Goal: Task Accomplishment & Management: Manage account settings

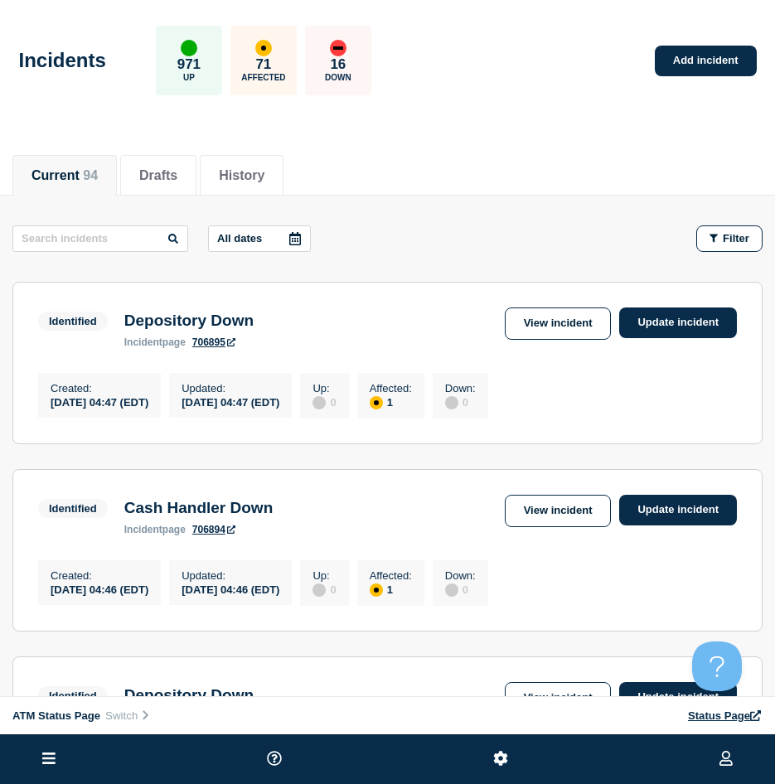
drag, startPoint x: 711, startPoint y: 244, endPoint x: 719, endPoint y: 277, distance: 33.2
click at [713, 244] on button "Filter" at bounding box center [729, 238] width 66 height 27
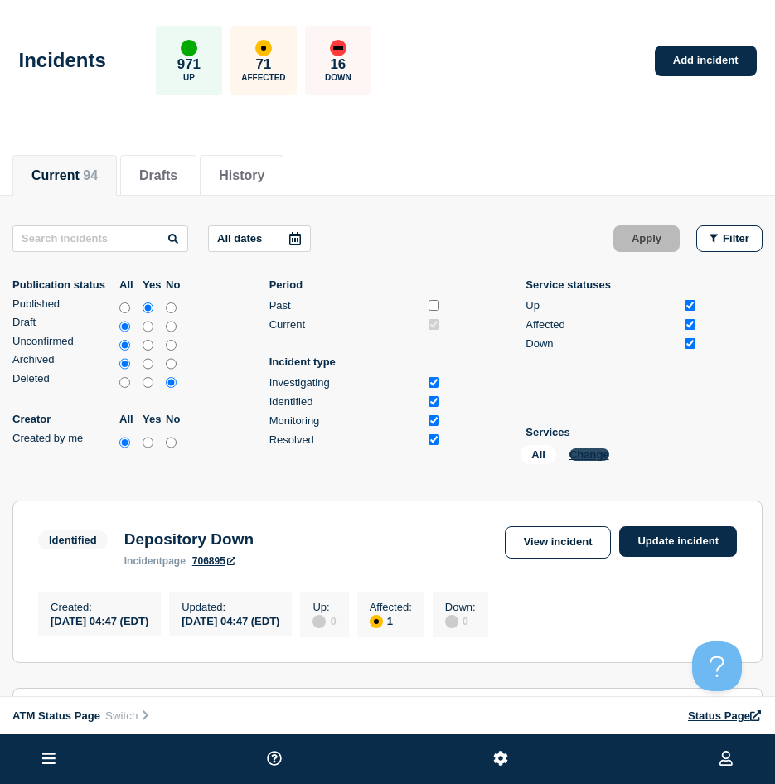
click at [593, 462] on div "All Change" at bounding box center [603, 458] width 166 height 26
click at [590, 456] on button "Change" at bounding box center [589, 454] width 40 height 12
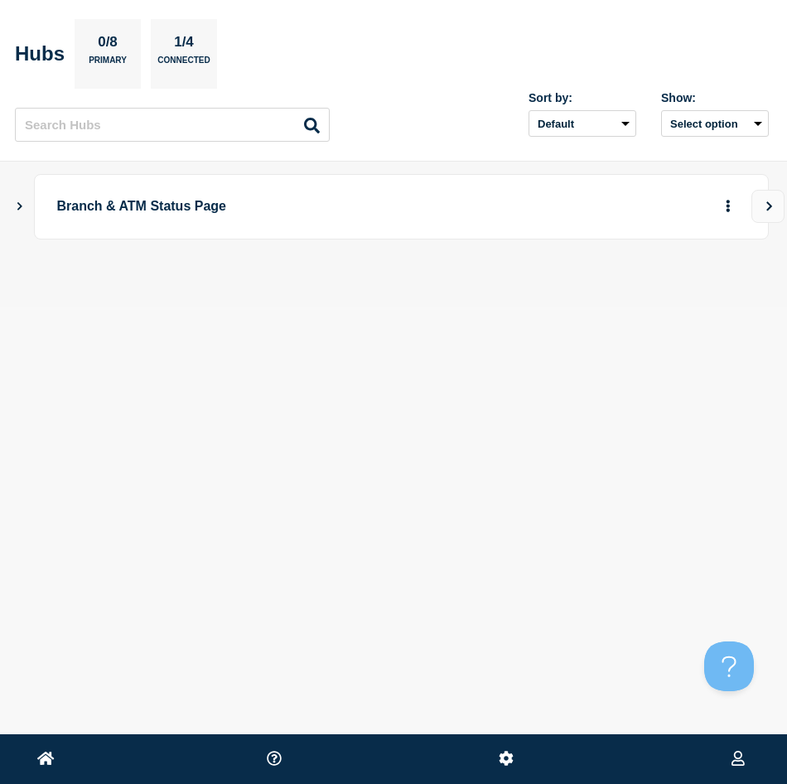
click at [7, 201] on main "Branch & ATM Status Page" at bounding box center [393, 235] width 787 height 146
click at [13, 201] on main "Branch & ATM Status Page" at bounding box center [393, 235] width 787 height 146
click at [16, 201] on icon "Show Connected Hubs" at bounding box center [19, 205] width 11 height 8
click at [695, 290] on icon "button" at bounding box center [701, 288] width 12 height 11
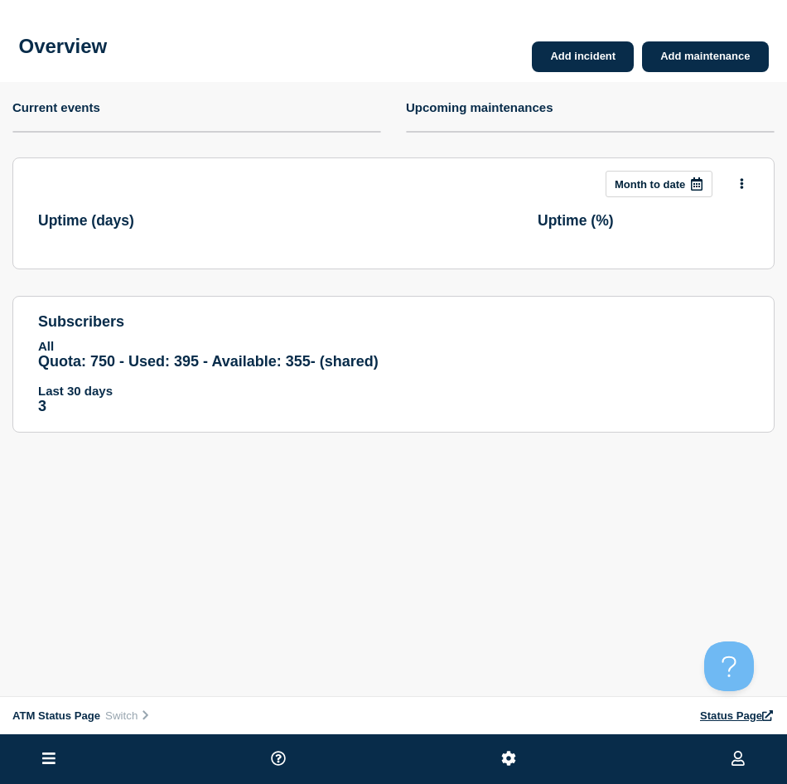
click at [36, 756] on ul at bounding box center [393, 759] width 787 height 50
click at [39, 761] on button at bounding box center [48, 759] width 23 height 20
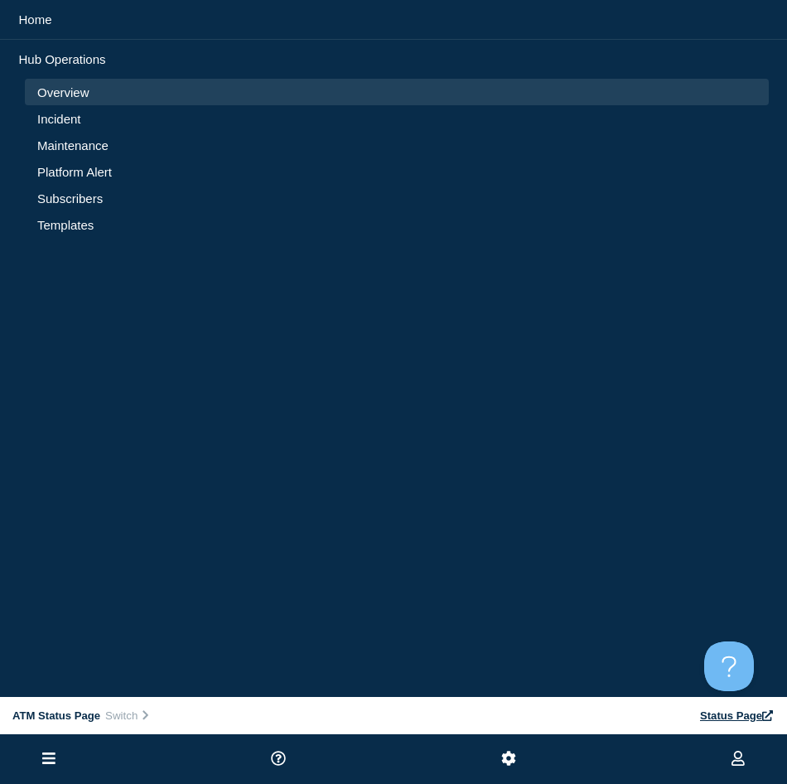
click at [53, 116] on link "Incident" at bounding box center [396, 119] width 719 height 14
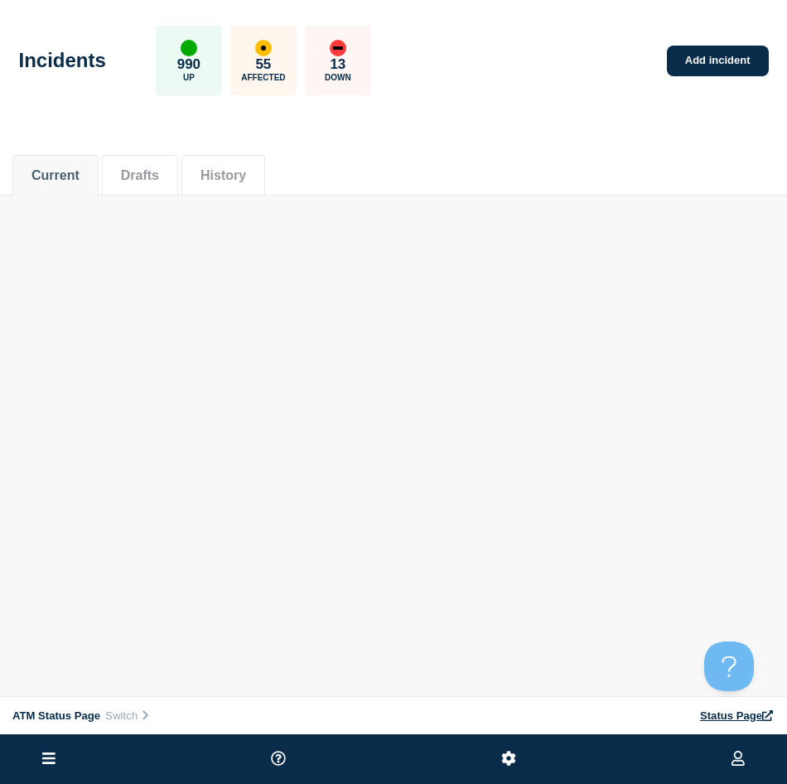
click at [386, 392] on body "Home ATM Status Page Hub Operations Overview Incident Maintenance Platform Aler…" at bounding box center [393, 392] width 787 height 784
click at [686, 168] on div "Current Drafts History" at bounding box center [393, 166] width 763 height 56
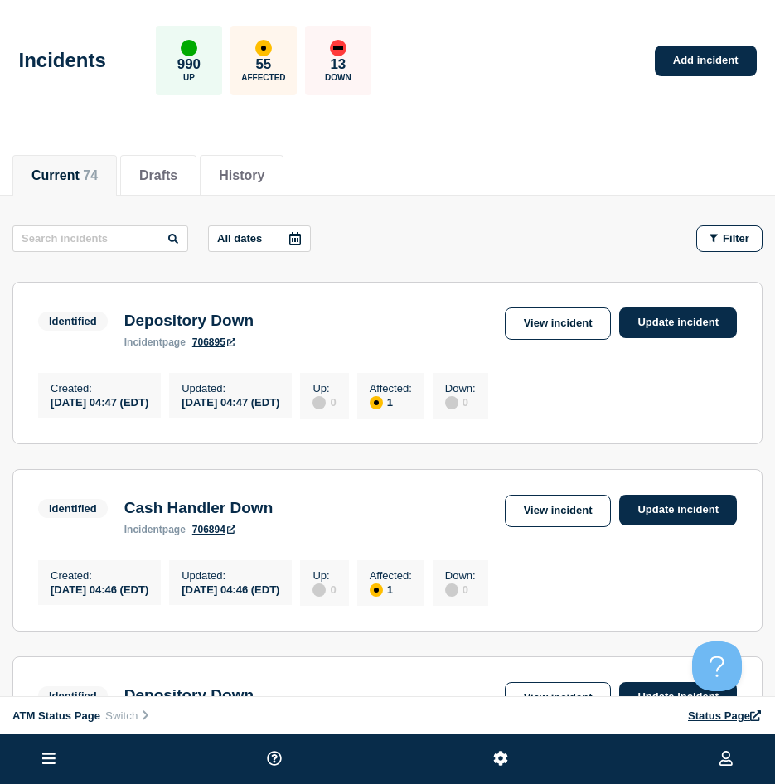
click at [715, 234] on icon "button" at bounding box center [713, 238] width 8 height 11
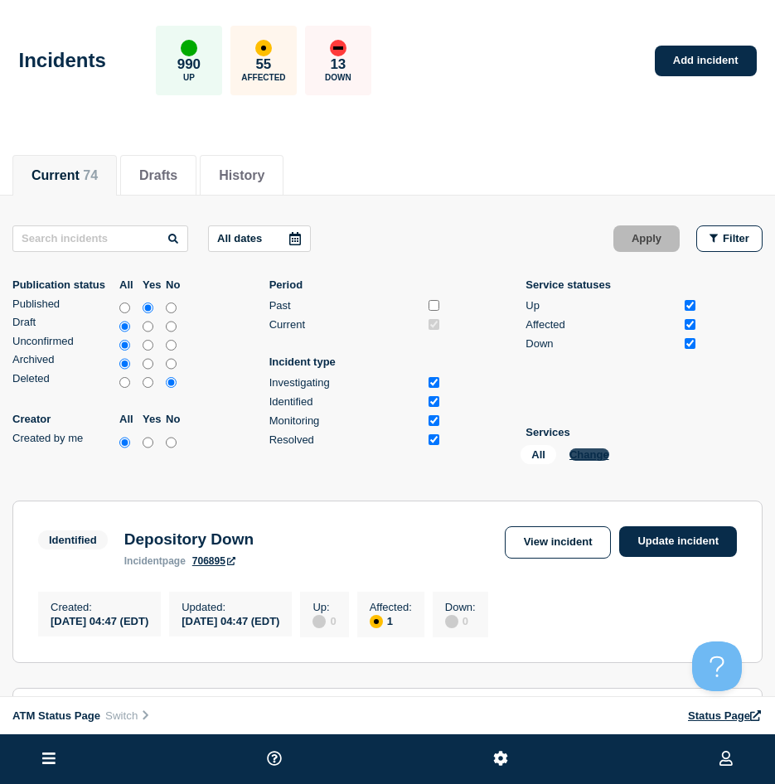
click at [576, 456] on button "Change" at bounding box center [589, 454] width 40 height 12
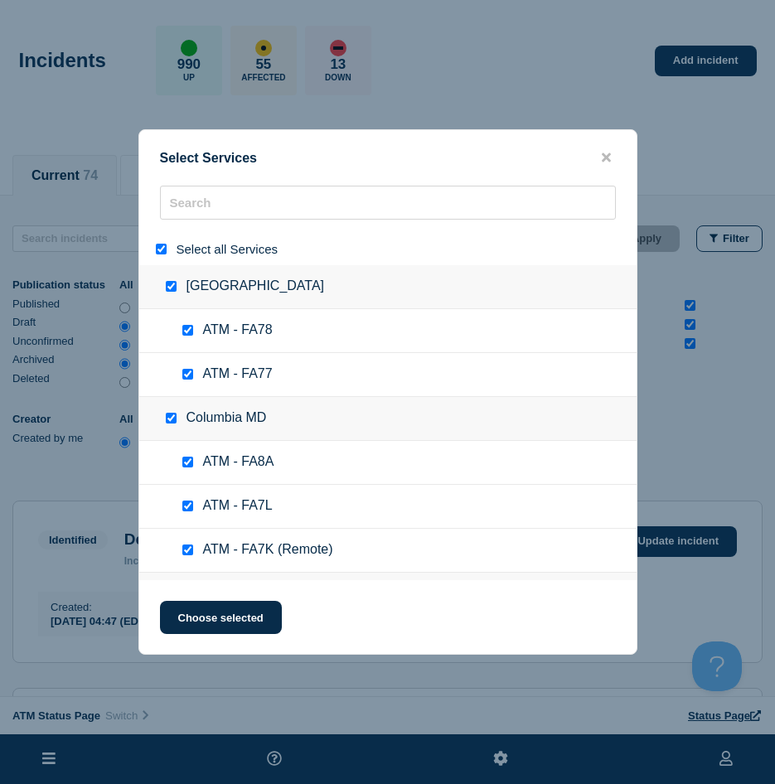
click at [152, 246] on div "Select all Services" at bounding box center [387, 249] width 497 height 32
click at [159, 244] on div at bounding box center [165, 249] width 24 height 16
click at [162, 249] on input "select all" at bounding box center [161, 249] width 11 height 11
checkbox input "false"
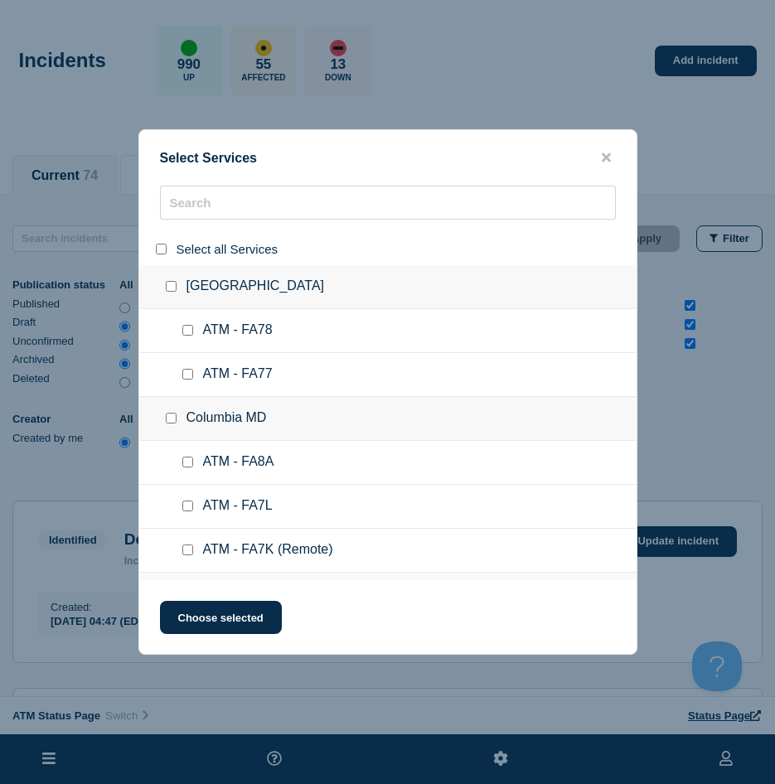
checkbox input "false"
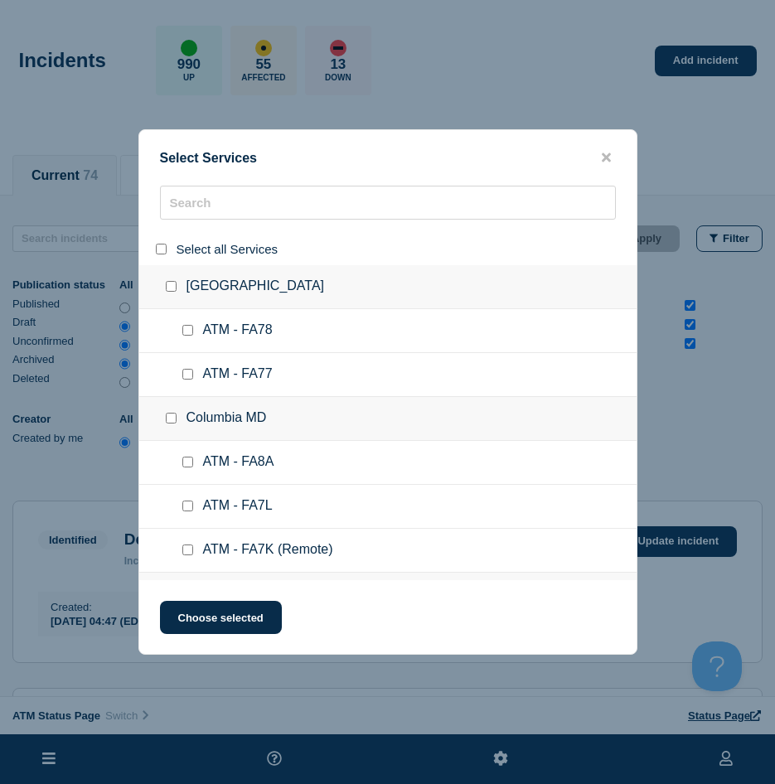
checkbox input "false"
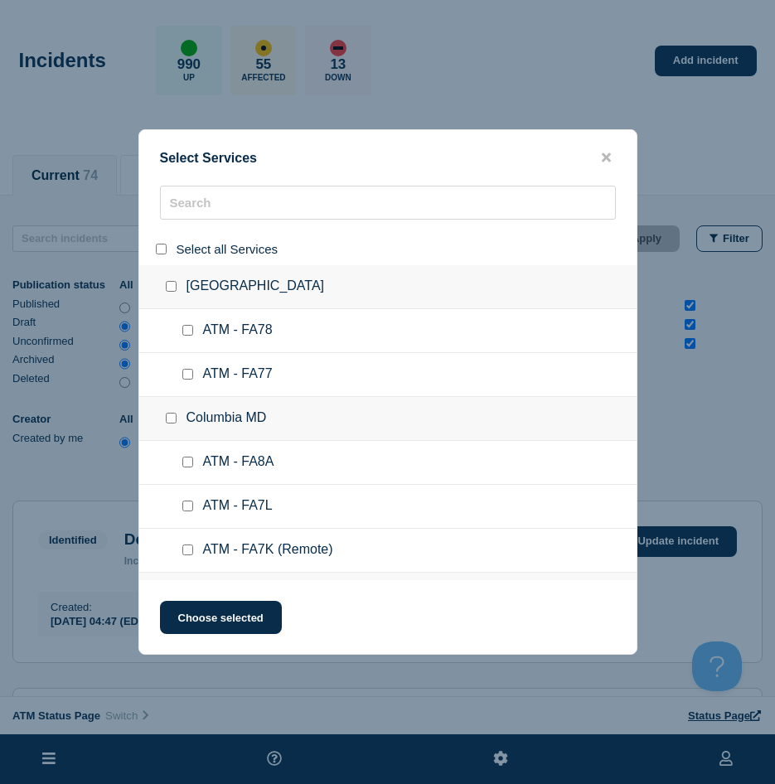
checkbox input "false"
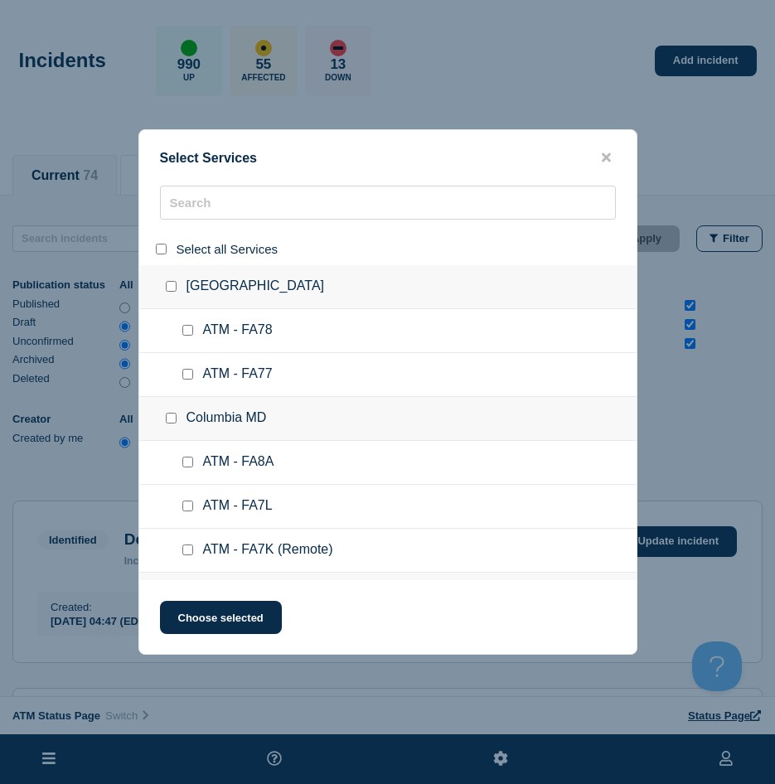
checkbox input "false"
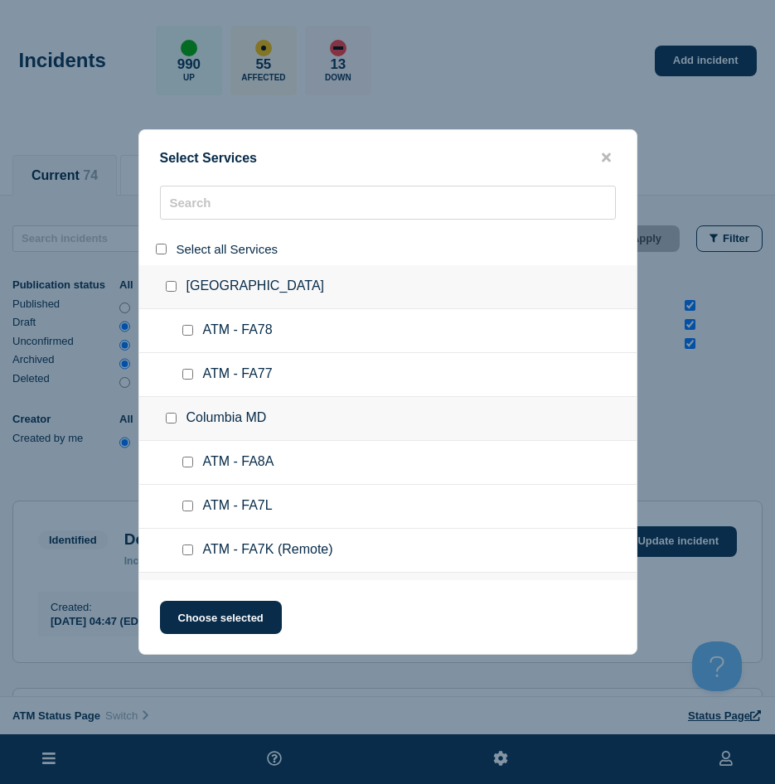
checkbox input "false"
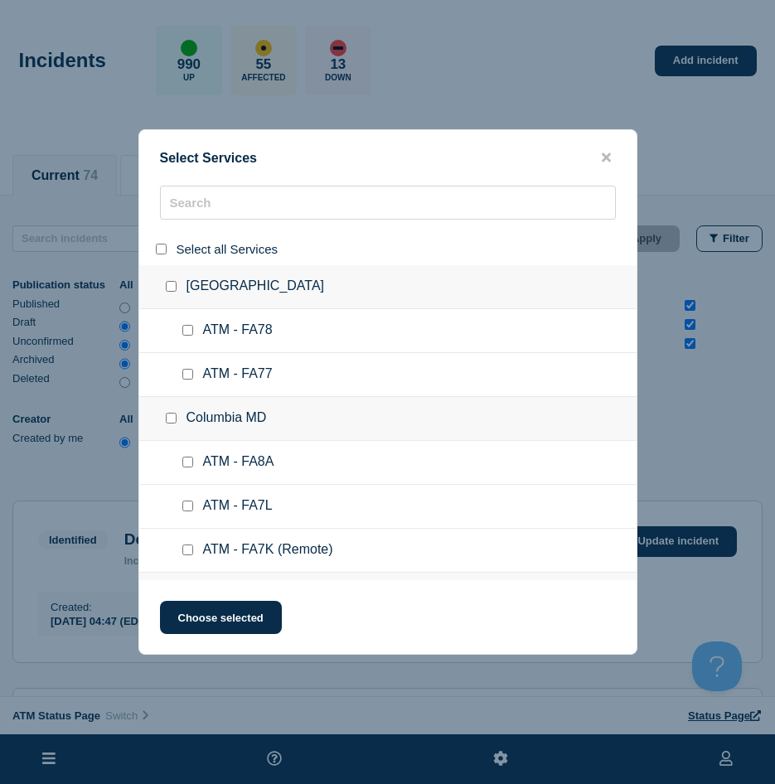
checkbox input "false"
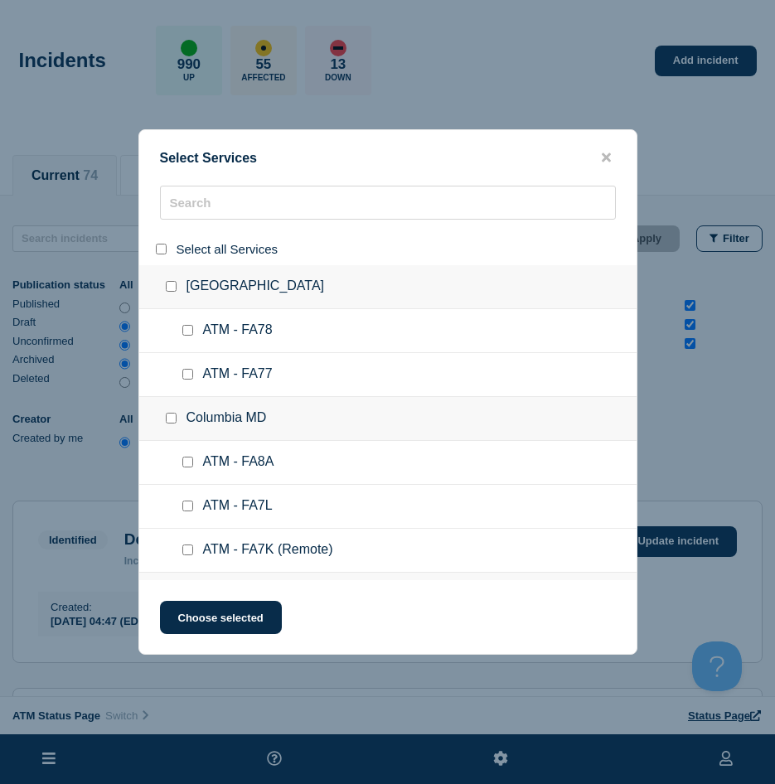
checkbox input "false"
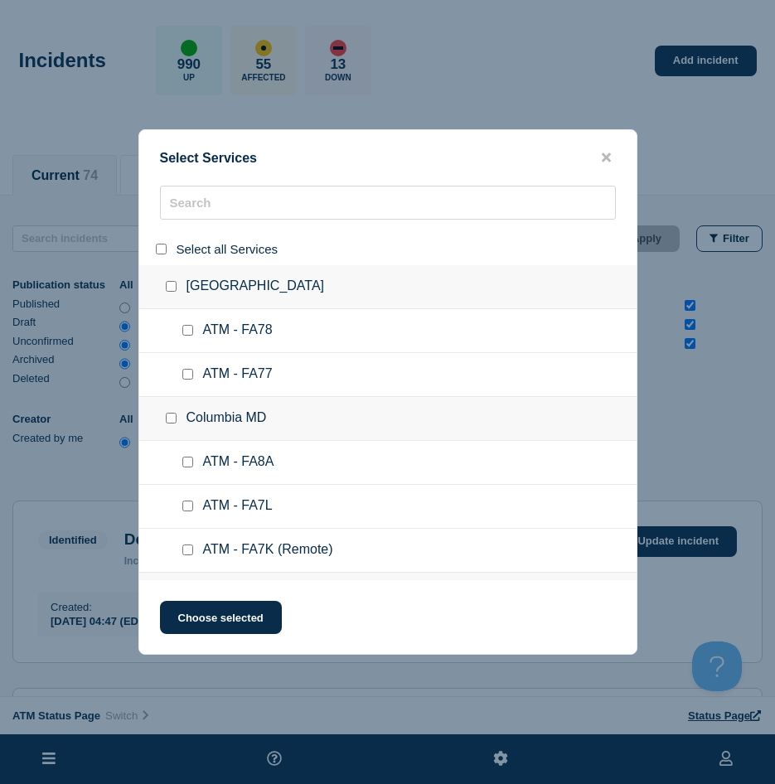
checkbox input "false"
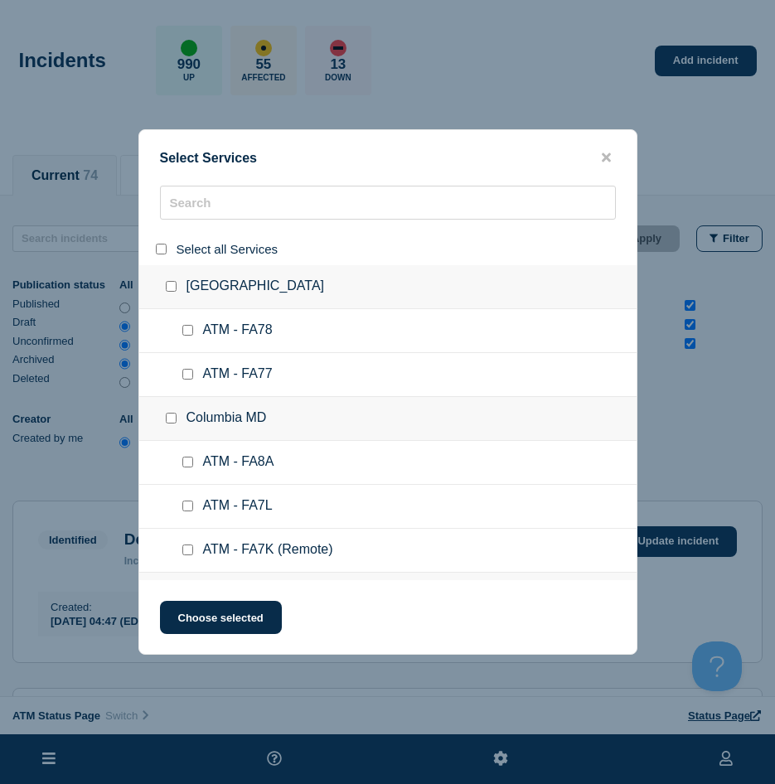
checkbox input "false"
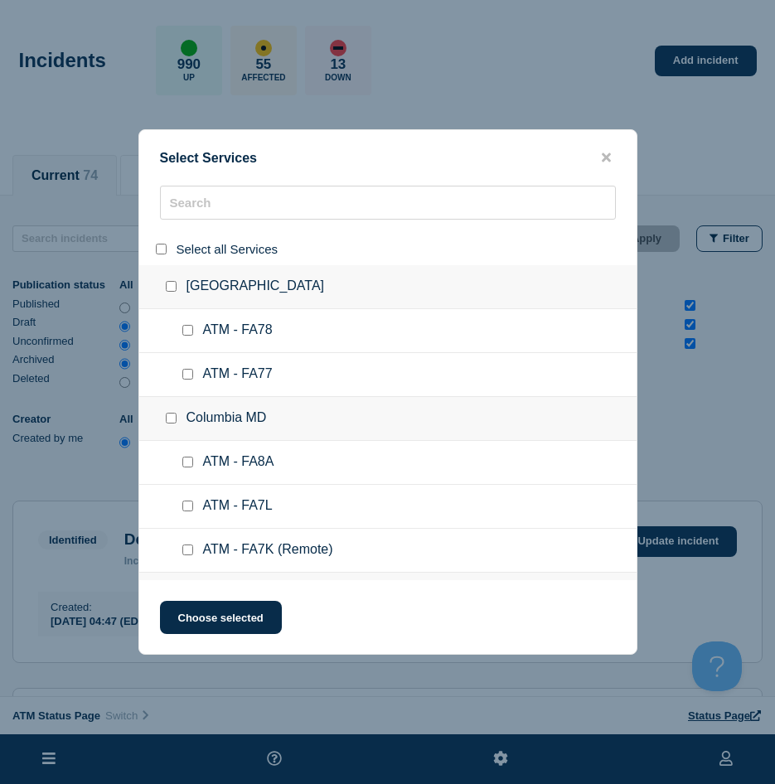
checkbox input "false"
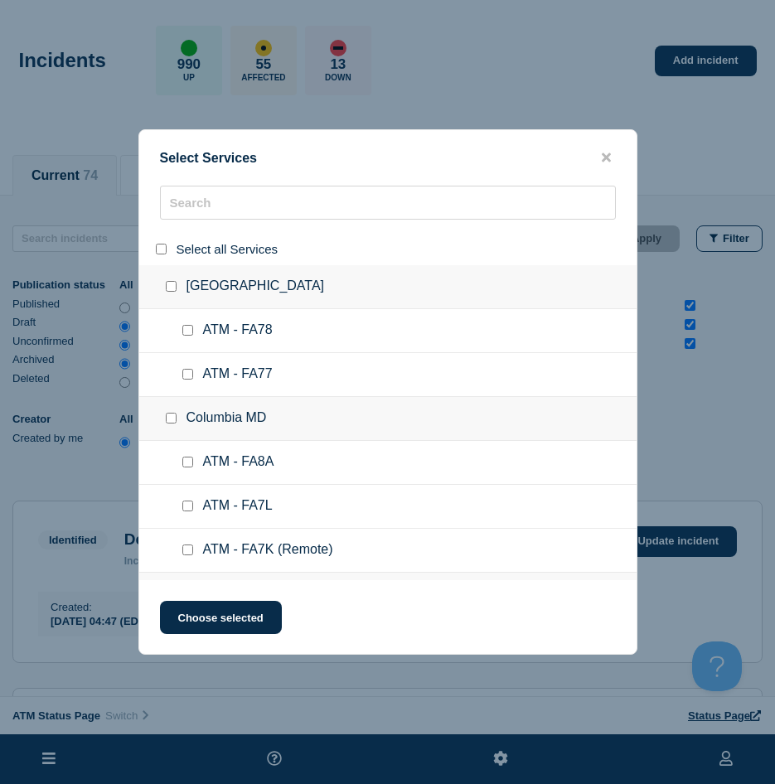
checkbox input "false"
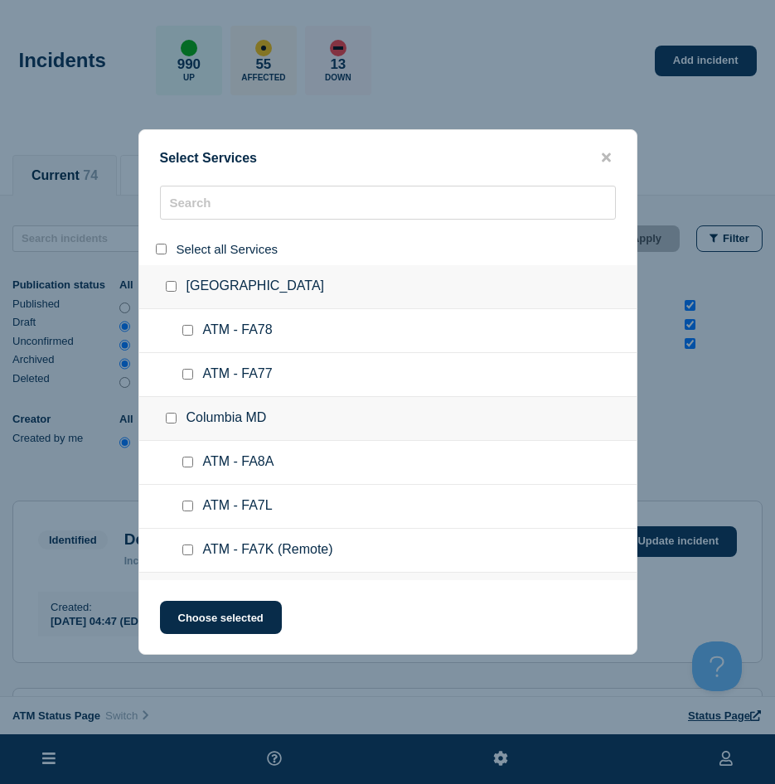
checkbox input "false"
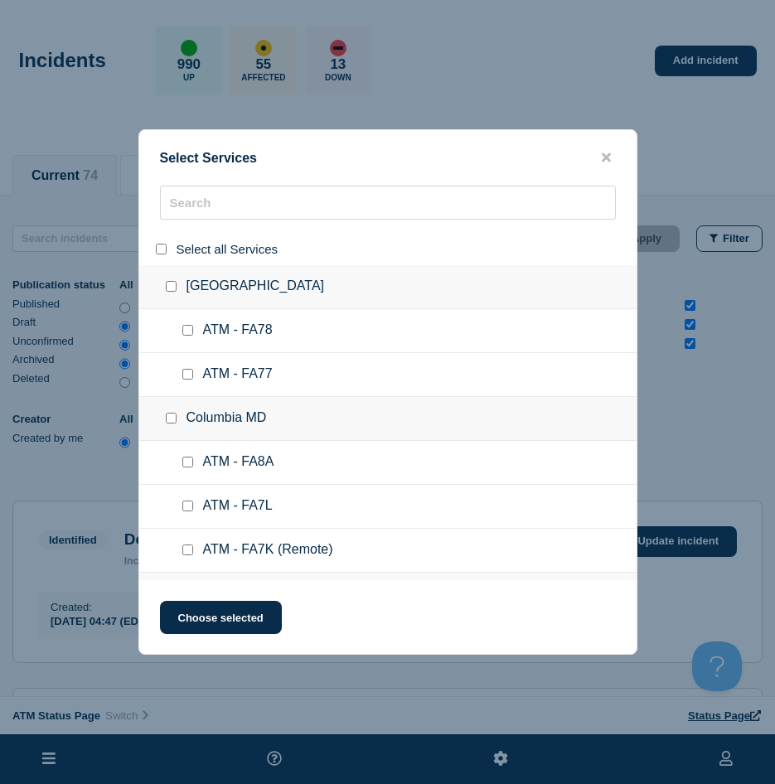
checkbox input "false"
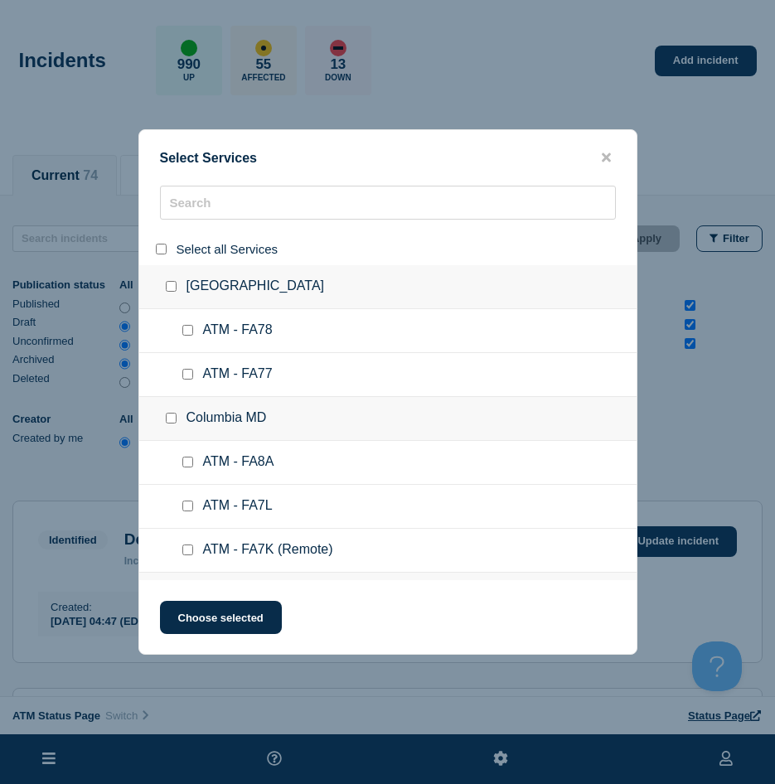
checkbox input "false"
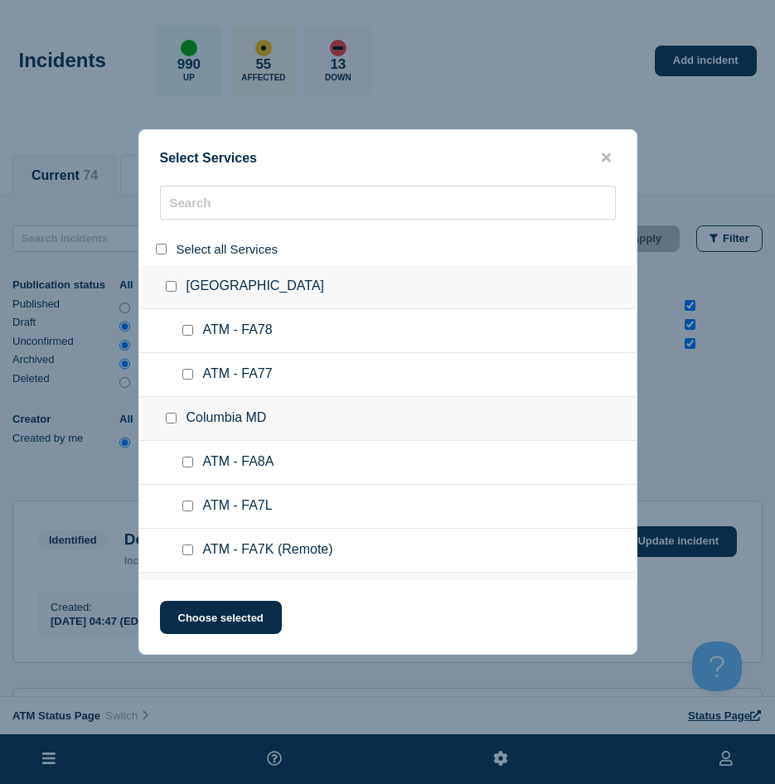
checkbox input "false"
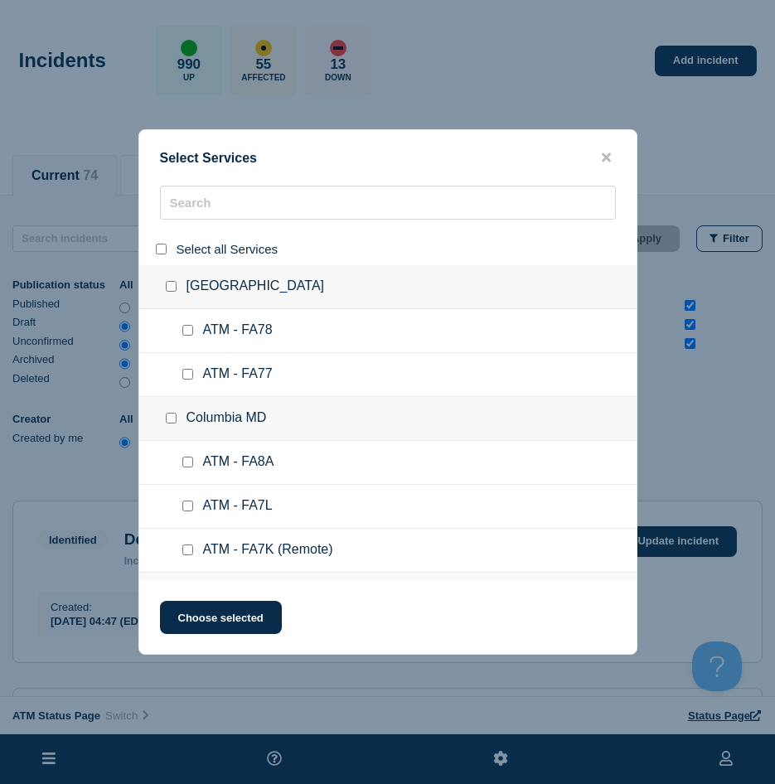
checkbox input "false"
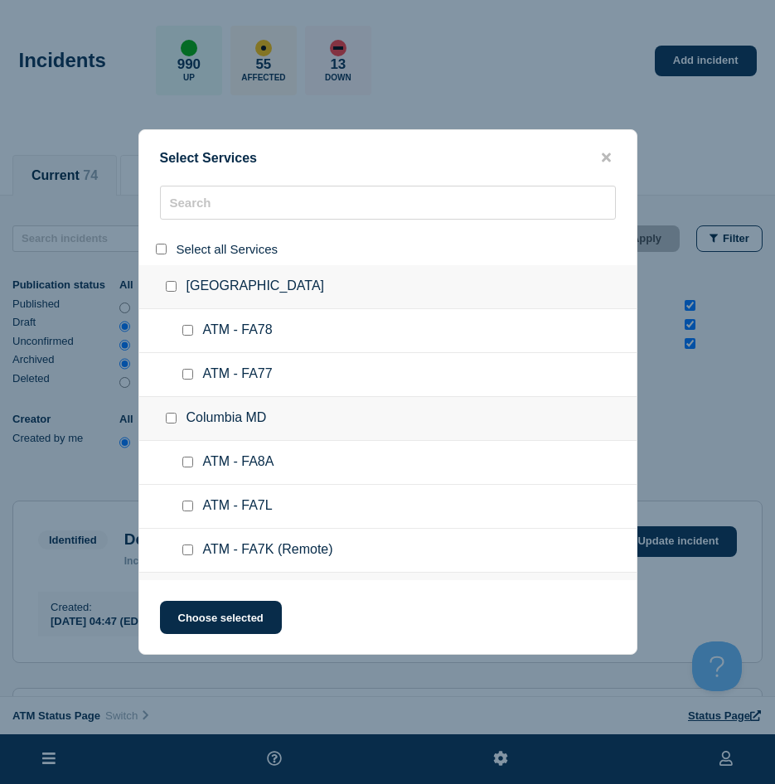
checkbox input "false"
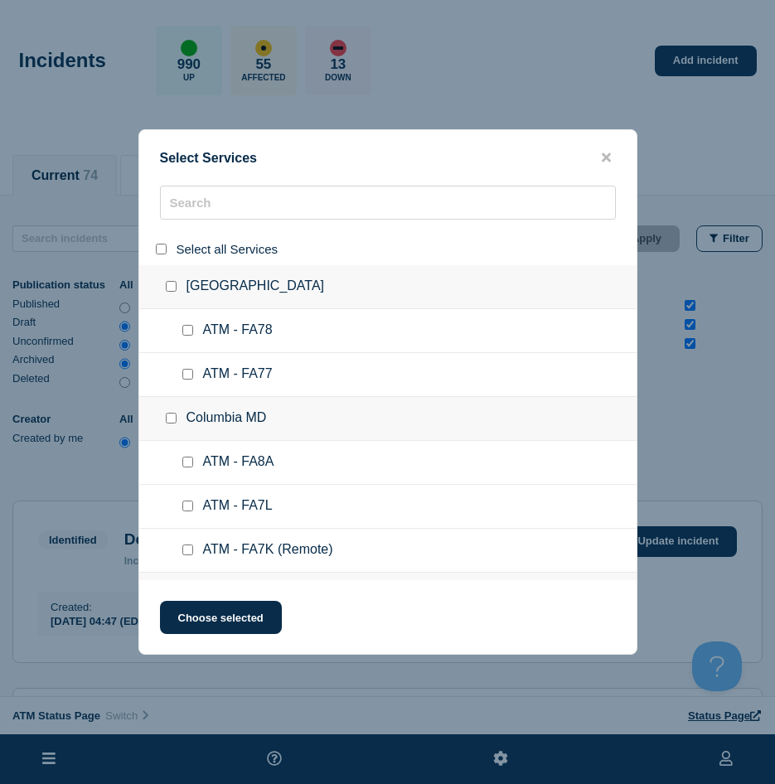
checkbox input "false"
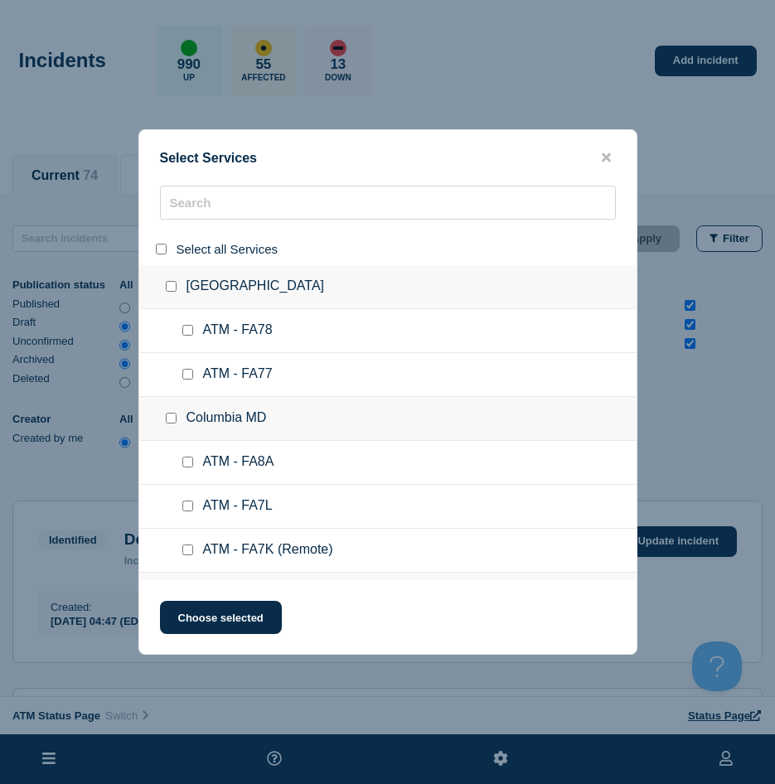
checkbox input "false"
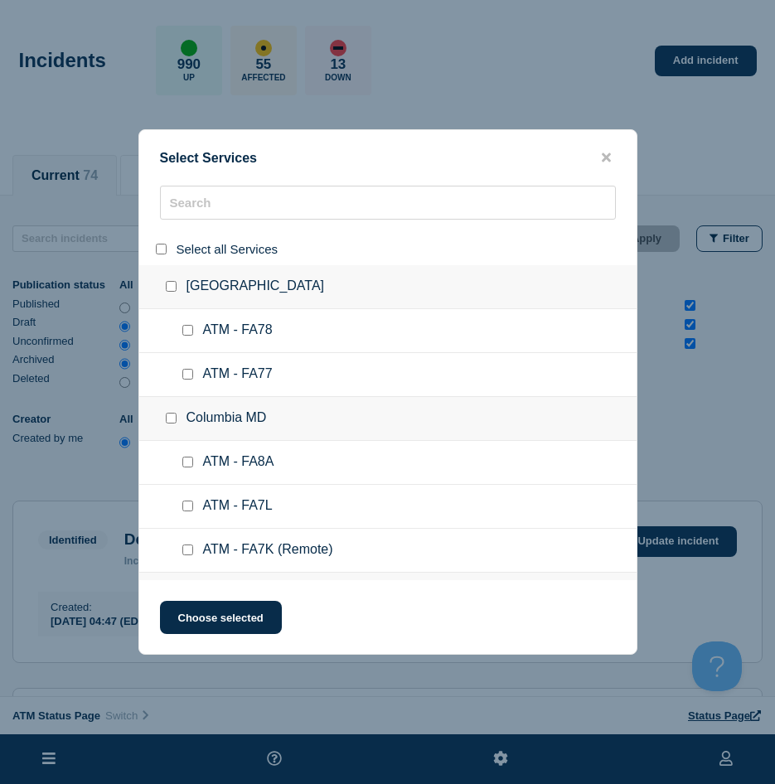
checkbox input "false"
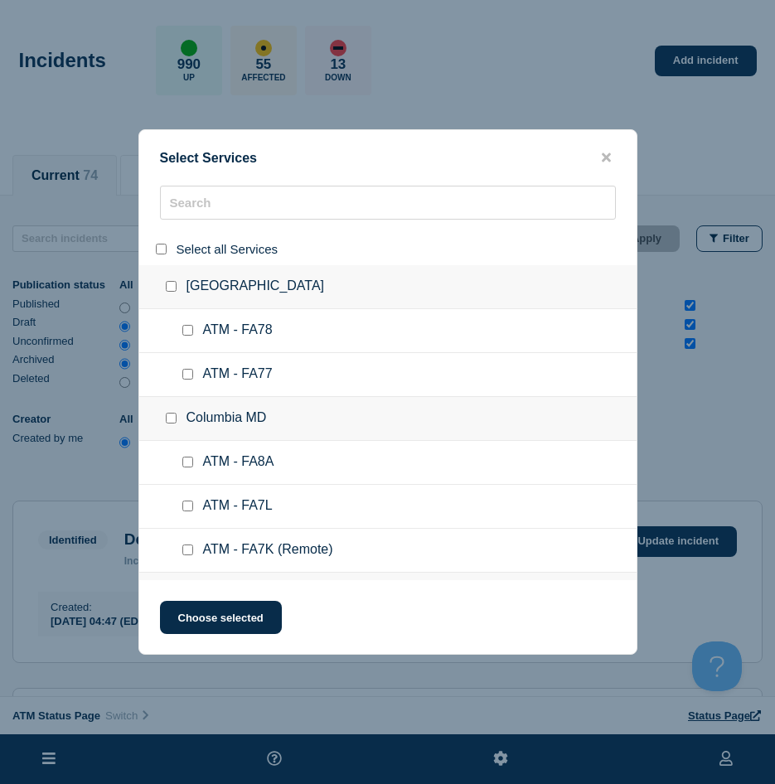
checkbox input "false"
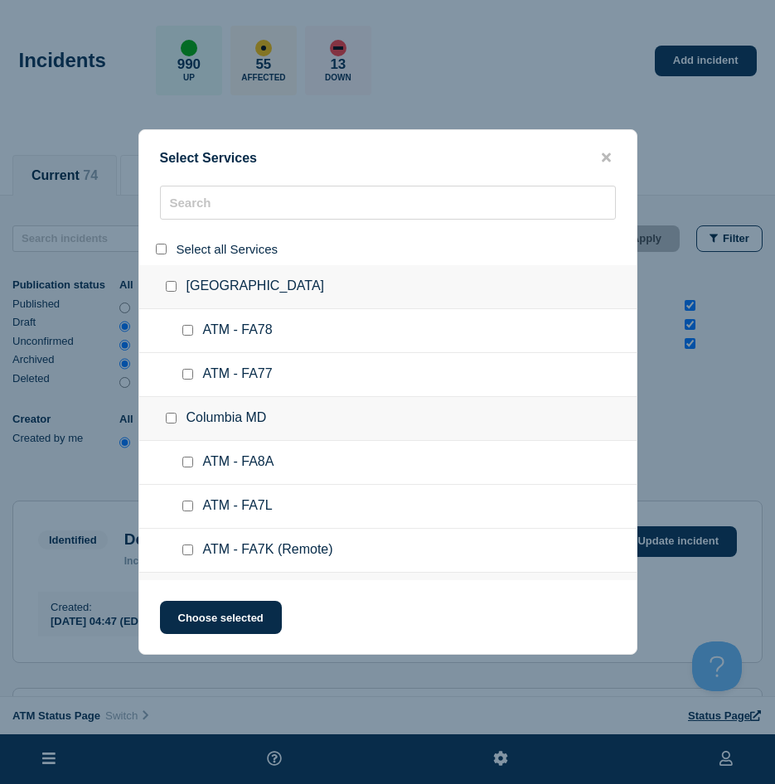
checkbox input "false"
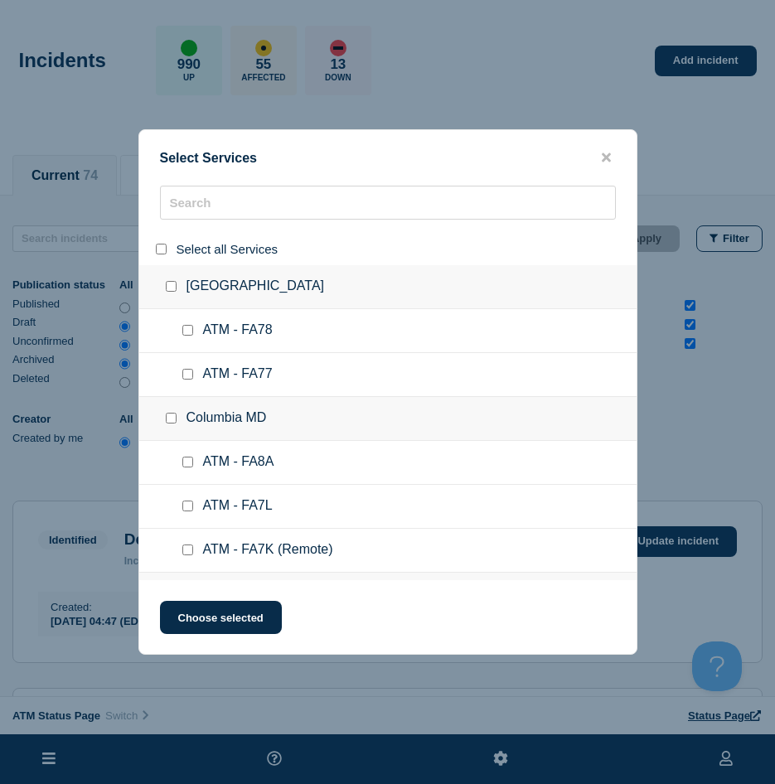
checkbox input "false"
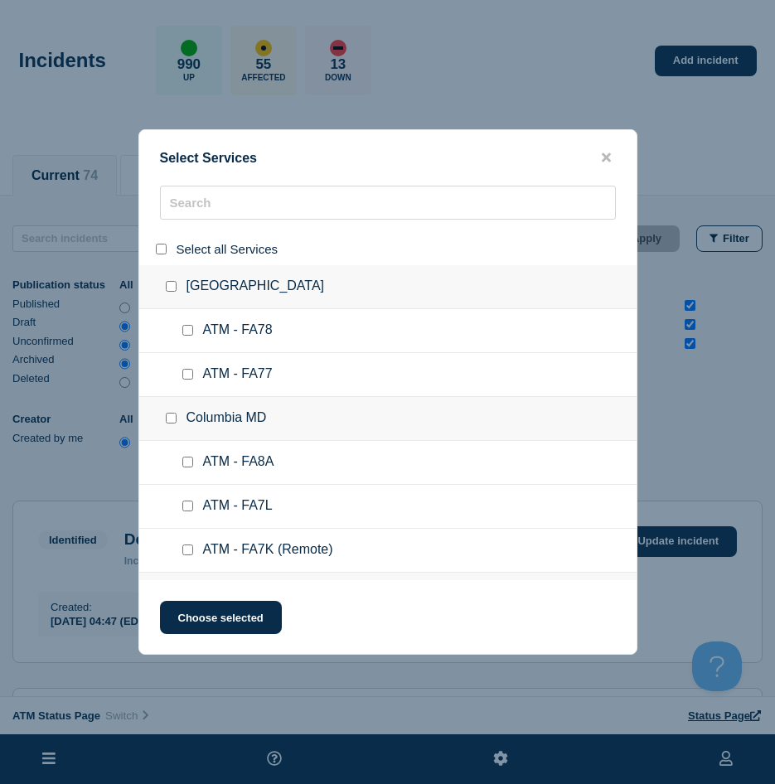
checkbox input "false"
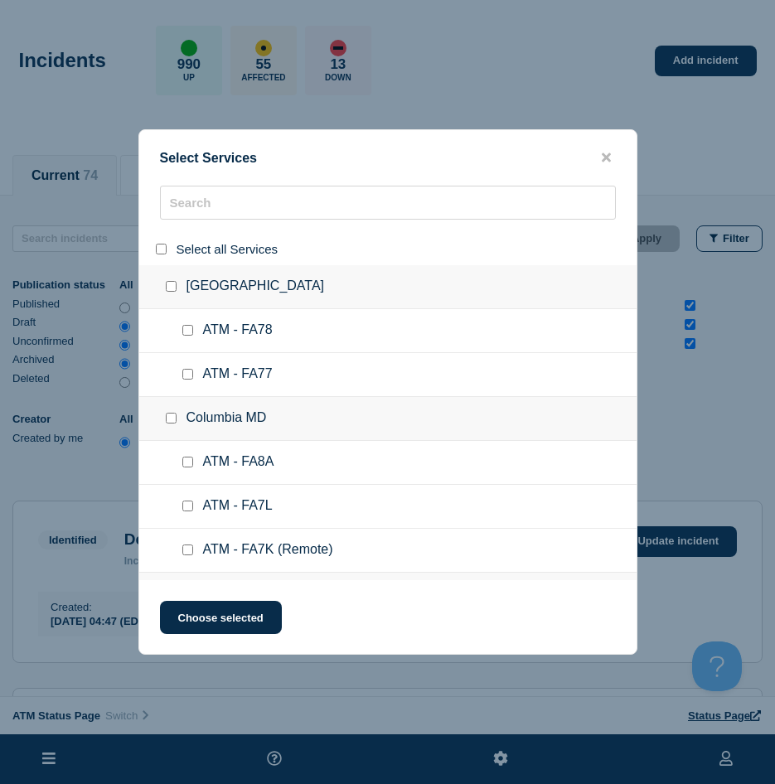
checkbox input "false"
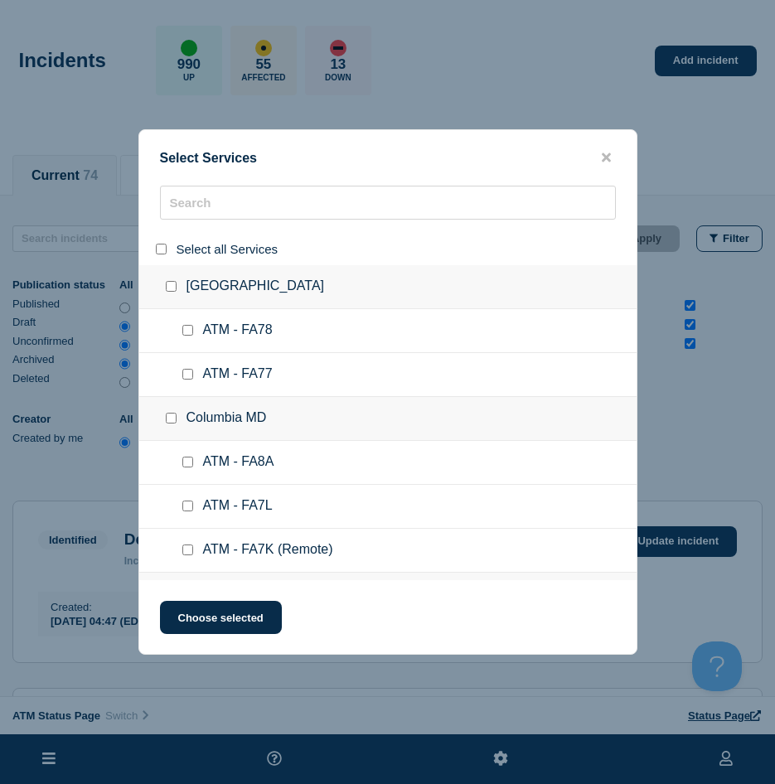
checkbox input "false"
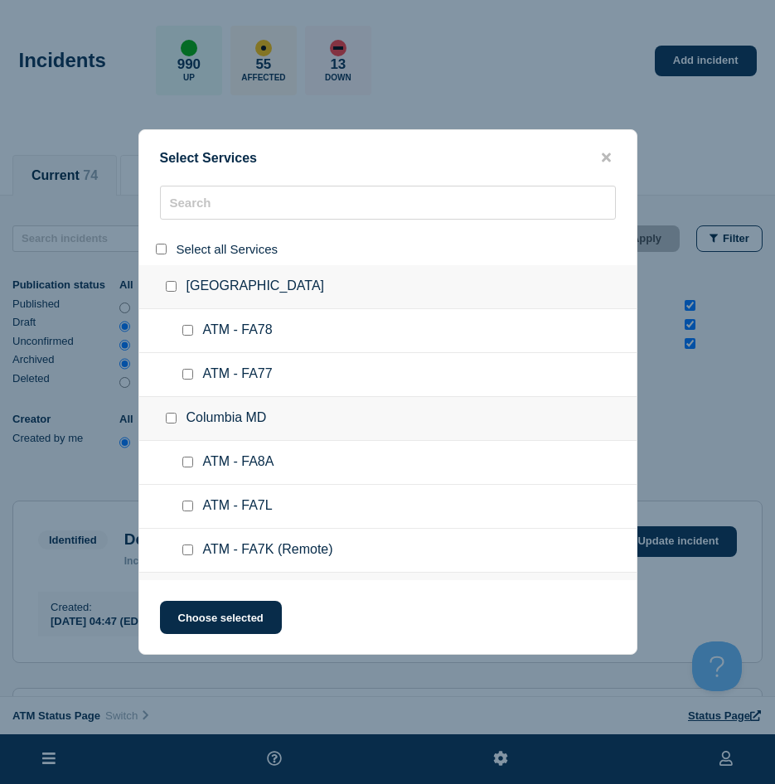
checkbox input "false"
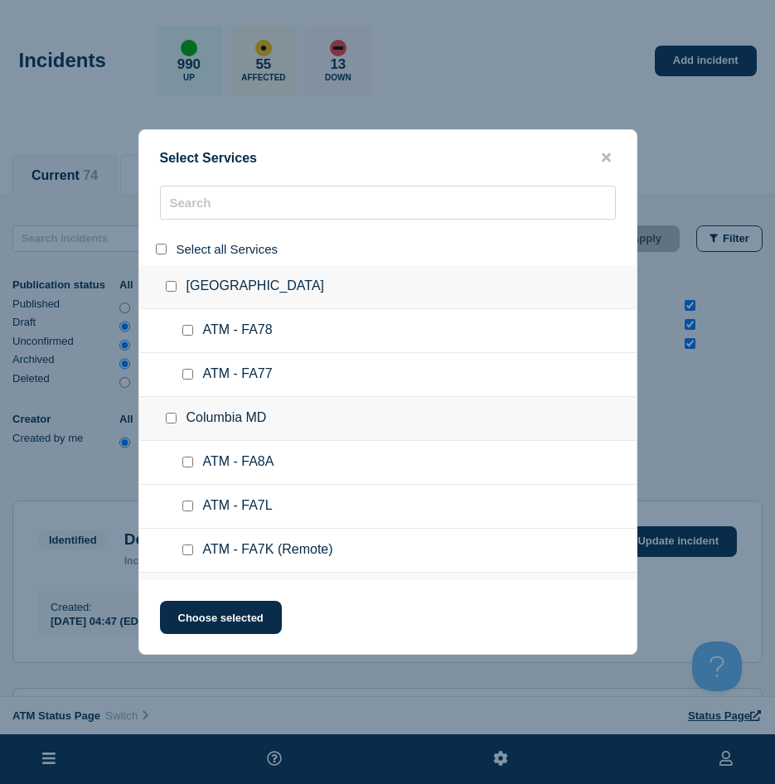
checkbox input "false"
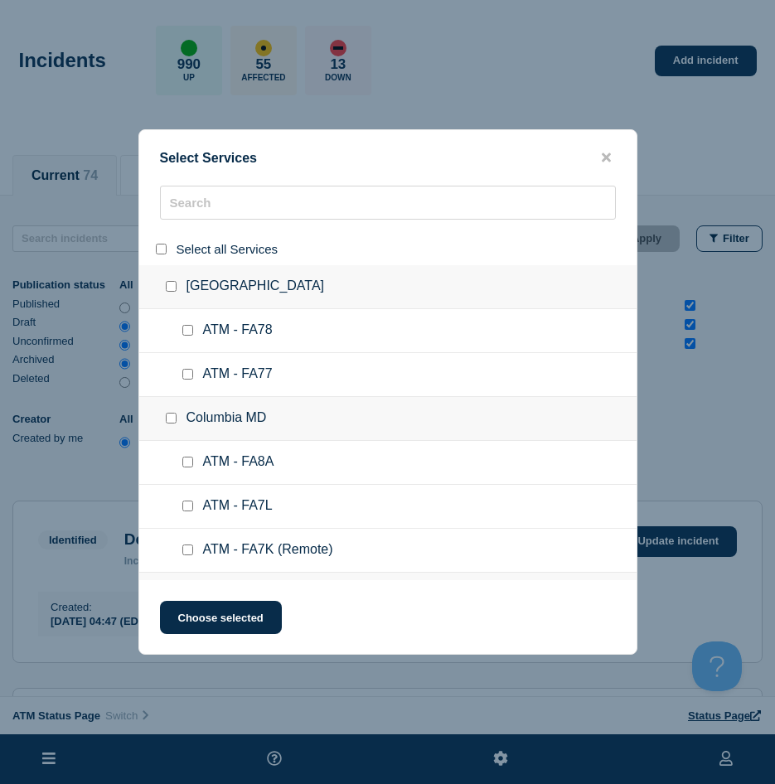
checkbox input "false"
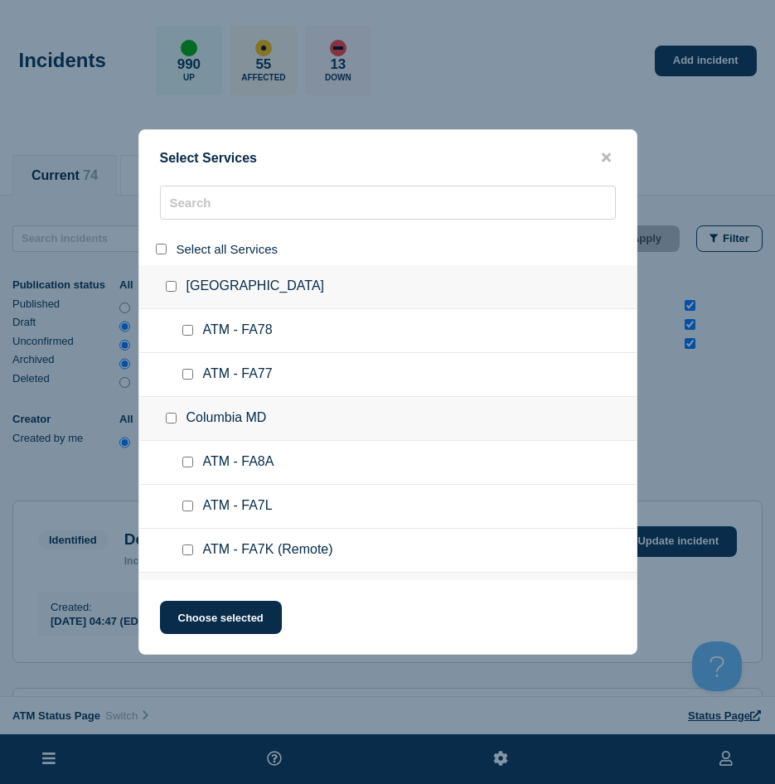
checkbox input "false"
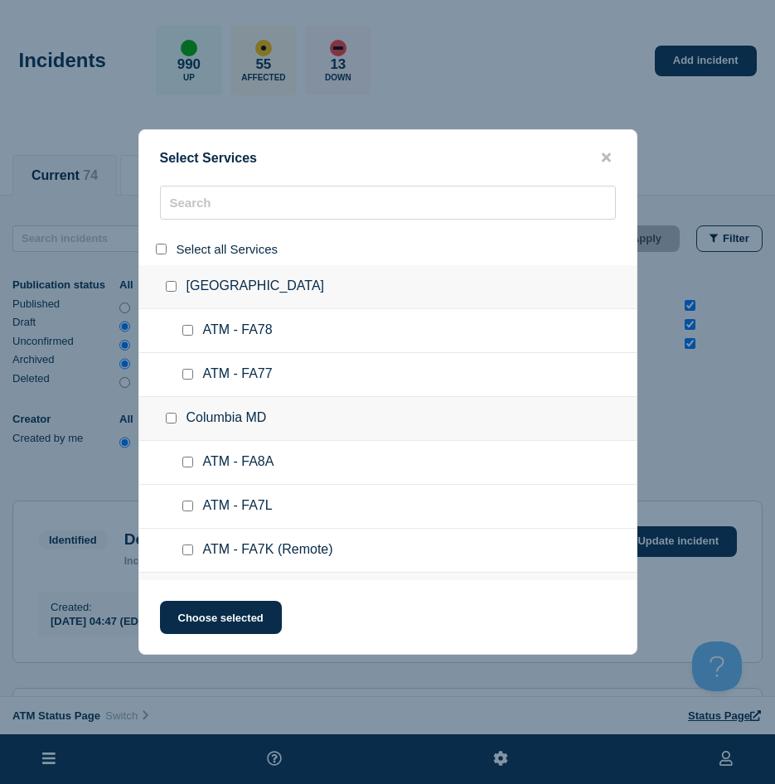
checkbox input "false"
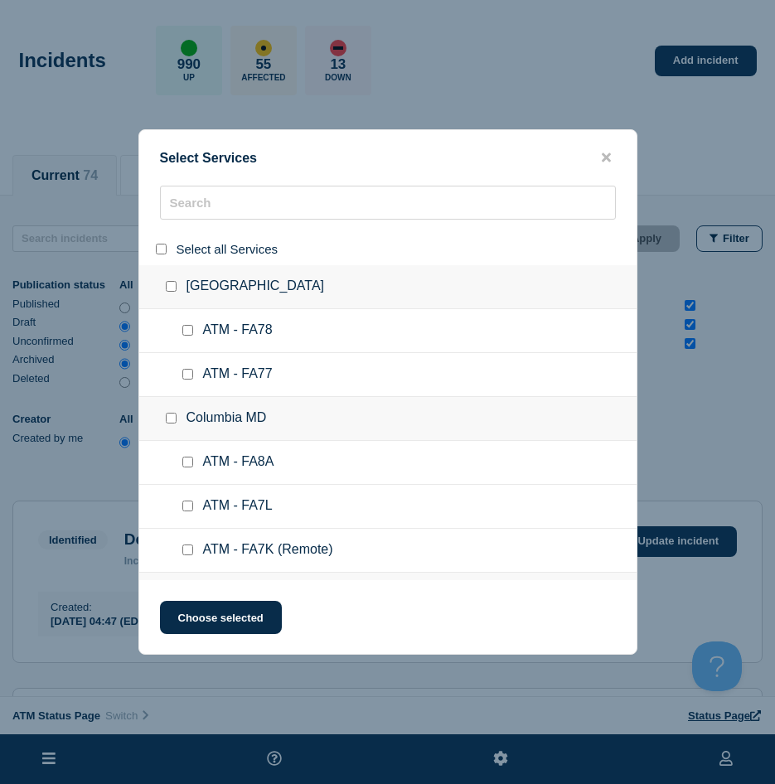
checkbox input "false"
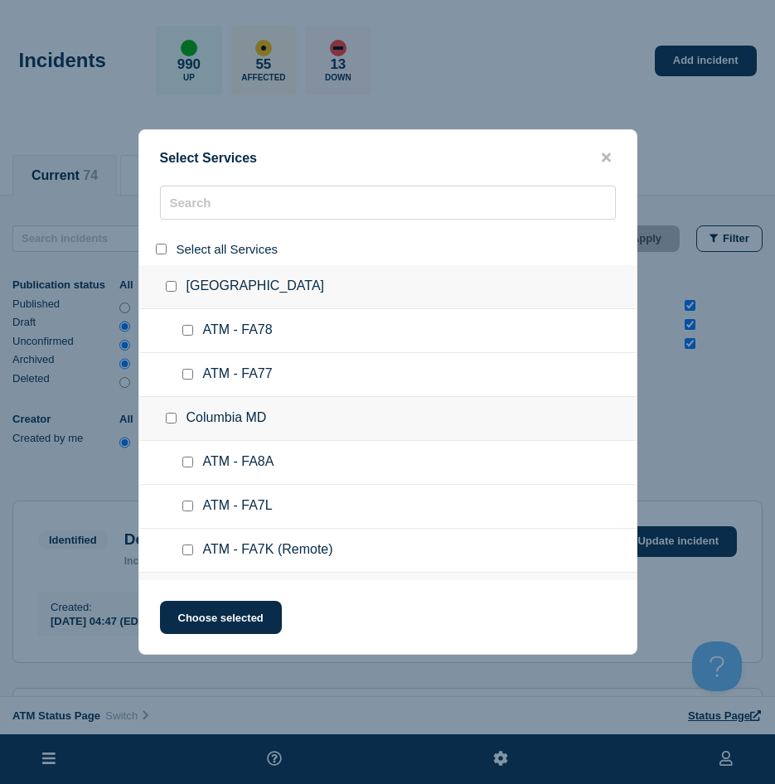
checkbox input "false"
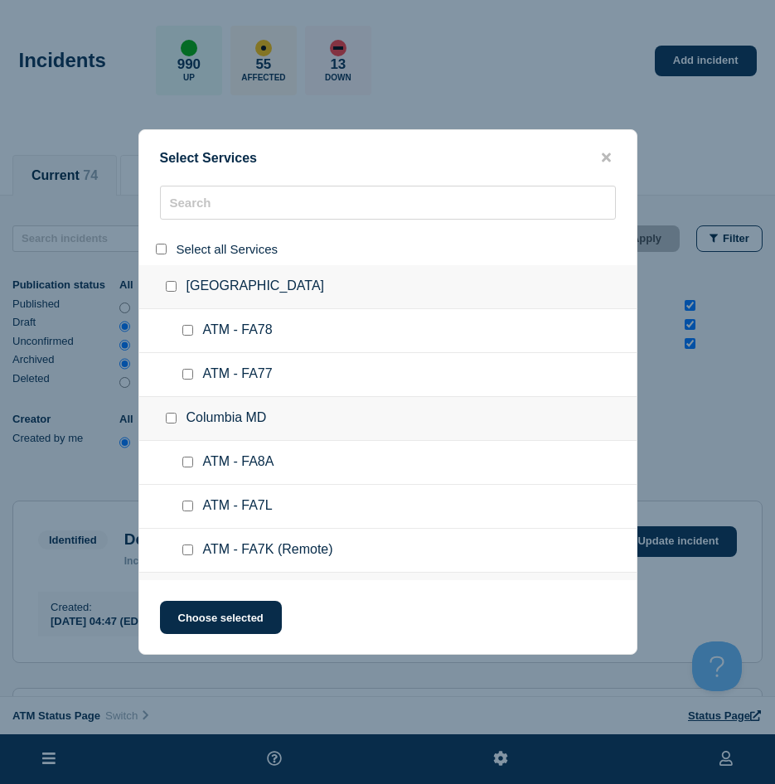
checkbox input "false"
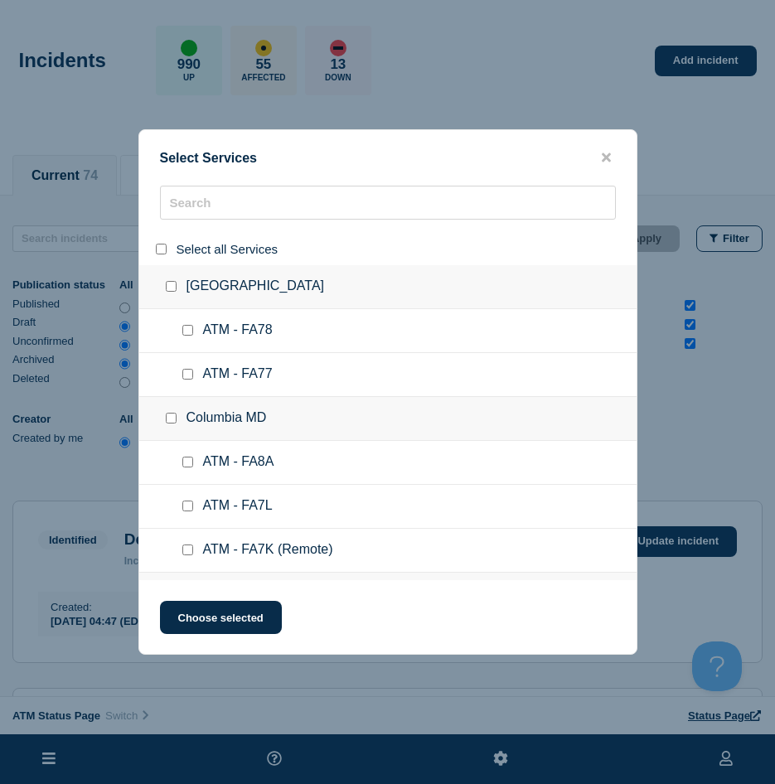
checkbox input "false"
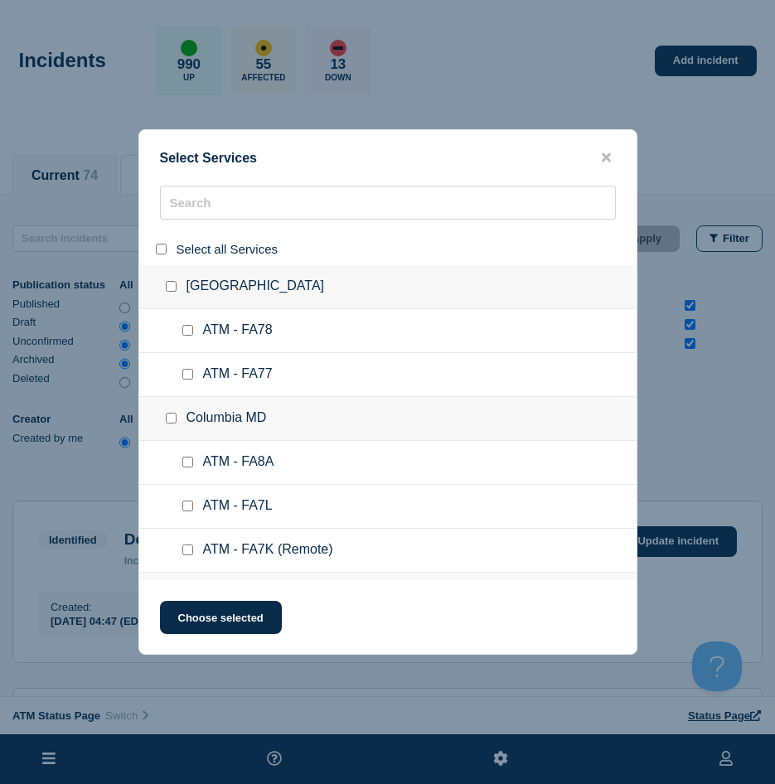
checkbox input "false"
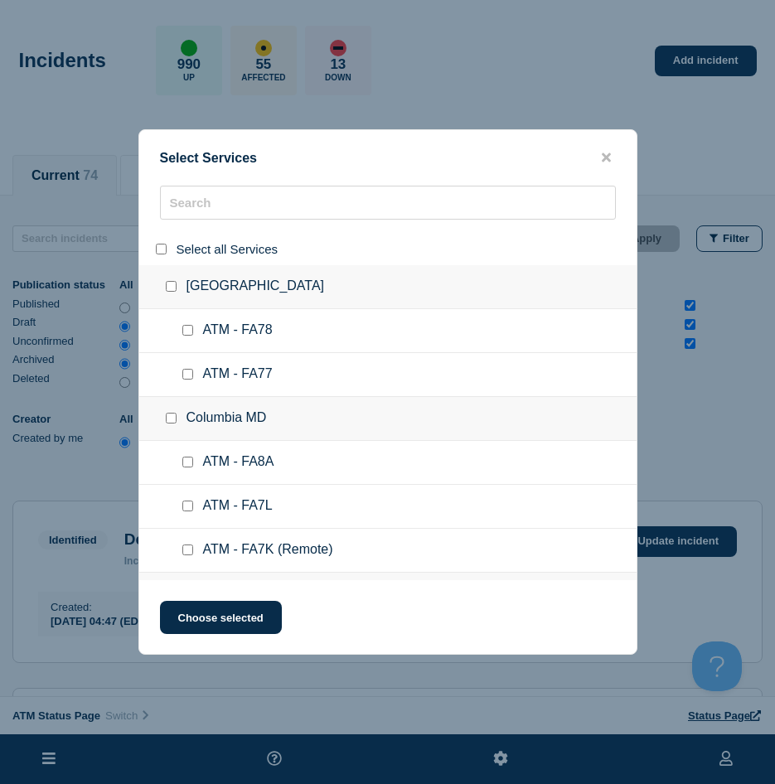
checkbox input "false"
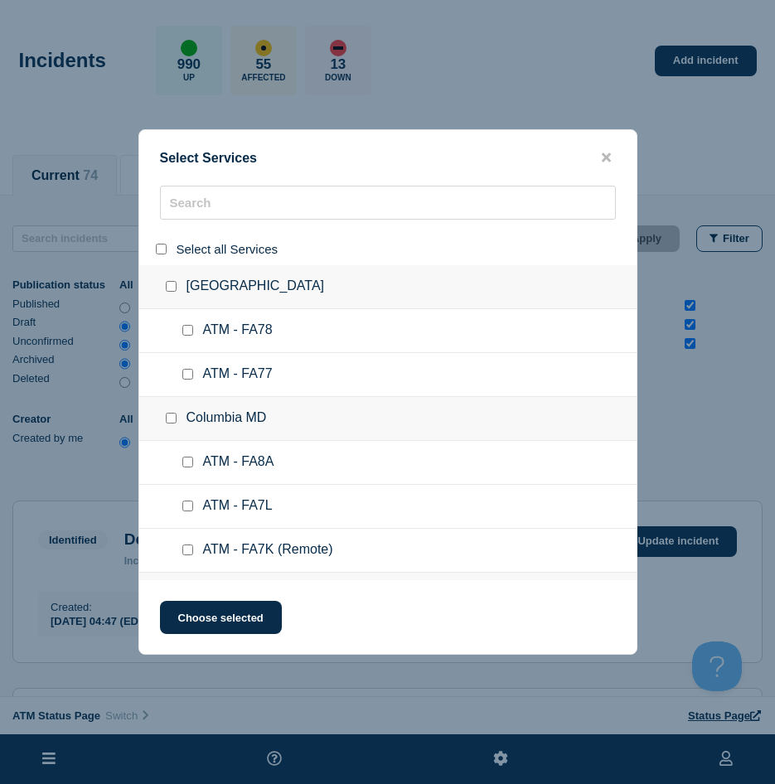
checkbox input "false"
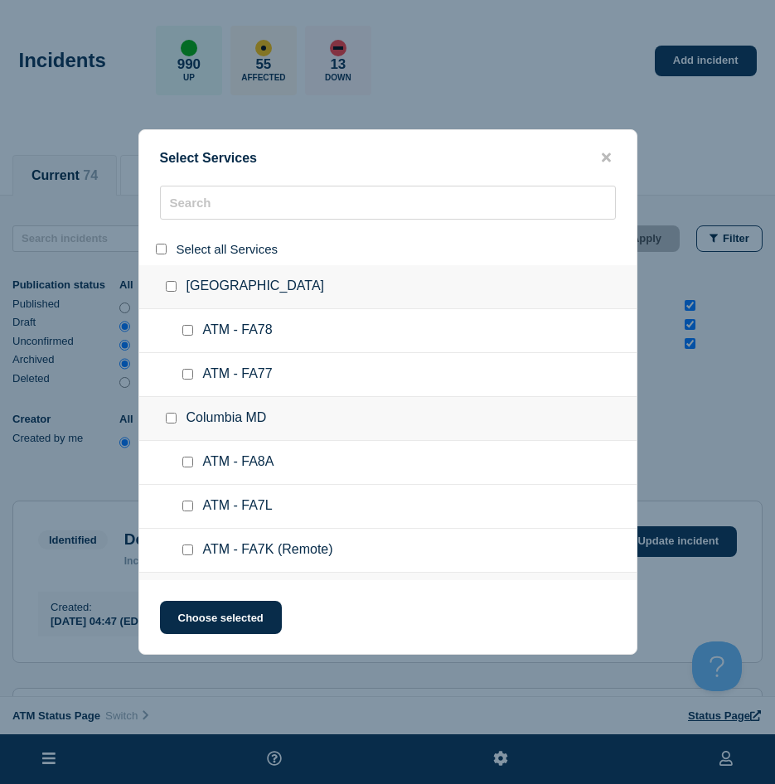
checkbox input "false"
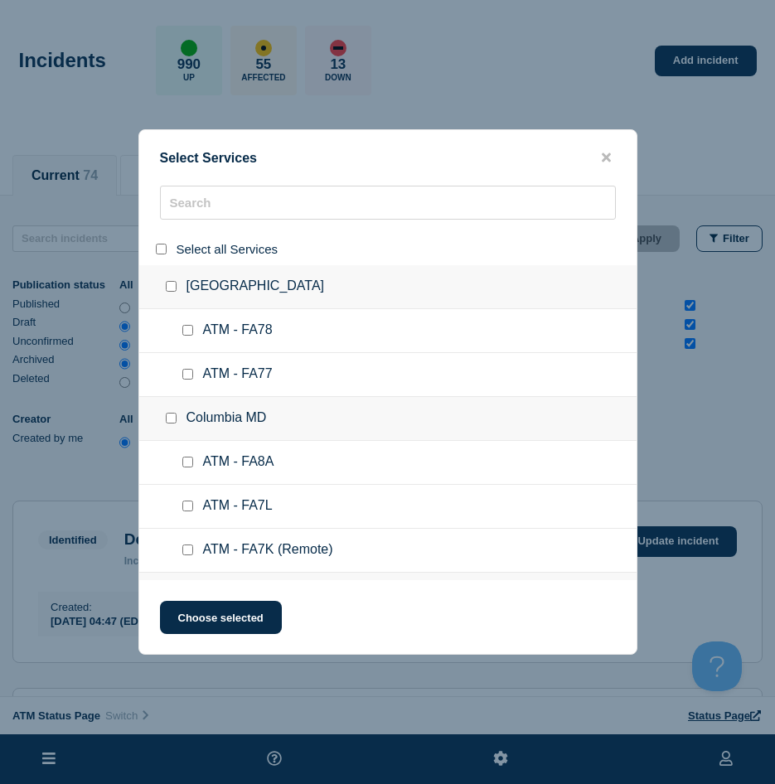
checkbox input "false"
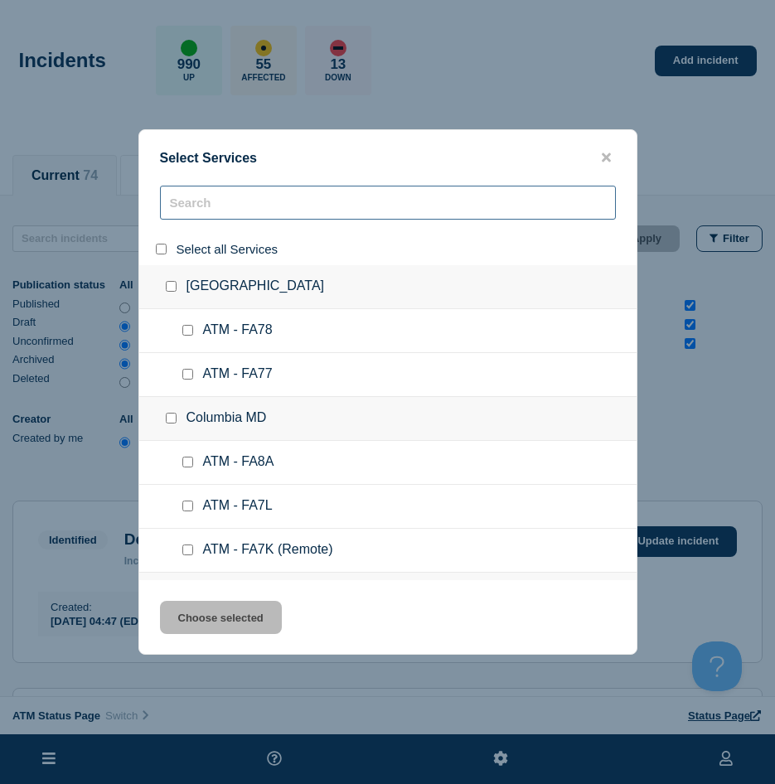
click at [209, 203] on input "search" at bounding box center [388, 203] width 456 height 34
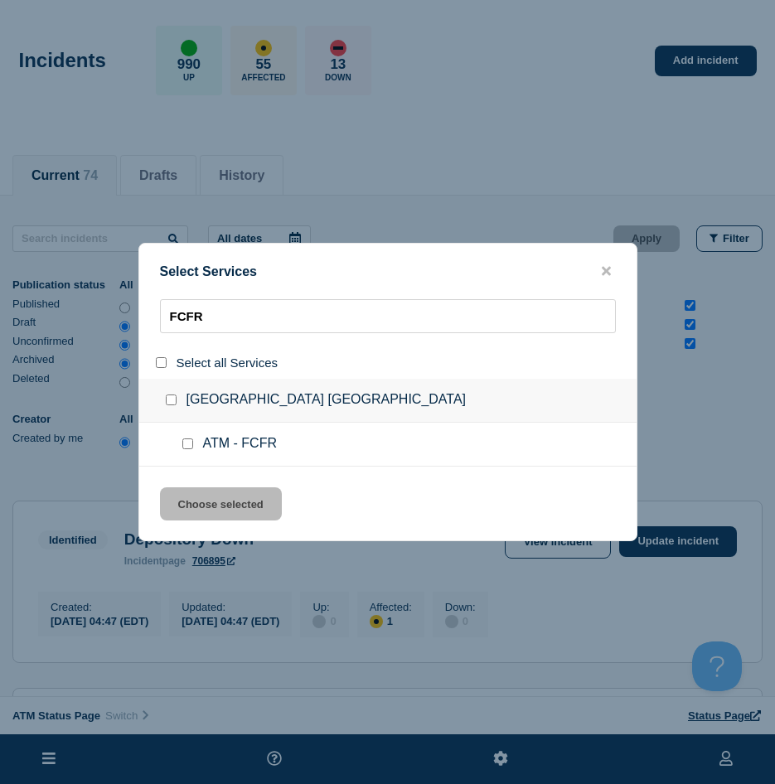
click at [184, 446] on input "service: ATM - FCFR" at bounding box center [187, 443] width 11 height 11
click at [206, 489] on button "Choose selected" at bounding box center [221, 503] width 122 height 33
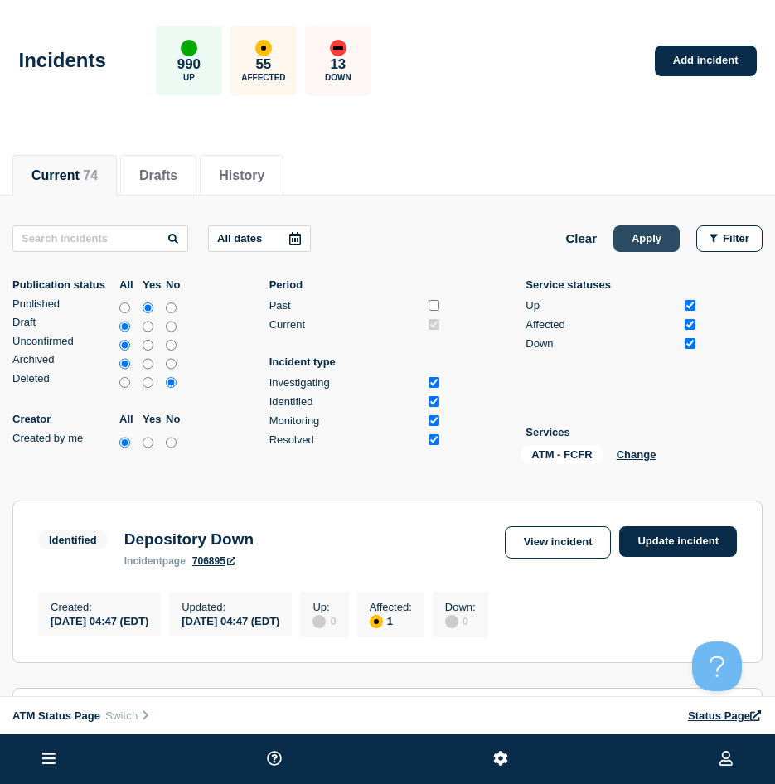
click at [631, 240] on button "Apply" at bounding box center [646, 238] width 66 height 27
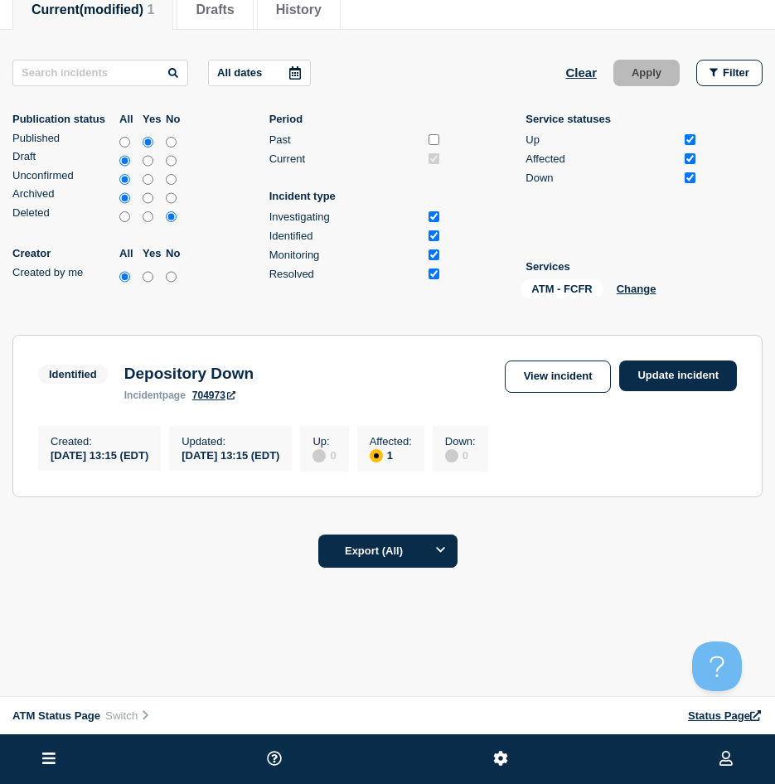
scroll to position [182, 0]
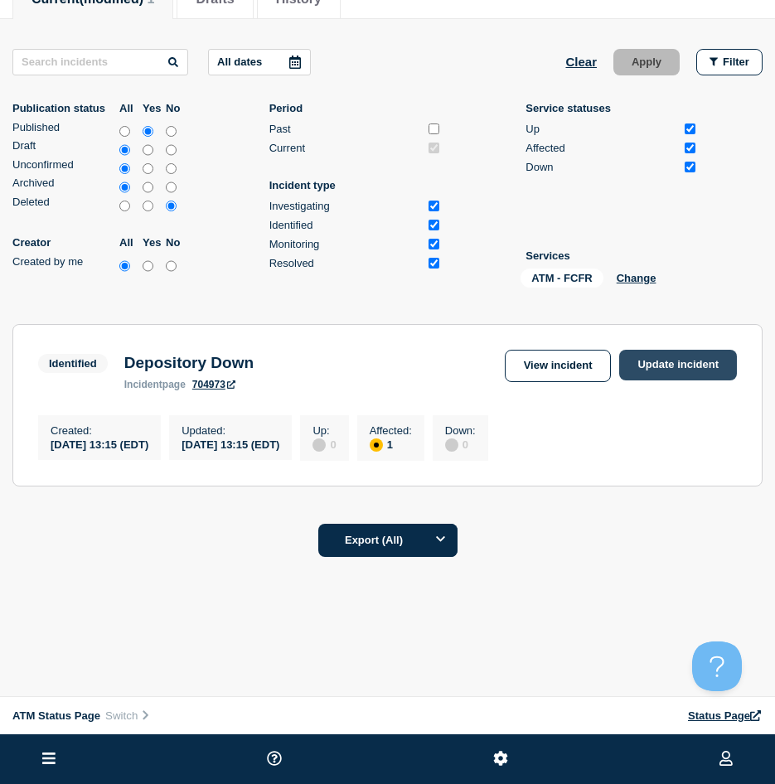
click at [675, 353] on link "Update incident" at bounding box center [678, 365] width 118 height 31
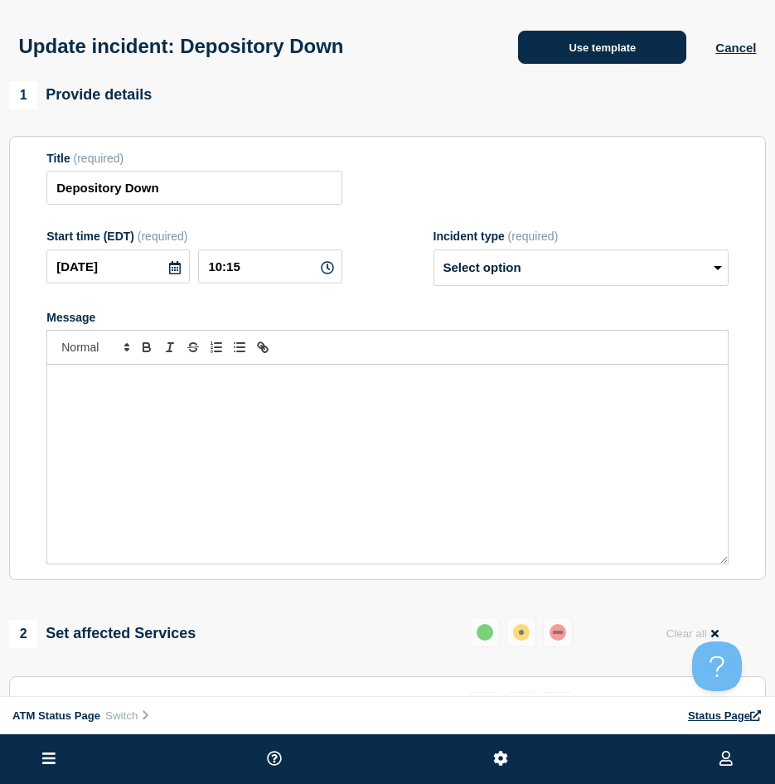
click at [592, 56] on button "Use template" at bounding box center [602, 47] width 168 height 33
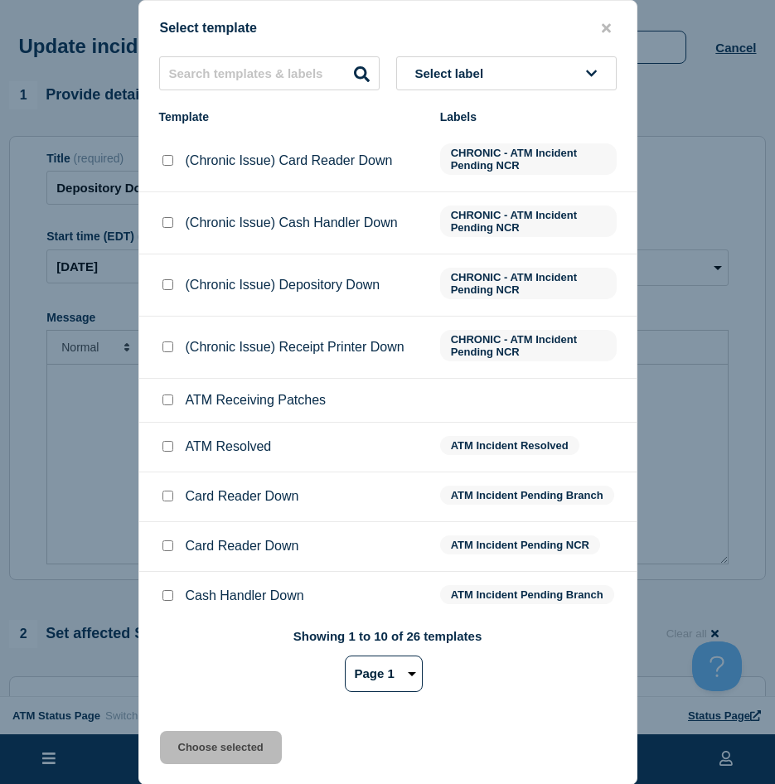
click at [161, 446] on div at bounding box center [167, 446] width 17 height 17
click at [159, 445] on div at bounding box center [167, 446] width 17 height 17
click at [170, 446] on input "ATM Resolved checkbox" at bounding box center [167, 446] width 11 height 11
click at [157, 745] on div "Choose selected" at bounding box center [387, 747] width 497 height 33
click at [174, 742] on button "Choose selected" at bounding box center [221, 747] width 122 height 33
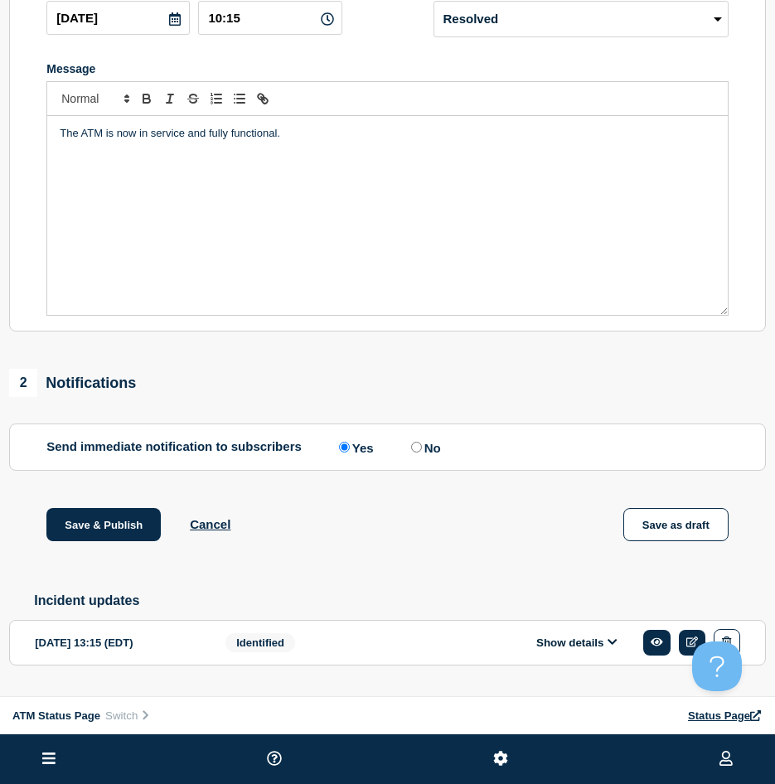
scroll to position [292, 0]
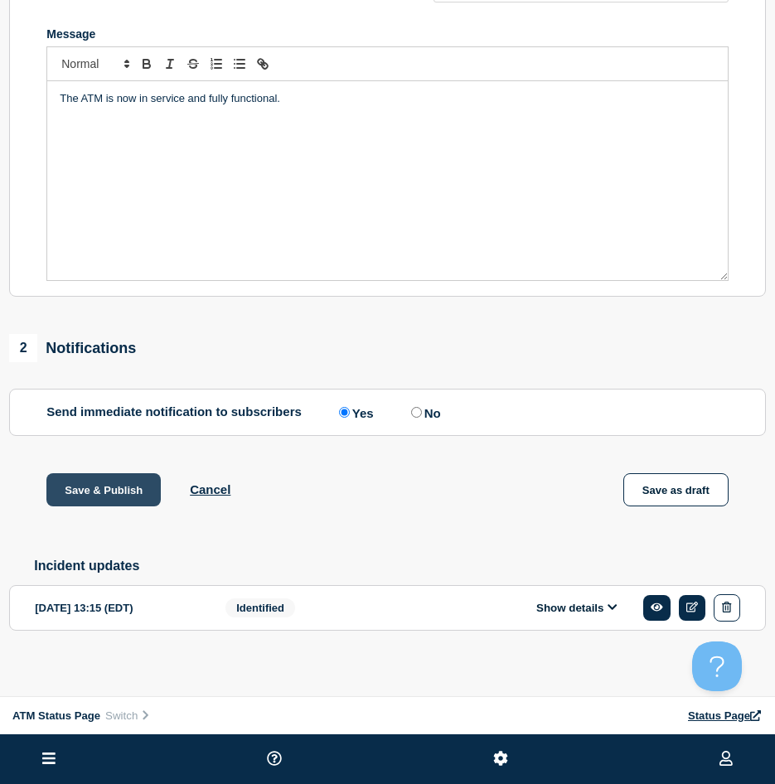
click at [123, 487] on button "Save & Publish" at bounding box center [103, 489] width 114 height 33
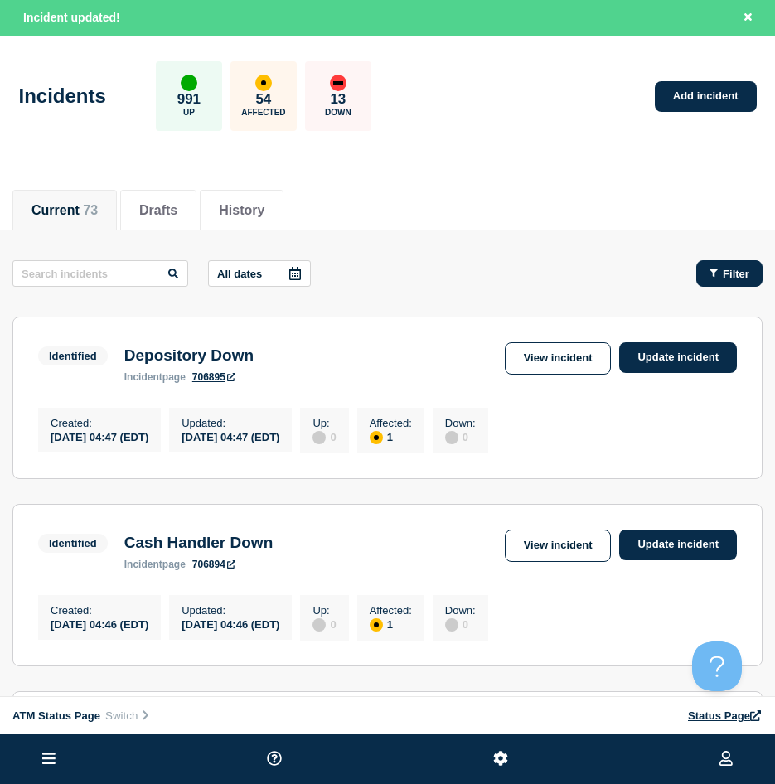
click at [733, 269] on span "Filter" at bounding box center [736, 274] width 27 height 12
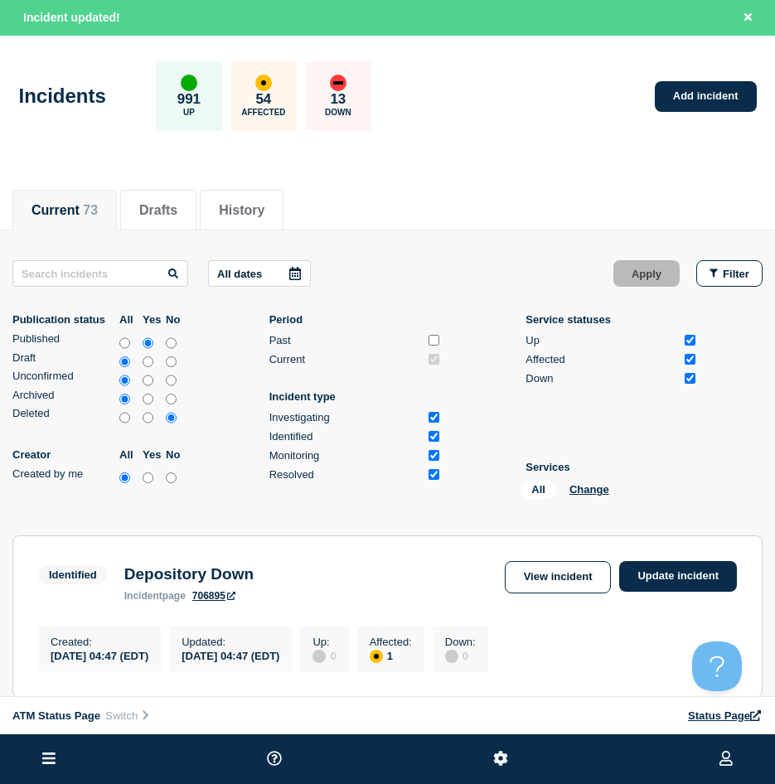
click at [595, 481] on div "All Change" at bounding box center [603, 493] width 166 height 26
click at [594, 483] on button "Change" at bounding box center [589, 489] width 40 height 12
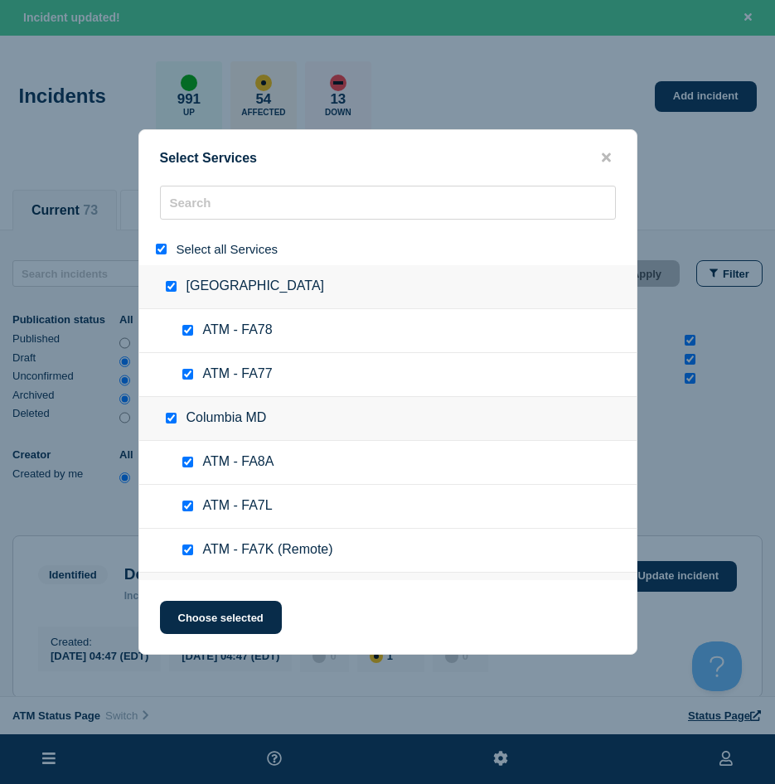
click at [162, 247] on input "select all" at bounding box center [161, 249] width 11 height 11
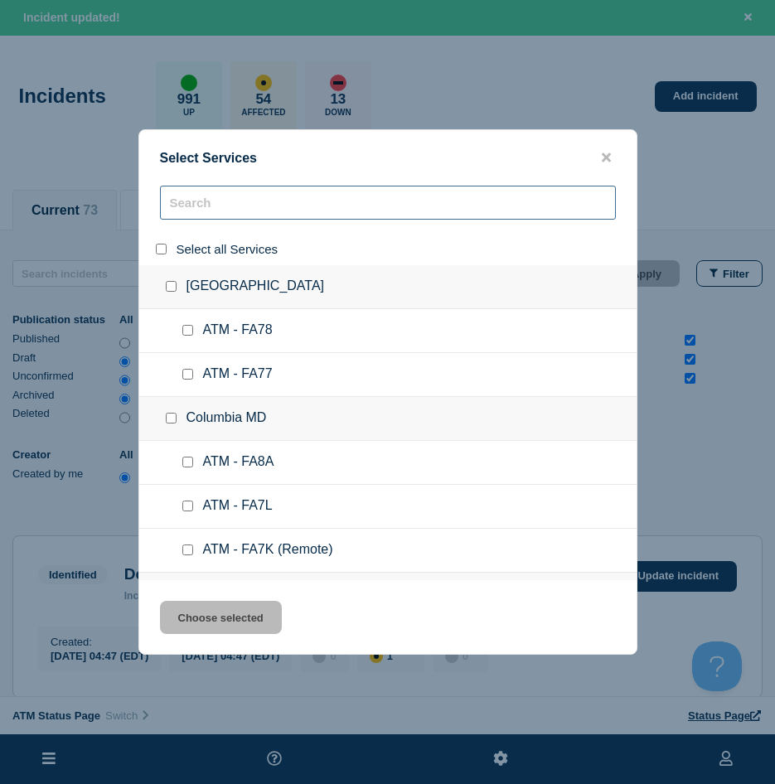
click at [175, 210] on input "search" at bounding box center [388, 203] width 456 height 34
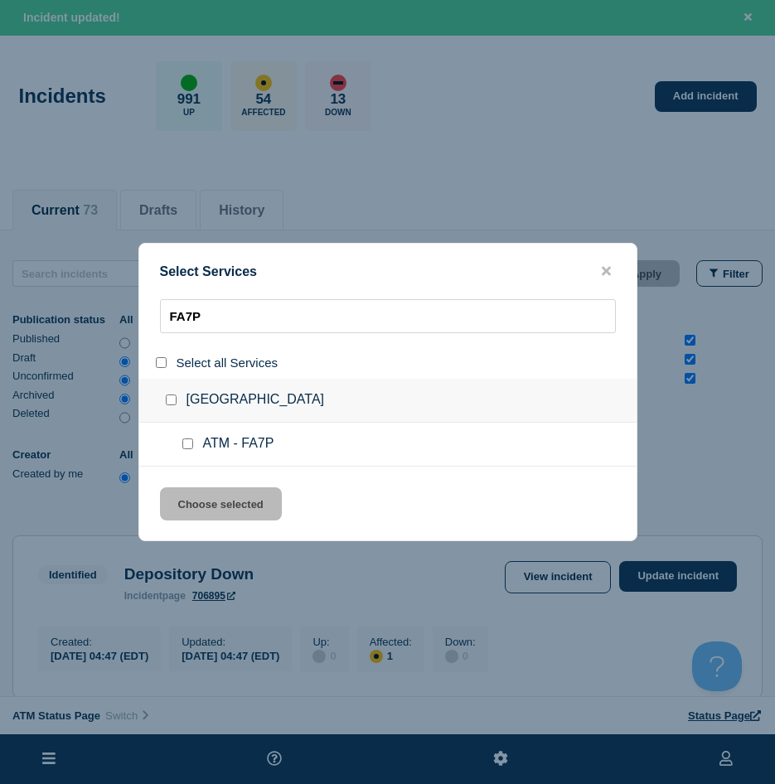
click at [186, 437] on ul "ATM - FA7P" at bounding box center [387, 445] width 497 height 44
click at [185, 440] on input "service: ATM - FA7P" at bounding box center [187, 443] width 11 height 11
click at [198, 494] on button "Choose selected" at bounding box center [221, 503] width 122 height 33
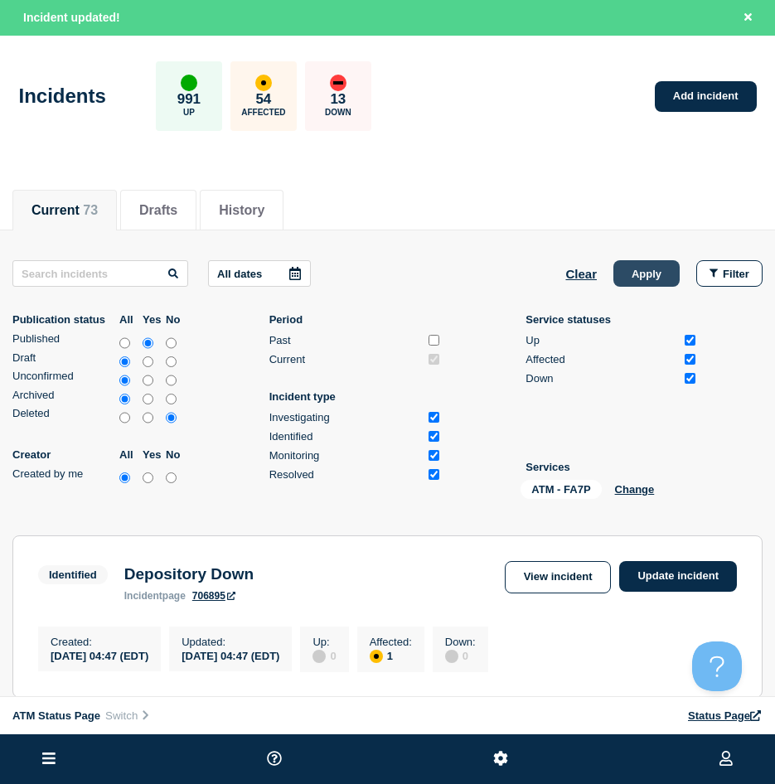
click at [631, 278] on button "Apply" at bounding box center [646, 273] width 66 height 27
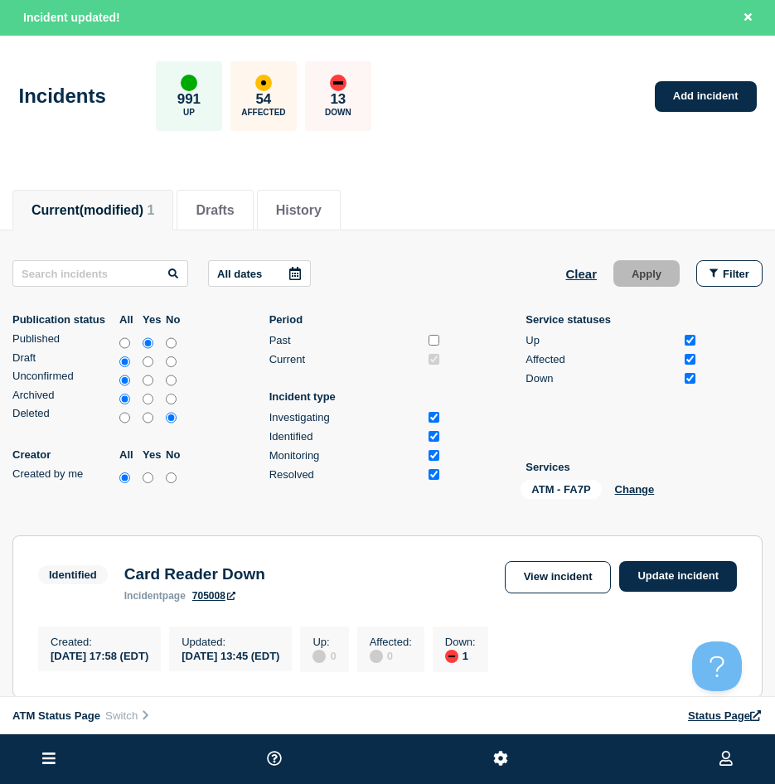
scroll to position [166, 0]
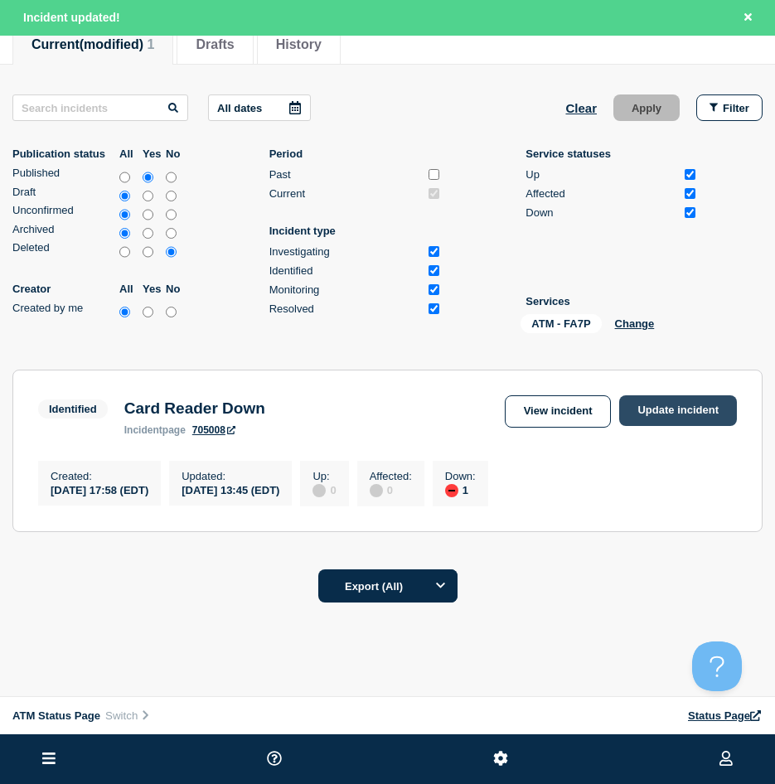
click at [633, 399] on link "Update incident" at bounding box center [678, 410] width 118 height 31
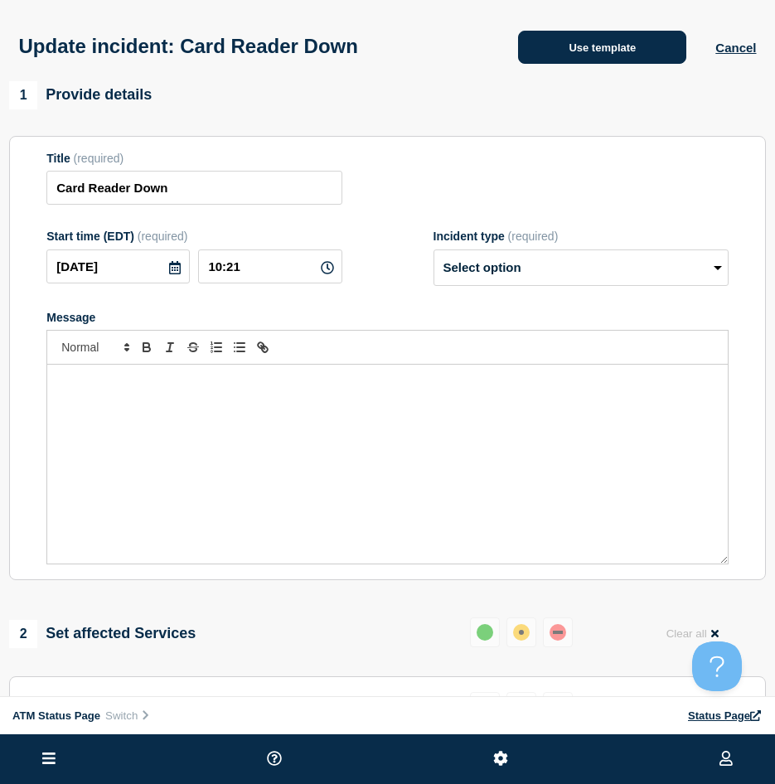
click at [587, 61] on button "Use template" at bounding box center [602, 47] width 168 height 33
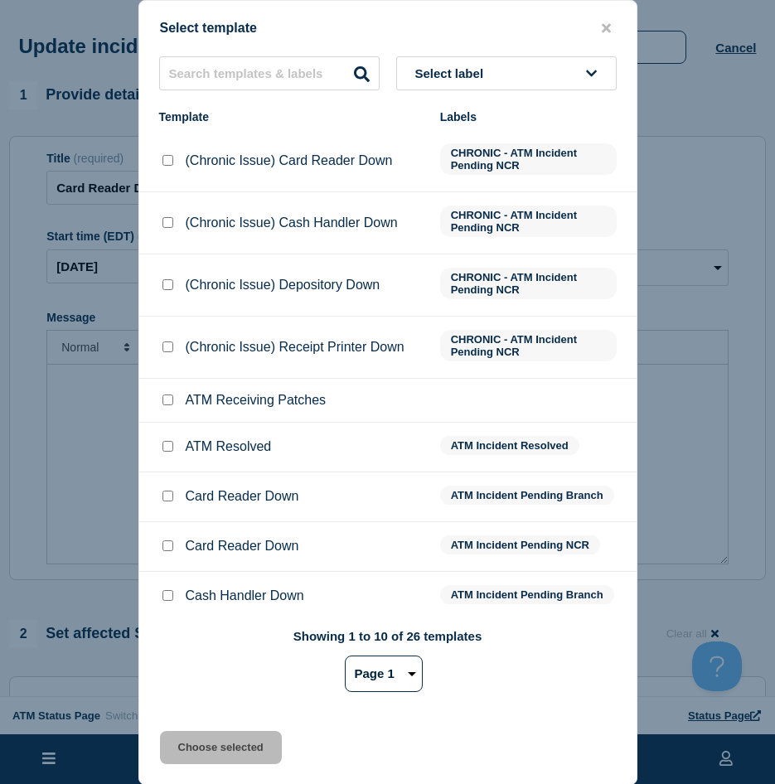
click at [171, 448] on input "ATM Resolved checkbox" at bounding box center [167, 446] width 11 height 11
click at [192, 728] on div "Select template Select label Template Labels (Chronic Issue) Card Reader Down C…" at bounding box center [387, 392] width 499 height 785
click at [192, 731] on div "Select template Select label Template Labels (Chronic Issue) Card Reader Down C…" at bounding box center [387, 392] width 499 height 785
click at [187, 741] on button "Choose selected" at bounding box center [221, 747] width 122 height 33
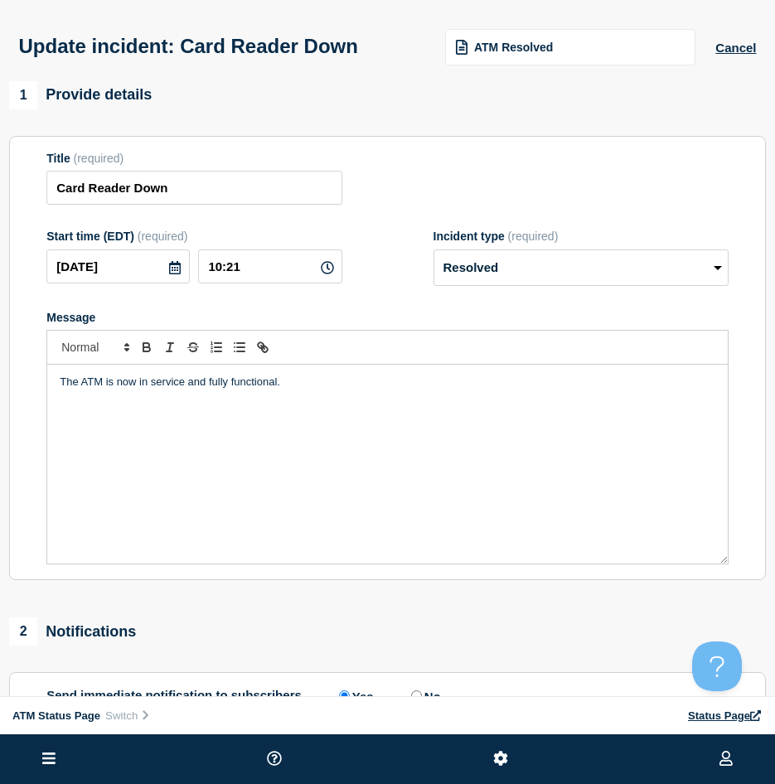
scroll to position [166, 0]
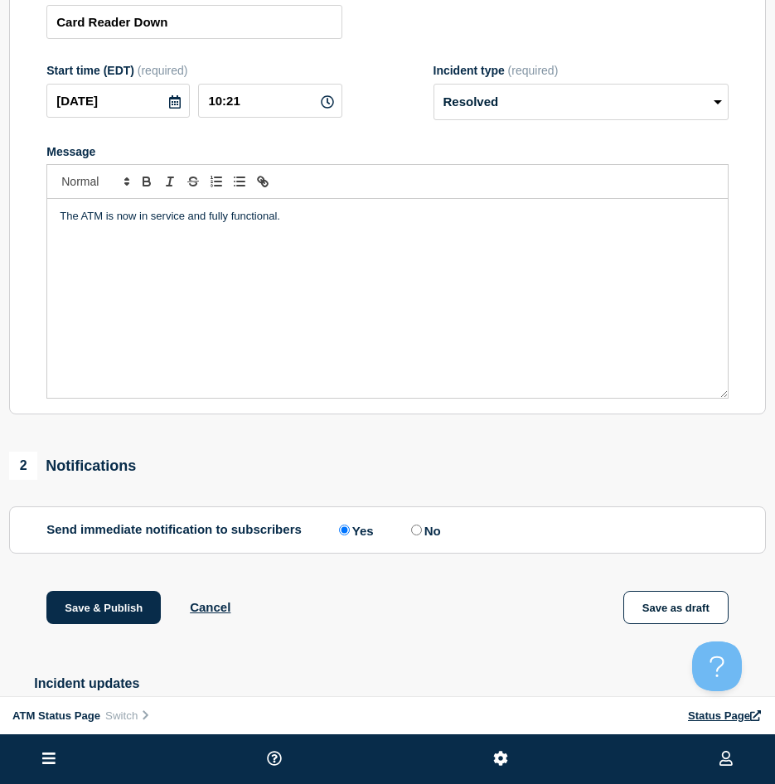
click at [136, 592] on div "1 Provide details Title (required) Card Reader Down Start time (EDT) (required)…" at bounding box center [387, 384] width 775 height 939
click at [134, 605] on button "Save & Publish" at bounding box center [103, 607] width 114 height 33
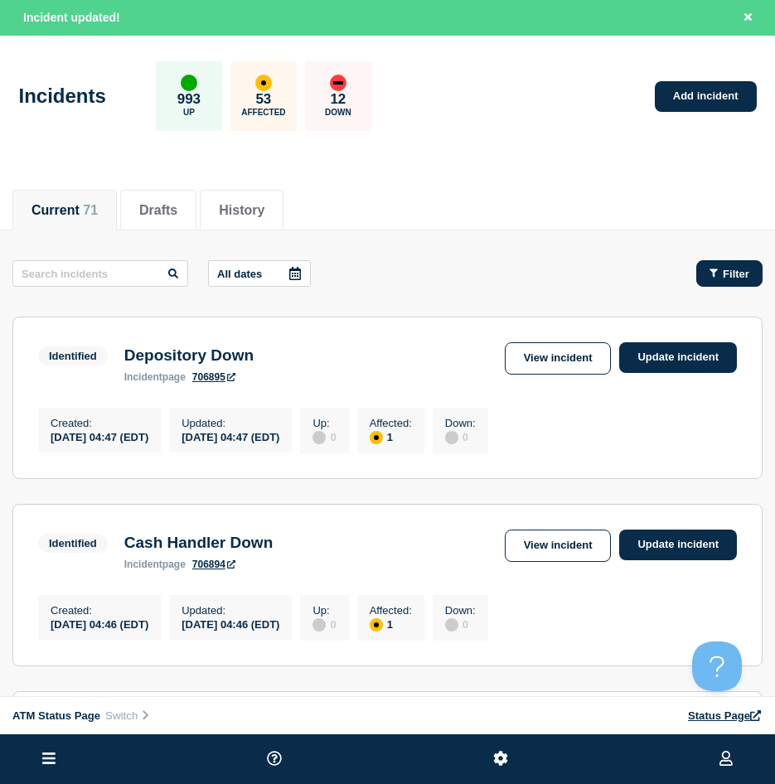
drag, startPoint x: 723, startPoint y: 260, endPoint x: 719, endPoint y: 269, distance: 9.3
click at [724, 261] on button "Filter" at bounding box center [729, 273] width 66 height 27
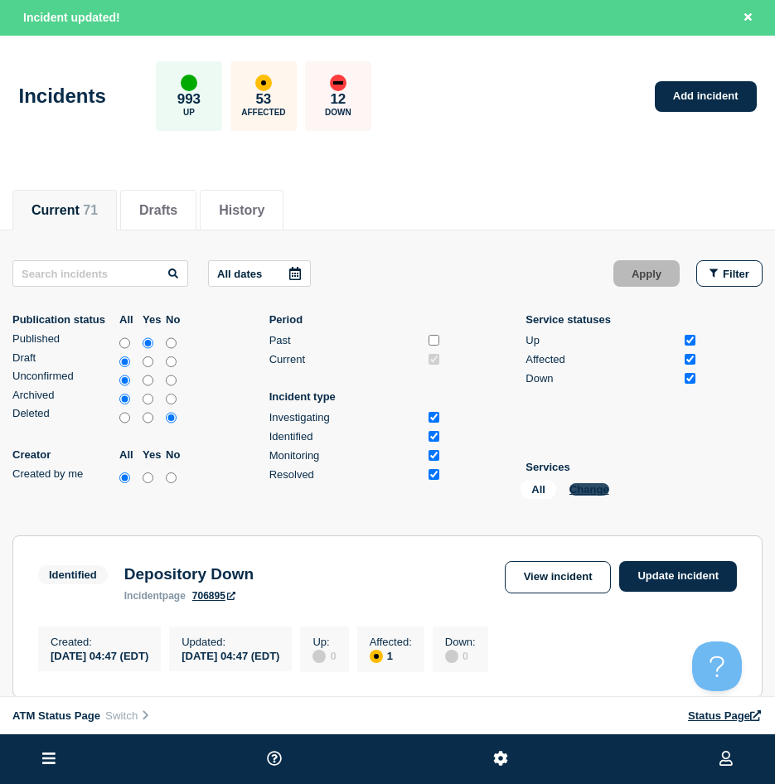
click at [588, 487] on button "Change" at bounding box center [589, 489] width 40 height 12
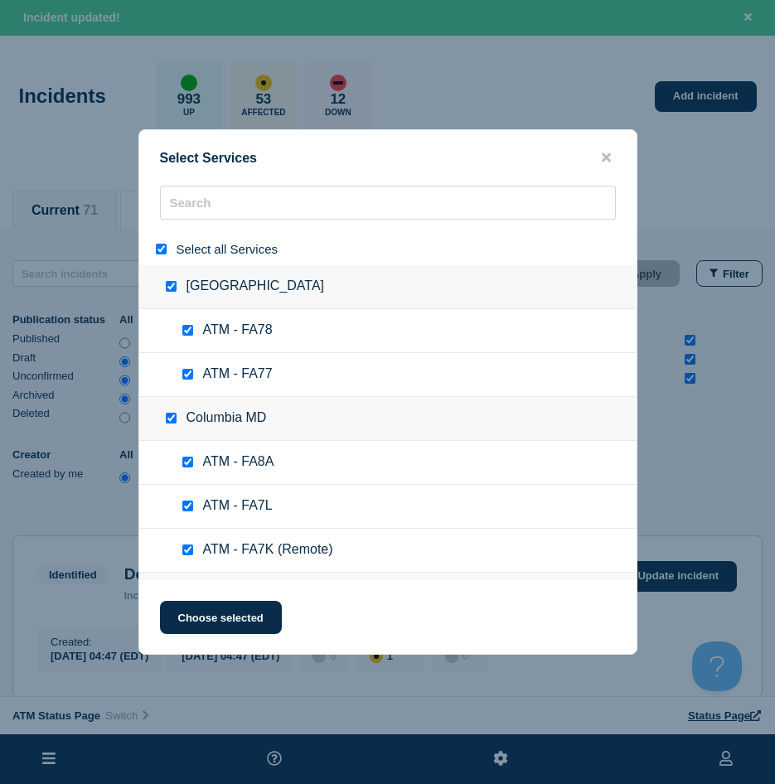
click at [160, 254] on input "select all" at bounding box center [161, 249] width 11 height 11
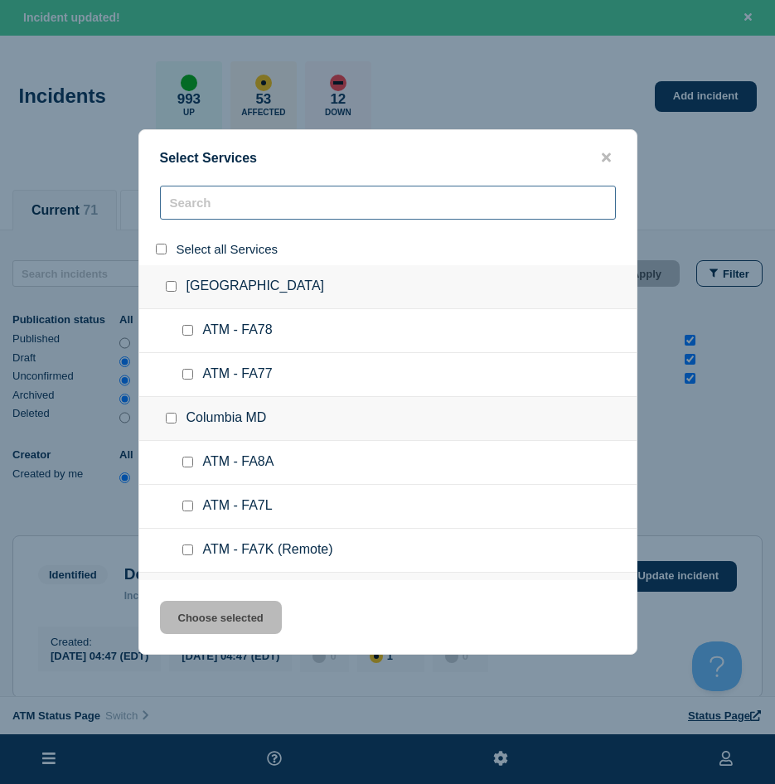
click at [207, 200] on input "search" at bounding box center [388, 203] width 456 height 34
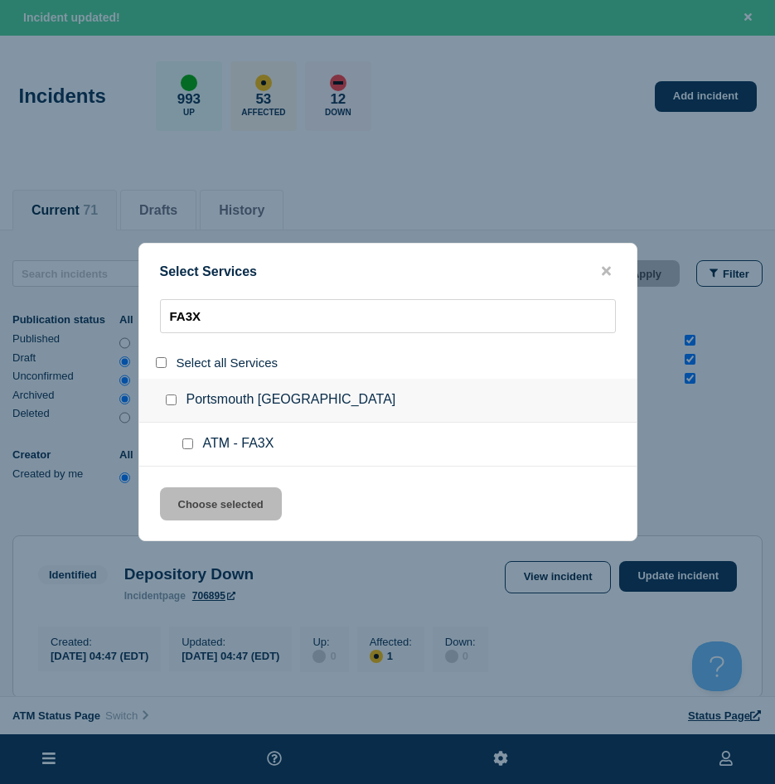
click at [191, 441] on input "service: ATM - FA3X" at bounding box center [187, 443] width 11 height 11
click at [180, 492] on button "Choose selected" at bounding box center [221, 503] width 122 height 33
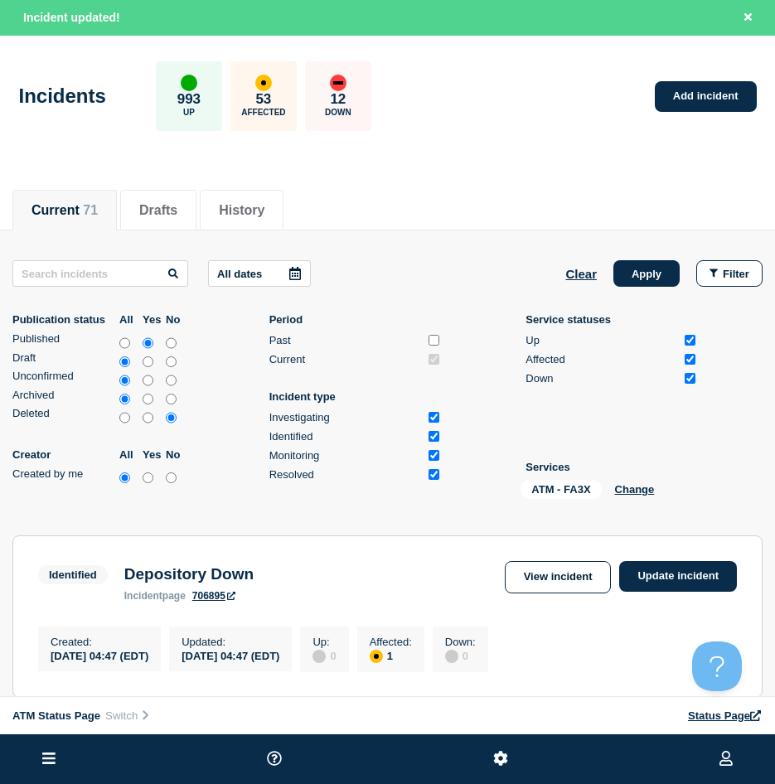
click at [629, 260] on button "Apply" at bounding box center [646, 273] width 66 height 27
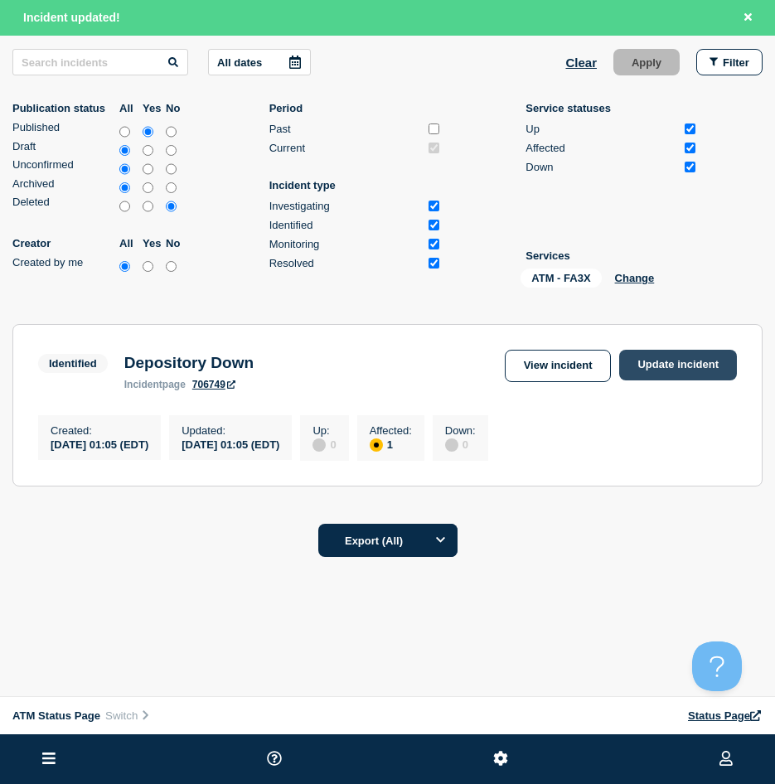
click at [685, 359] on link "Update incident" at bounding box center [678, 365] width 118 height 31
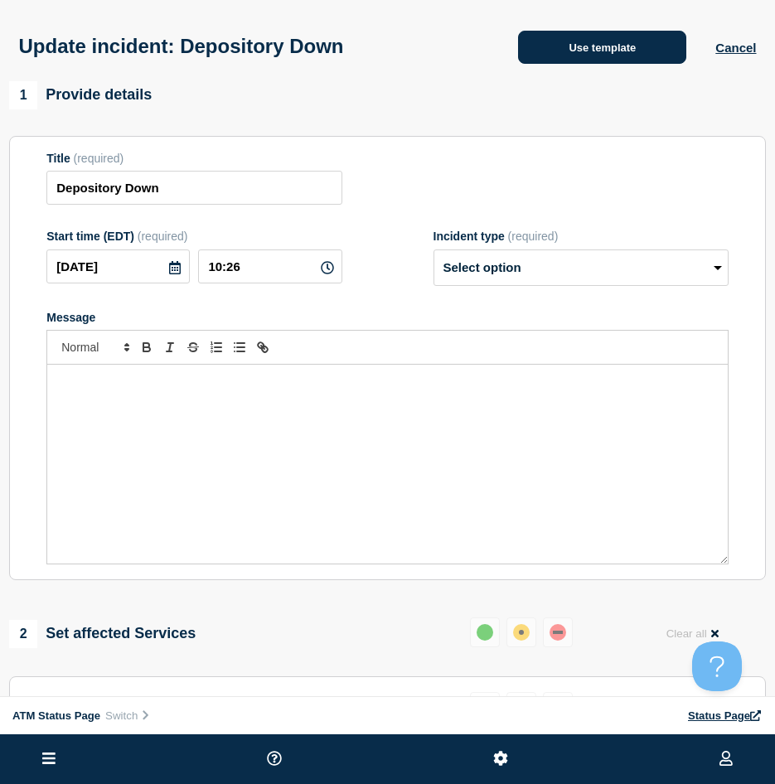
click at [599, 50] on button "Use template" at bounding box center [602, 47] width 168 height 33
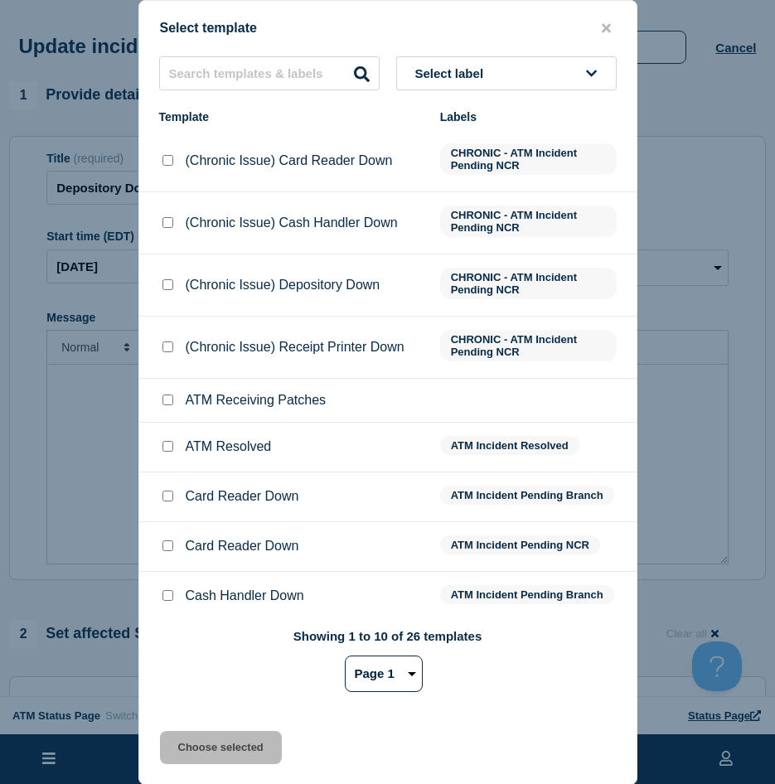
click at [165, 450] on input "ATM Resolved checkbox" at bounding box center [167, 446] width 11 height 11
click at [215, 755] on button "Choose selected" at bounding box center [221, 747] width 122 height 33
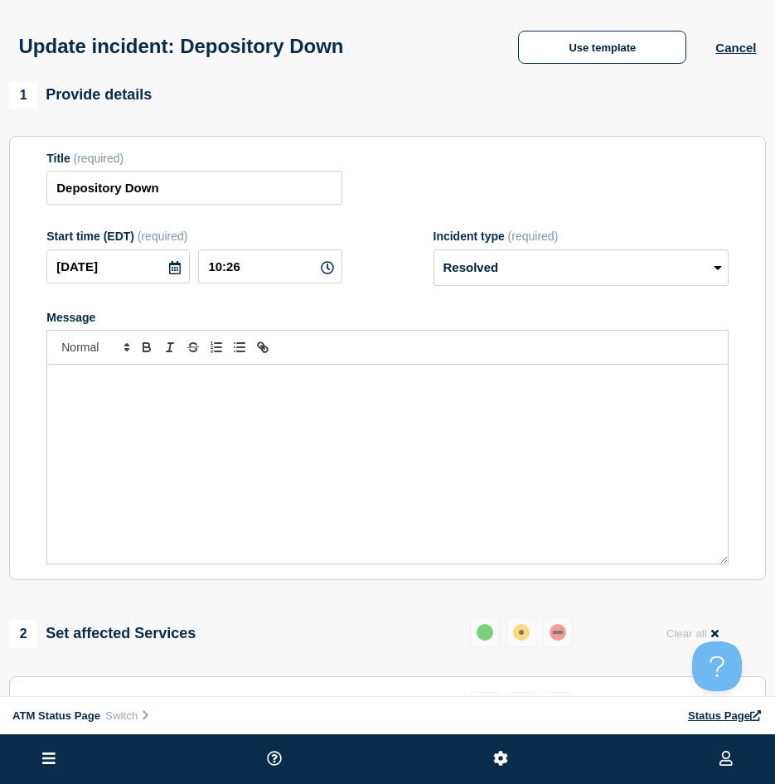
scroll to position [249, 0]
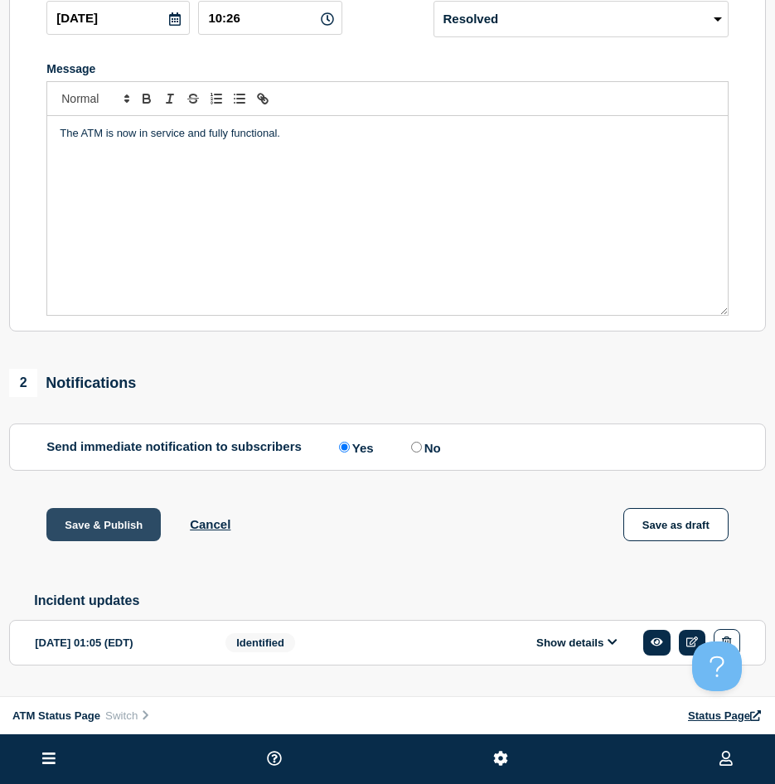
click at [72, 524] on button "Save & Publish" at bounding box center [103, 524] width 114 height 33
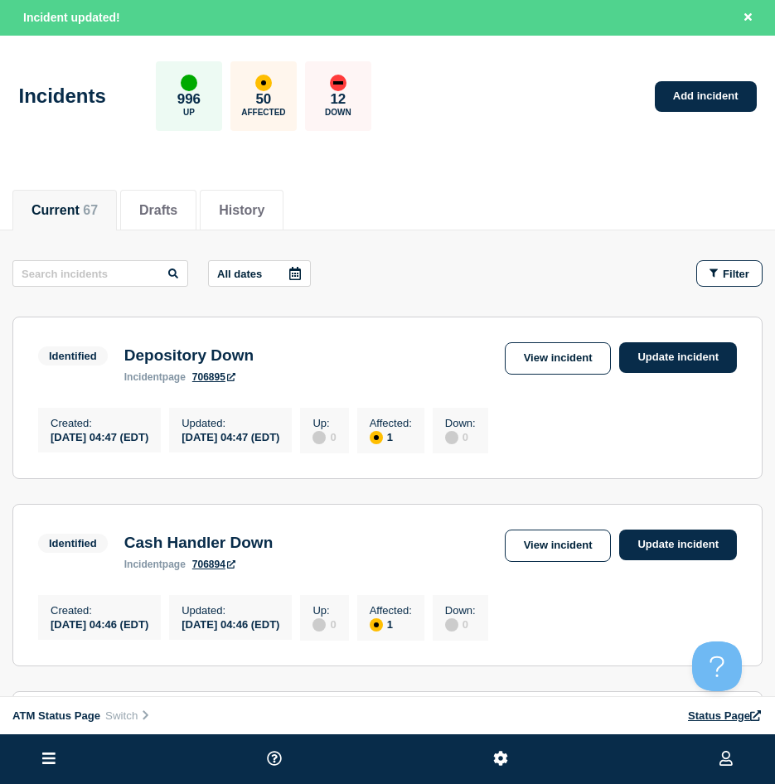
drag, startPoint x: 704, startPoint y: 277, endPoint x: 613, endPoint y: 513, distance: 252.9
click at [704, 277] on button "Filter" at bounding box center [729, 273] width 66 height 27
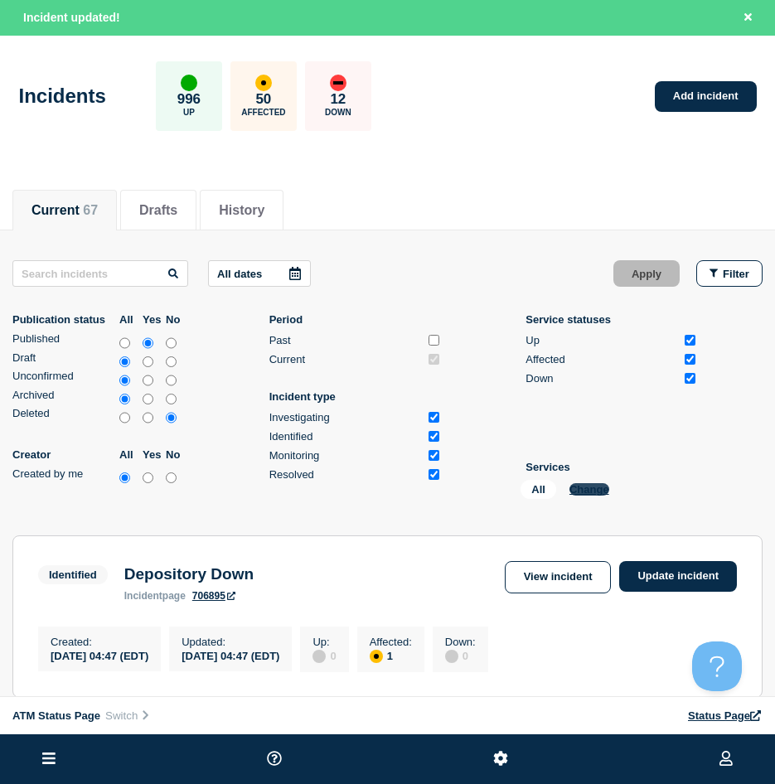
click at [598, 485] on button "Change" at bounding box center [589, 489] width 40 height 12
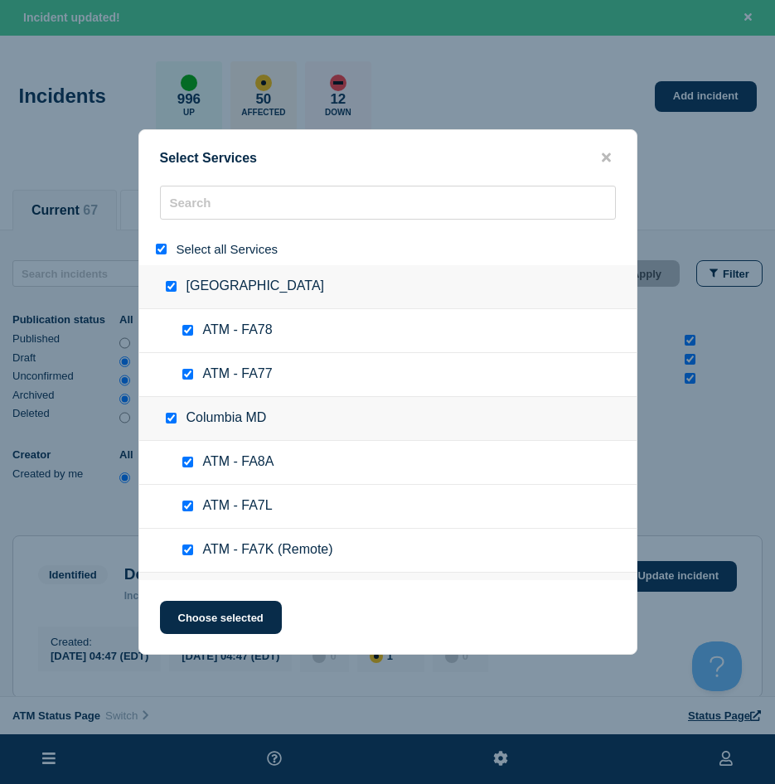
drag, startPoint x: 161, startPoint y: 247, endPoint x: 200, endPoint y: 209, distance: 54.5
click at [160, 247] on input "select all" at bounding box center [161, 249] width 11 height 11
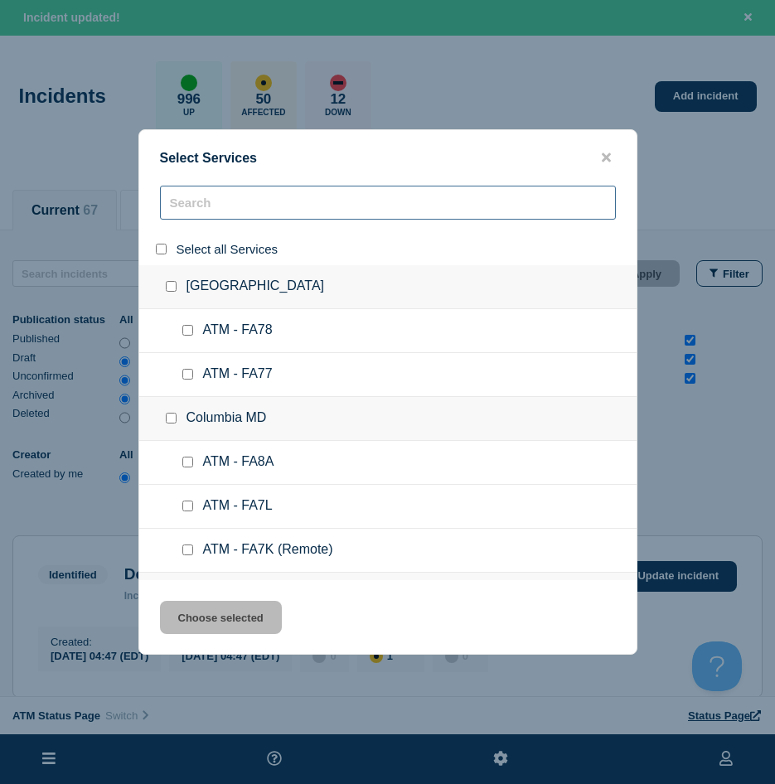
click at [200, 209] on input "search" at bounding box center [388, 203] width 456 height 34
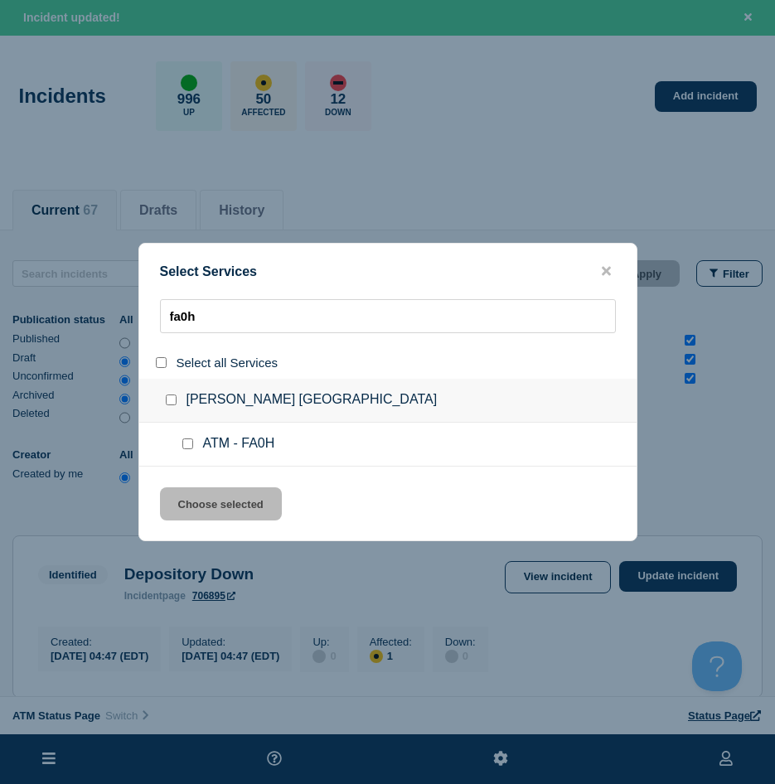
click at [186, 441] on input "service: ATM - FA0H" at bounding box center [187, 443] width 11 height 11
click at [193, 495] on button "Choose selected" at bounding box center [221, 503] width 122 height 33
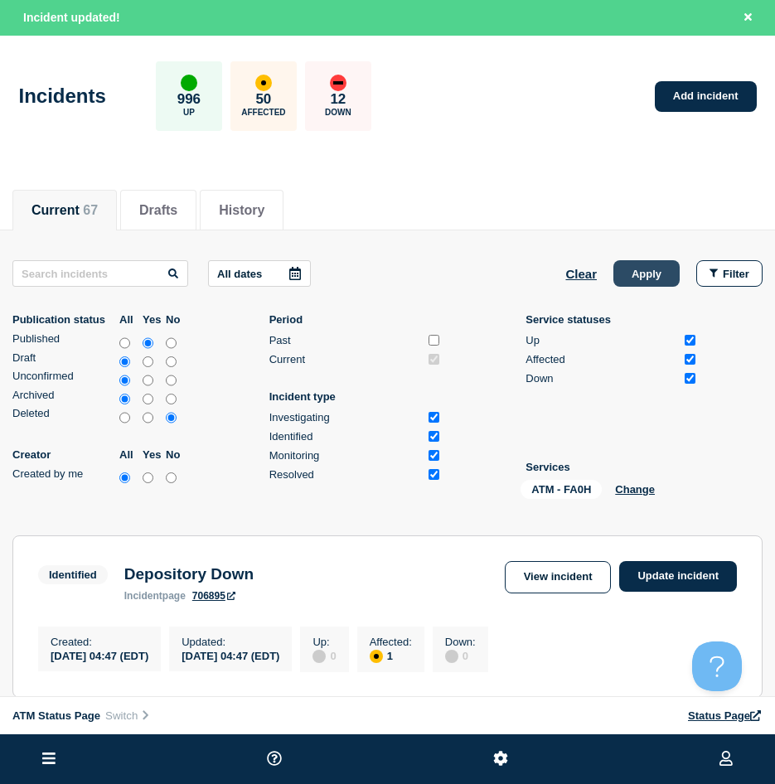
click at [632, 278] on button "Apply" at bounding box center [646, 273] width 66 height 27
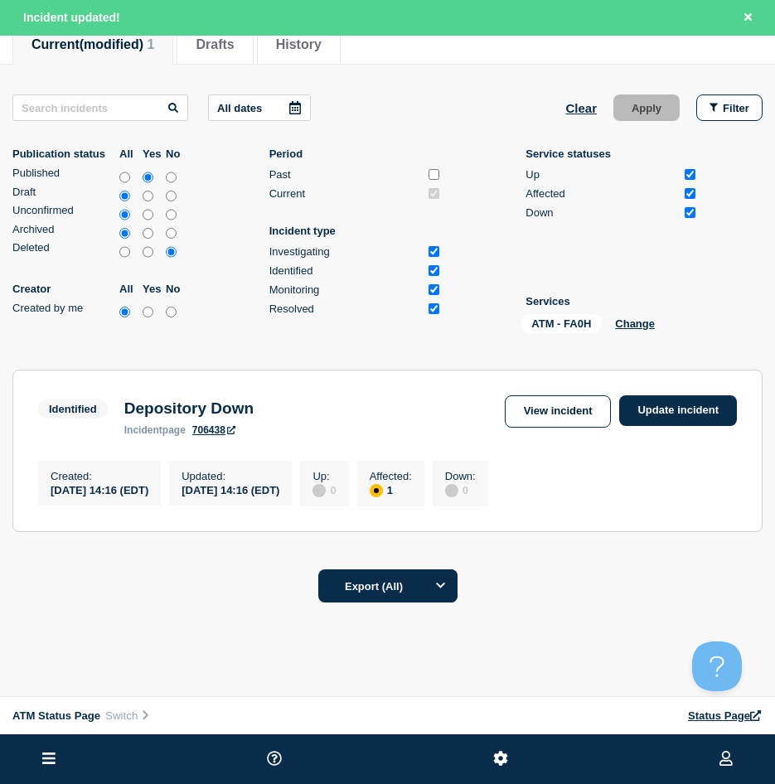
scroll to position [217, 0]
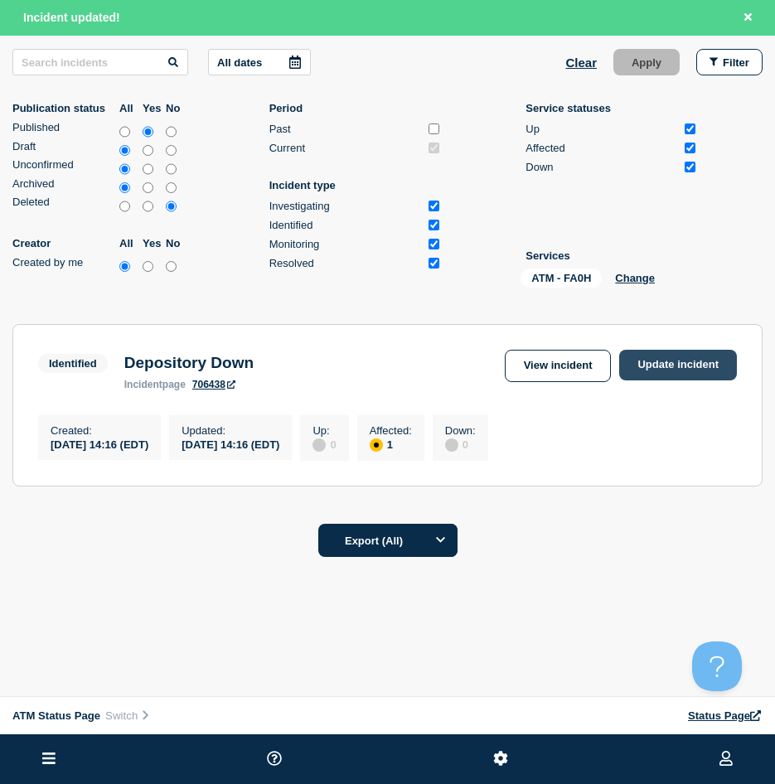
click at [681, 361] on link "Update incident" at bounding box center [678, 365] width 118 height 31
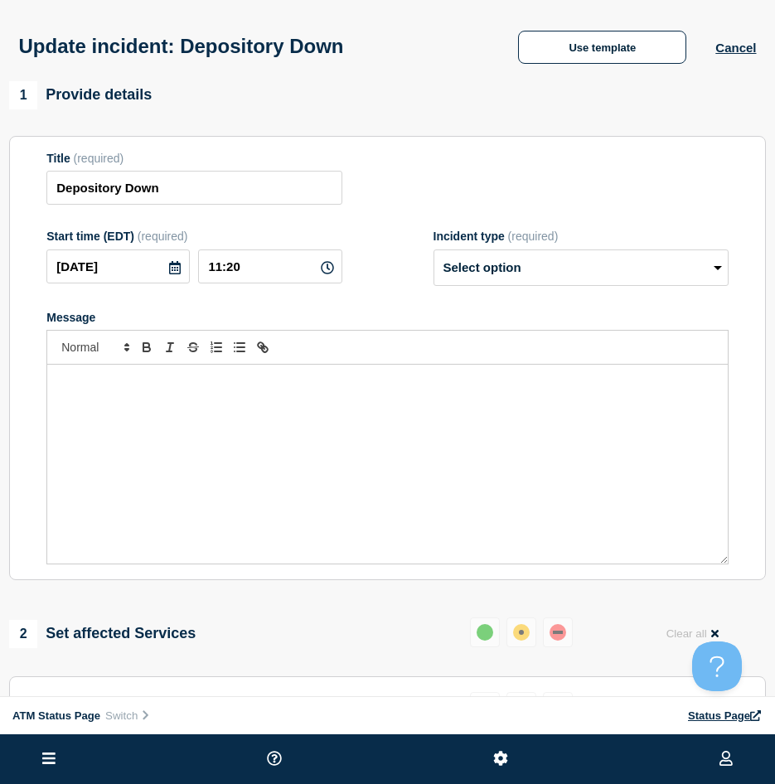
click at [588, 26] on div "Update incident: Depository Down Use template Cancel" at bounding box center [387, 40] width 775 height 81
click at [578, 36] on button "Use template" at bounding box center [602, 47] width 168 height 33
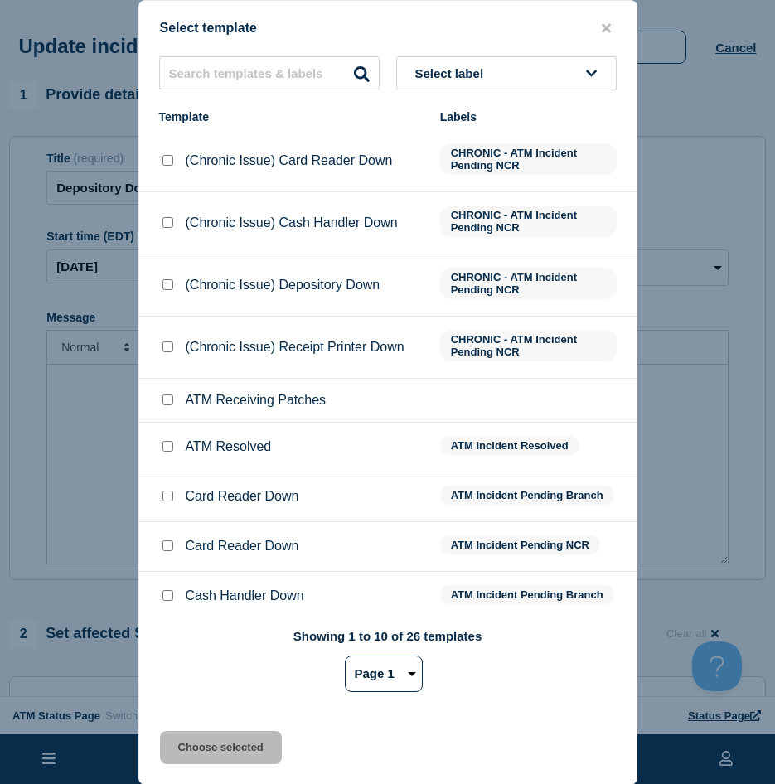
click at [168, 441] on div at bounding box center [167, 446] width 17 height 17
click at [162, 449] on input "ATM Resolved checkbox" at bounding box center [167, 446] width 11 height 11
click at [229, 741] on button "Choose selected" at bounding box center [221, 747] width 122 height 33
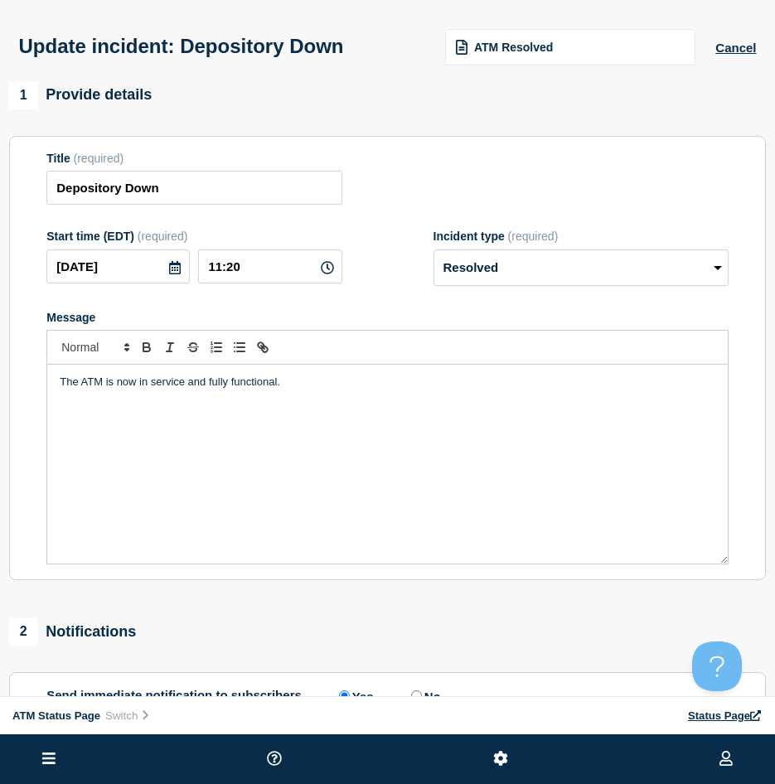
scroll to position [249, 0]
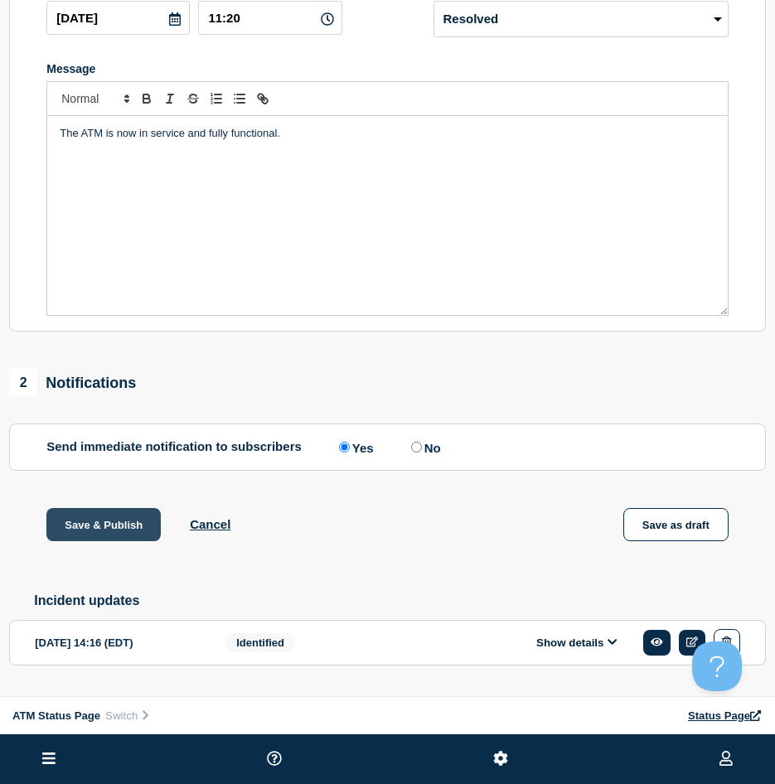
click at [87, 537] on button "Save & Publish" at bounding box center [103, 524] width 114 height 33
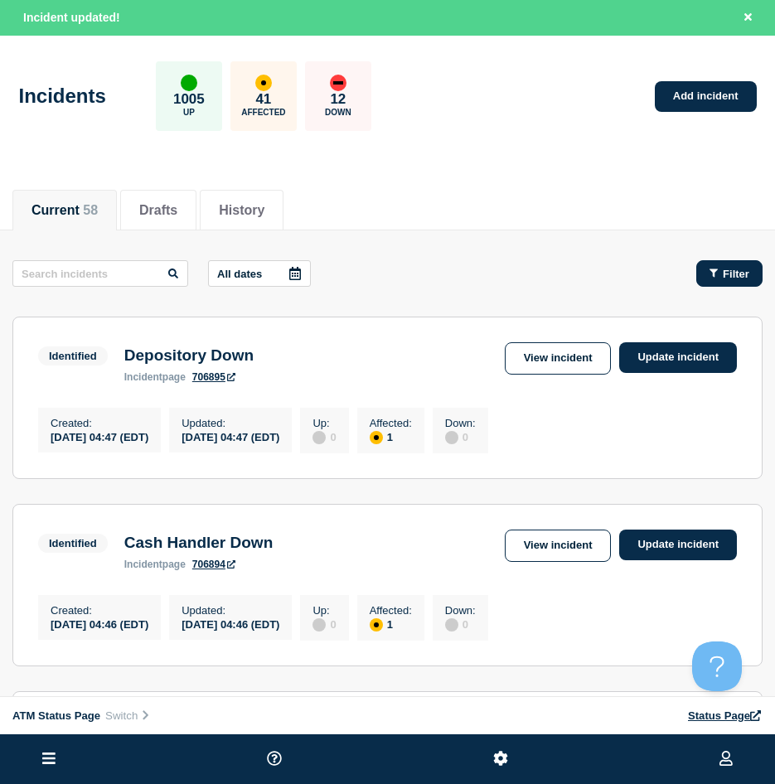
click at [724, 281] on button "Filter" at bounding box center [729, 273] width 66 height 27
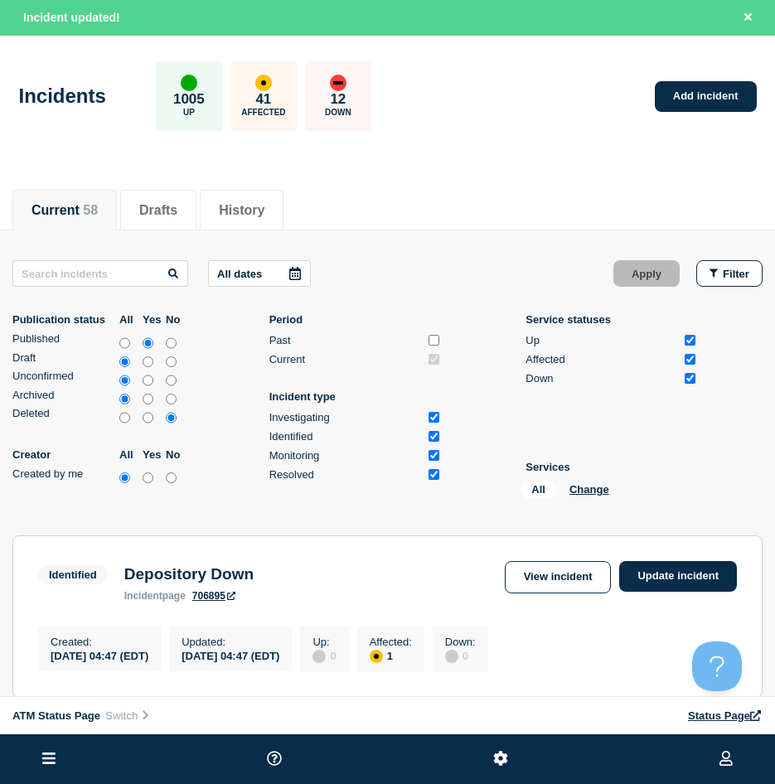
click at [594, 478] on li "Services All Change" at bounding box center [611, 483] width 172 height 45
click at [589, 482] on div "All Change" at bounding box center [603, 493] width 166 height 26
click at [589, 483] on button "Change" at bounding box center [589, 489] width 40 height 12
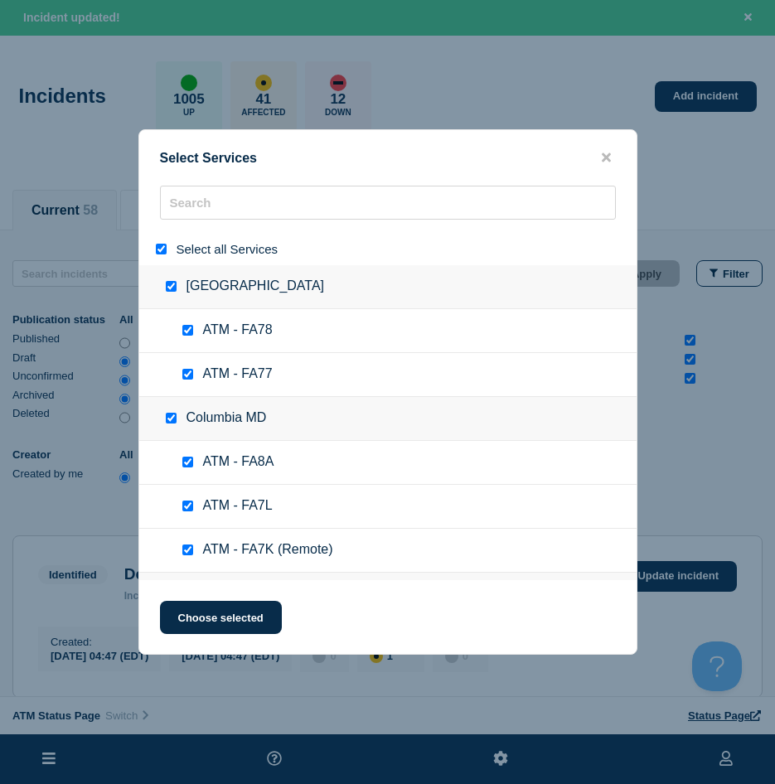
click at [165, 240] on div "Select all Services" at bounding box center [387, 249] width 497 height 32
click at [157, 245] on input "select all" at bounding box center [161, 249] width 11 height 11
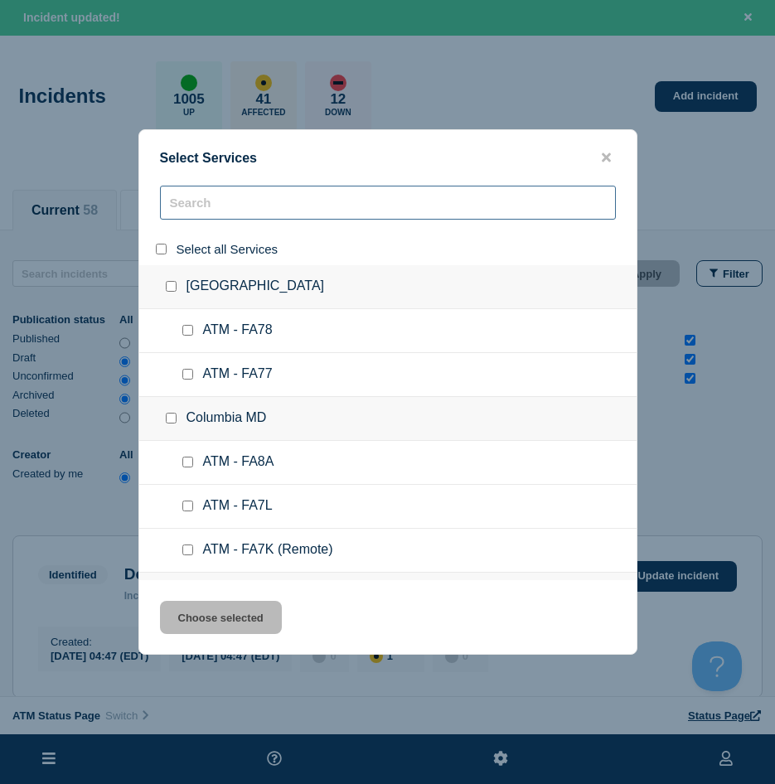
click at [190, 215] on input "search" at bounding box center [388, 203] width 456 height 34
click at [192, 212] on input "search" at bounding box center [388, 203] width 456 height 34
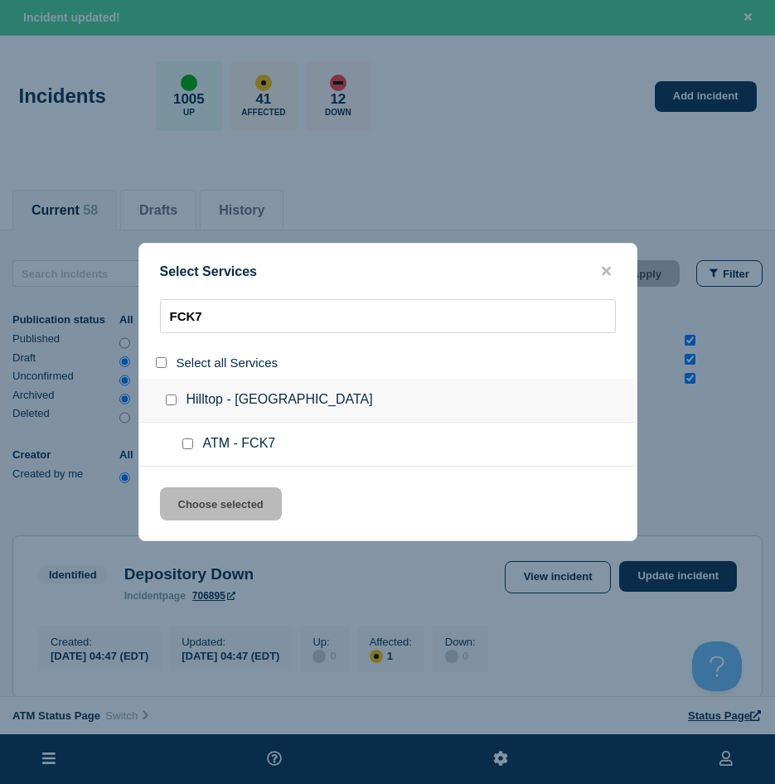
click at [182, 440] on input "service: ATM - FCK7" at bounding box center [187, 443] width 11 height 11
click at [191, 480] on div "Select Services FCK7 Select all Services [GEOGRAPHIC_DATA] - VA Beach ATM - FCK…" at bounding box center [387, 392] width 499 height 298
click at [194, 483] on div "Select Services FCK7 Select all Services [GEOGRAPHIC_DATA] - VA Beach ATM - FCK…" at bounding box center [387, 392] width 499 height 298
click at [192, 488] on div "Select Services FCK7 Select all Services [GEOGRAPHIC_DATA] - VA Beach ATM - FCK…" at bounding box center [387, 392] width 499 height 298
click at [191, 491] on button "Choose selected" at bounding box center [221, 503] width 122 height 33
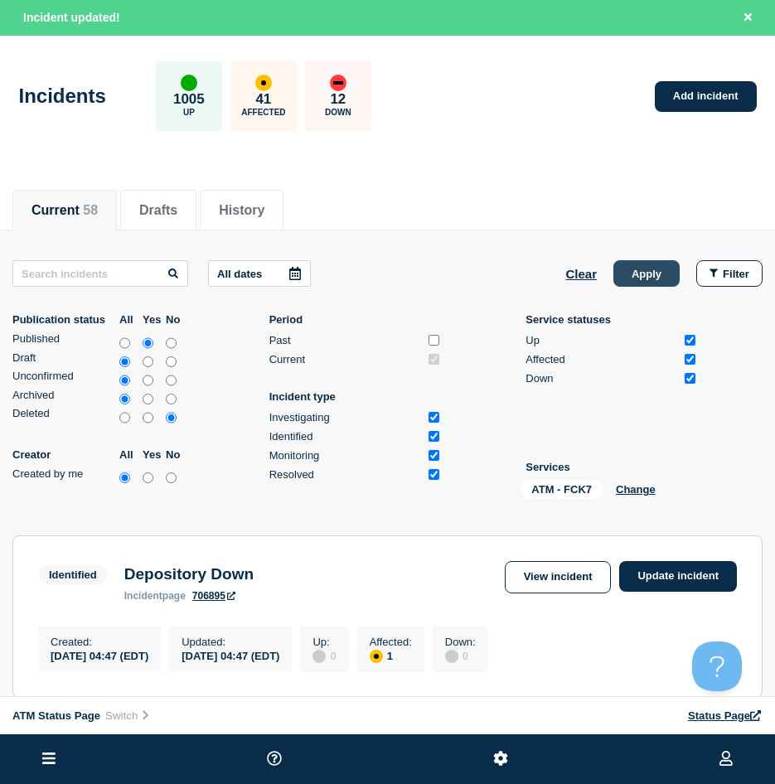
click at [598, 292] on div "All dates Clear Apply Filter Publication status All Yes No Published Draft Unco…" at bounding box center [387, 382] width 750 height 245
click at [629, 276] on button "Apply" at bounding box center [646, 273] width 66 height 27
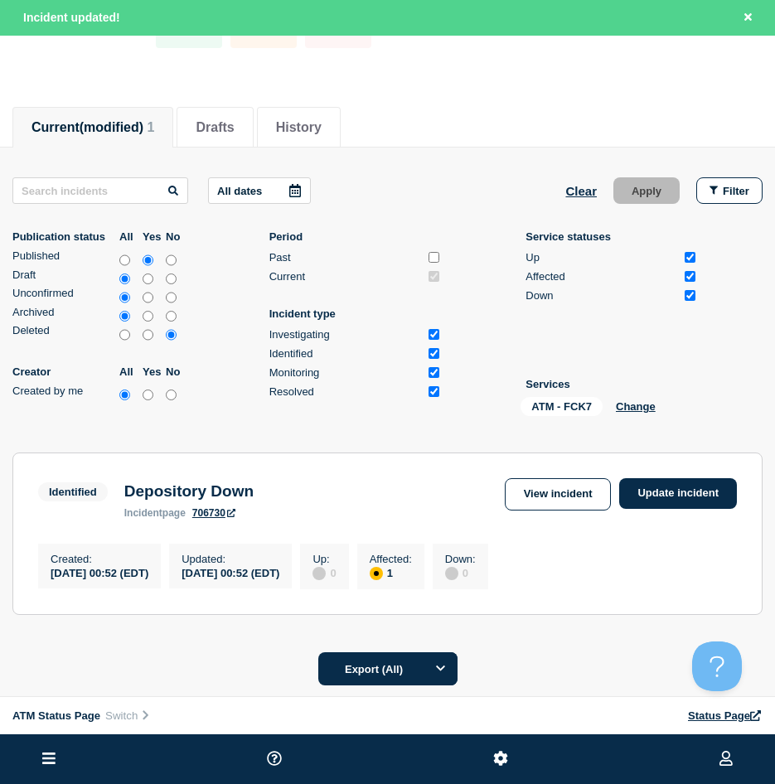
scroll to position [217, 0]
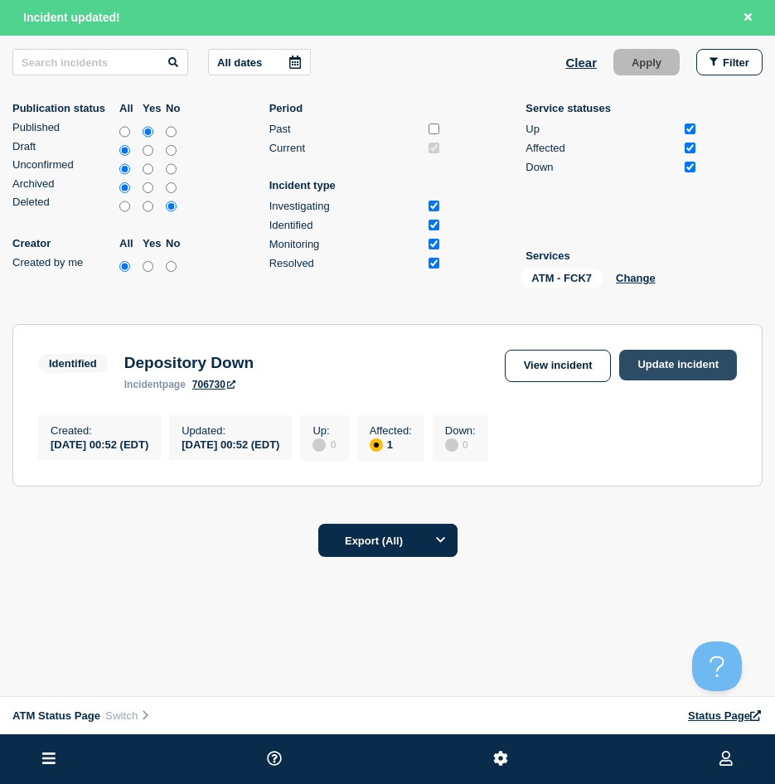
click at [645, 356] on link "Update incident" at bounding box center [678, 365] width 118 height 31
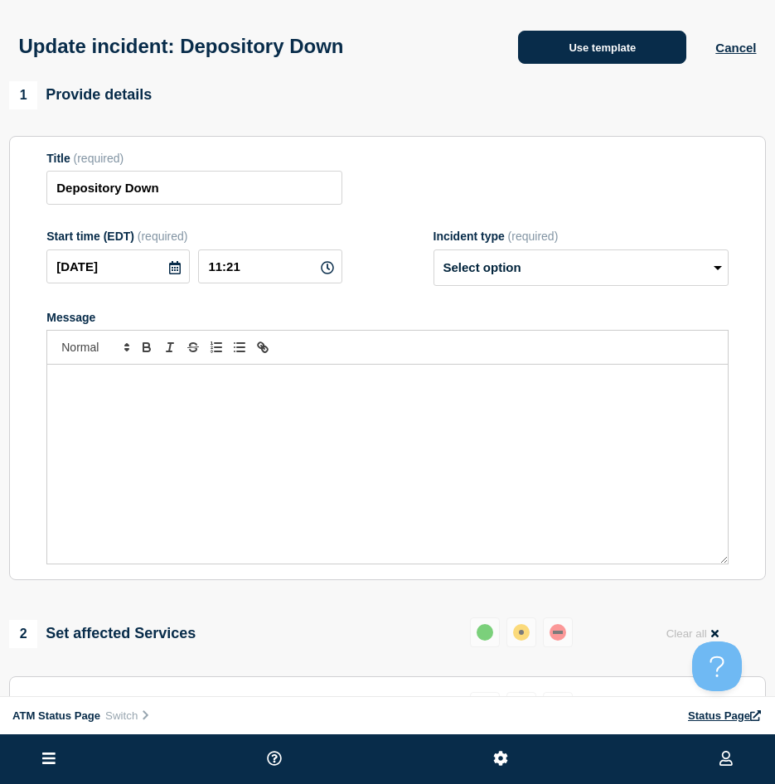
click at [672, 60] on button "Use template" at bounding box center [602, 47] width 168 height 33
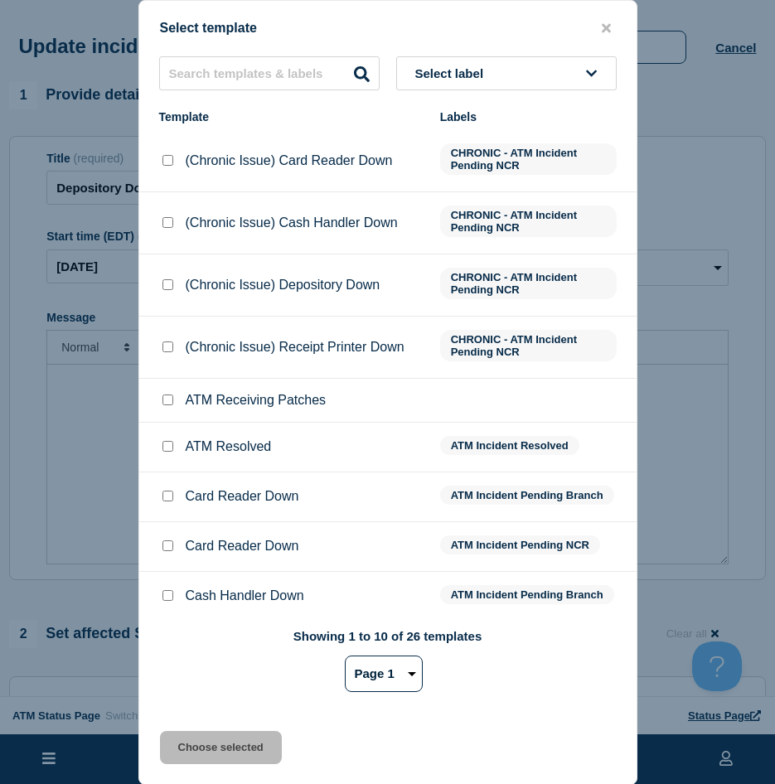
click at [165, 448] on input "ATM Resolved checkbox" at bounding box center [167, 446] width 11 height 11
click at [167, 733] on button "Choose selected" at bounding box center [221, 747] width 122 height 33
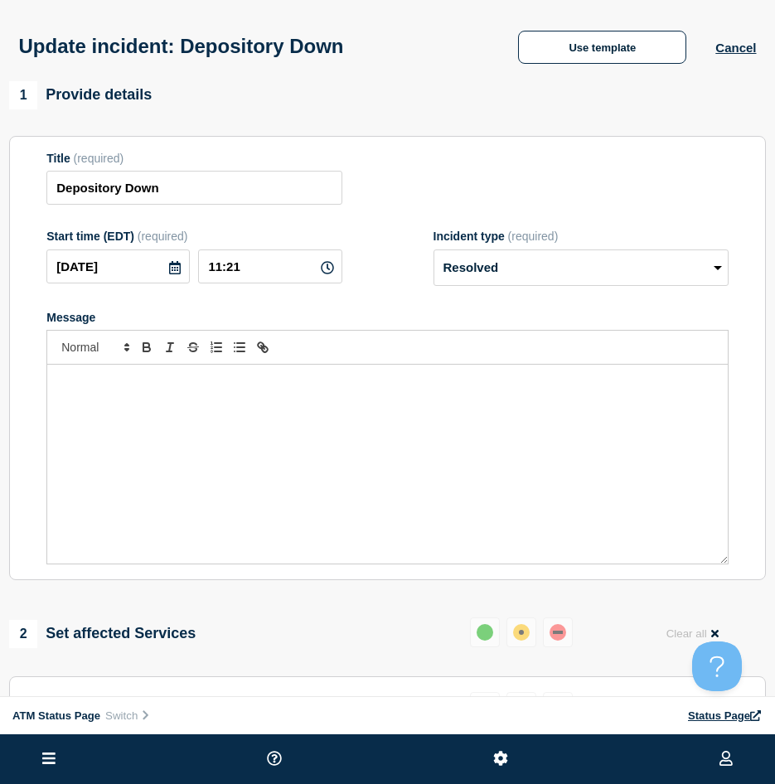
scroll to position [249, 0]
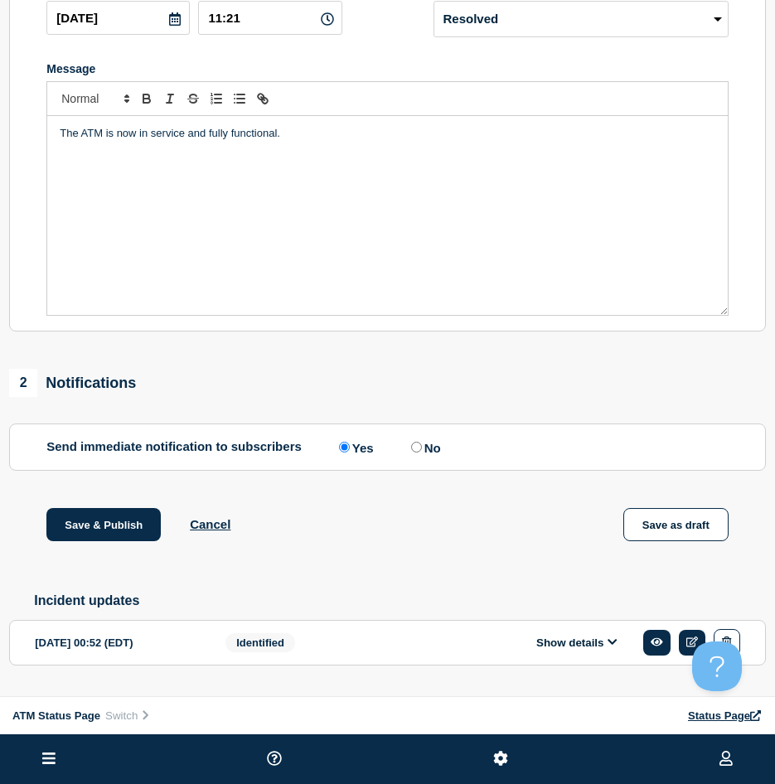
click at [119, 559] on div "Save & Publish Cancel Save as draft" at bounding box center [387, 545] width 757 height 75
click at [117, 538] on button "Save & Publish" at bounding box center [103, 524] width 114 height 33
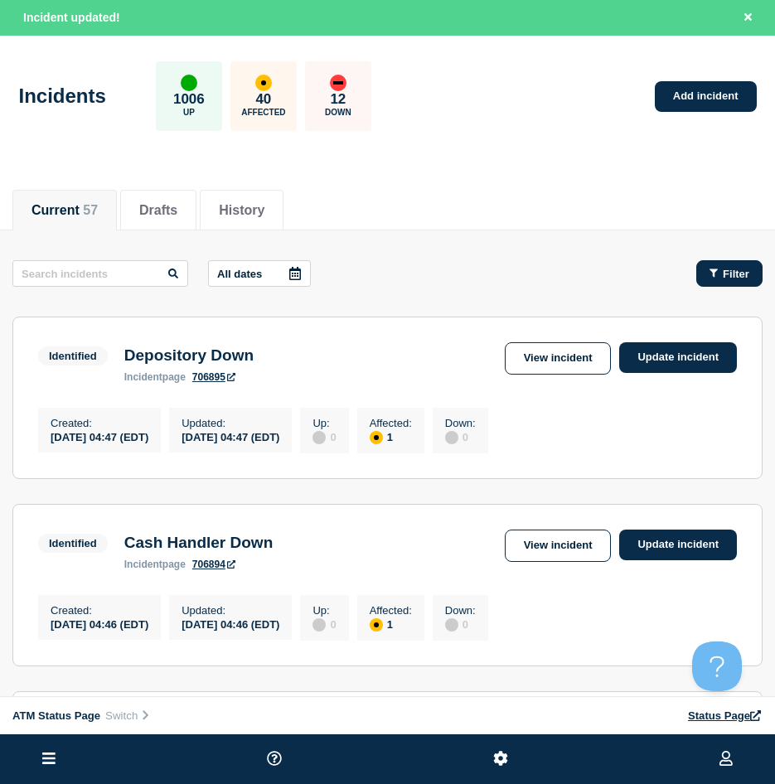
click at [718, 275] on icon "button" at bounding box center [713, 273] width 8 height 11
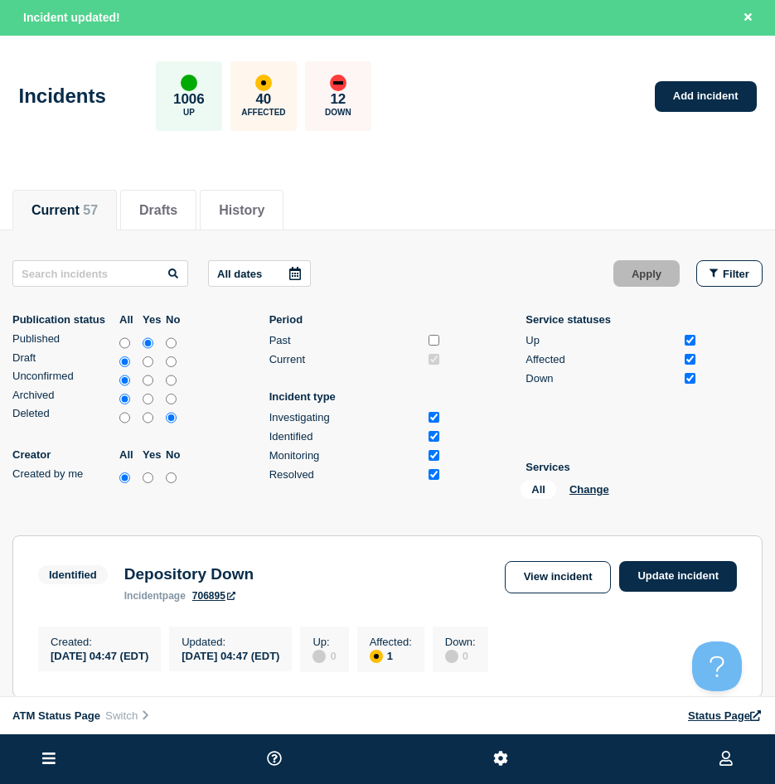
click at [595, 481] on div "All Change" at bounding box center [603, 493] width 166 height 26
click at [593, 486] on button "Change" at bounding box center [589, 489] width 40 height 12
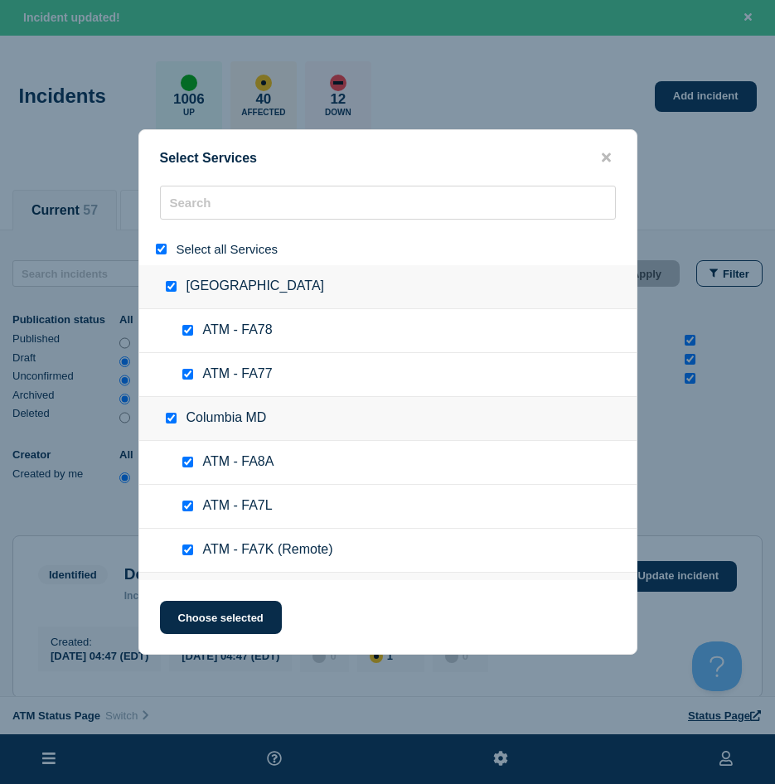
click at [159, 248] on input "select all" at bounding box center [161, 249] width 11 height 11
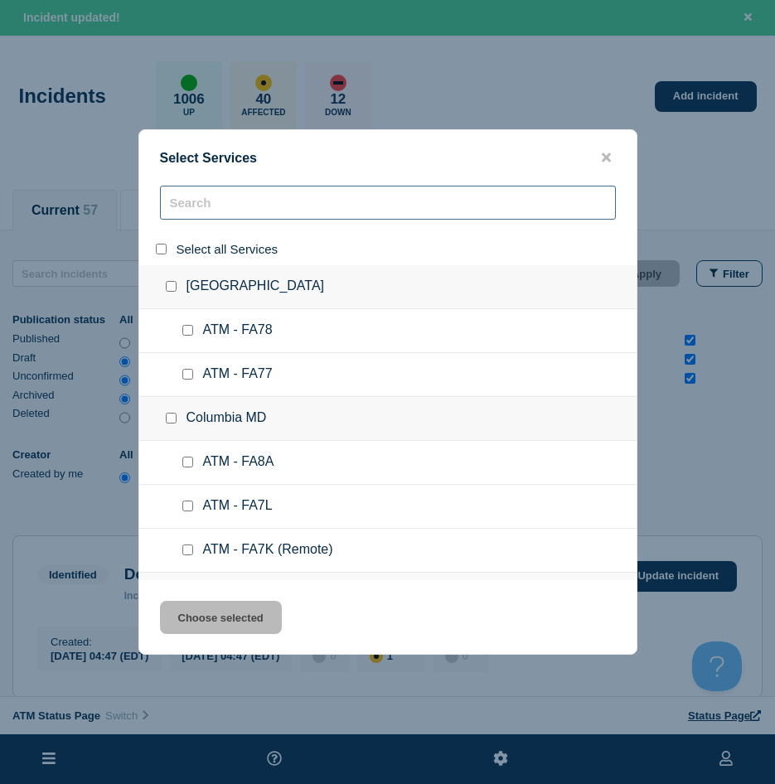
click at [213, 205] on input "search" at bounding box center [388, 203] width 456 height 34
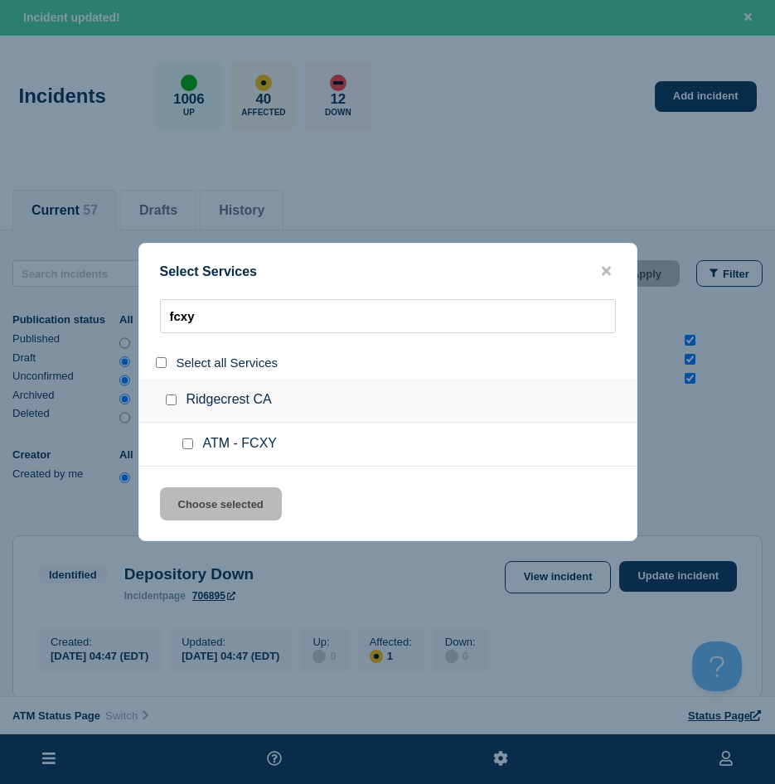
click at [187, 447] on input "service: ATM - FCXY" at bounding box center [187, 443] width 11 height 11
click at [232, 481] on div "Select Services fcxy Select all Services Ridgecrest CA ATM - FCXY Choose select…" at bounding box center [387, 392] width 499 height 298
click at [228, 490] on button "Choose selected" at bounding box center [221, 503] width 122 height 33
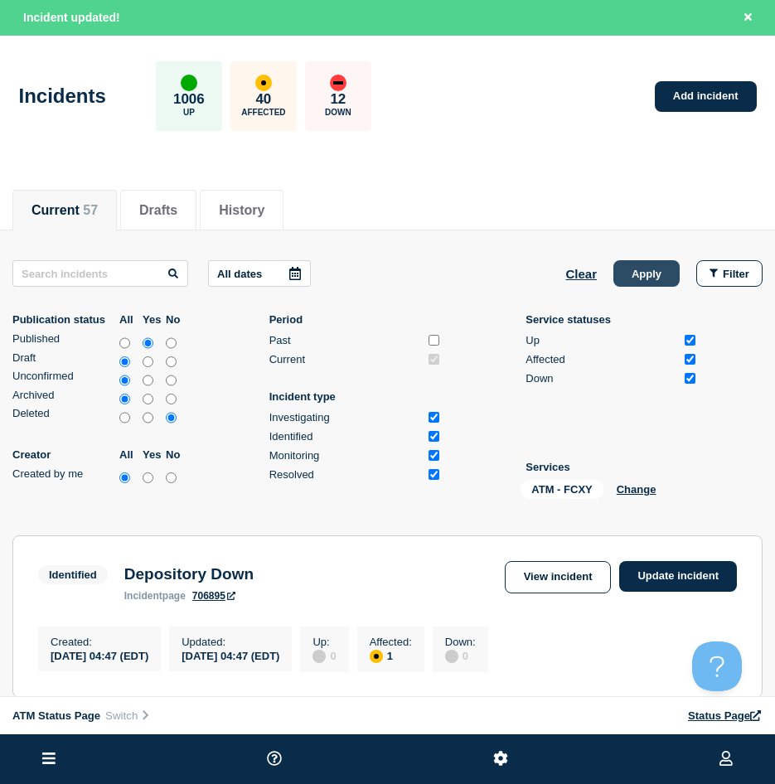
click at [617, 285] on button "Apply" at bounding box center [646, 273] width 66 height 27
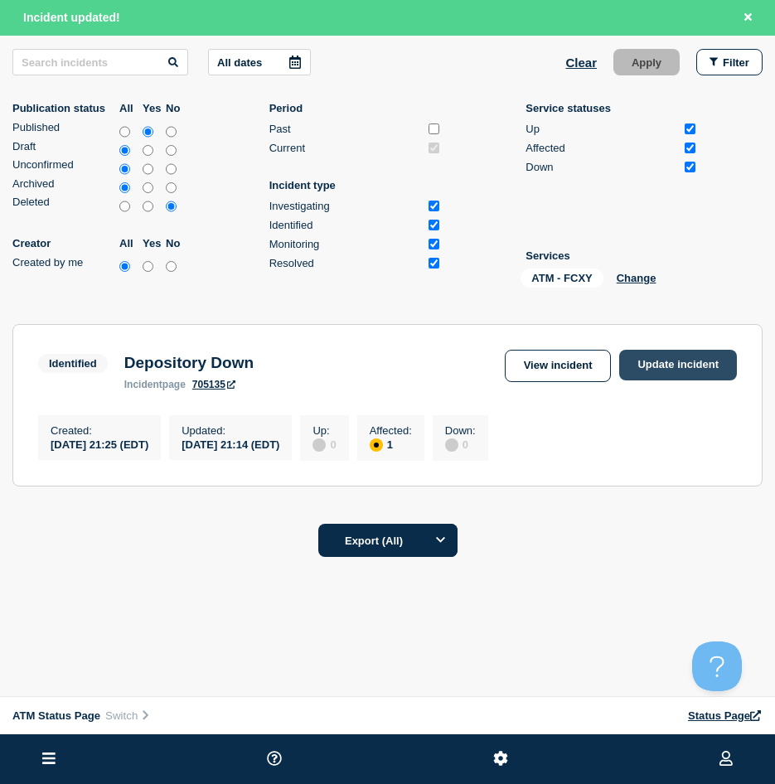
scroll to position [217, 0]
click at [685, 361] on link "Update incident" at bounding box center [678, 365] width 118 height 31
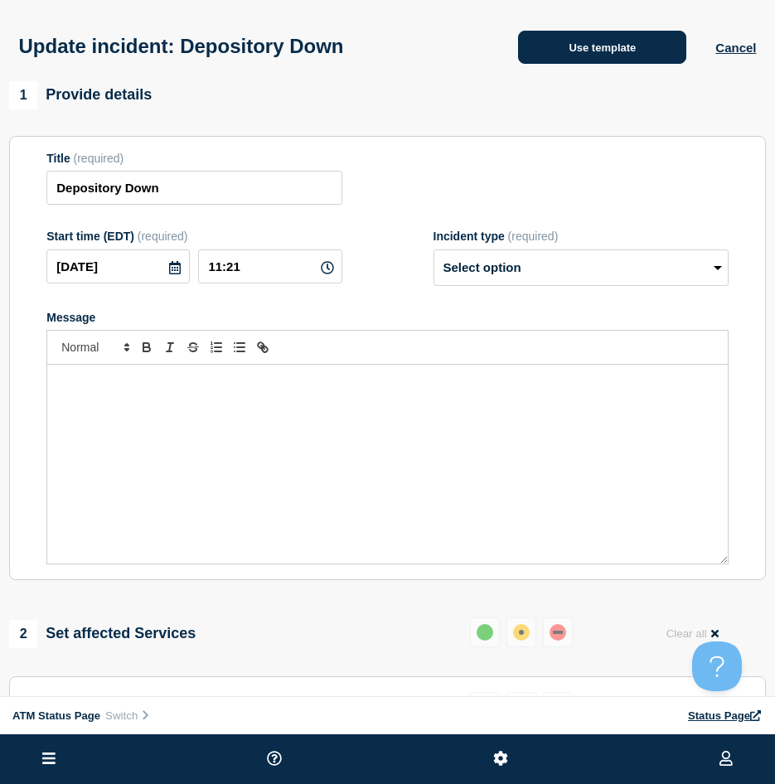
click at [614, 45] on button "Use template" at bounding box center [602, 47] width 168 height 33
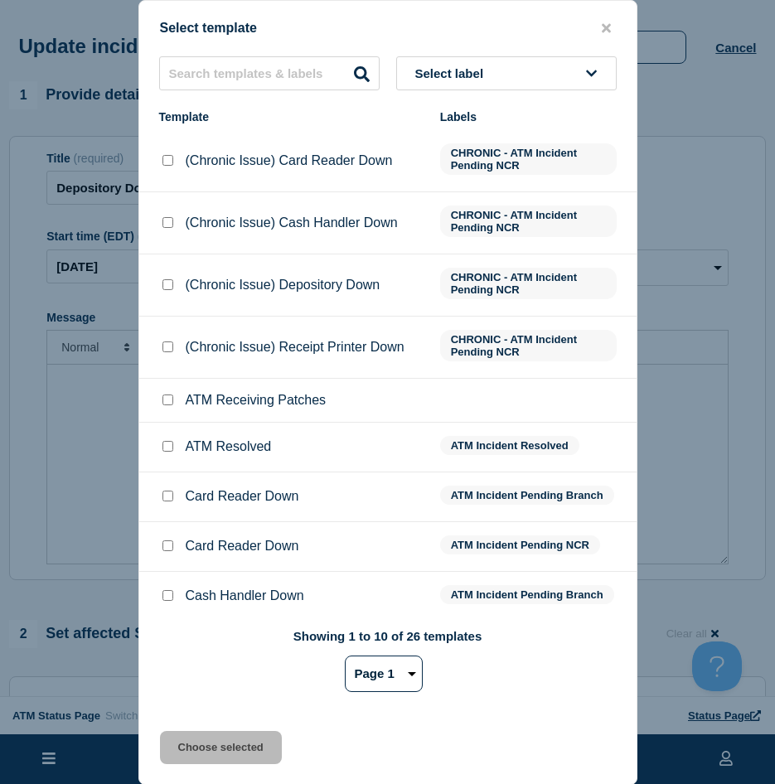
click at [170, 452] on input "ATM Resolved checkbox" at bounding box center [167, 446] width 11 height 11
click at [183, 748] on button "Choose selected" at bounding box center [221, 747] width 122 height 33
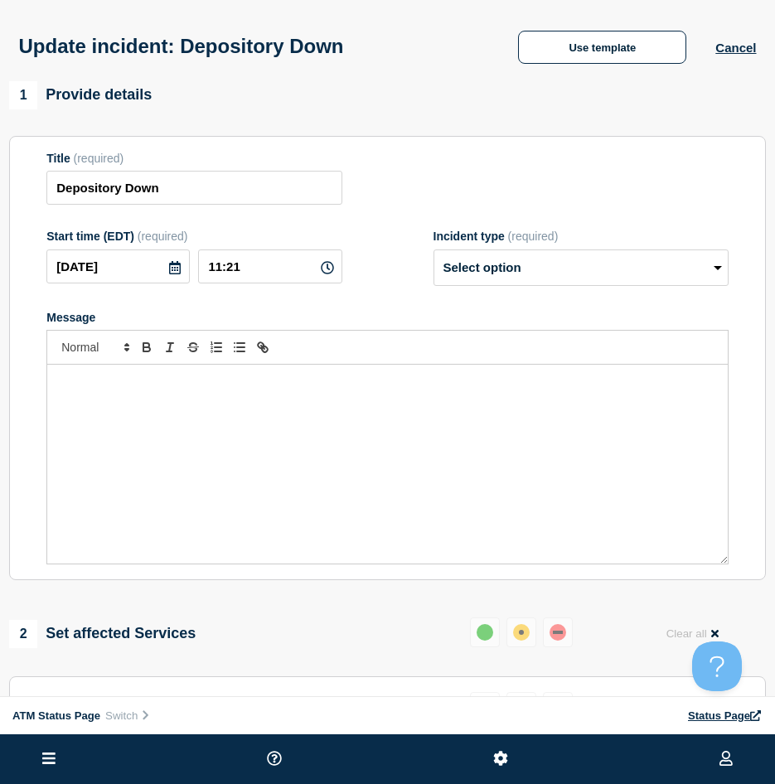
scroll to position [249, 0]
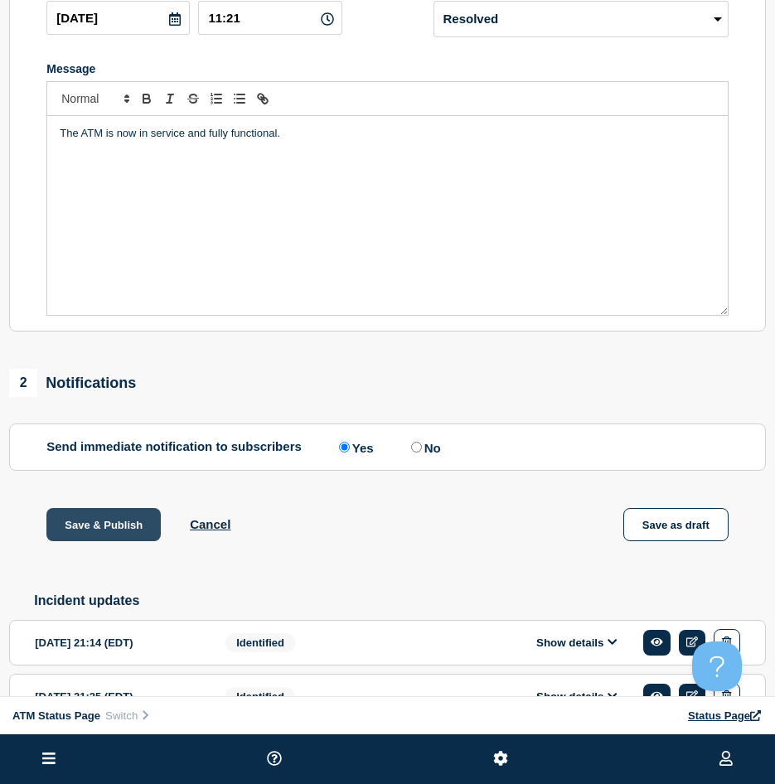
click at [112, 541] on button "Save & Publish" at bounding box center [103, 524] width 114 height 33
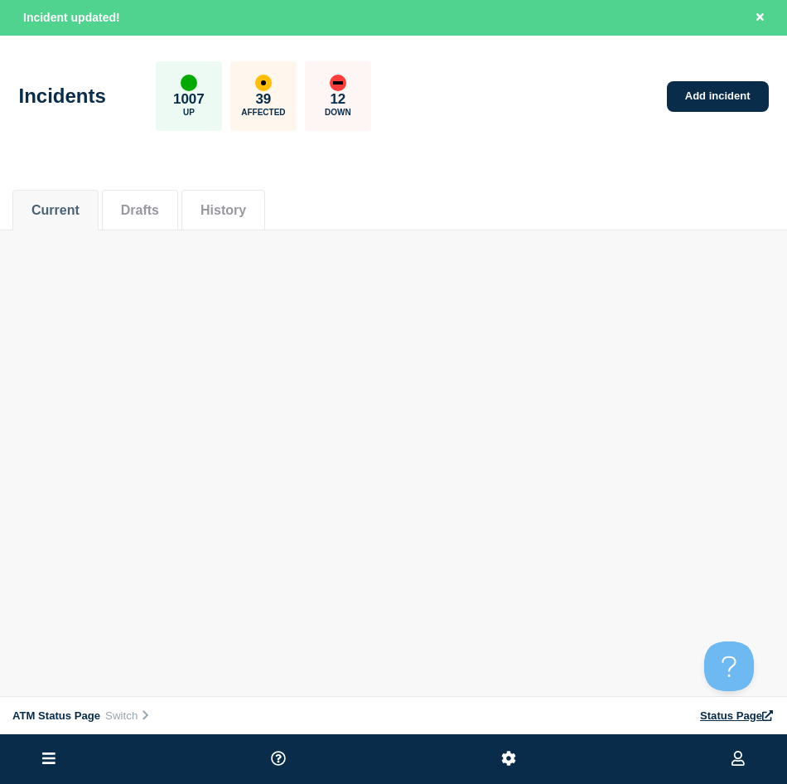
click at [546, 235] on main "Incidents 1007 Up 39 Affected 12 Down Add incident Current Drafts History Curre…" at bounding box center [393, 146] width 787 height 220
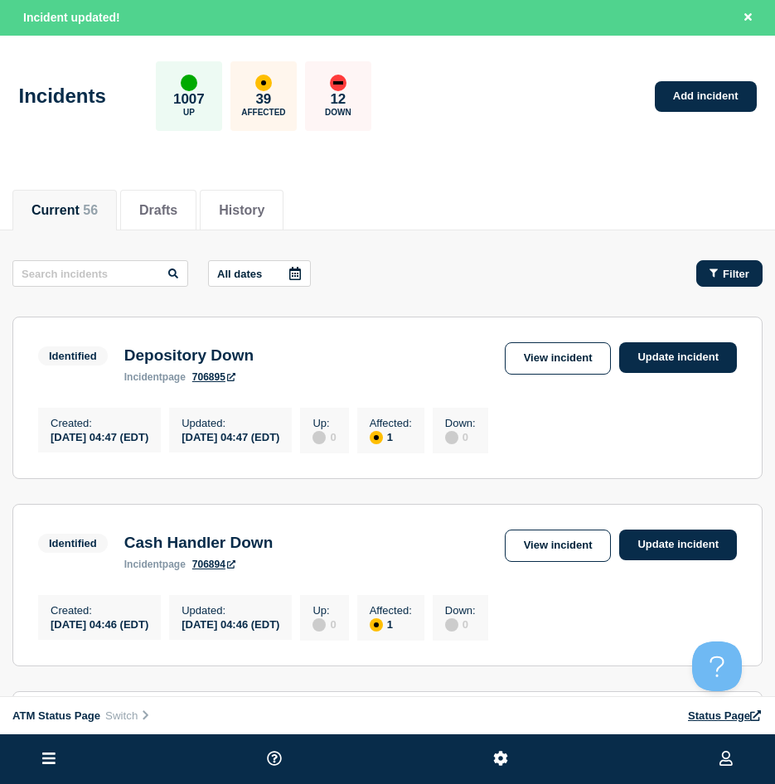
click at [713, 266] on button "Filter" at bounding box center [729, 273] width 66 height 27
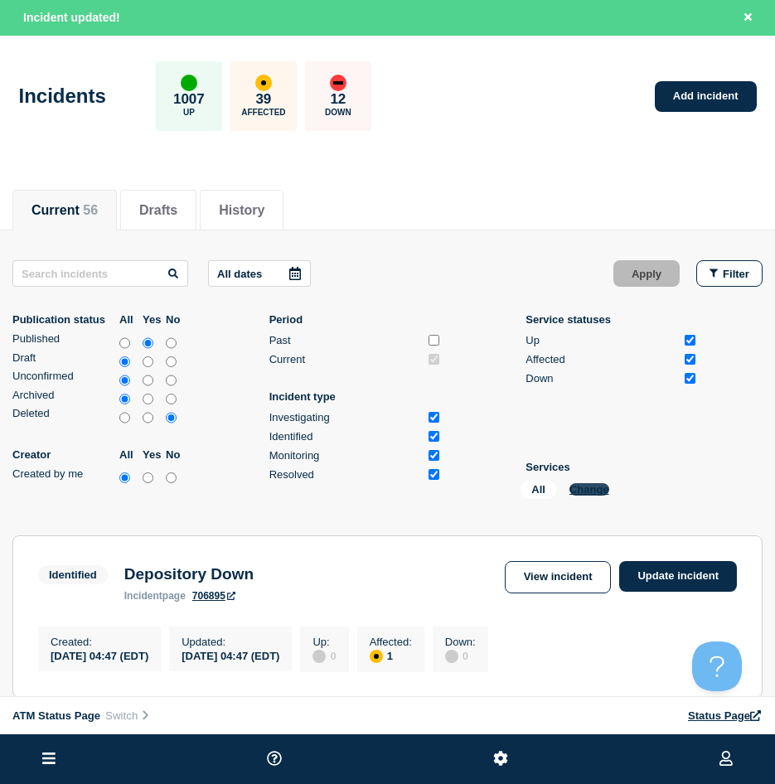
click at [579, 486] on button "Change" at bounding box center [589, 489] width 40 height 12
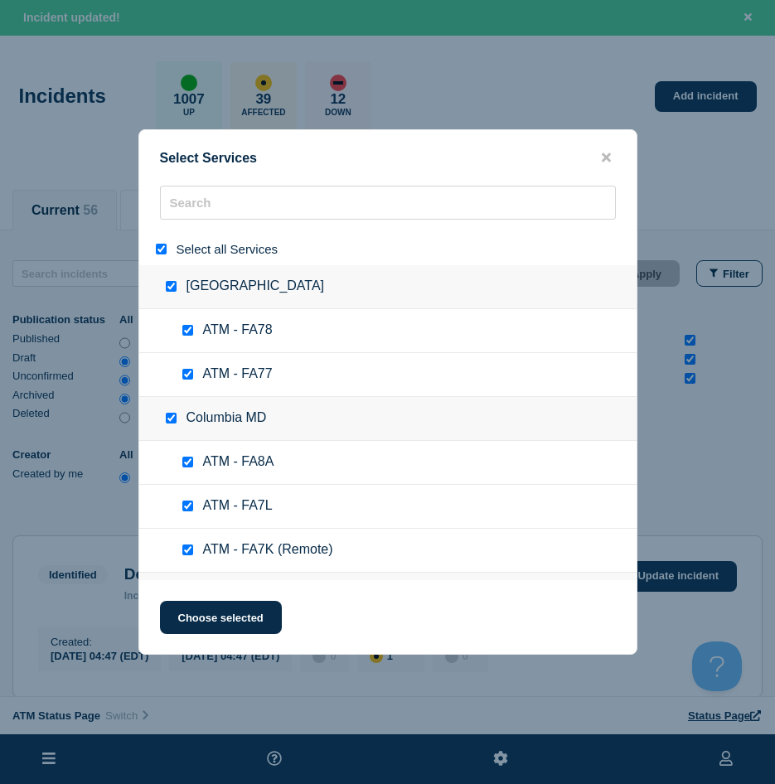
drag, startPoint x: 159, startPoint y: 249, endPoint x: 205, endPoint y: 209, distance: 61.1
click at [162, 250] on input "select all" at bounding box center [161, 249] width 11 height 11
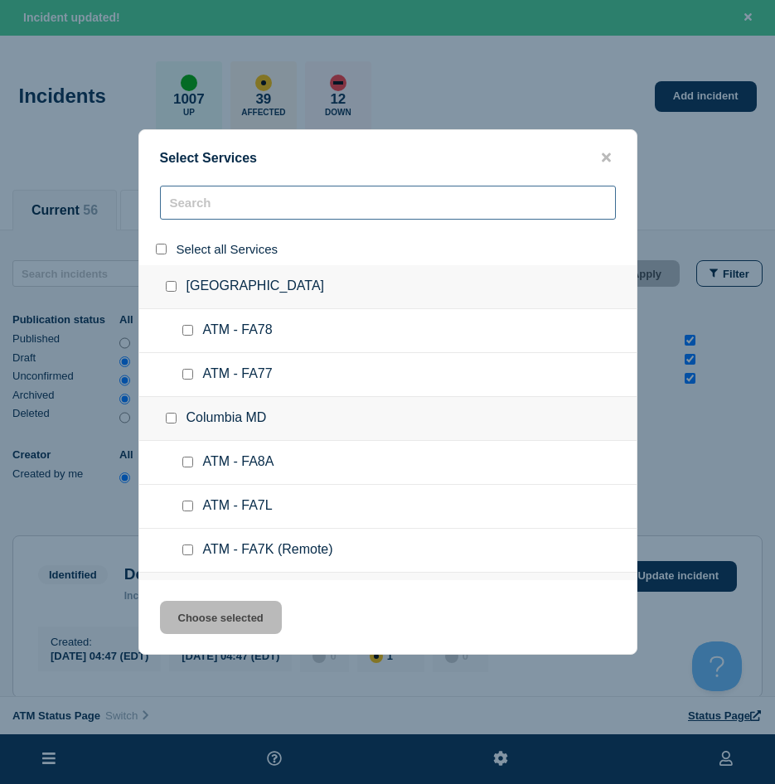
click at [205, 209] on input "search" at bounding box center [388, 203] width 456 height 34
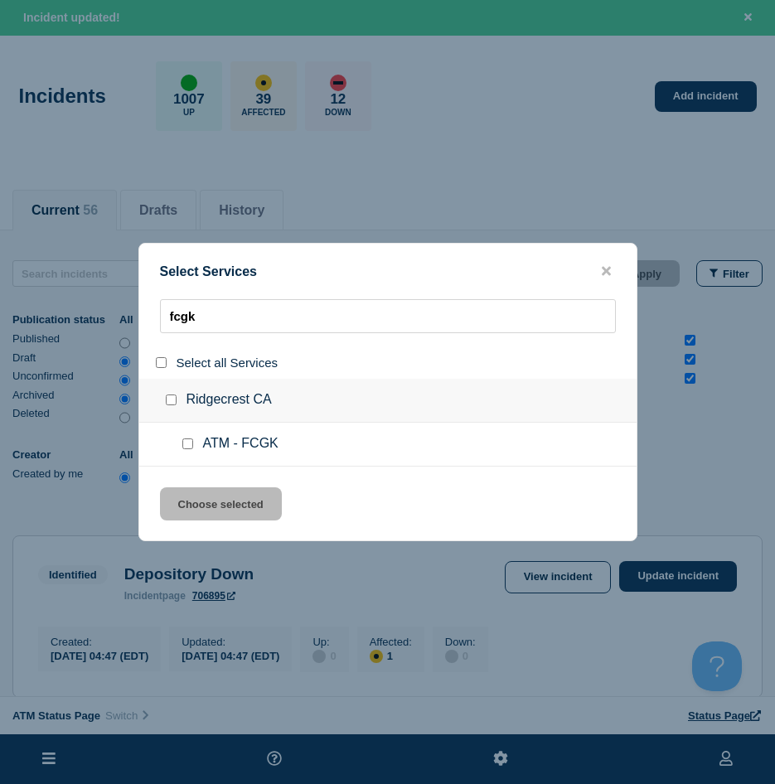
click at [186, 440] on input "service: ATM - FCGK" at bounding box center [187, 443] width 11 height 11
click at [194, 496] on button "Choose selected" at bounding box center [221, 503] width 122 height 33
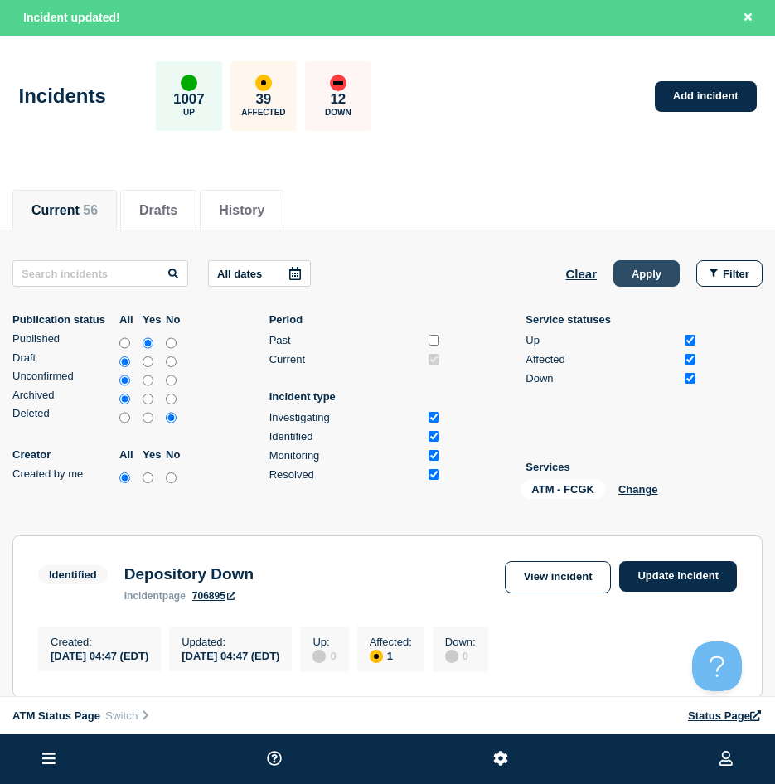
click at [656, 278] on button "Apply" at bounding box center [646, 273] width 66 height 27
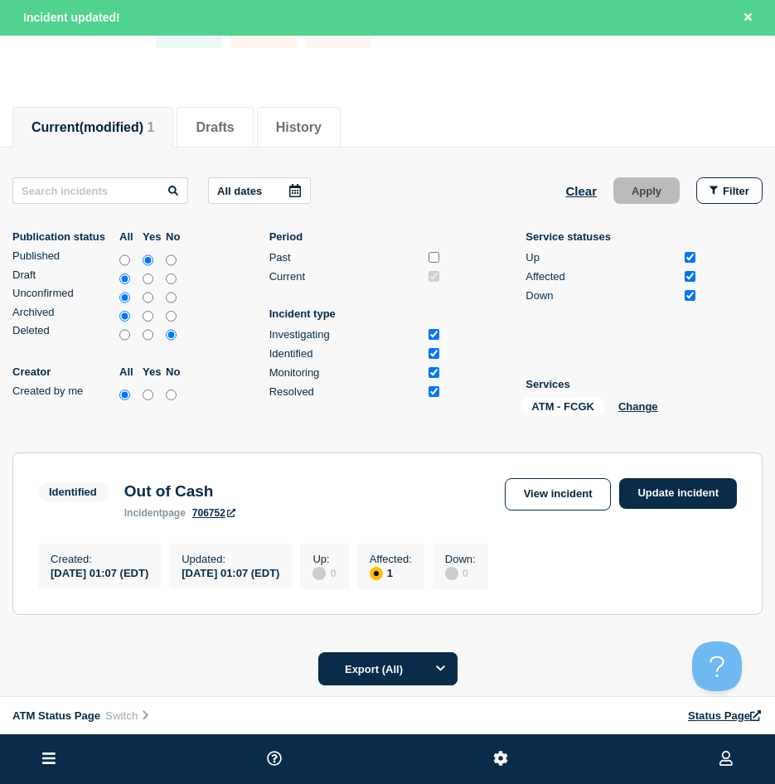
scroll to position [217, 0]
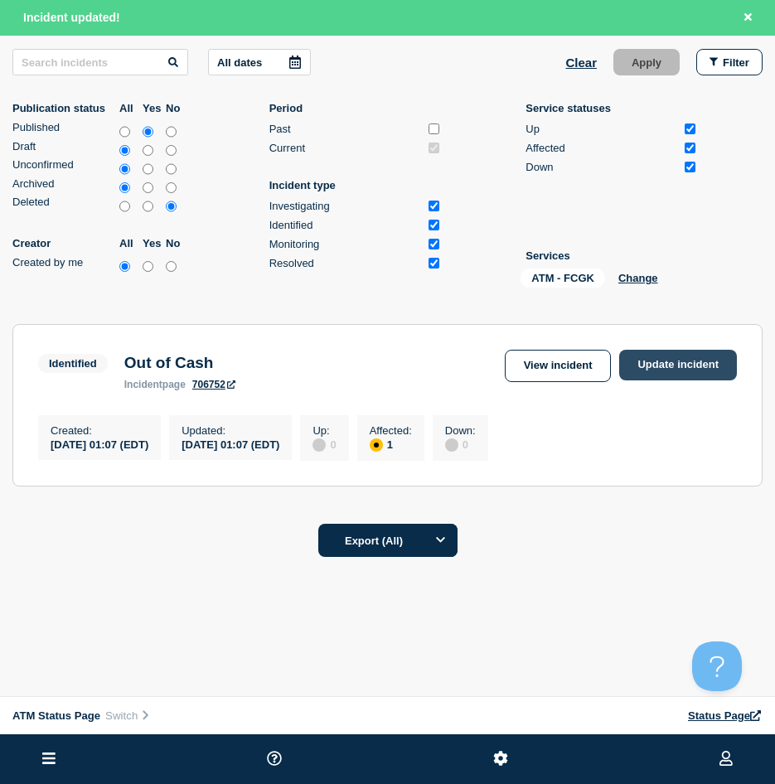
click at [684, 351] on link "Update incident" at bounding box center [678, 365] width 118 height 31
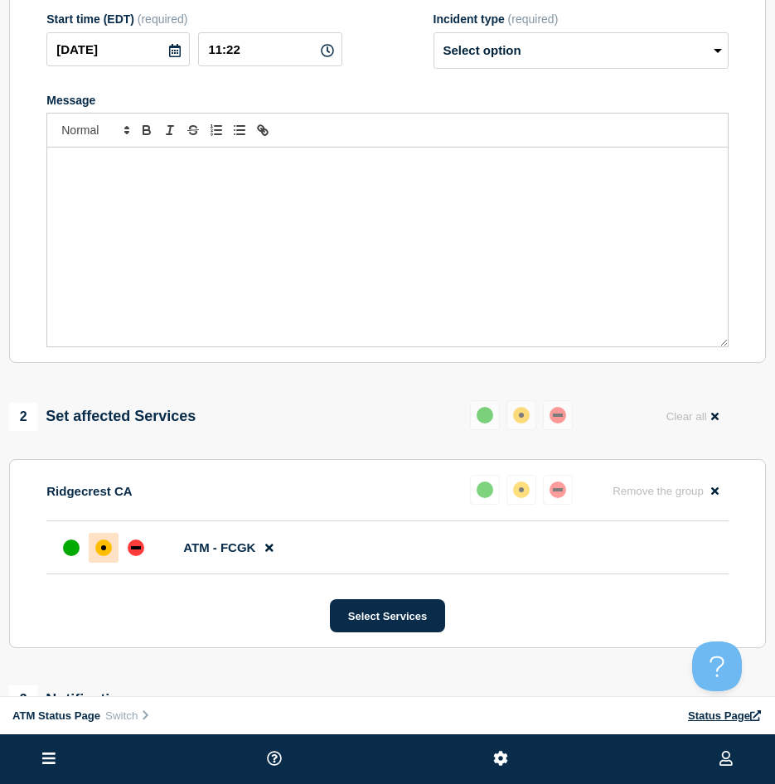
scroll to position [51, 0]
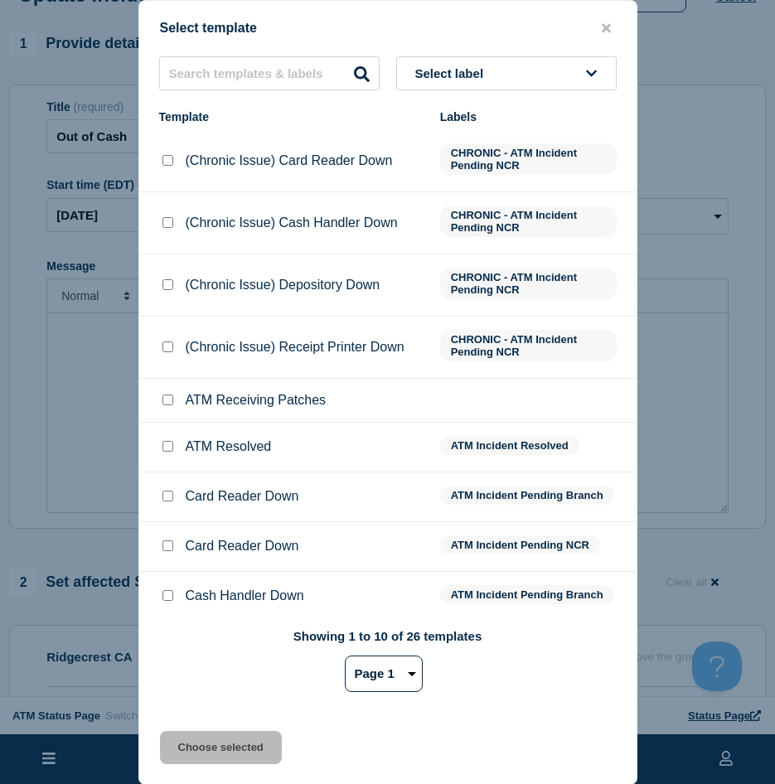
click at [172, 445] on input "ATM Resolved checkbox" at bounding box center [167, 446] width 11 height 11
click at [195, 745] on button "Choose selected" at bounding box center [221, 747] width 122 height 33
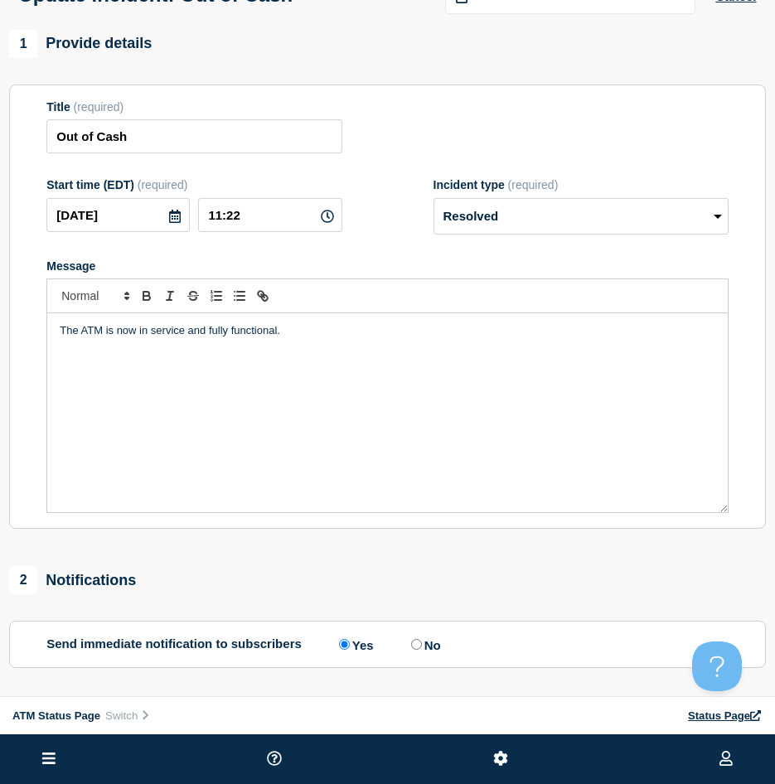
scroll to position [292, 0]
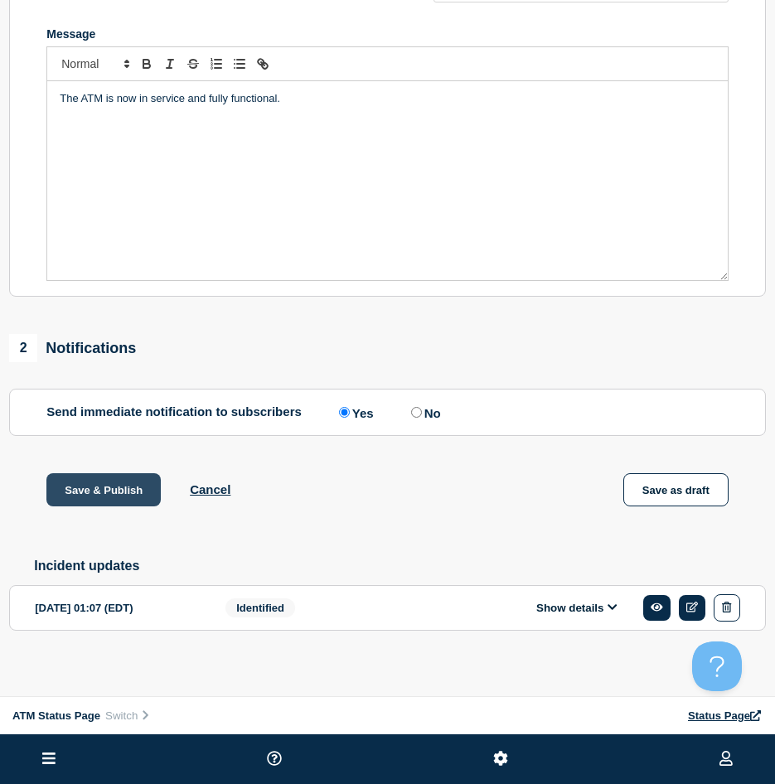
click at [102, 501] on button "Save & Publish" at bounding box center [103, 489] width 114 height 33
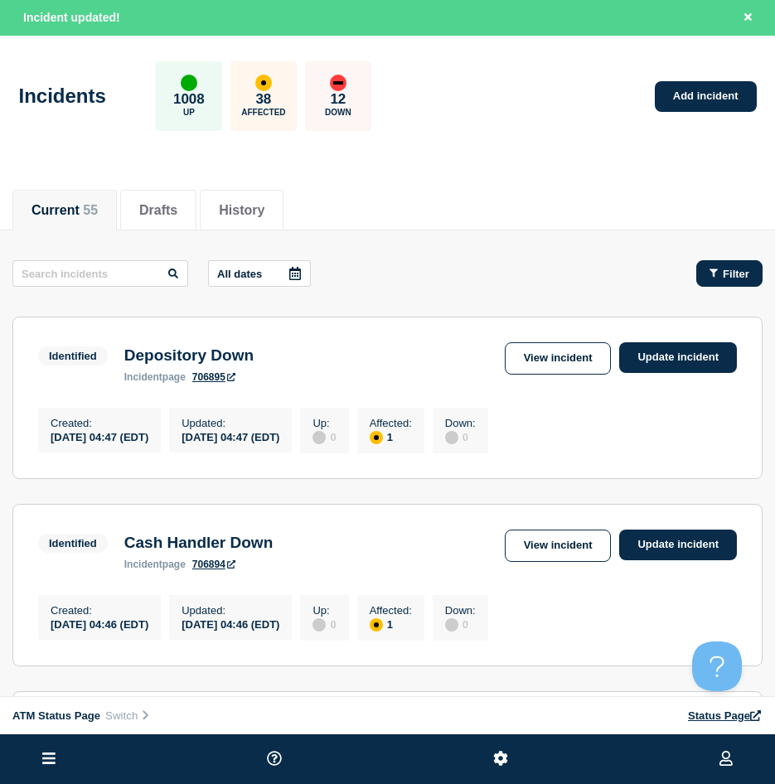
click at [740, 265] on button "Filter" at bounding box center [729, 273] width 66 height 27
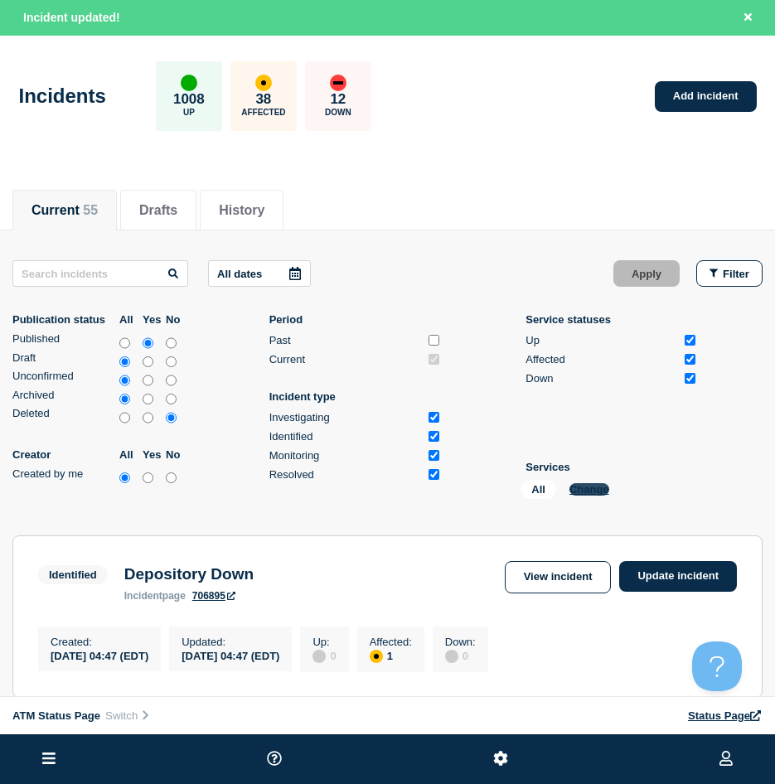
click at [579, 483] on button "Change" at bounding box center [589, 489] width 40 height 12
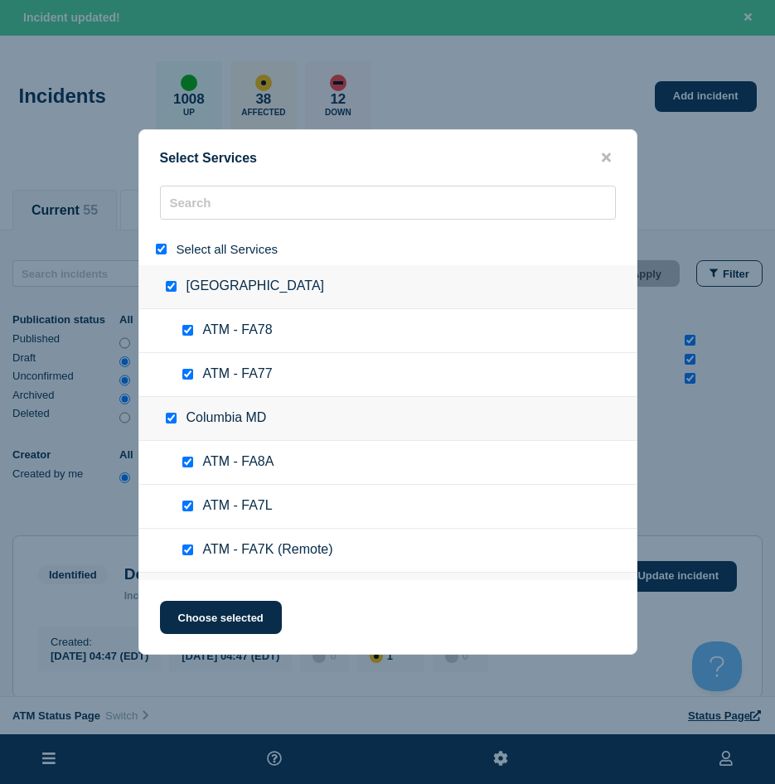
click at [158, 245] on input "select all" at bounding box center [161, 249] width 11 height 11
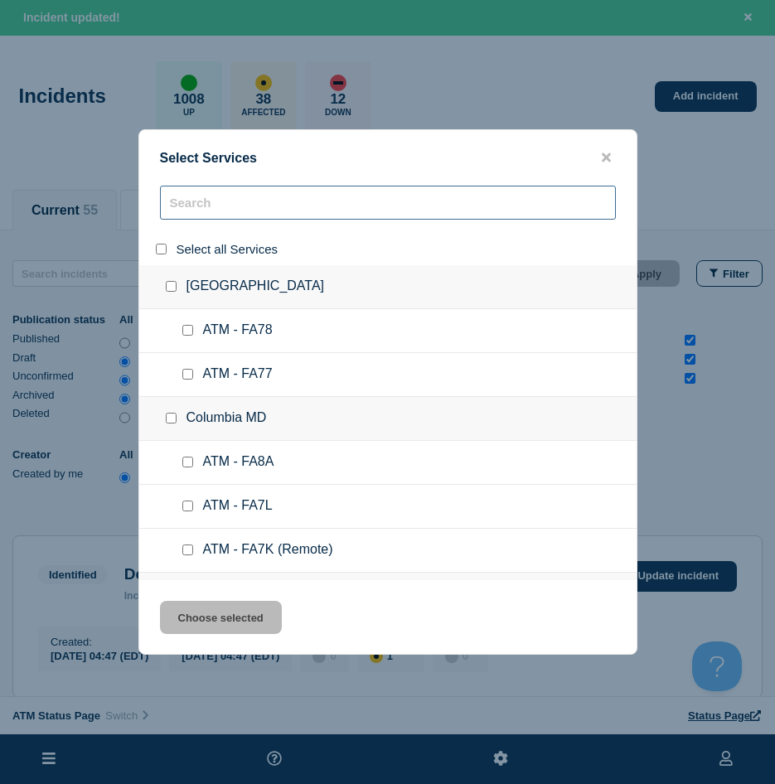
click at [211, 208] on input "search" at bounding box center [388, 203] width 456 height 34
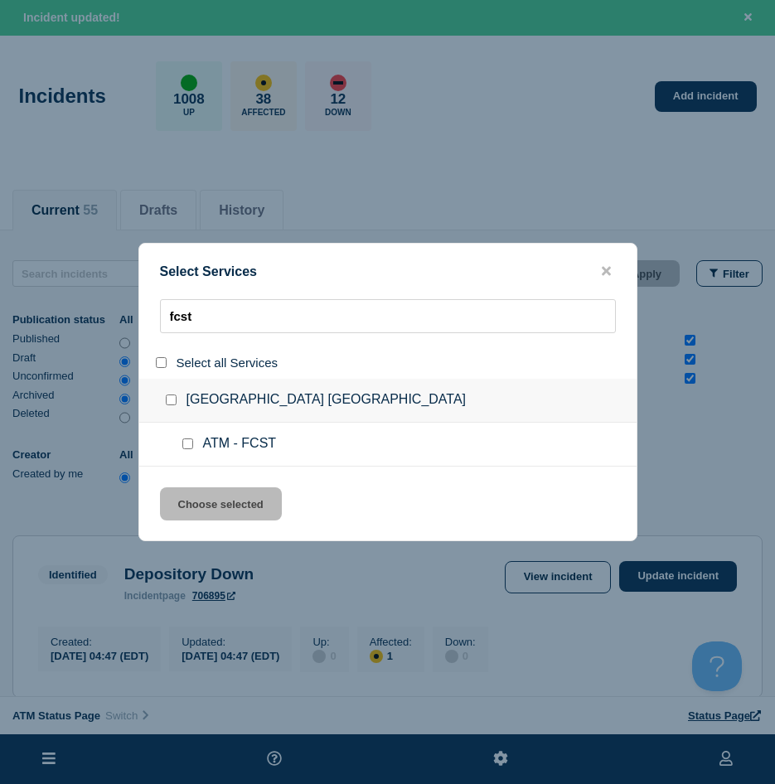
click at [186, 442] on input "service: ATM - FCST" at bounding box center [187, 443] width 11 height 11
click at [199, 490] on button "Choose selected" at bounding box center [221, 503] width 122 height 33
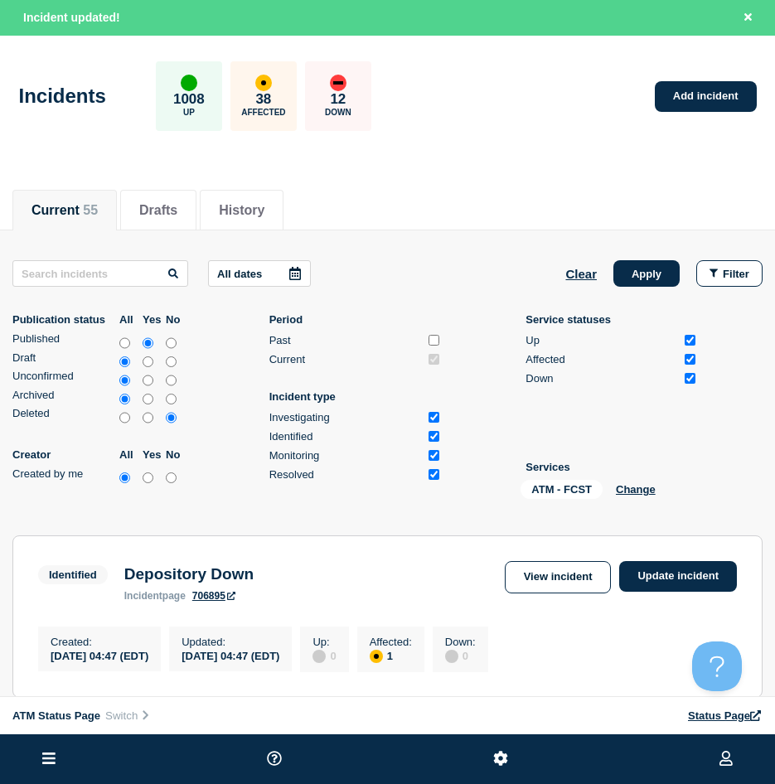
click at [610, 278] on div "Clear Apply Filter" at bounding box center [663, 273] width 197 height 27
click at [627, 272] on button "Apply" at bounding box center [646, 273] width 66 height 27
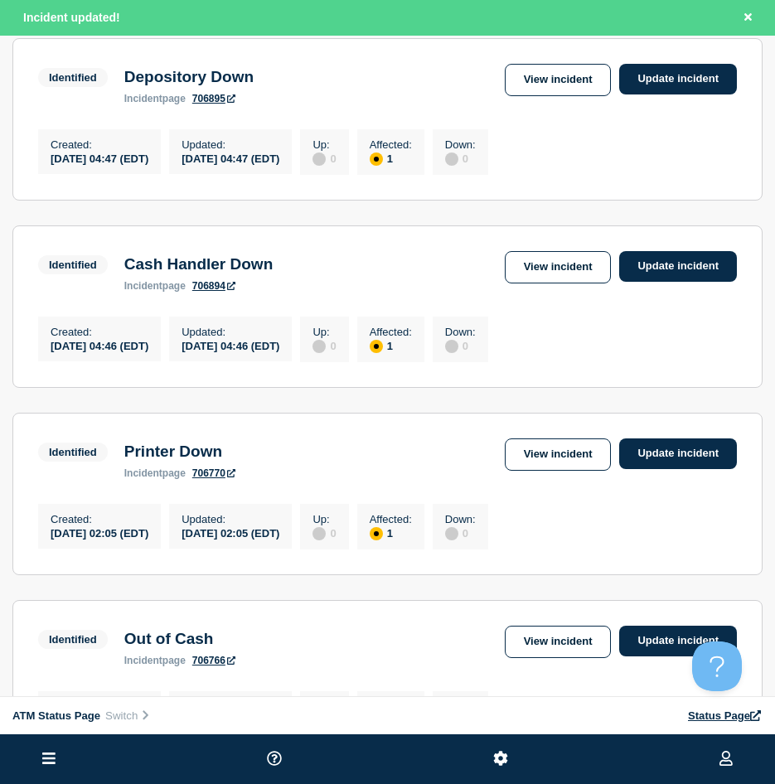
scroll to position [83, 0]
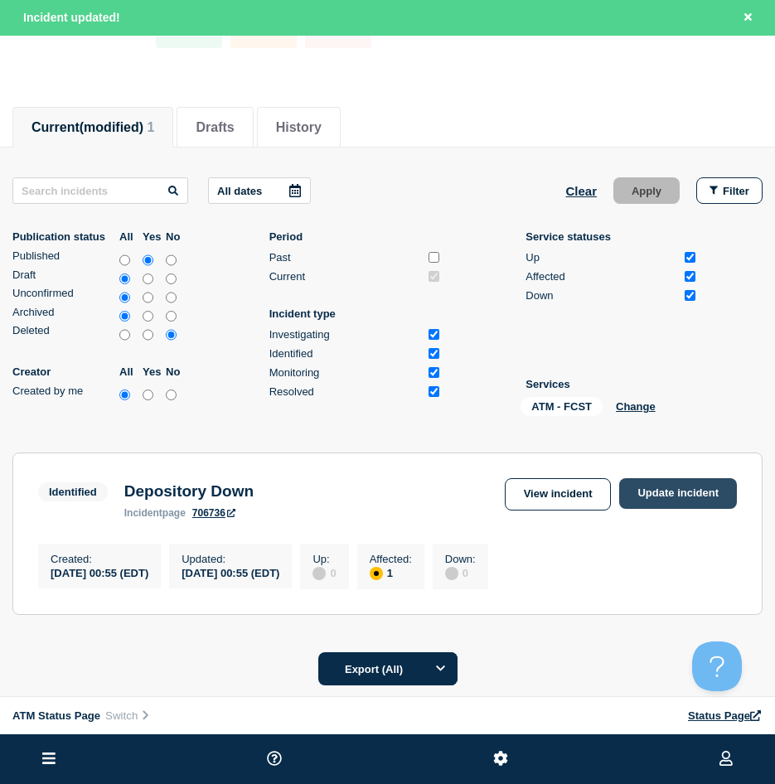
click at [713, 493] on link "Update incident" at bounding box center [678, 493] width 118 height 31
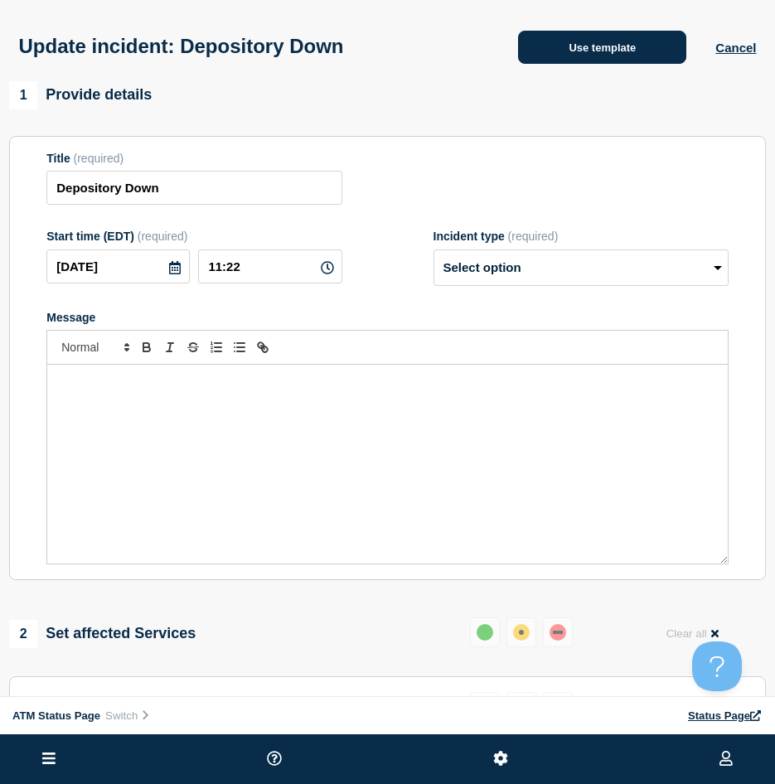
click at [588, 64] on button "Use template" at bounding box center [602, 47] width 168 height 33
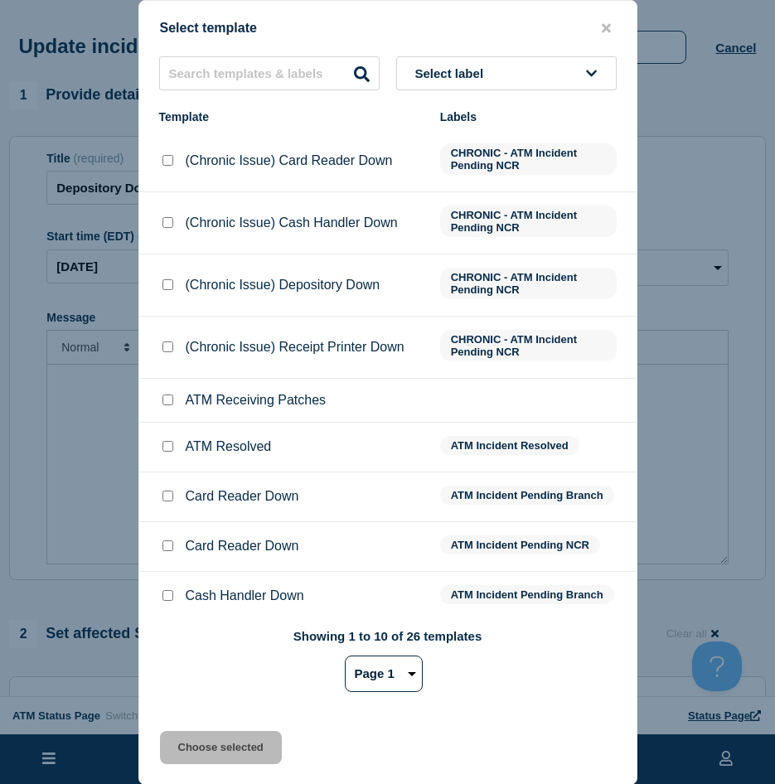
click at [164, 448] on input "ATM Resolved checkbox" at bounding box center [167, 446] width 11 height 11
click at [185, 749] on button "Choose selected" at bounding box center [221, 747] width 122 height 33
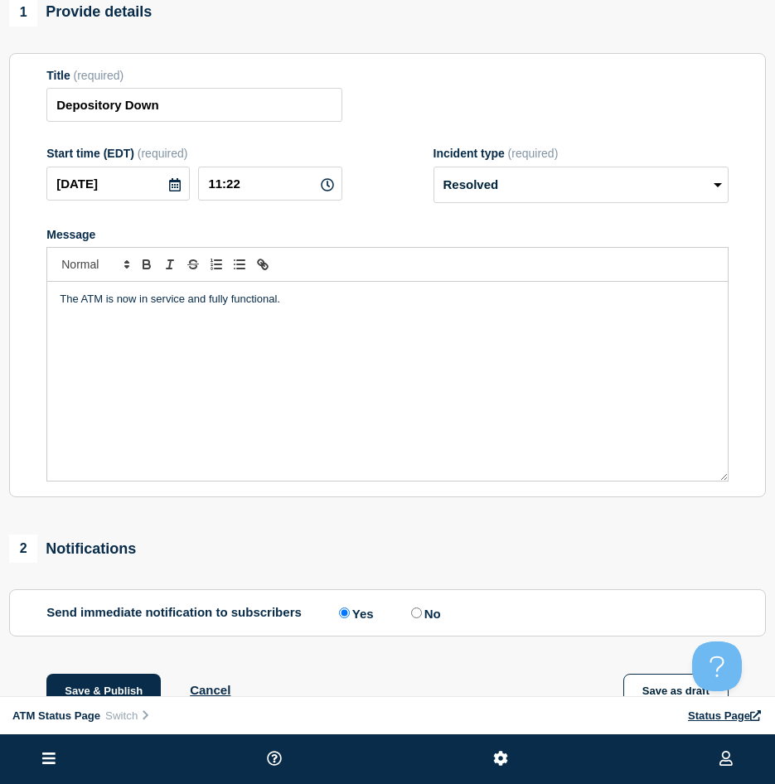
scroll to position [249, 0]
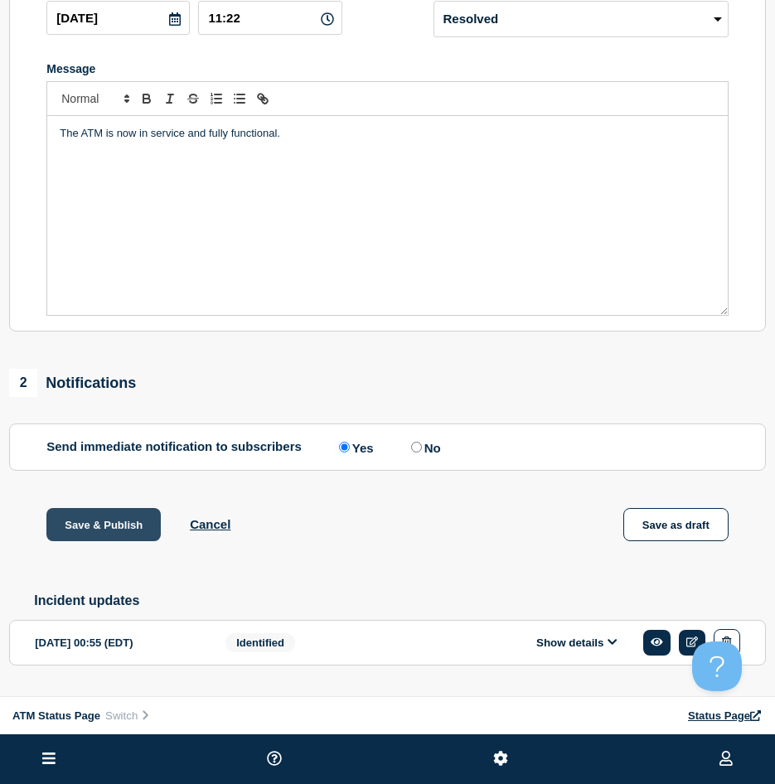
click at [120, 519] on button "Save & Publish" at bounding box center [103, 524] width 114 height 33
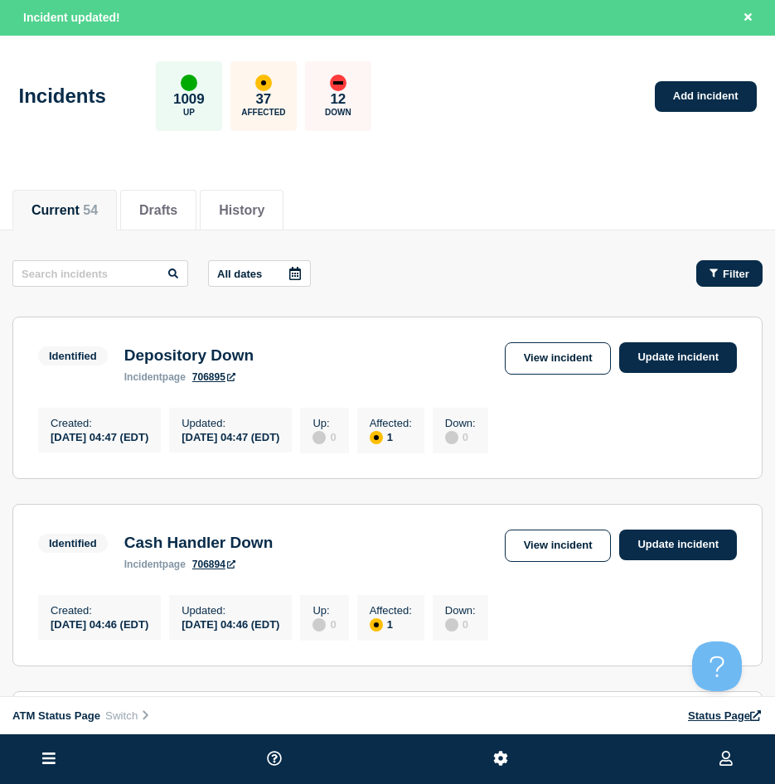
click at [703, 267] on button "Filter" at bounding box center [729, 273] width 66 height 27
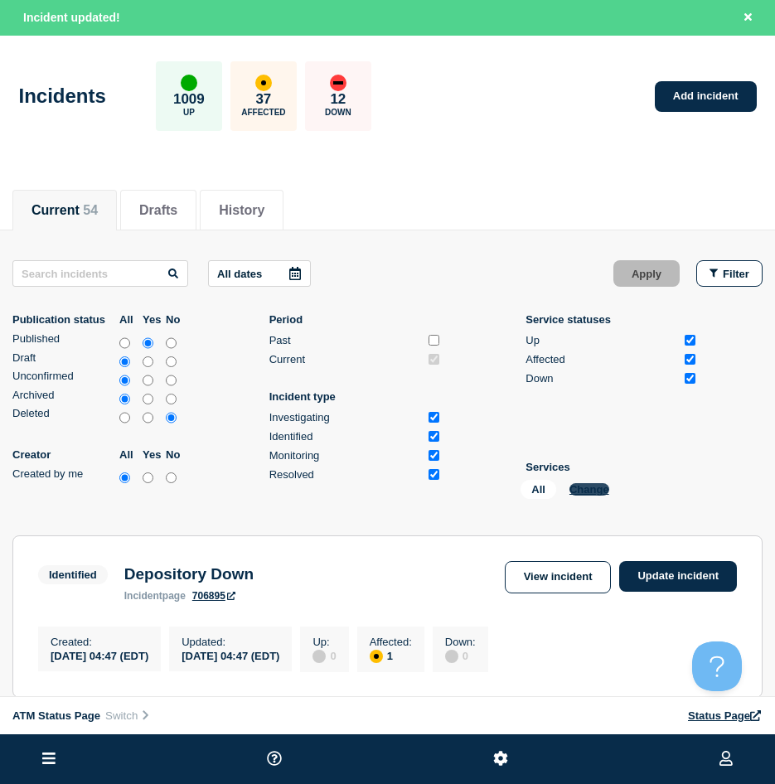
click at [599, 494] on button "Change" at bounding box center [589, 489] width 40 height 12
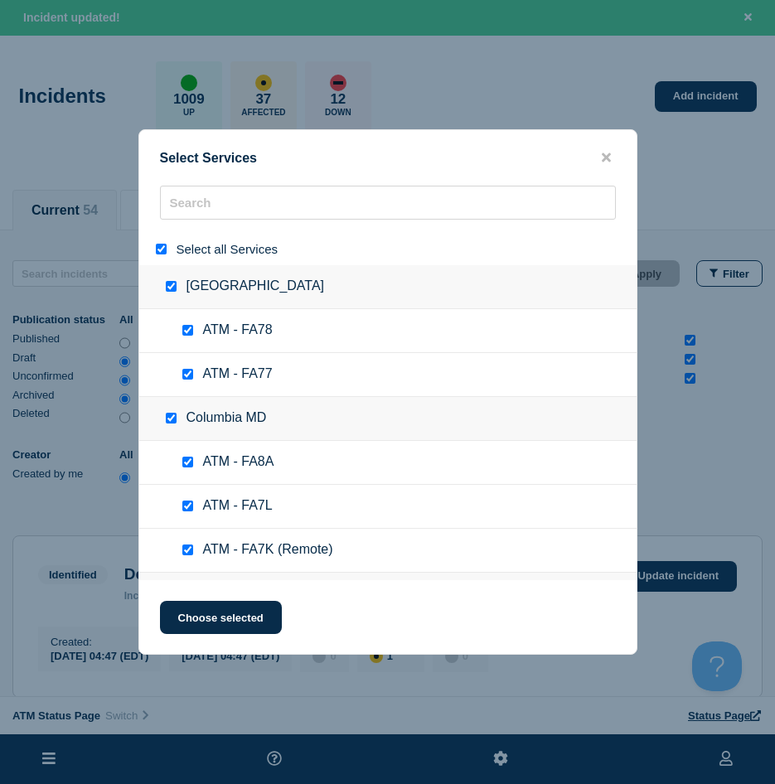
click at [166, 264] on div "Select all Services" at bounding box center [387, 249] width 497 height 32
click at [166, 250] on input "select all" at bounding box center [161, 249] width 11 height 11
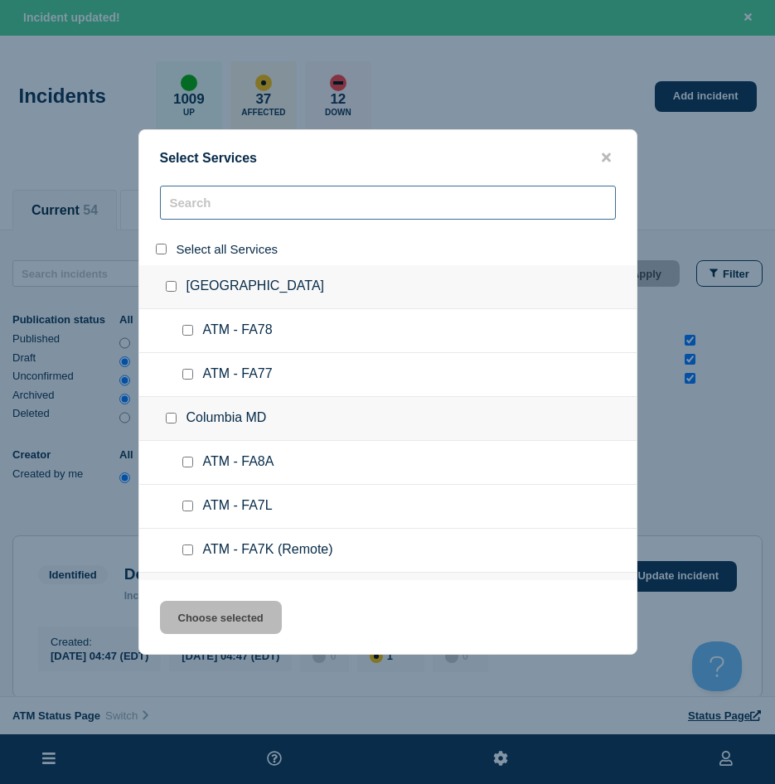
click at [217, 203] on input "search" at bounding box center [388, 203] width 456 height 34
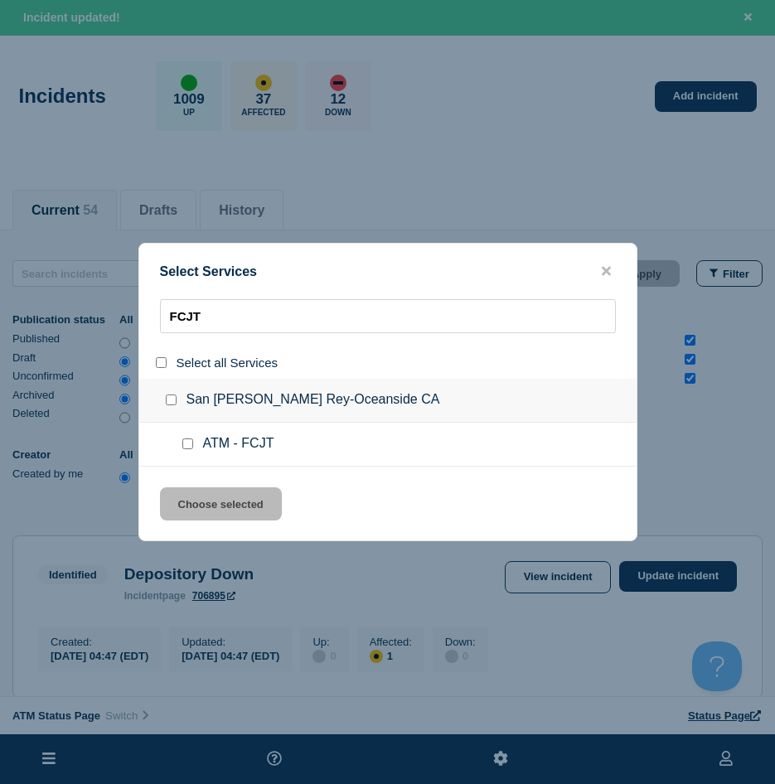
click at [187, 453] on div at bounding box center [191, 444] width 24 height 17
click at [186, 449] on input "service: ATM - FCJT" at bounding box center [187, 443] width 11 height 11
click at [201, 491] on button "Choose selected" at bounding box center [221, 503] width 122 height 33
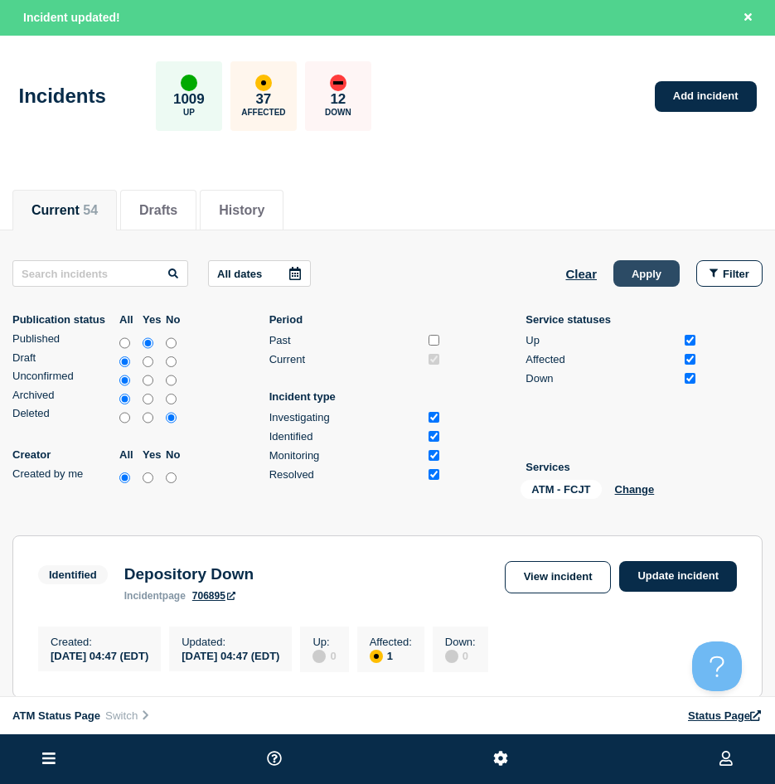
click at [626, 283] on button "Apply" at bounding box center [646, 273] width 66 height 27
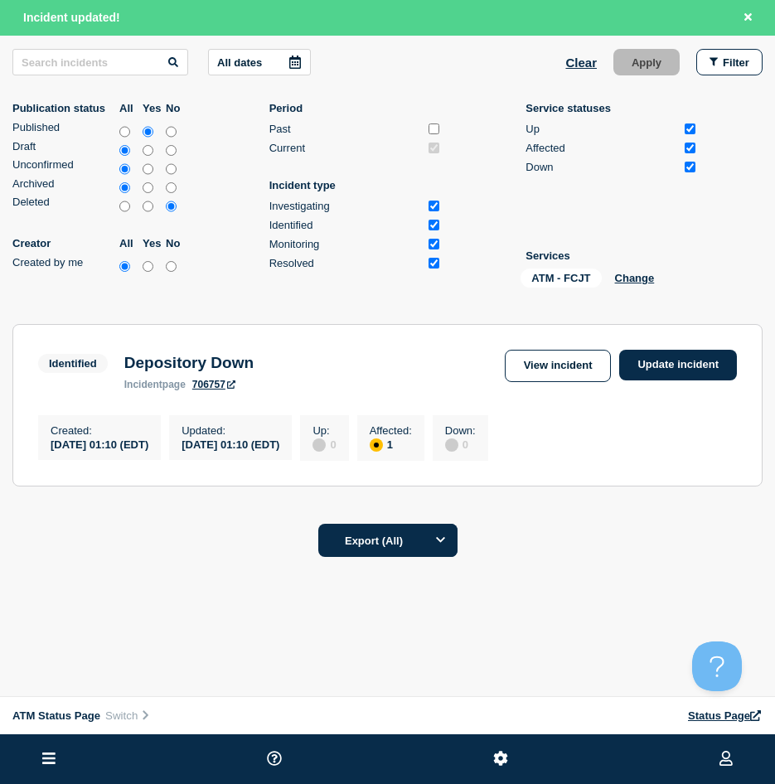
scroll to position [217, 0]
click at [692, 343] on section "Identified Depository Down incident page 706757 View incident Update incident C…" at bounding box center [387, 405] width 750 height 162
click at [651, 341] on section "Identified Depository Down incident page 706757 View incident Update incident C…" at bounding box center [387, 405] width 750 height 162
click at [646, 350] on link "Update incident" at bounding box center [678, 365] width 118 height 31
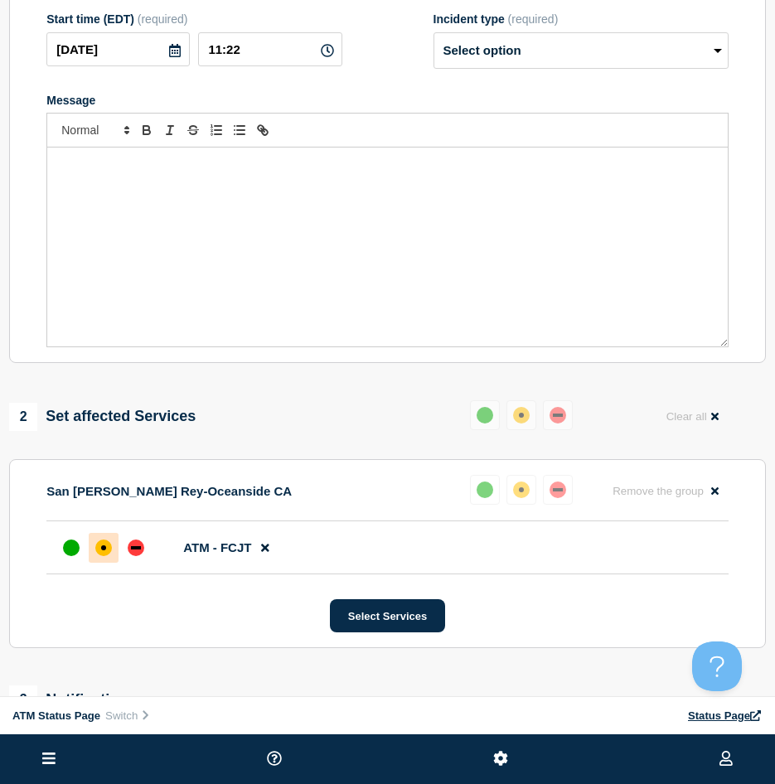
scroll to position [51, 0]
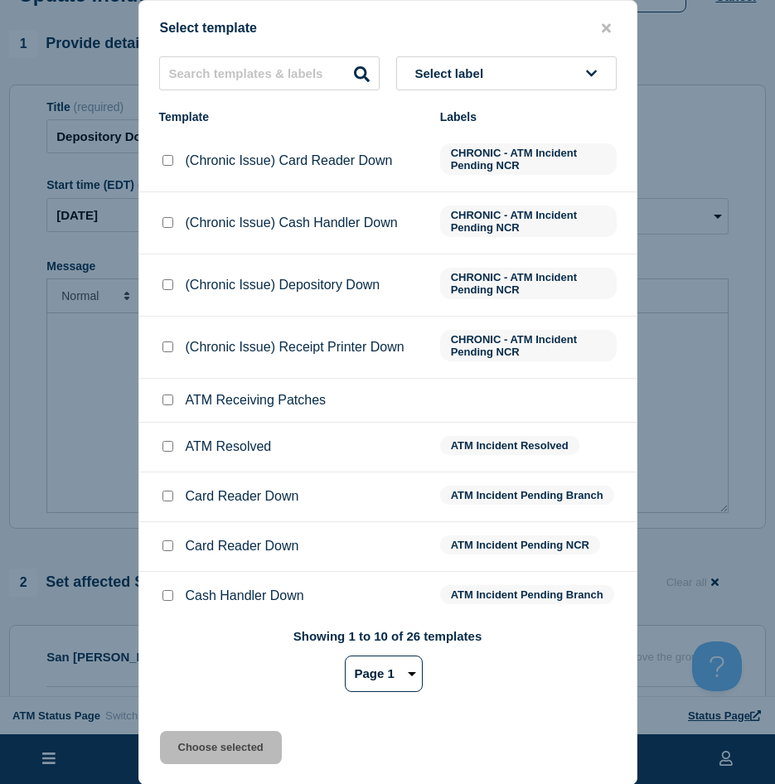
click at [163, 445] on input "ATM Resolved checkbox" at bounding box center [167, 446] width 11 height 11
click at [186, 744] on button "Choose selected" at bounding box center [221, 747] width 122 height 33
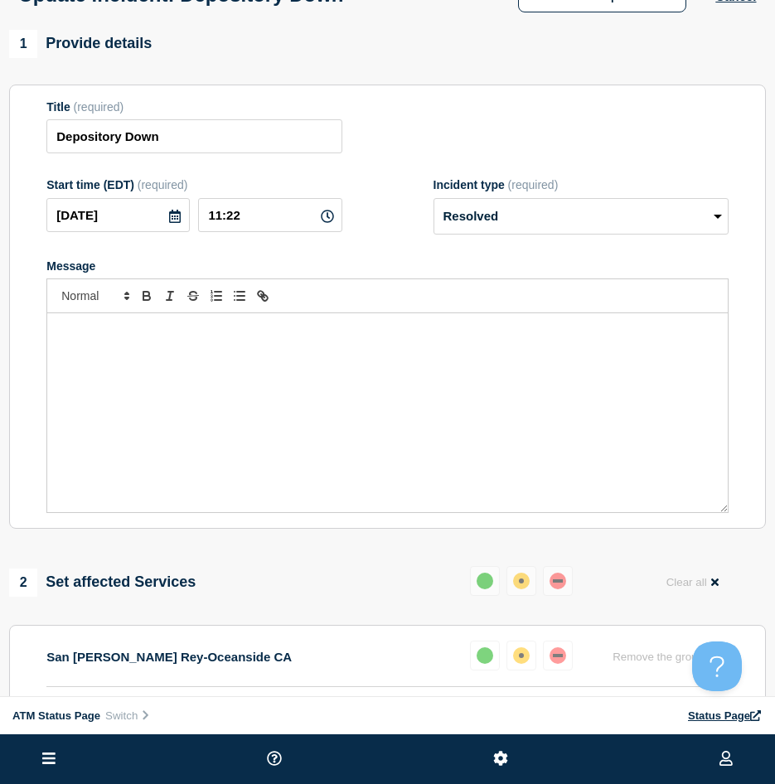
scroll to position [292, 0]
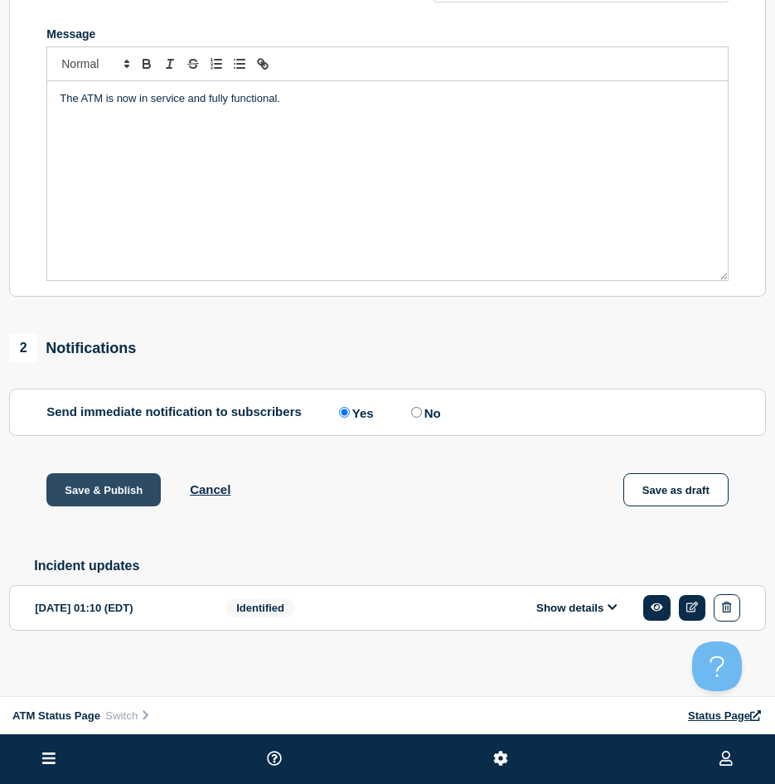
click at [112, 483] on button "Save & Publish" at bounding box center [103, 489] width 114 height 33
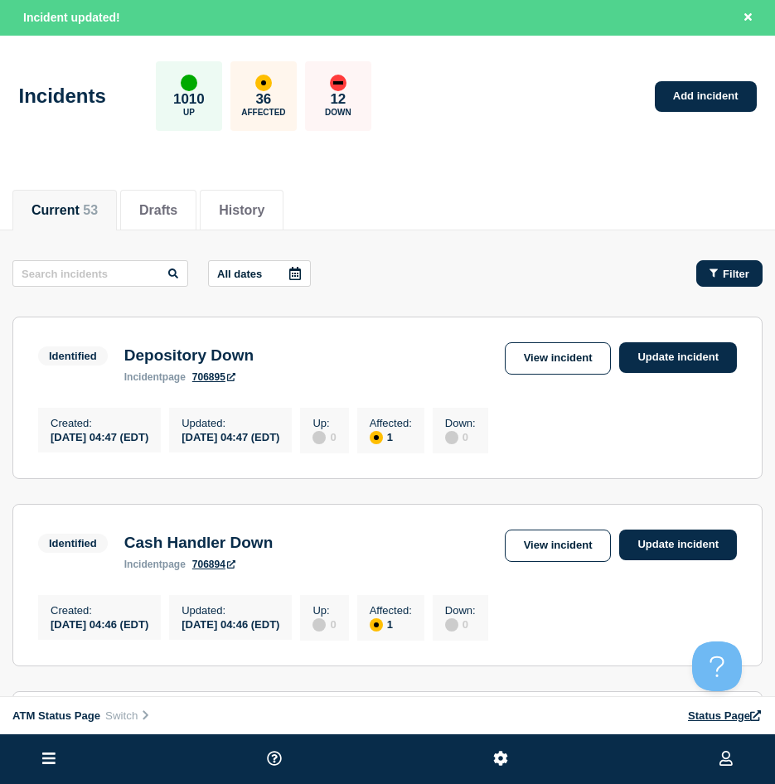
click at [747, 275] on span "Filter" at bounding box center [736, 274] width 27 height 12
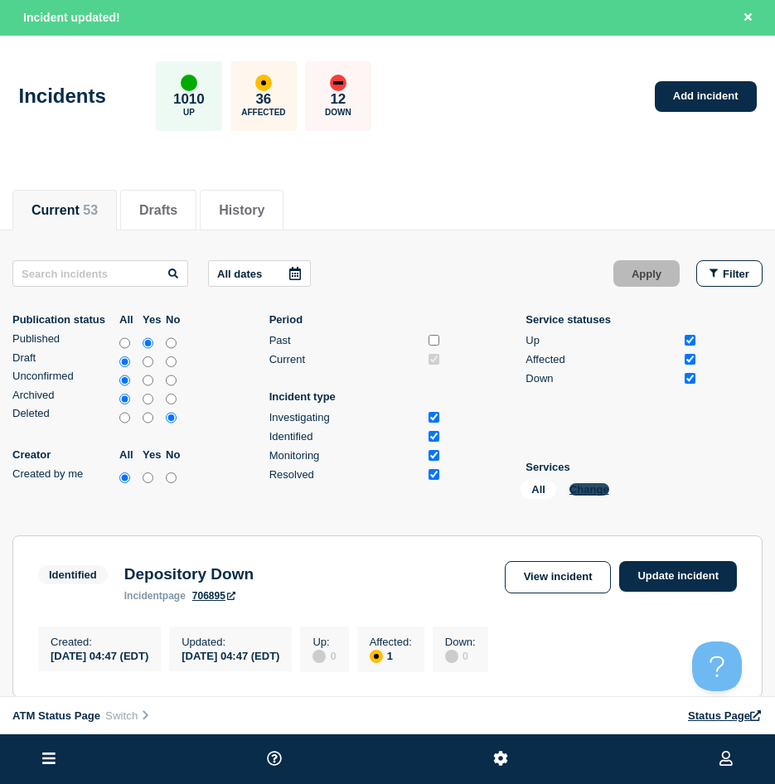
click at [577, 490] on button "Change" at bounding box center [589, 489] width 40 height 12
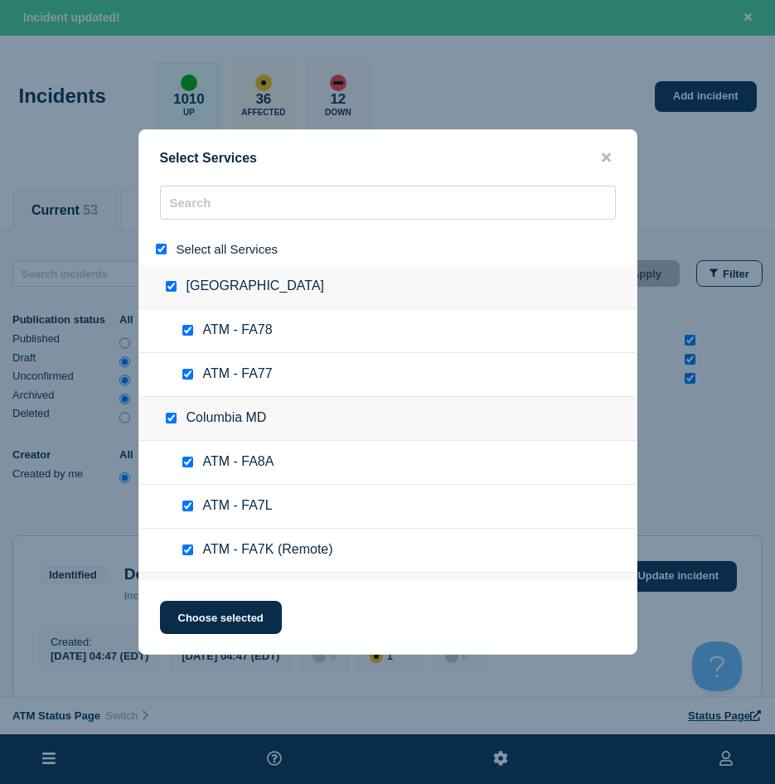
click at [162, 252] on input "select all" at bounding box center [161, 249] width 11 height 11
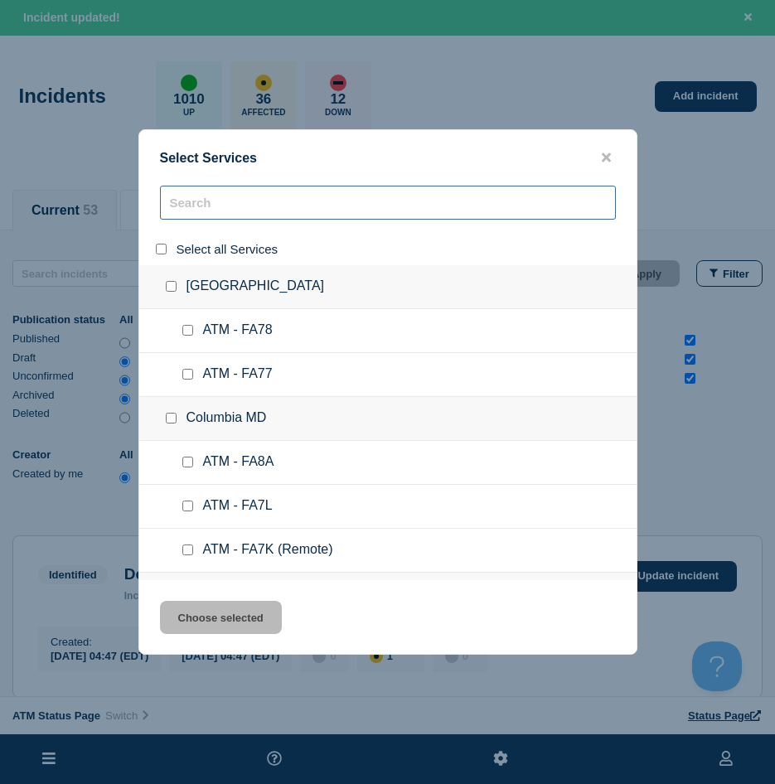
click at [208, 216] on input "search" at bounding box center [388, 203] width 456 height 34
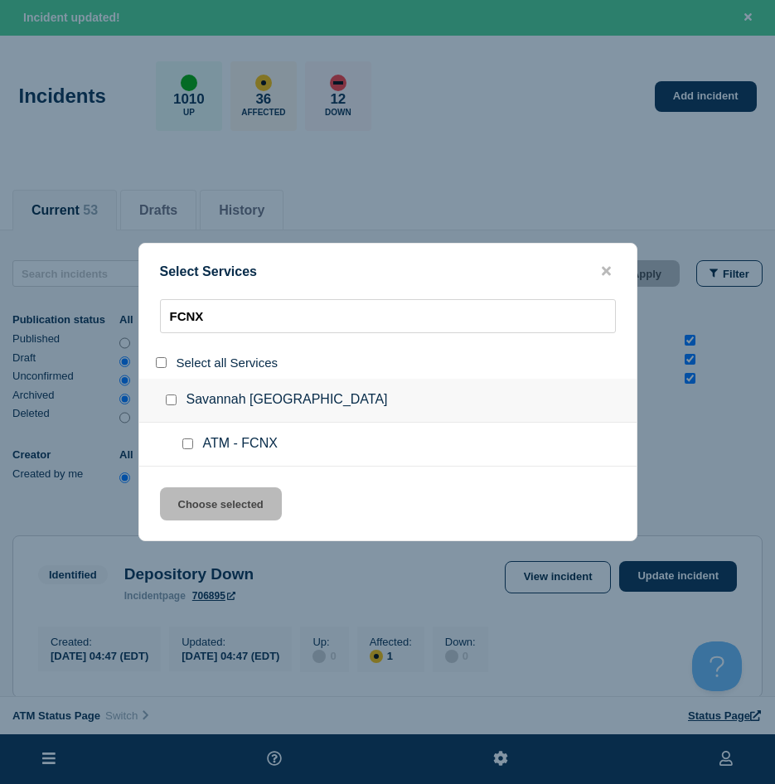
click at [187, 446] on input "service: ATM - FCNX" at bounding box center [187, 443] width 11 height 11
click at [201, 483] on div "Select Services FCNX Select all Services [GEOGRAPHIC_DATA] [GEOGRAPHIC_DATA] AT…" at bounding box center [387, 392] width 499 height 298
drag, startPoint x: 215, startPoint y: 502, endPoint x: 518, endPoint y: 394, distance: 322.2
click at [220, 502] on button "Choose selected" at bounding box center [221, 503] width 122 height 33
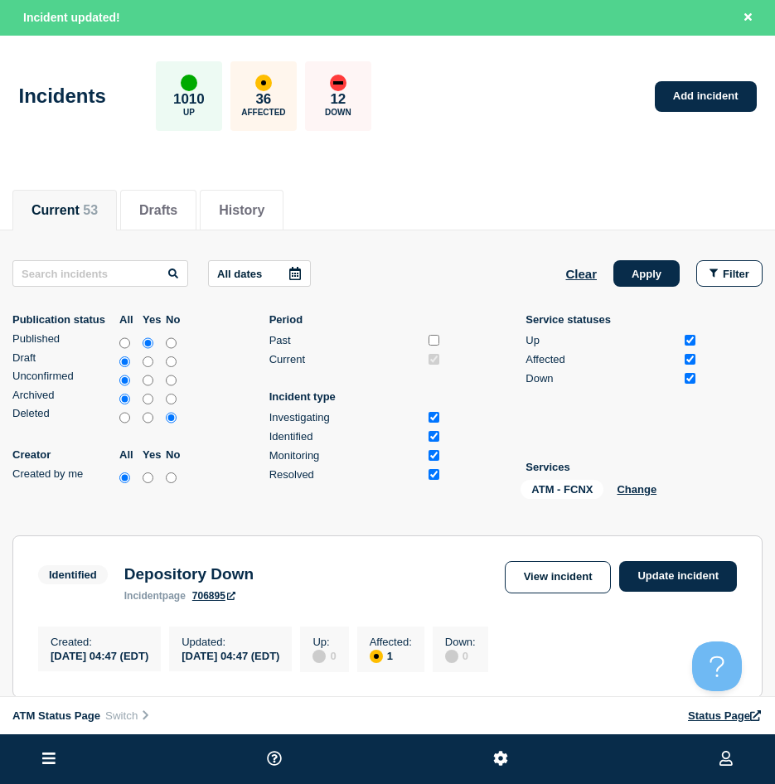
click at [651, 290] on div "All dates Clear Apply Filter Publication status All Yes No Published Draft Unco…" at bounding box center [387, 382] width 750 height 245
click at [649, 279] on button "Apply" at bounding box center [646, 273] width 66 height 27
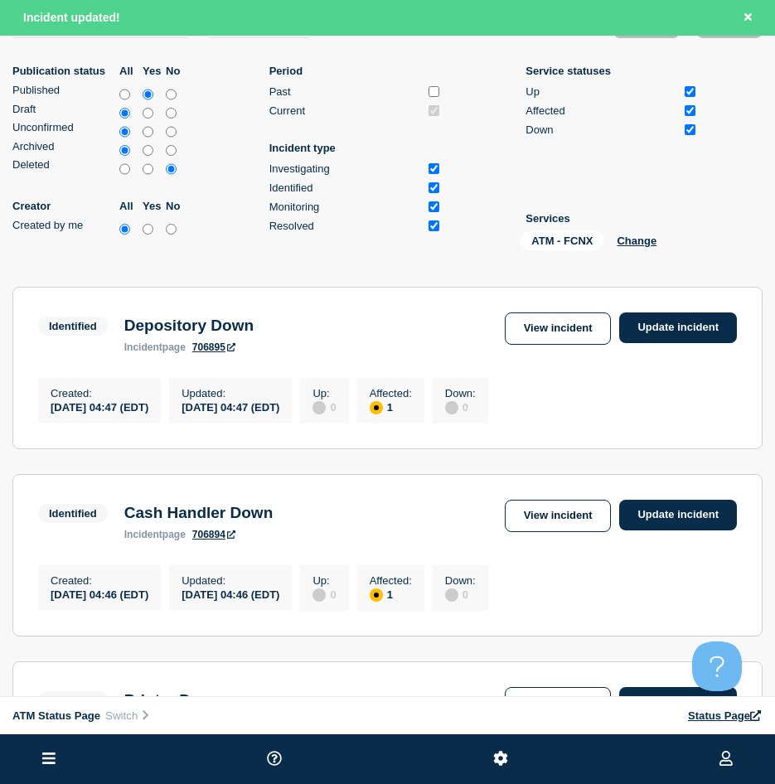
scroll to position [217, 0]
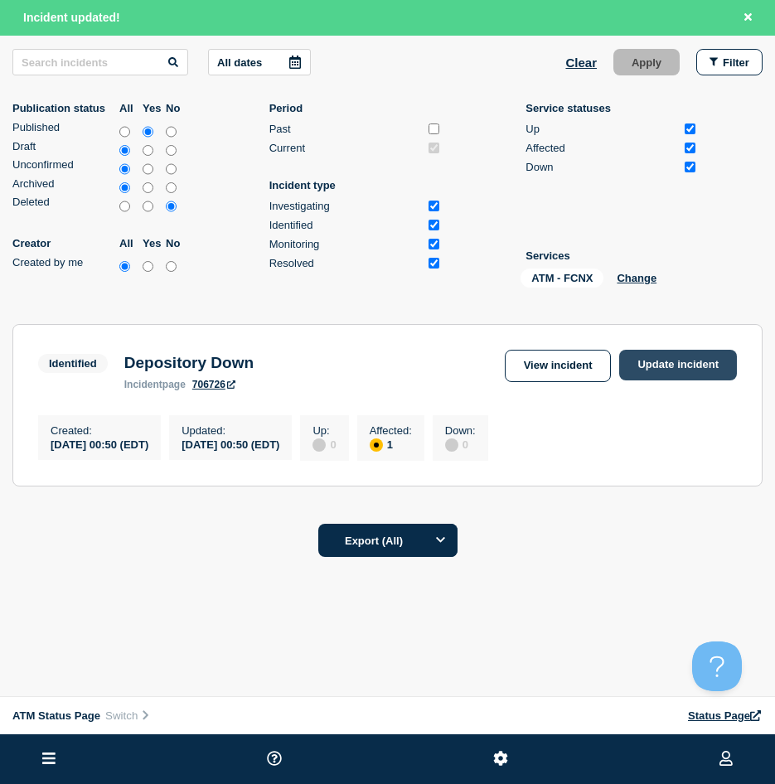
click at [660, 355] on link "Update incident" at bounding box center [678, 365] width 118 height 31
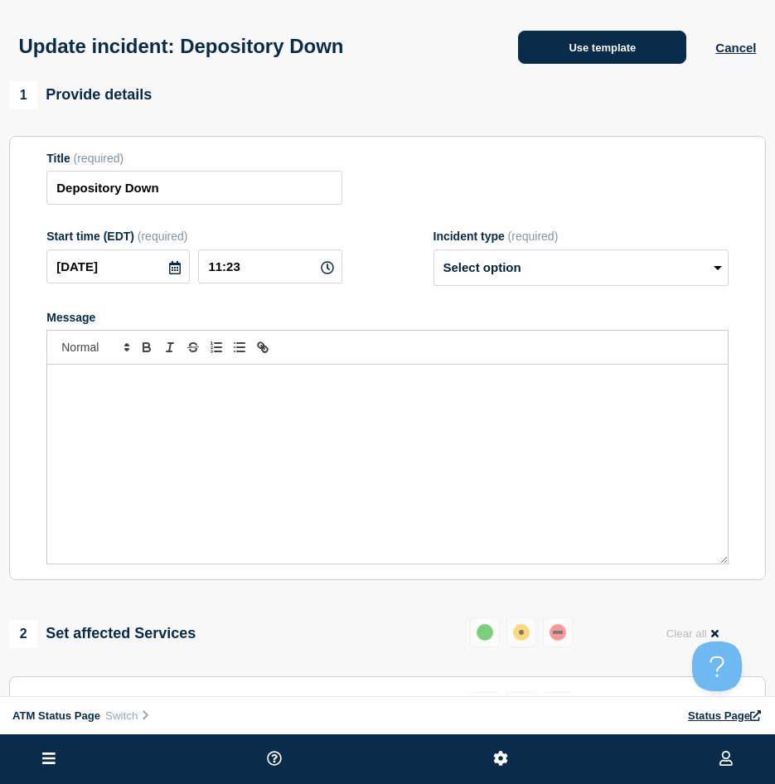
click at [590, 62] on button "Use template" at bounding box center [602, 47] width 168 height 33
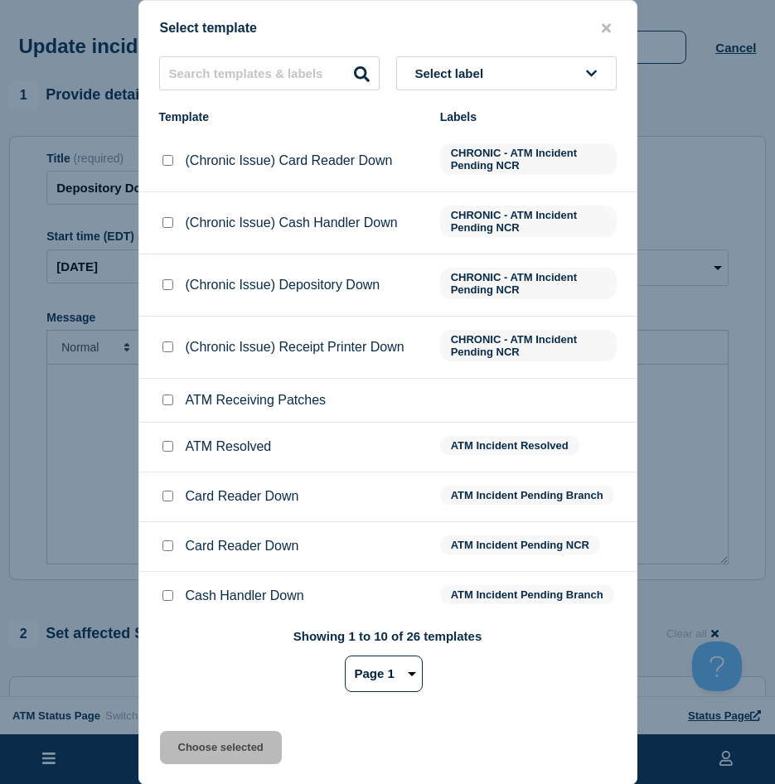
click at [162, 448] on input "ATM Resolved checkbox" at bounding box center [167, 446] width 11 height 11
drag, startPoint x: 215, startPoint y: 747, endPoint x: 211, endPoint y: 721, distance: 26.2
click at [216, 743] on button "Choose selected" at bounding box center [221, 747] width 122 height 33
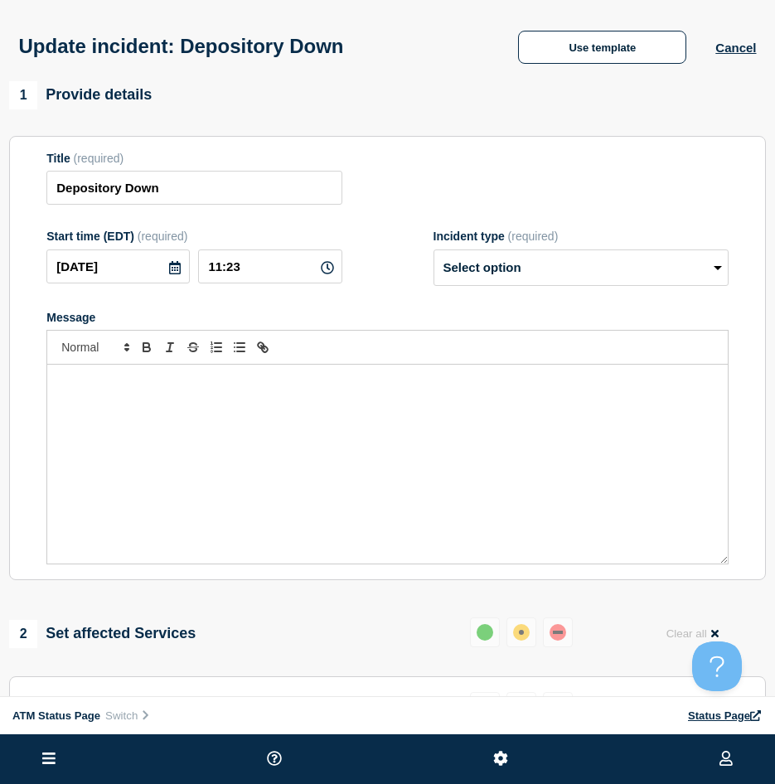
scroll to position [249, 0]
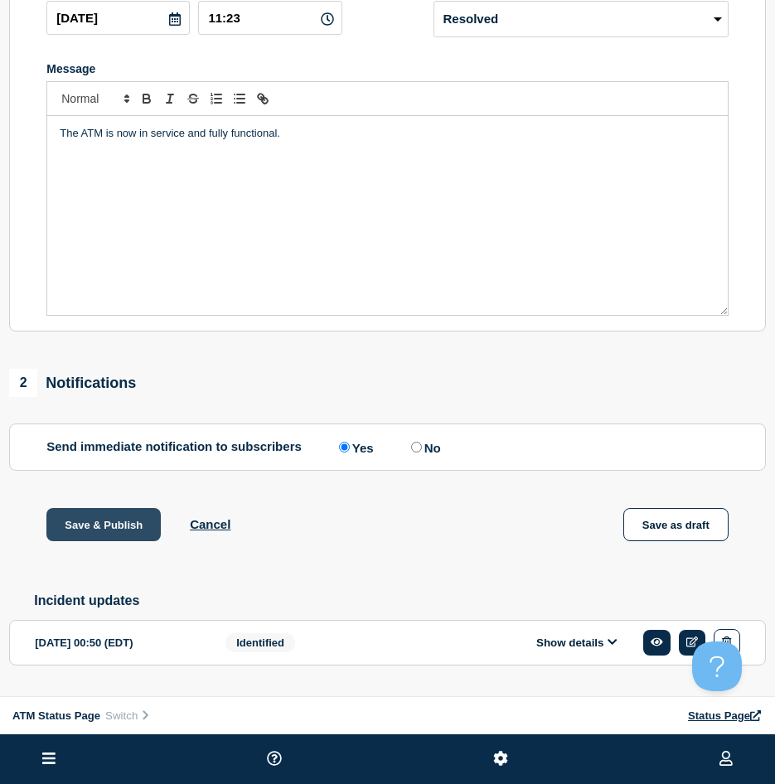
click at [94, 519] on button "Save & Publish" at bounding box center [103, 524] width 114 height 33
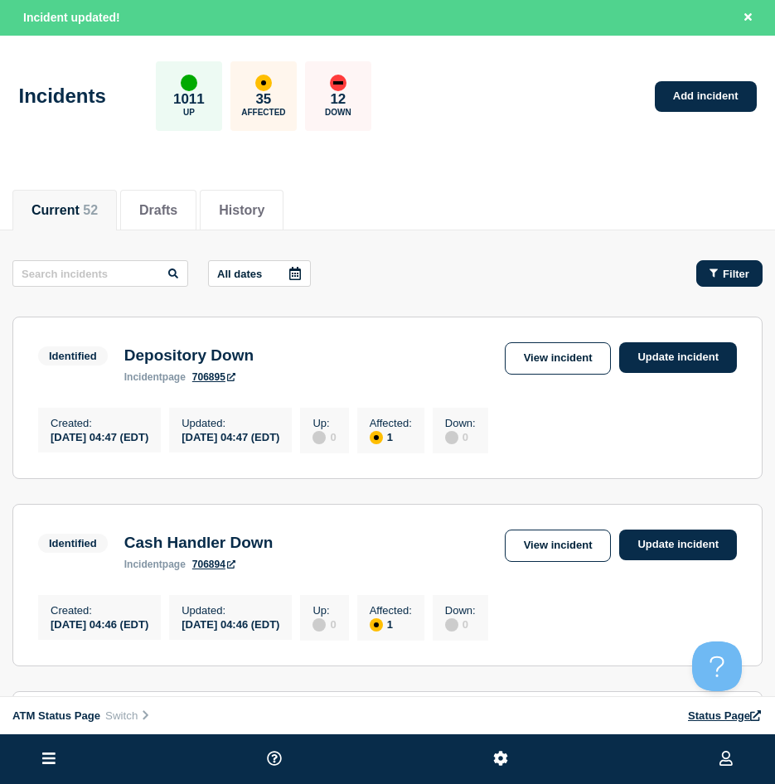
click at [742, 274] on span "Filter" at bounding box center [736, 274] width 27 height 12
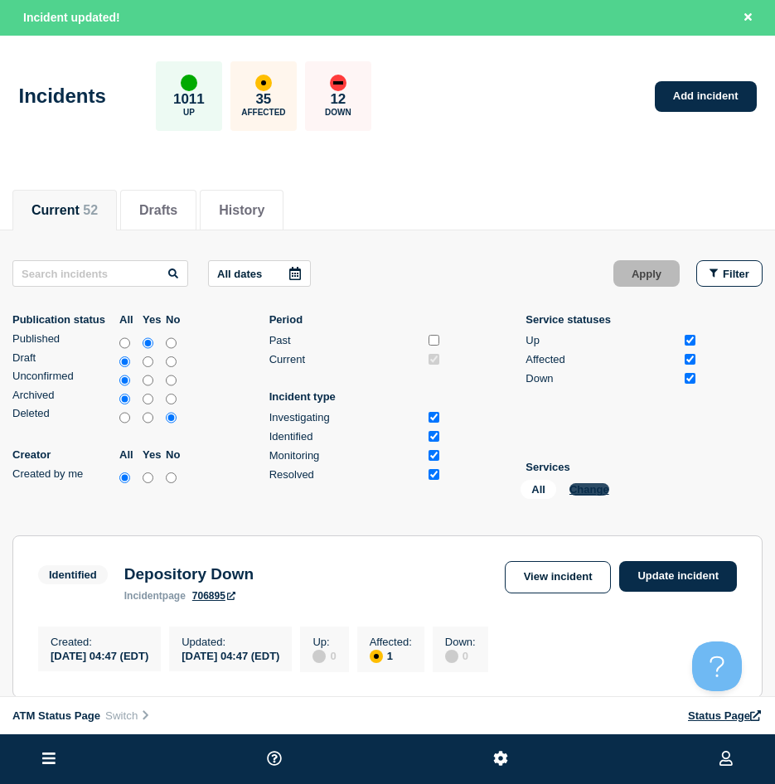
click at [590, 488] on button "Change" at bounding box center [589, 489] width 40 height 12
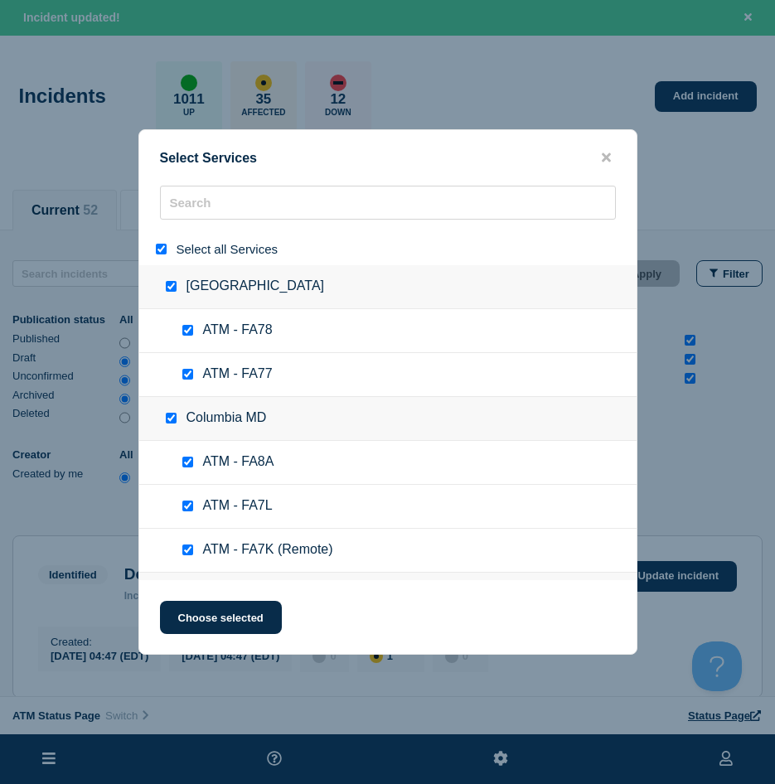
click at [163, 249] on input "select all" at bounding box center [161, 249] width 11 height 11
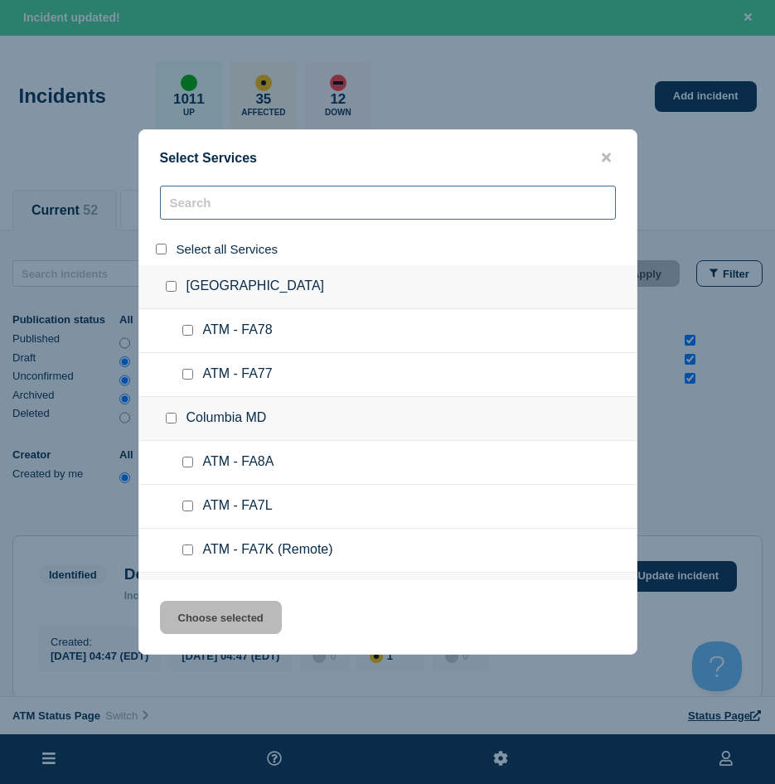
click at [191, 213] on input "search" at bounding box center [388, 203] width 456 height 34
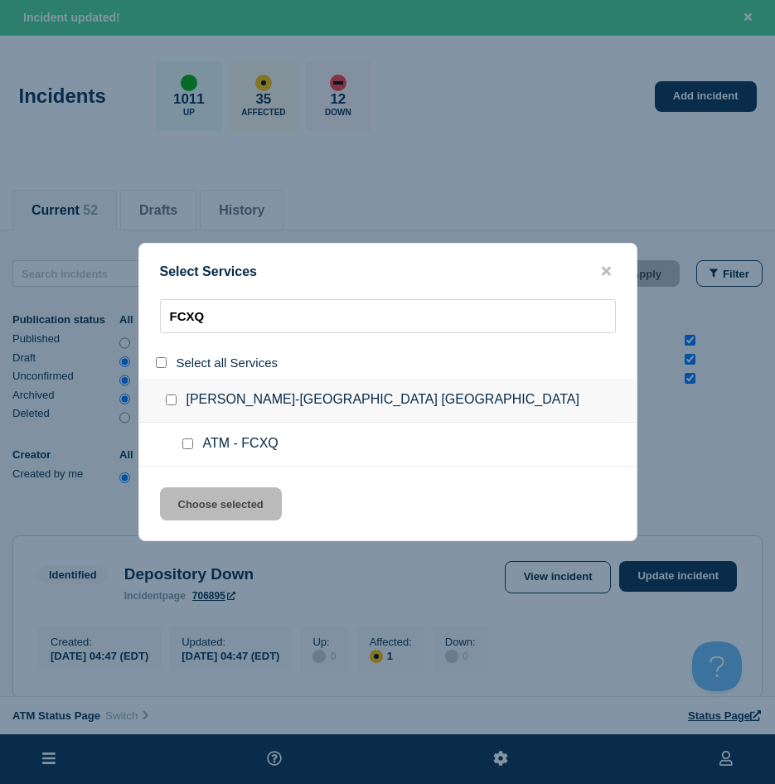
click at [187, 447] on input "service: ATM - FCXQ" at bounding box center [187, 443] width 11 height 11
click at [186, 511] on button "Choose selected" at bounding box center [221, 503] width 122 height 33
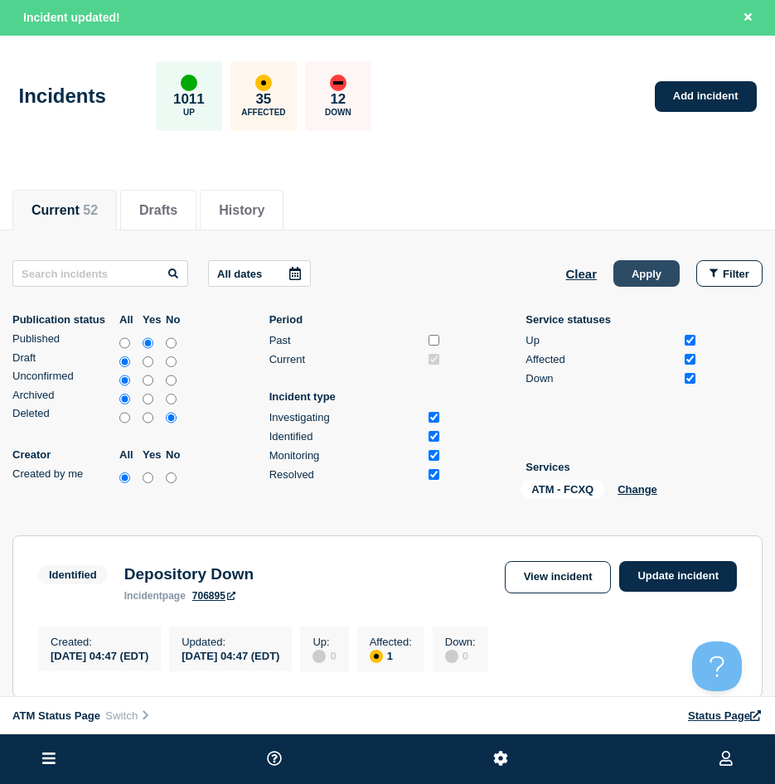
click at [658, 260] on button "Apply" at bounding box center [646, 273] width 66 height 27
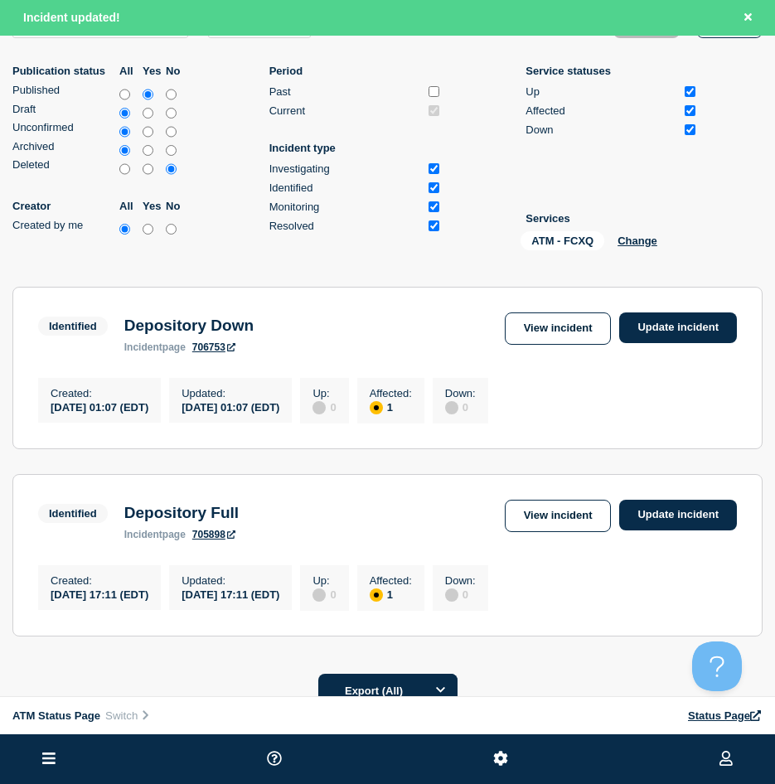
scroll to position [410, 0]
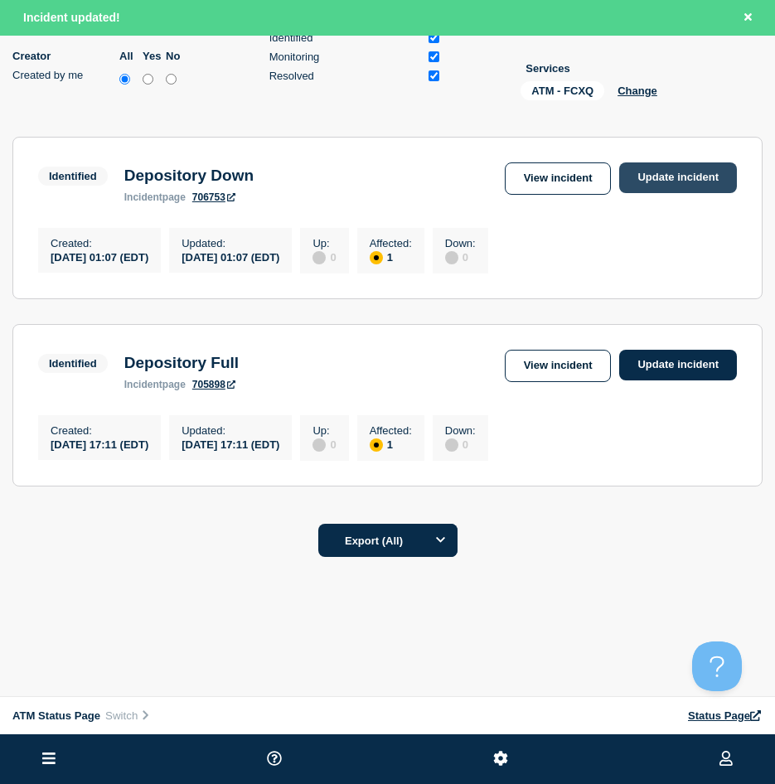
click at [669, 167] on link "Update incident" at bounding box center [678, 177] width 118 height 31
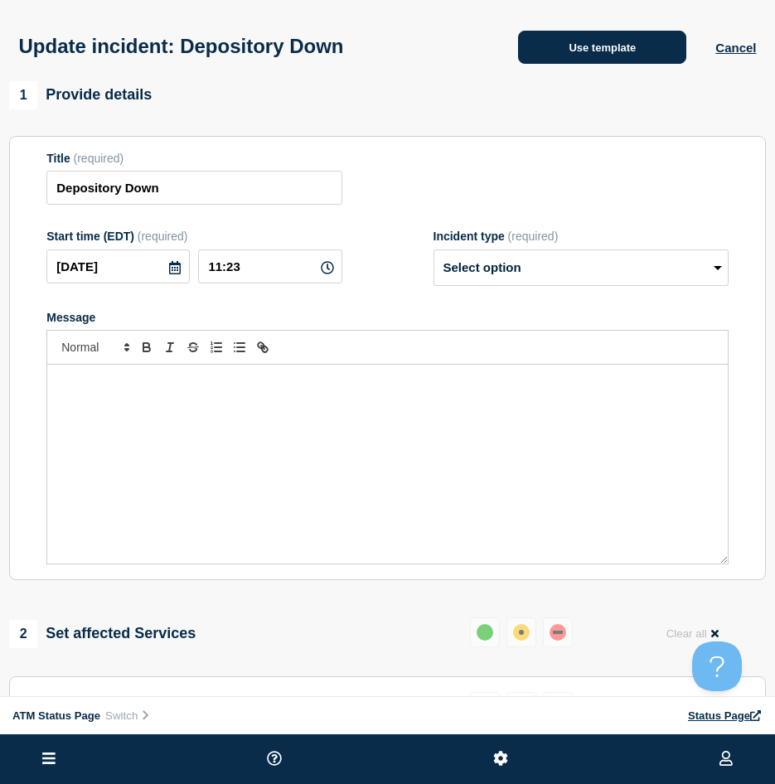
click at [612, 64] on button "Use template" at bounding box center [602, 47] width 168 height 33
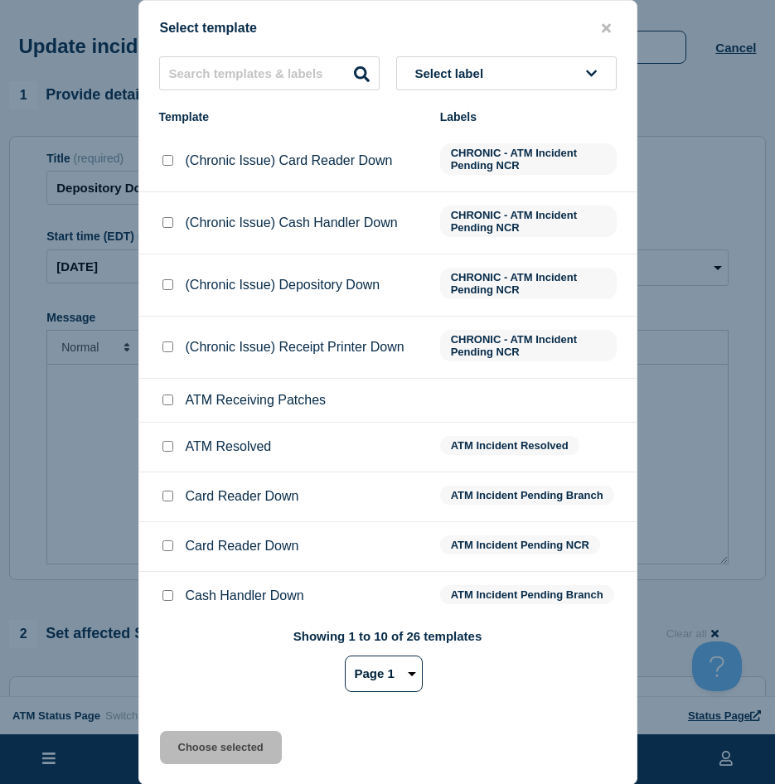
click at [168, 443] on div at bounding box center [167, 446] width 17 height 17
click at [162, 443] on input "ATM Resolved checkbox" at bounding box center [167, 446] width 11 height 11
click at [197, 733] on div "Select template Select label Template Labels (Chronic Issue) Card Reader Down C…" at bounding box center [387, 392] width 499 height 785
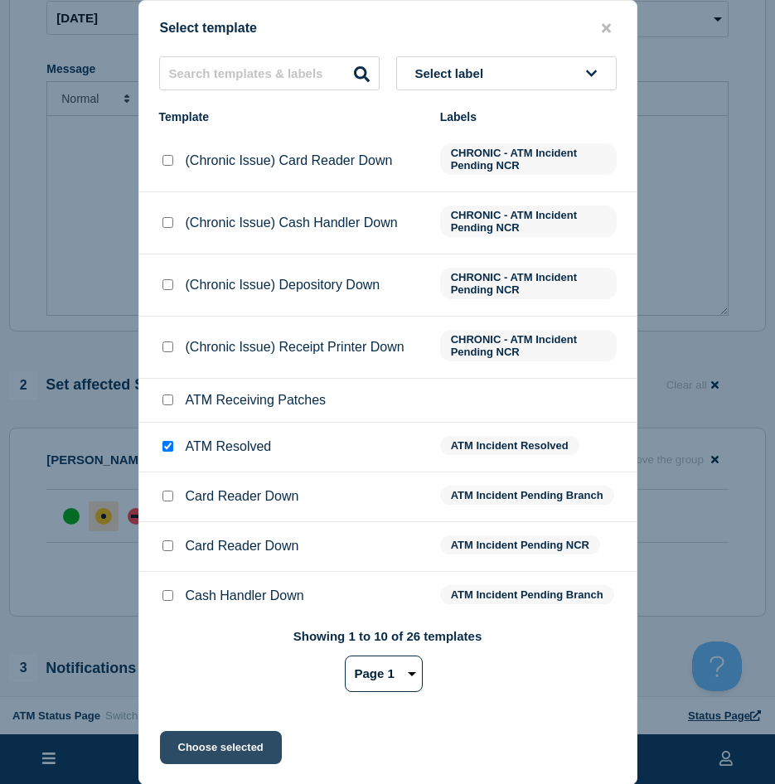
click at [200, 750] on button "Choose selected" at bounding box center [221, 747] width 122 height 33
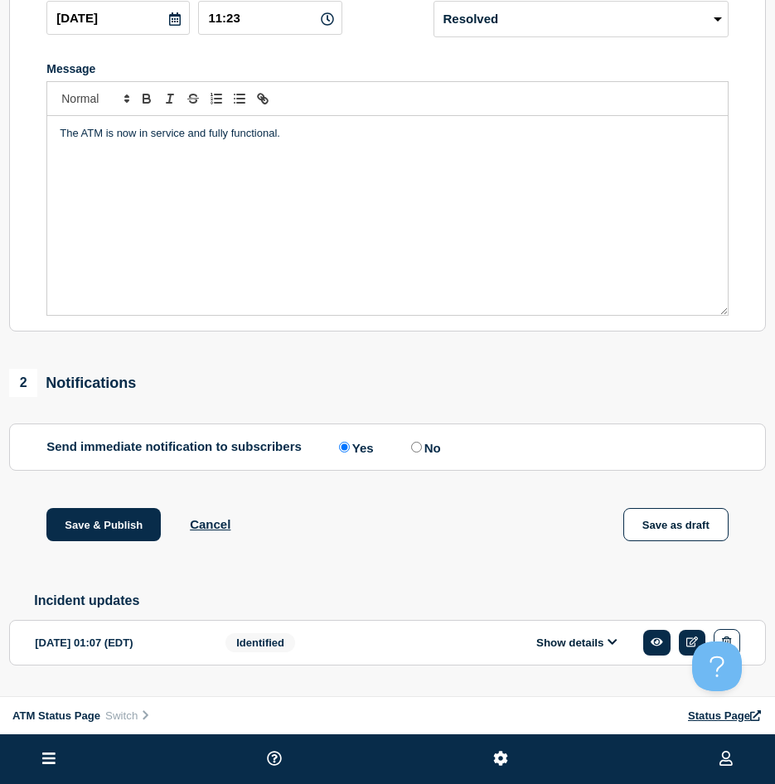
scroll to position [292, 0]
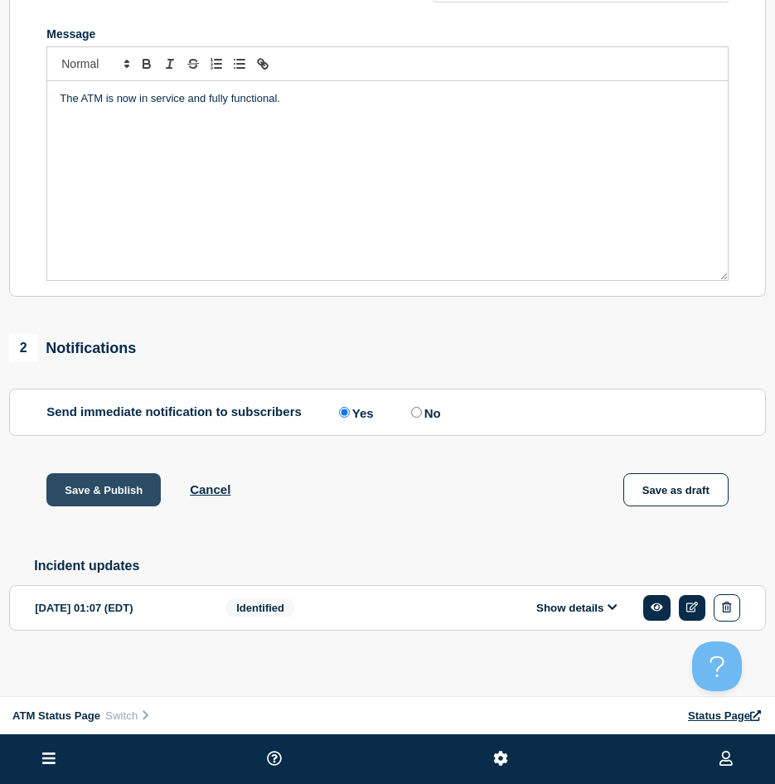
click at [87, 495] on button "Save & Publish" at bounding box center [103, 489] width 114 height 33
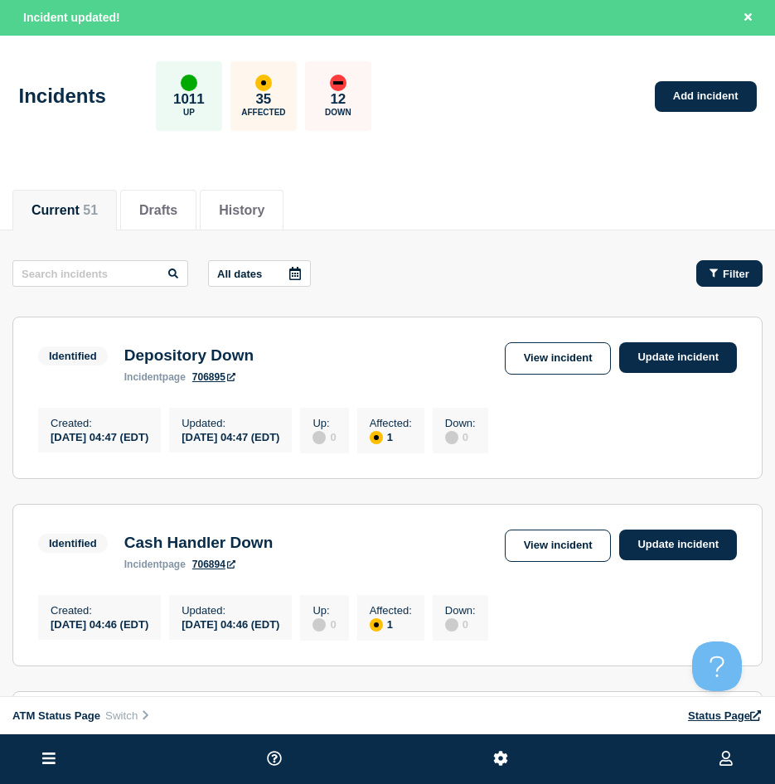
click at [714, 272] on icon "button" at bounding box center [713, 273] width 8 height 8
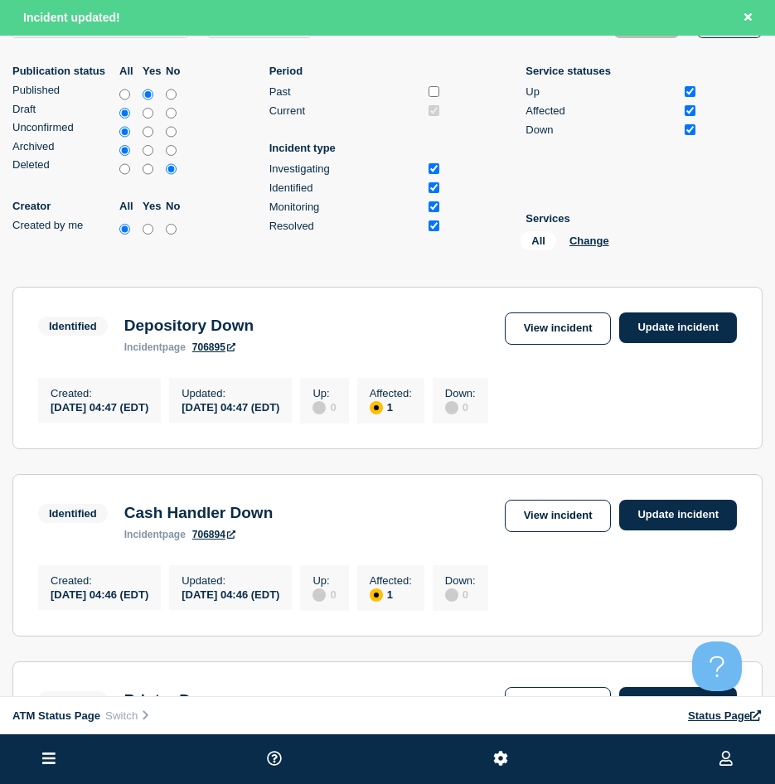
scroll to position [83, 0]
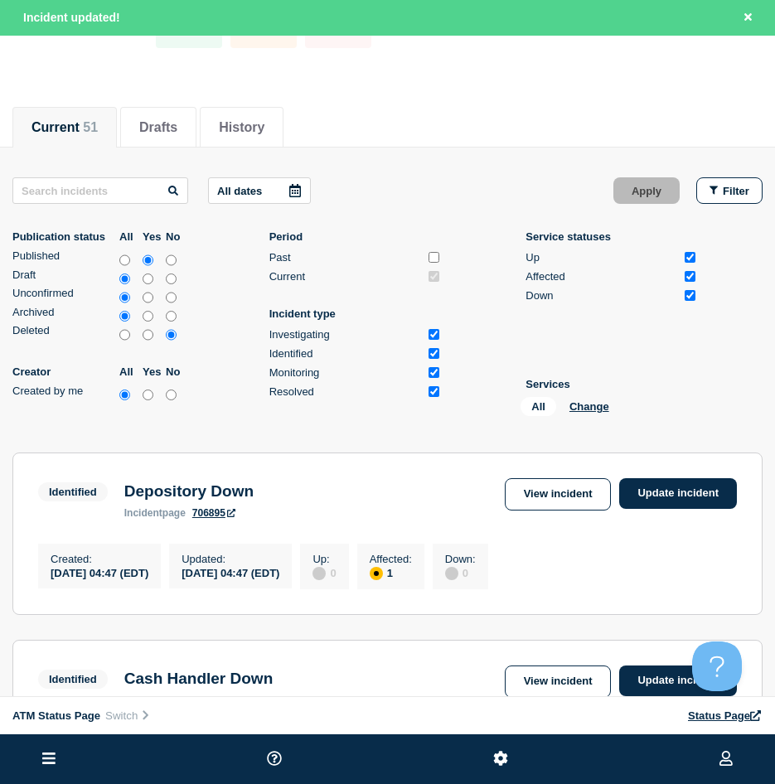
click at [595, 399] on div "All Change" at bounding box center [603, 410] width 166 height 26
click at [593, 402] on button "Change" at bounding box center [589, 406] width 40 height 12
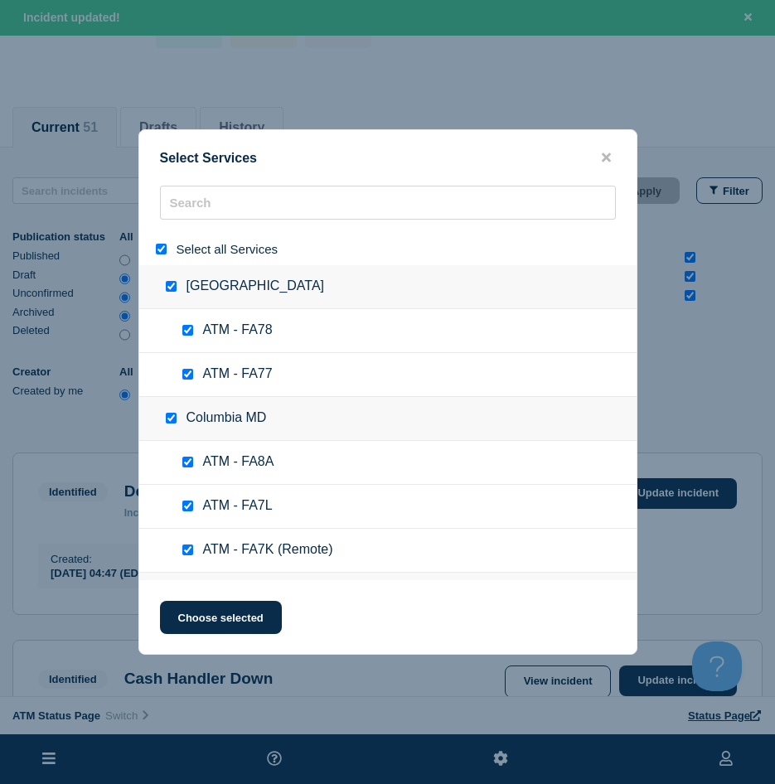
click at [159, 240] on div "Select all Services" at bounding box center [387, 249] width 497 height 32
click at [157, 251] on input "select all" at bounding box center [161, 249] width 11 height 11
click at [201, 204] on input "search" at bounding box center [388, 203] width 456 height 34
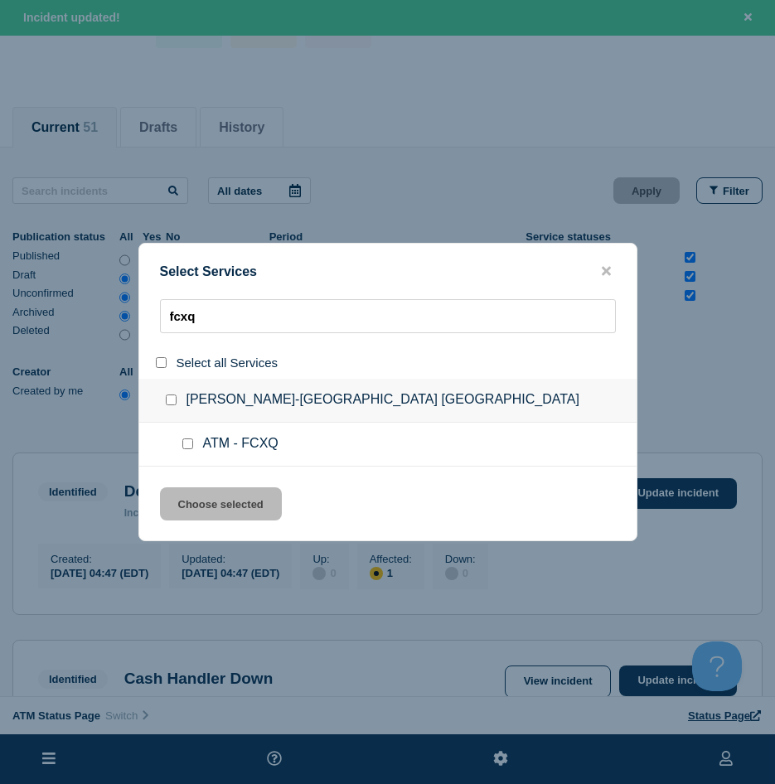
click at [190, 449] on input "service: ATM - FCXQ" at bounding box center [187, 443] width 11 height 11
click at [183, 439] on div at bounding box center [191, 444] width 24 height 17
click at [189, 448] on input "service: ATM - FCXQ" at bounding box center [187, 443] width 11 height 11
click at [181, 438] on div at bounding box center [191, 444] width 24 height 17
click at [183, 446] on input "service: ATM - FCXQ" at bounding box center [187, 443] width 11 height 11
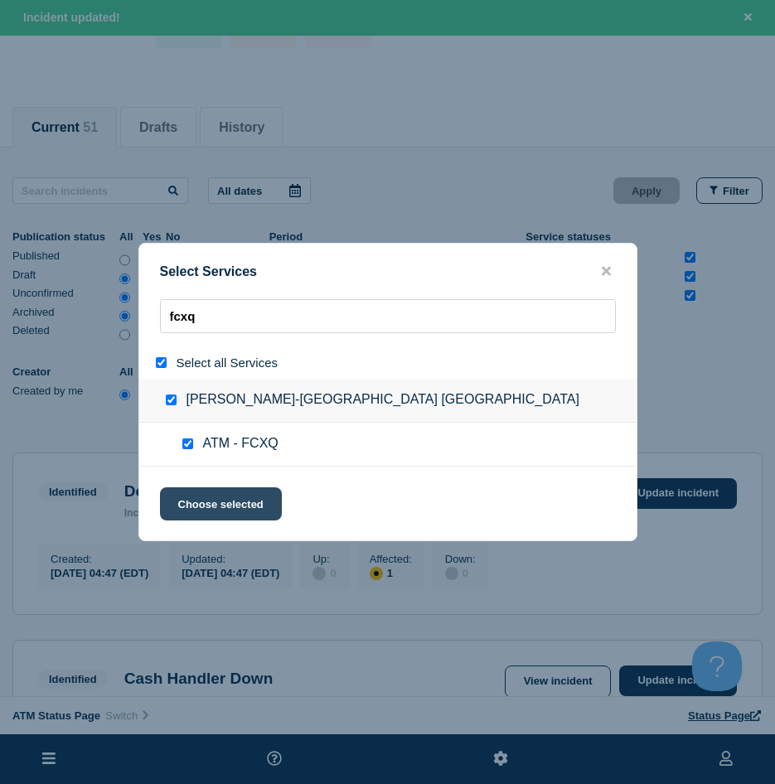
click at [259, 506] on button "Choose selected" at bounding box center [221, 503] width 122 height 33
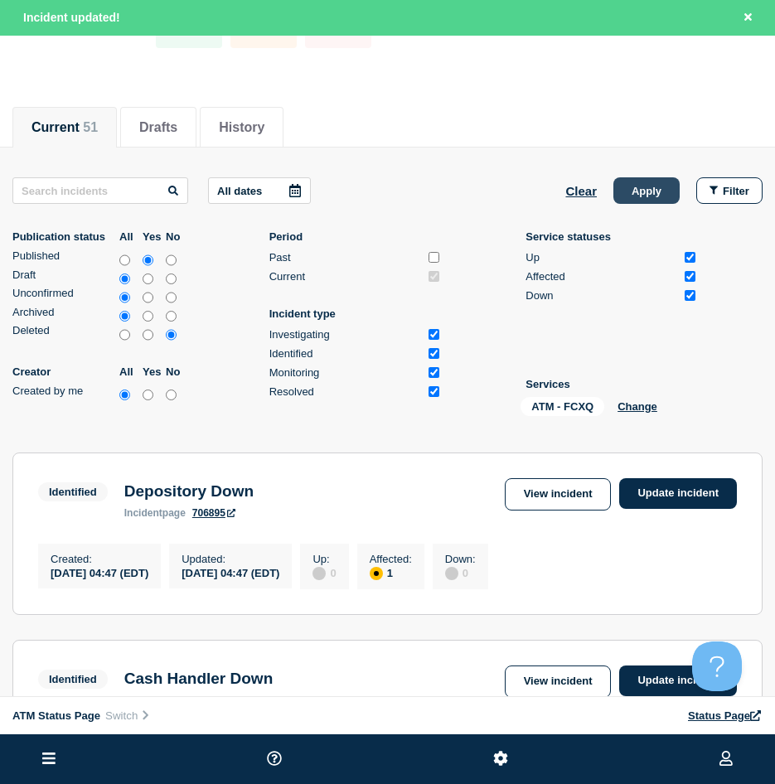
click at [644, 201] on button "Apply" at bounding box center [646, 190] width 66 height 27
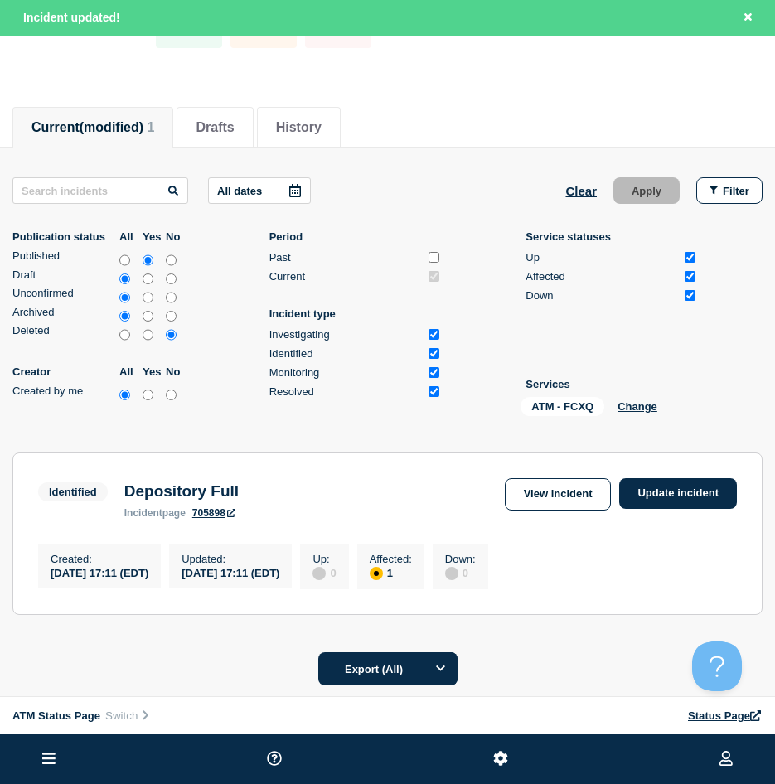
scroll to position [217, 0]
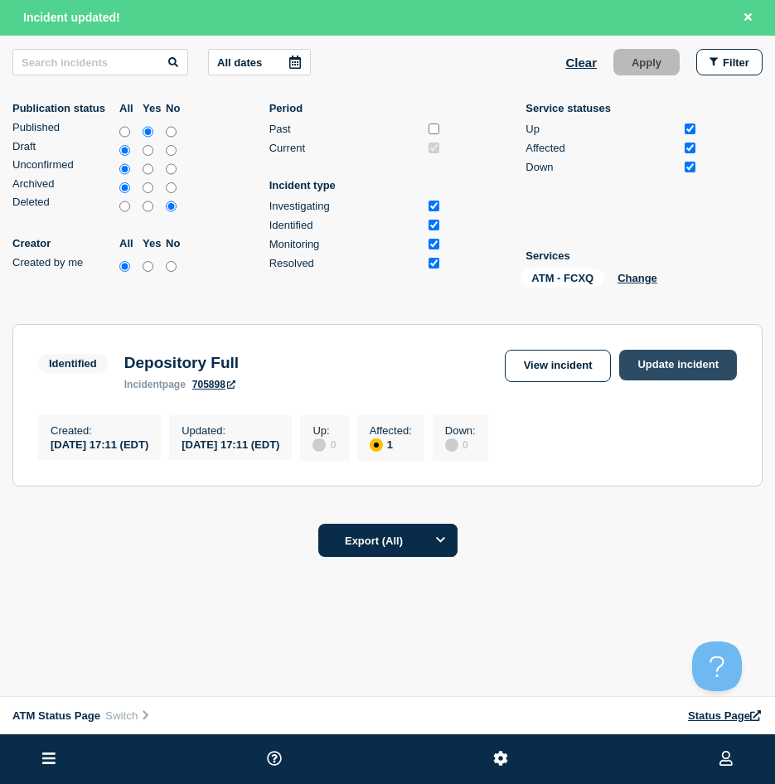
click at [638, 374] on link "Update incident" at bounding box center [678, 365] width 118 height 31
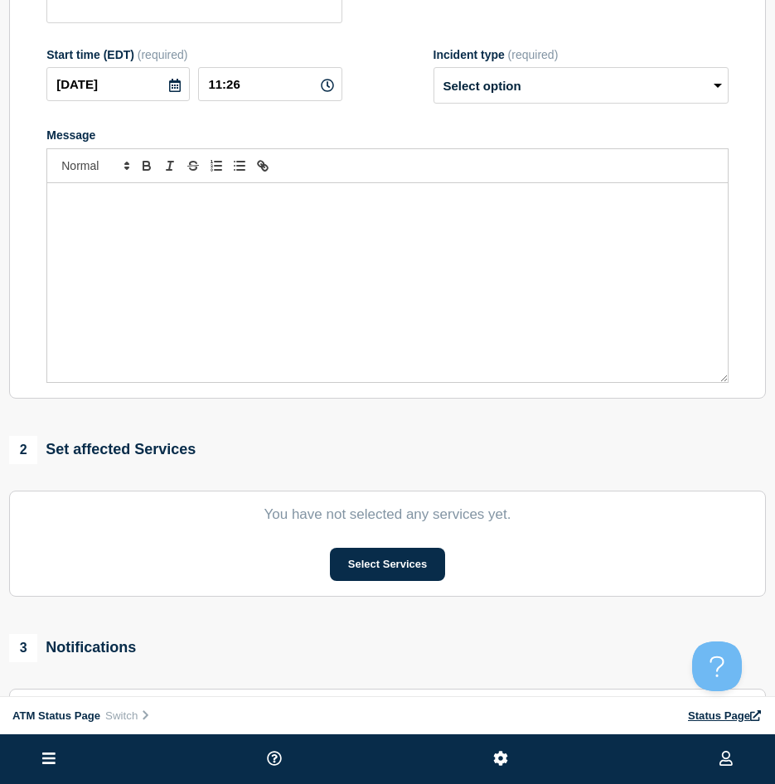
click at [641, 369] on div "Message" at bounding box center [387, 282] width 680 height 199
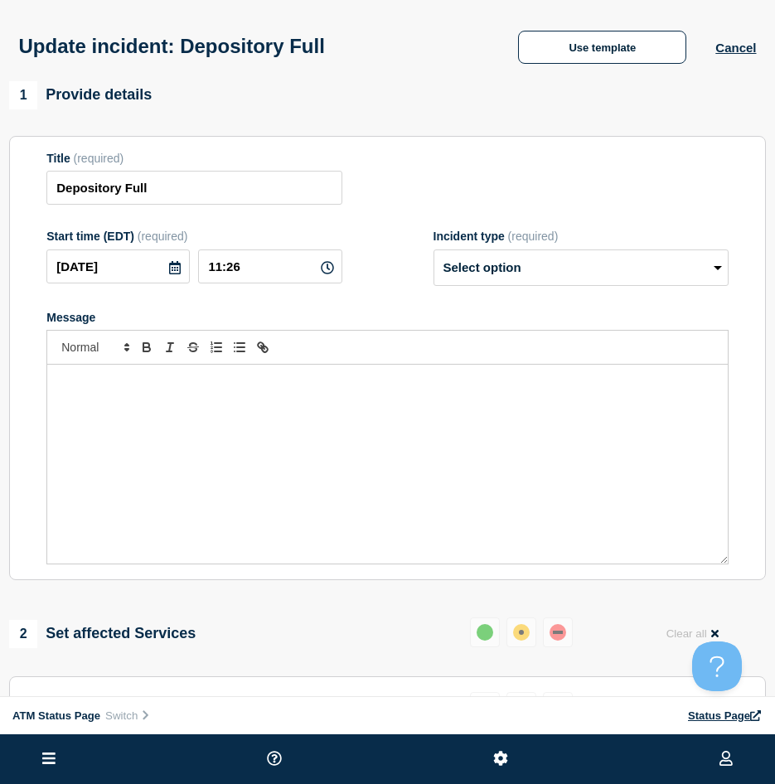
click at [617, 30] on div "Update incident: Depository Full Use template Cancel" at bounding box center [387, 40] width 775 height 81
click at [615, 34] on button "Use template" at bounding box center [602, 47] width 168 height 33
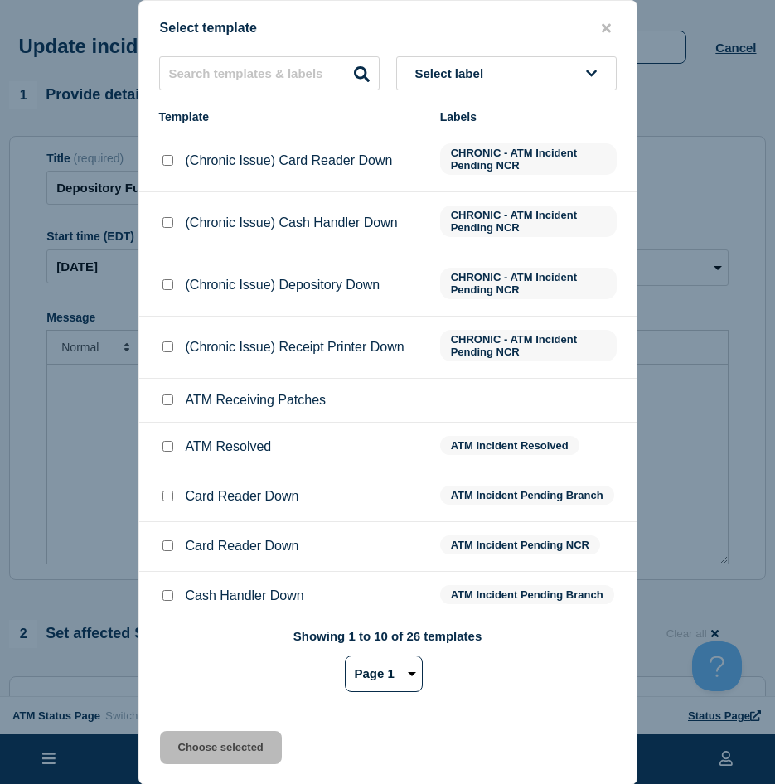
click at [170, 441] on div at bounding box center [167, 446] width 17 height 17
drag, startPoint x: 167, startPoint y: 448, endPoint x: 172, endPoint y: 459, distance: 11.9
click at [167, 449] on input "ATM Resolved checkbox" at bounding box center [167, 446] width 11 height 11
click at [188, 753] on button "Choose selected" at bounding box center [221, 747] width 122 height 33
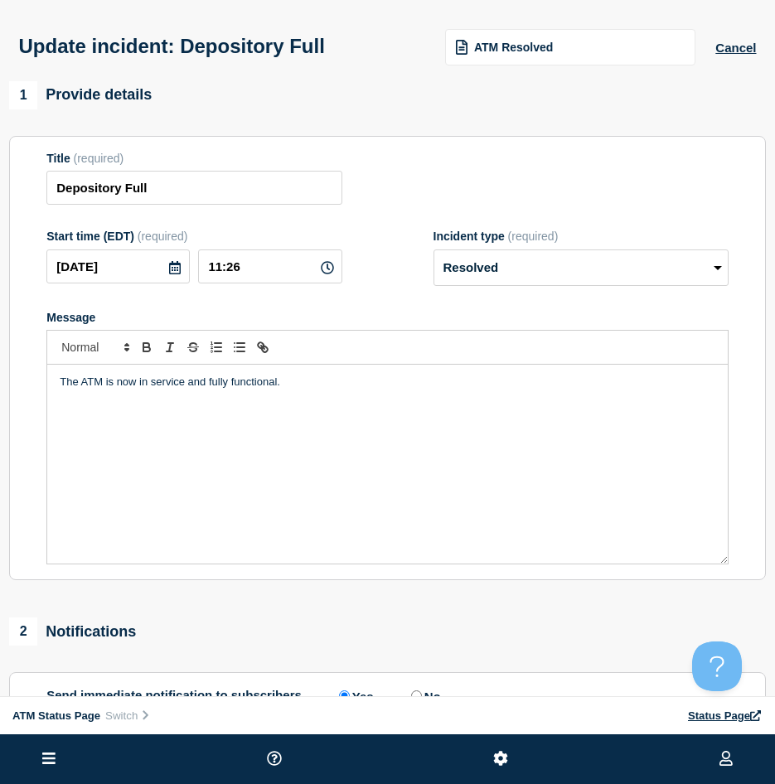
scroll to position [166, 0]
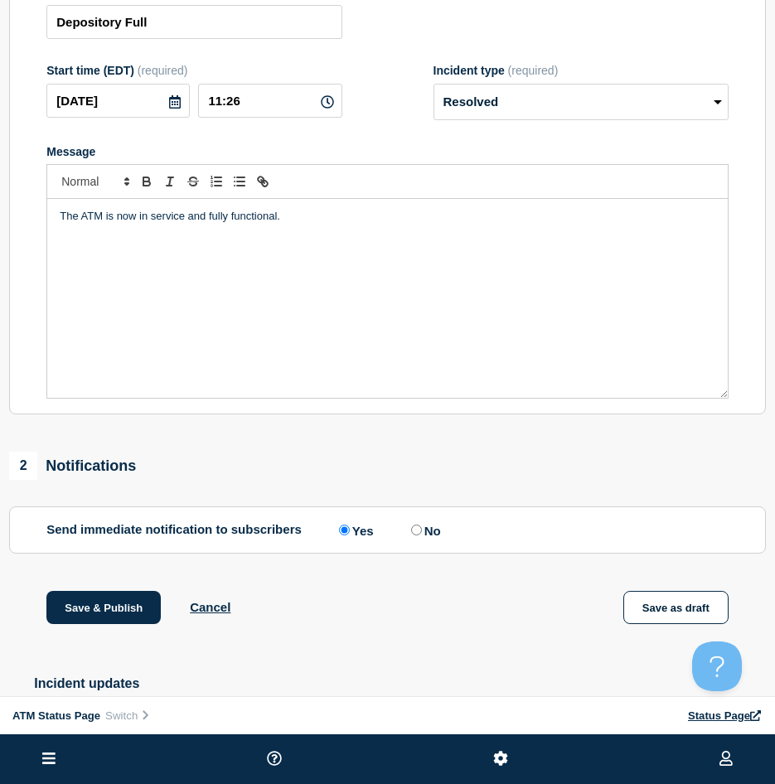
click at [88, 593] on div "1 Provide details Title (required) Depository Full Start time (EDT) (required) …" at bounding box center [387, 357] width 775 height 885
click at [90, 593] on div "1 Provide details Title (required) Depository Full Start time (EDT) (required) …" at bounding box center [387, 357] width 775 height 885
click at [93, 599] on button "Save & Publish" at bounding box center [103, 607] width 114 height 33
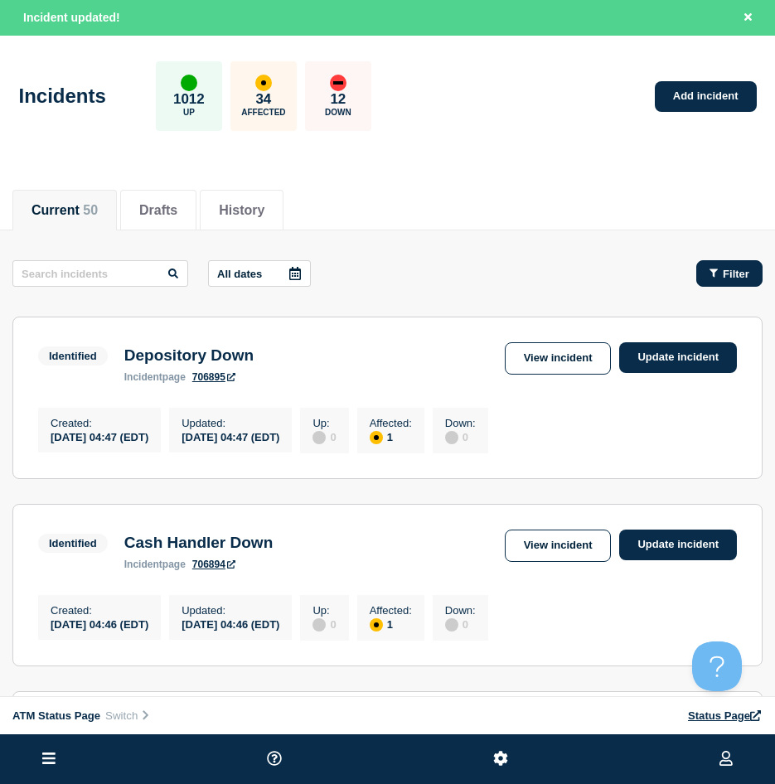
click at [724, 281] on button "Filter" at bounding box center [729, 273] width 66 height 27
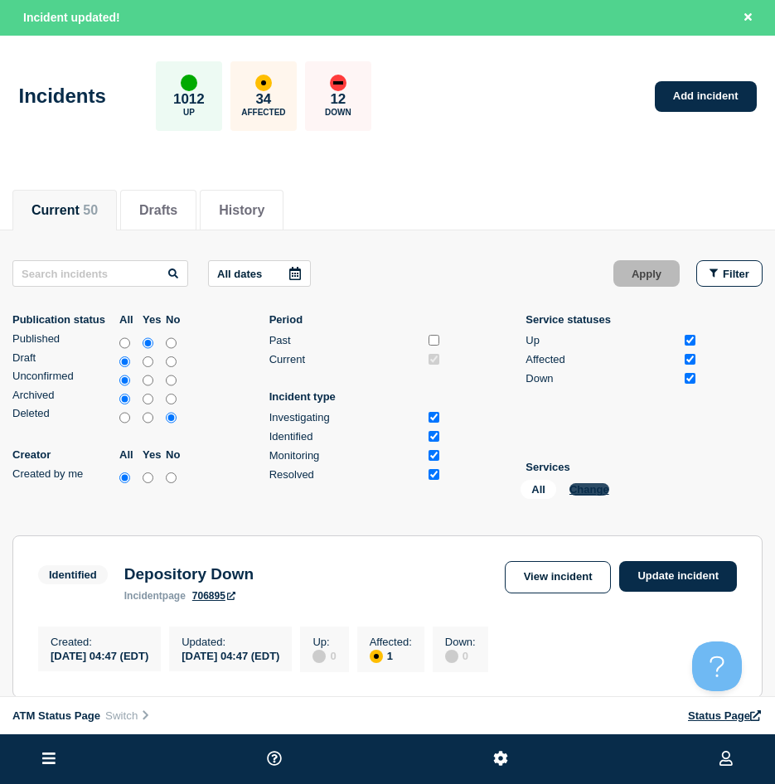
click at [587, 487] on button "Change" at bounding box center [589, 489] width 40 height 12
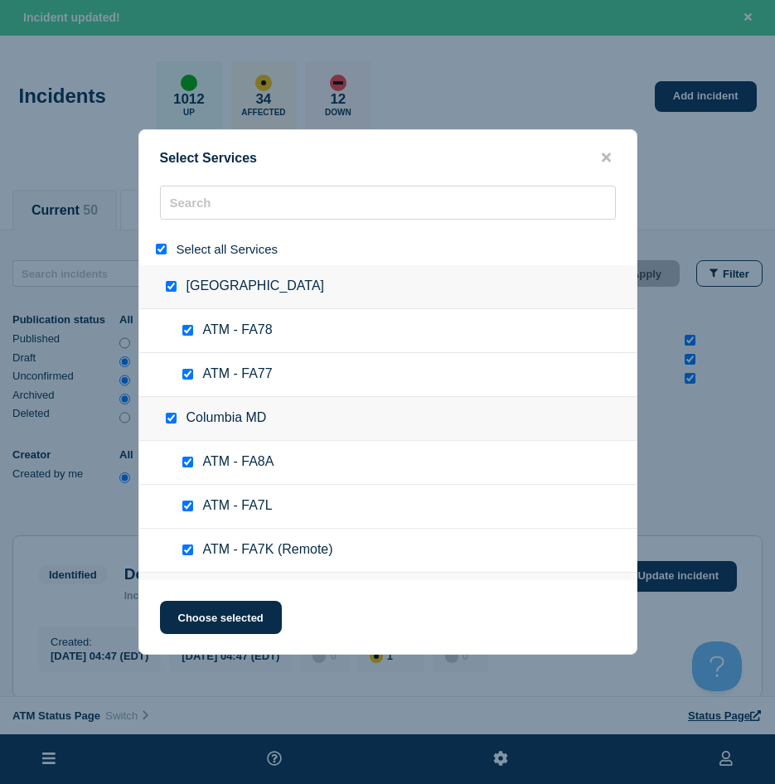
click at [161, 249] on input "select all" at bounding box center [161, 249] width 11 height 11
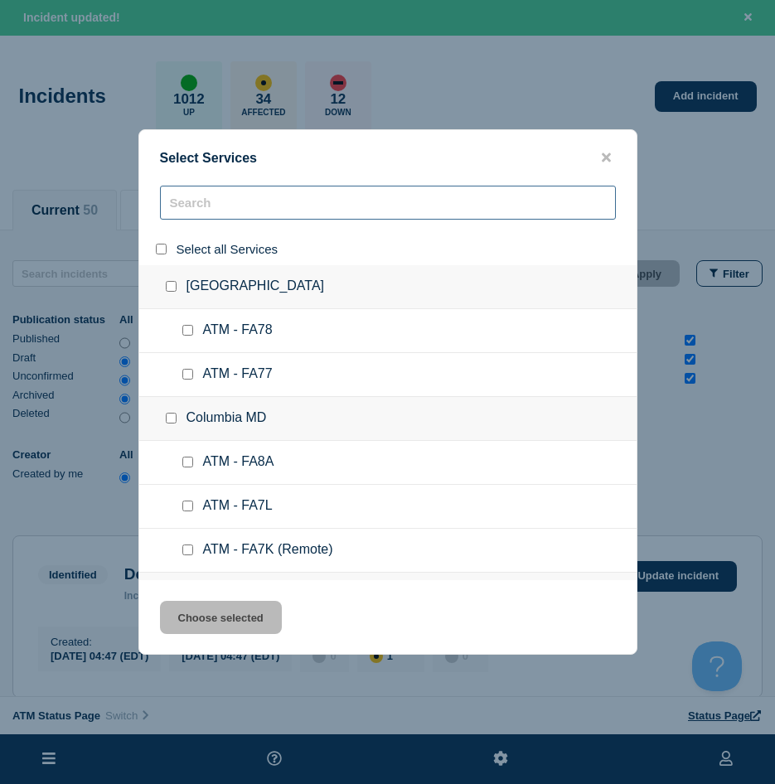
click at [229, 196] on input "search" at bounding box center [388, 203] width 456 height 34
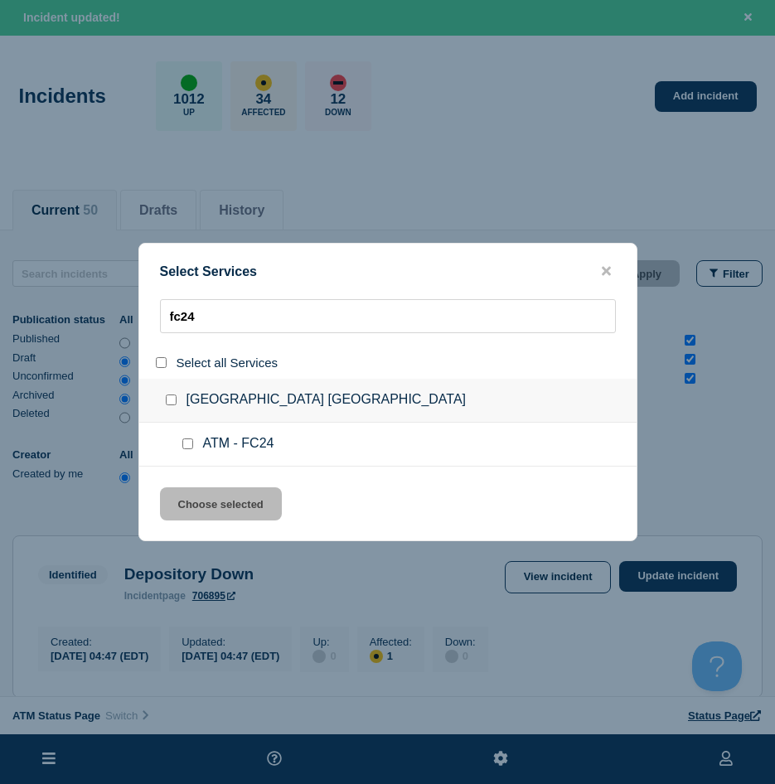
click at [187, 448] on input "service: ATM - FC24" at bounding box center [187, 443] width 11 height 11
click at [191, 477] on div "Select Services fc24 Select all Services [GEOGRAPHIC_DATA] [GEOGRAPHIC_DATA] AT…" at bounding box center [387, 392] width 499 height 298
drag, startPoint x: 191, startPoint y: 489, endPoint x: 197, endPoint y: 497, distance: 10.1
click at [192, 489] on button "Choose selected" at bounding box center [221, 503] width 122 height 33
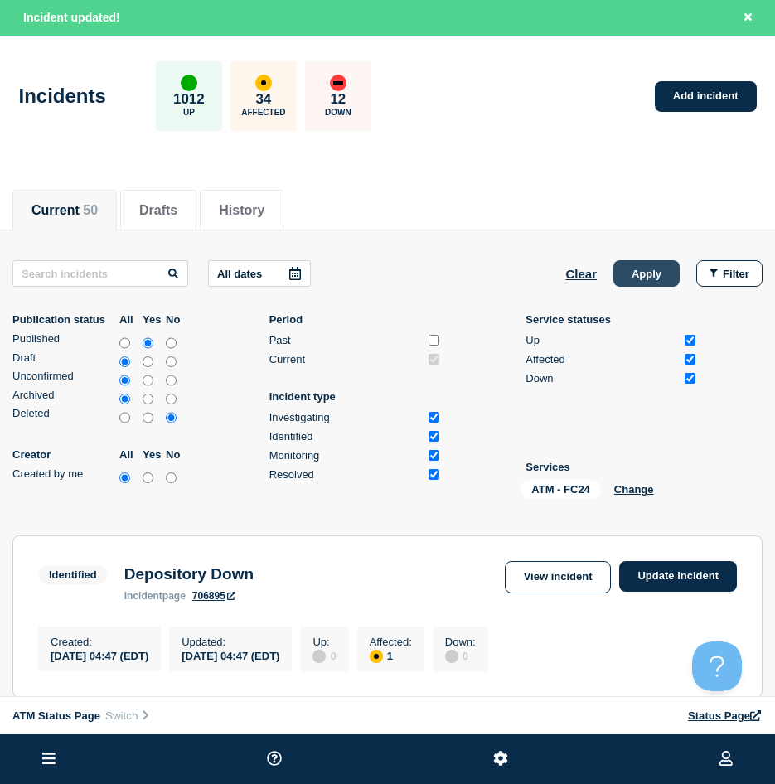
click at [666, 265] on button "Apply" at bounding box center [646, 273] width 66 height 27
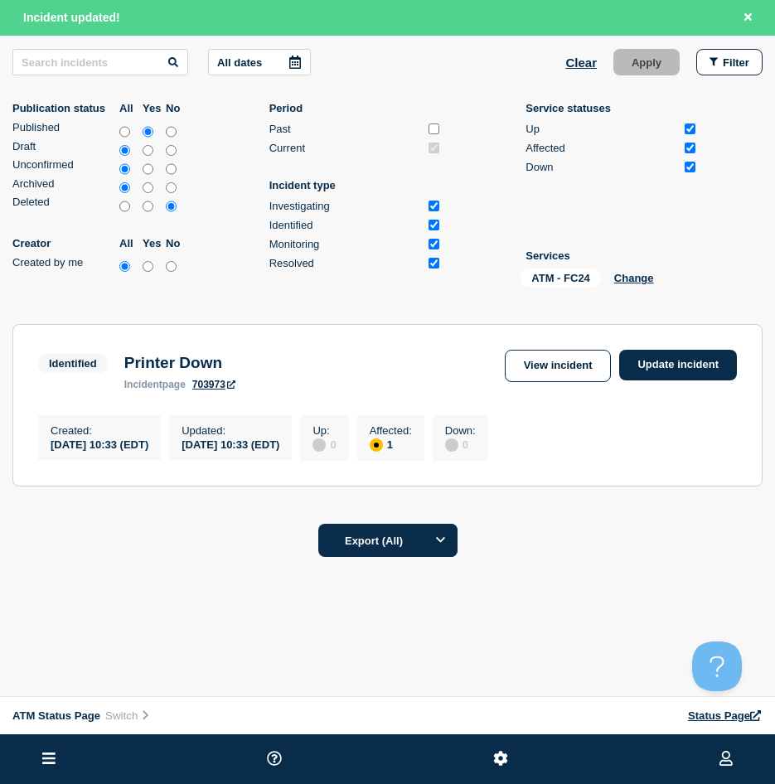
scroll to position [217, 0]
click at [658, 360] on link "Update incident" at bounding box center [678, 365] width 118 height 31
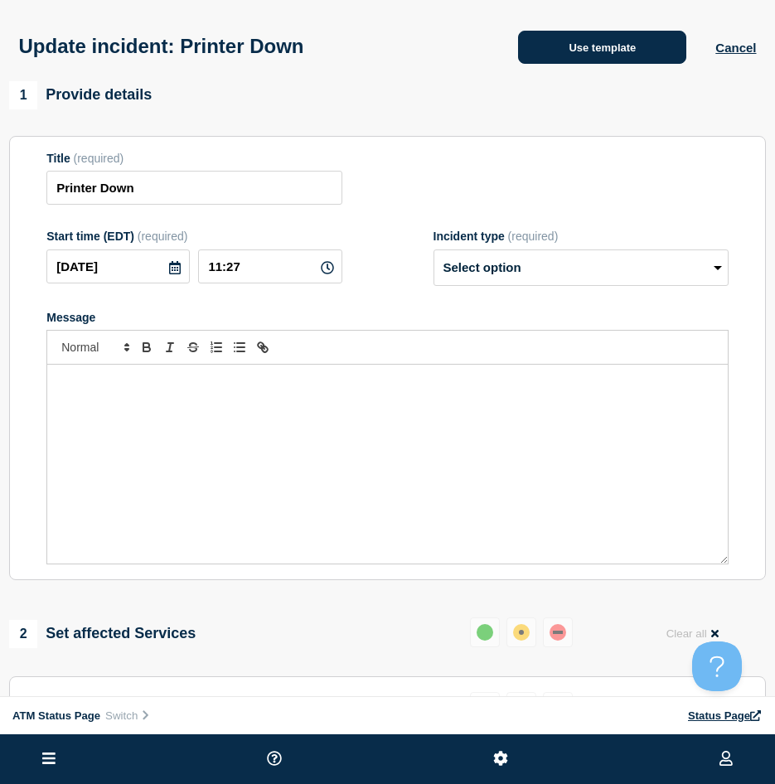
click at [612, 66] on div "Update incident: Printer Down Use template Cancel" at bounding box center [387, 40] width 775 height 81
click at [615, 56] on button "Use template" at bounding box center [602, 47] width 168 height 33
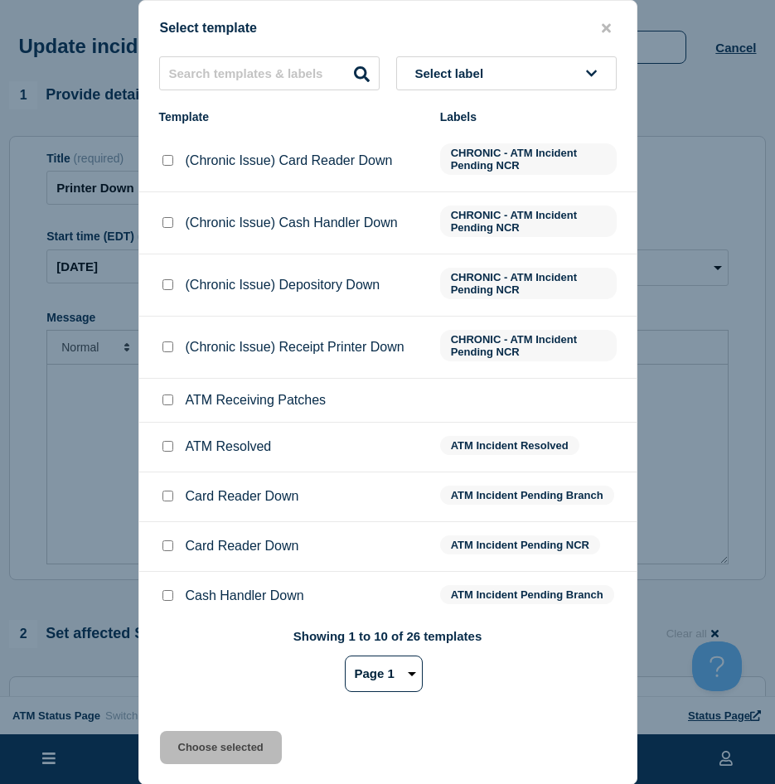
click at [170, 448] on input "ATM Resolved checkbox" at bounding box center [167, 446] width 11 height 11
drag, startPoint x: 201, startPoint y: 767, endPoint x: 201, endPoint y: 746, distance: 20.7
click at [201, 767] on div "Select template Select label Template Labels (Chronic Issue) Card Reader Down C…" at bounding box center [387, 392] width 499 height 785
click at [201, 747] on button "Choose selected" at bounding box center [221, 747] width 122 height 33
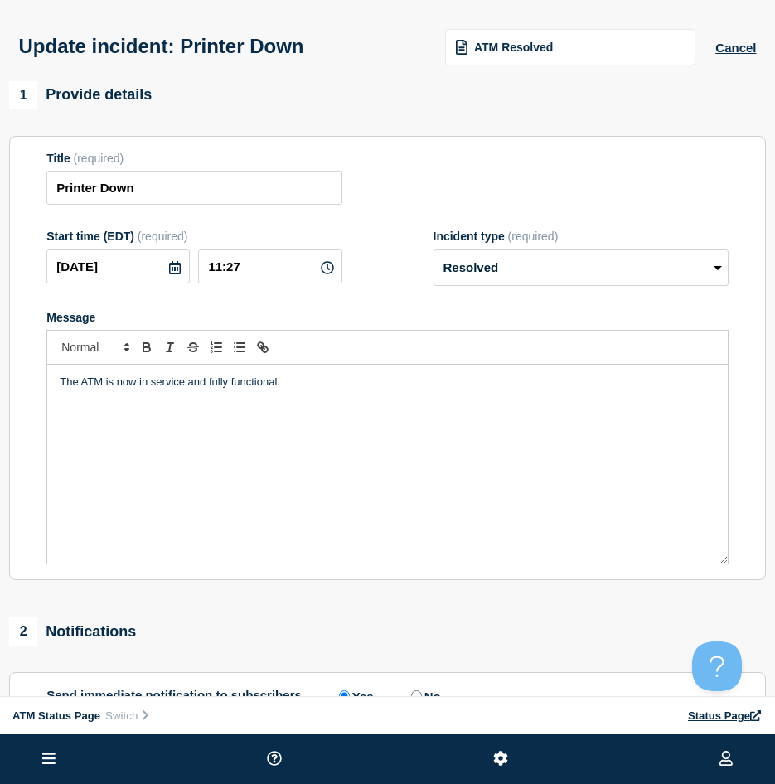
scroll to position [166, 0]
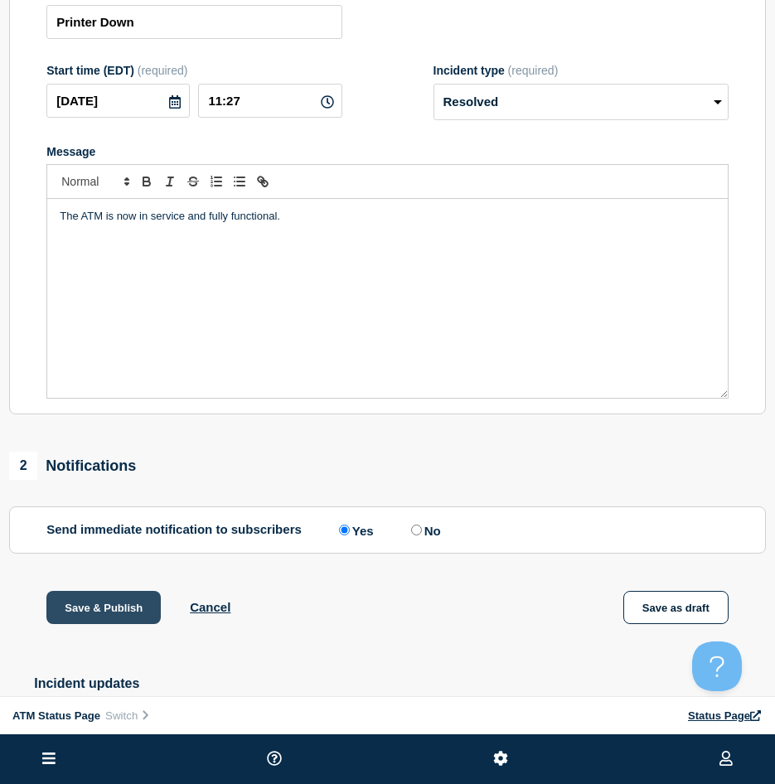
click at [90, 617] on button "Save & Publish" at bounding box center [103, 607] width 114 height 33
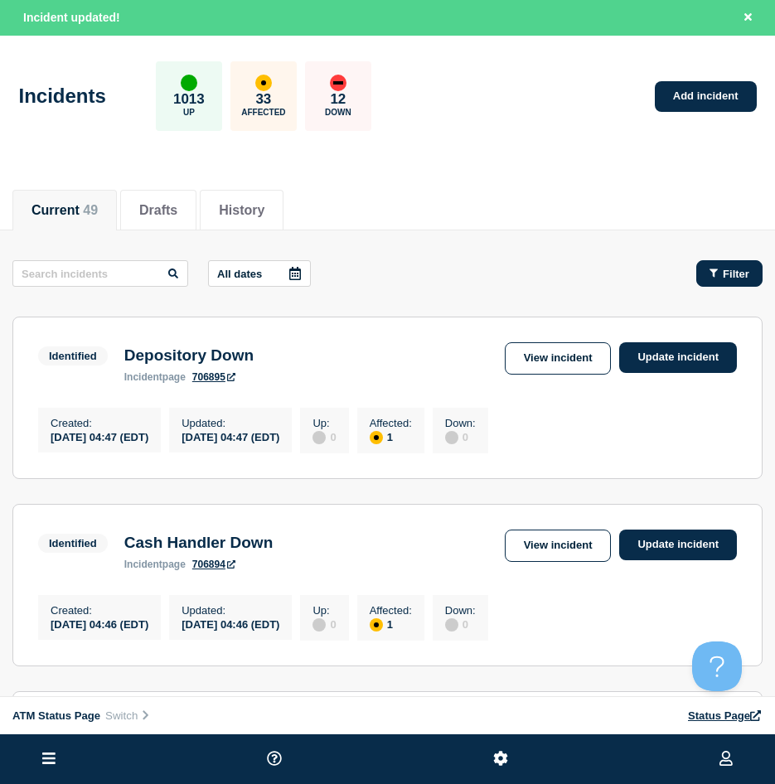
click at [732, 272] on span "Filter" at bounding box center [736, 274] width 27 height 12
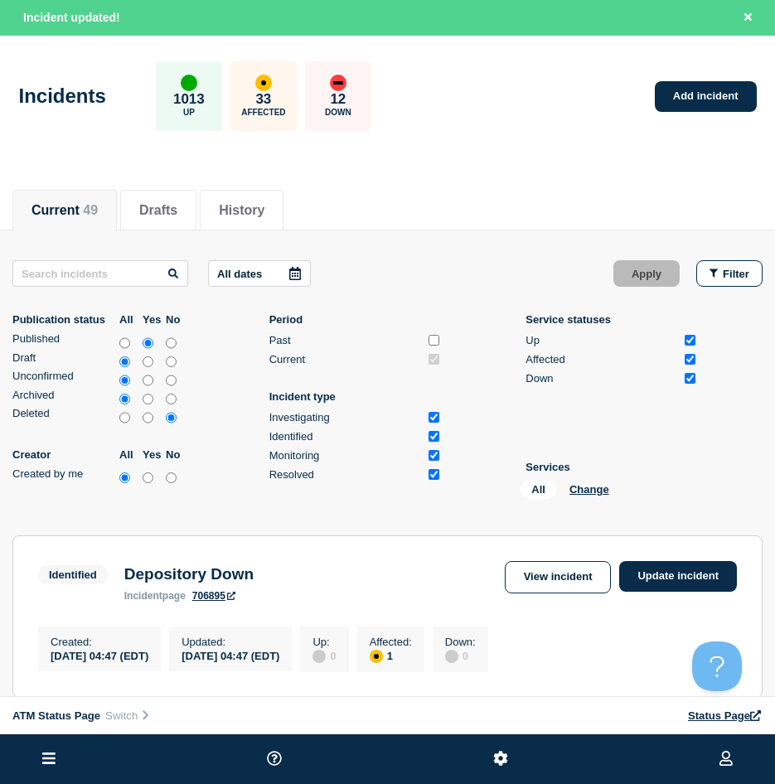
click at [585, 482] on div "All Change" at bounding box center [603, 493] width 166 height 26
click at [582, 489] on button "Change" at bounding box center [589, 489] width 40 height 12
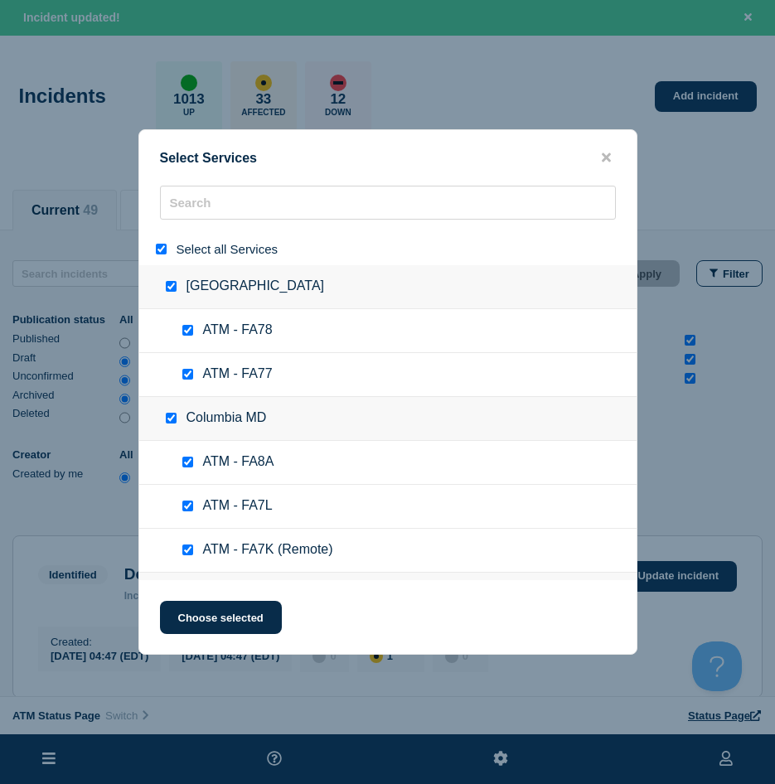
drag, startPoint x: 163, startPoint y: 256, endPoint x: 167, endPoint y: 241, distance: 15.3
click at [162, 256] on div at bounding box center [165, 249] width 24 height 16
click at [165, 244] on div "Select all Services" at bounding box center [387, 249] width 497 height 32
drag, startPoint x: 163, startPoint y: 246, endPoint x: 206, endPoint y: 195, distance: 66.5
click at [158, 249] on input "select all" at bounding box center [161, 249] width 11 height 11
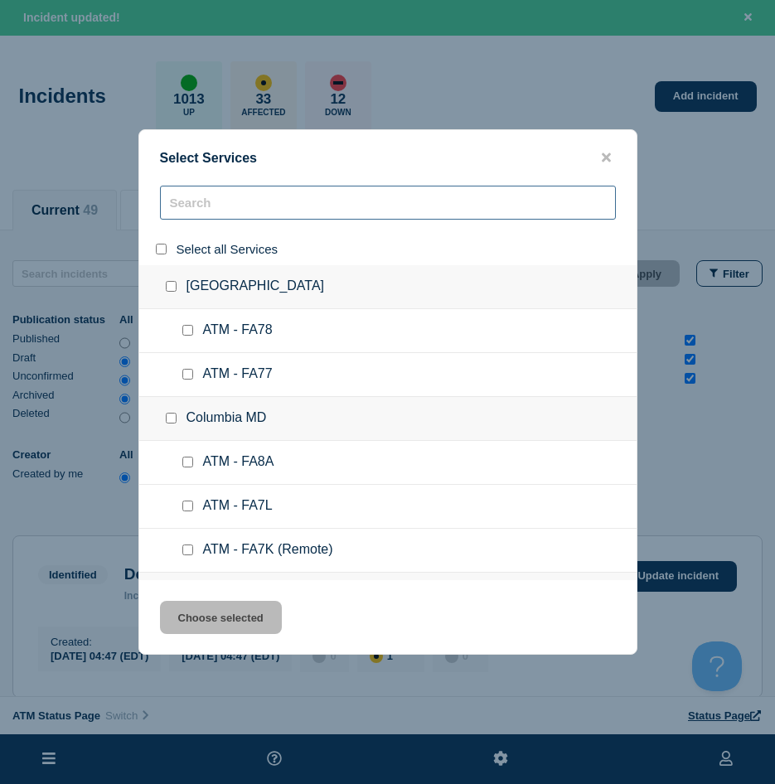
drag, startPoint x: 206, startPoint y: 195, endPoint x: 205, endPoint y: 203, distance: 8.3
click at [206, 197] on input "search" at bounding box center [388, 203] width 456 height 34
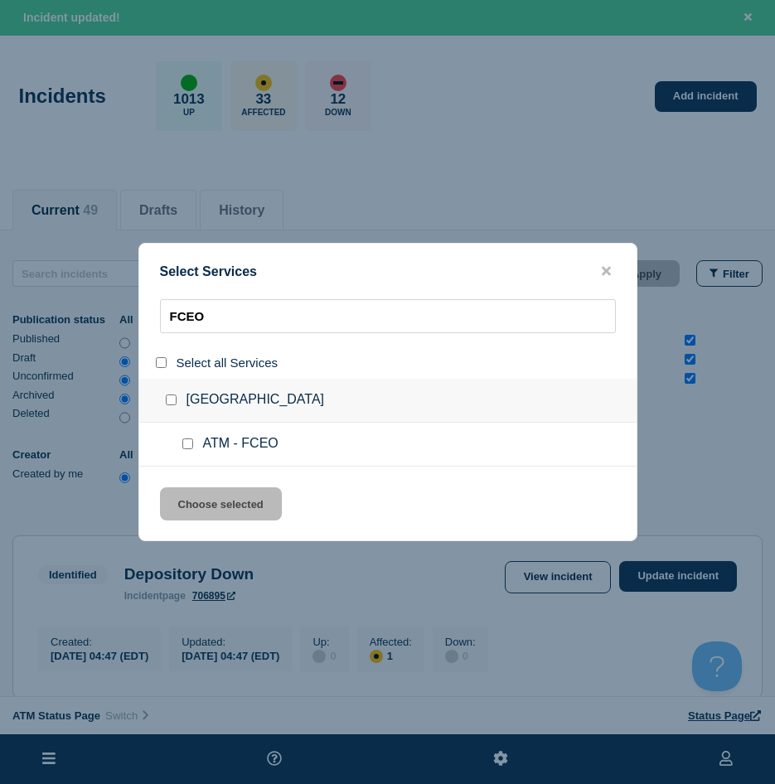
click at [182, 447] on input "service: ATM - FCEO" at bounding box center [187, 443] width 11 height 11
drag, startPoint x: 176, startPoint y: 495, endPoint x: 246, endPoint y: 480, distance: 72.0
click at [175, 495] on button "Choose selected" at bounding box center [221, 503] width 122 height 33
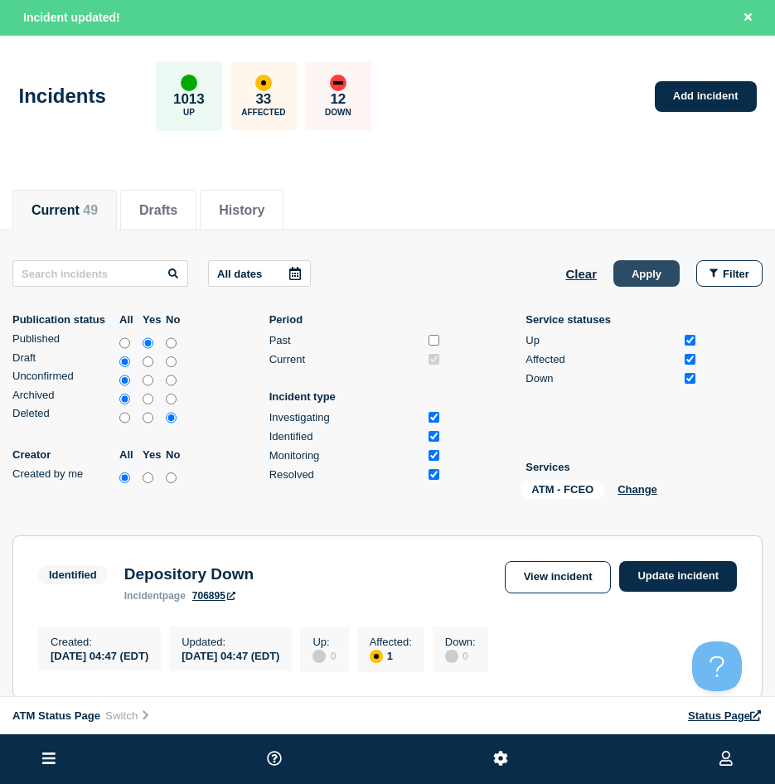
click at [651, 266] on button "Apply" at bounding box center [646, 273] width 66 height 27
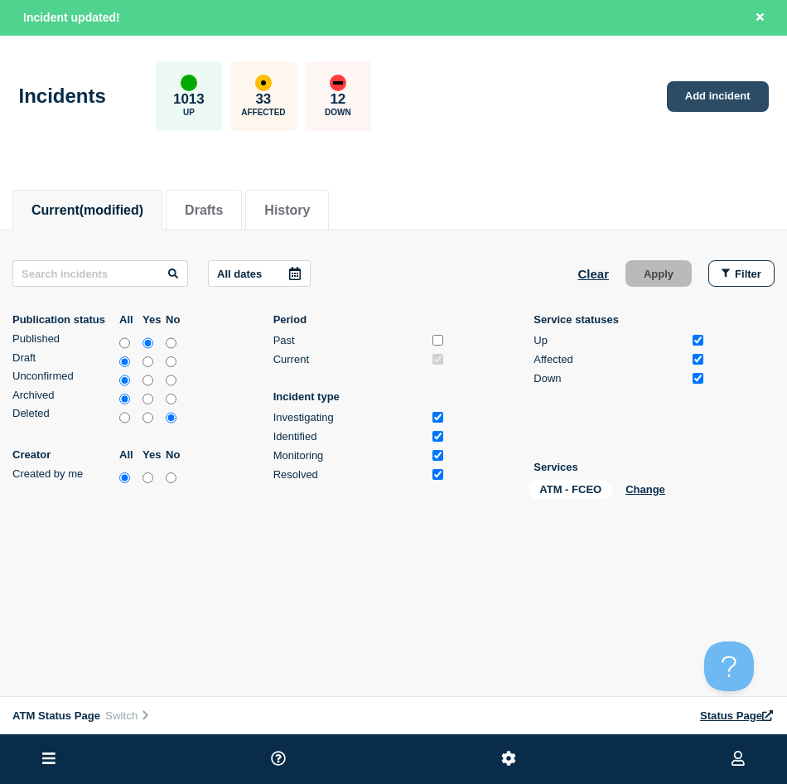
click at [718, 110] on link "Add incident" at bounding box center [718, 96] width 102 height 31
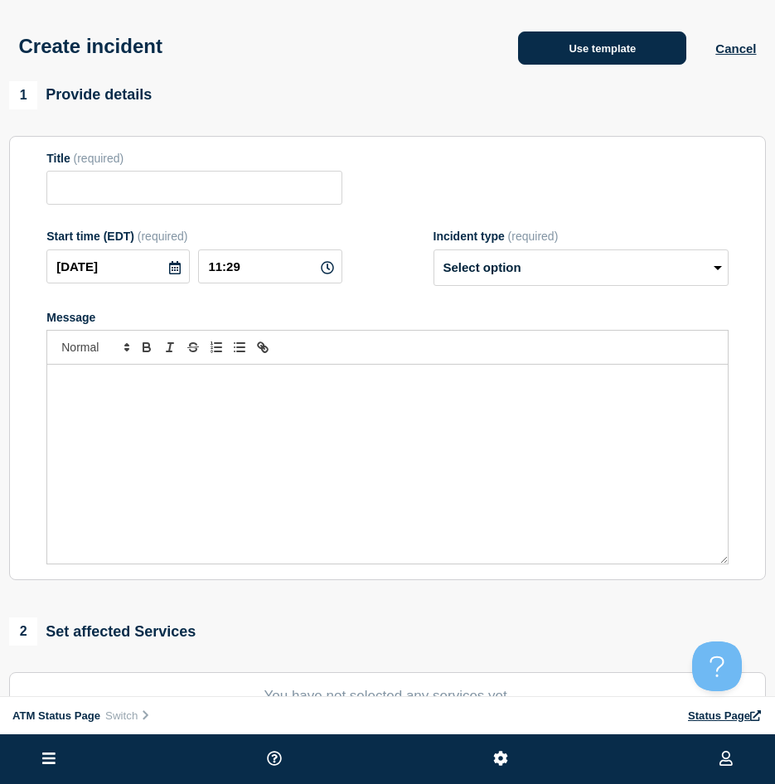
click at [625, 55] on button "Use template" at bounding box center [602, 47] width 168 height 33
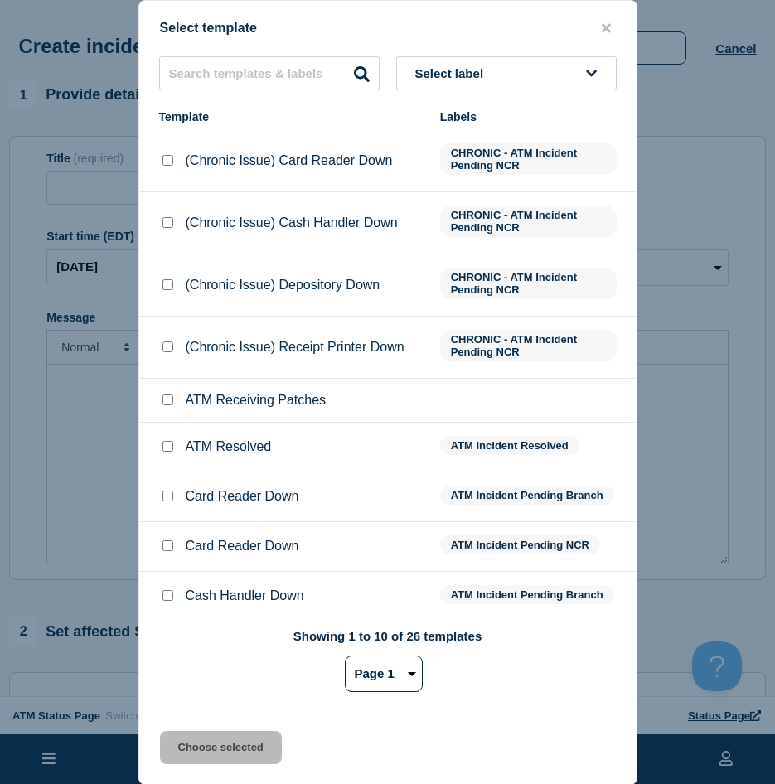
click at [248, 90] on div "Select label Template Labels (Chronic Issue) Card Reader Down CHRONIC - ATM Inc…" at bounding box center [387, 381] width 497 height 650
click at [243, 79] on input "text" at bounding box center [269, 73] width 220 height 34
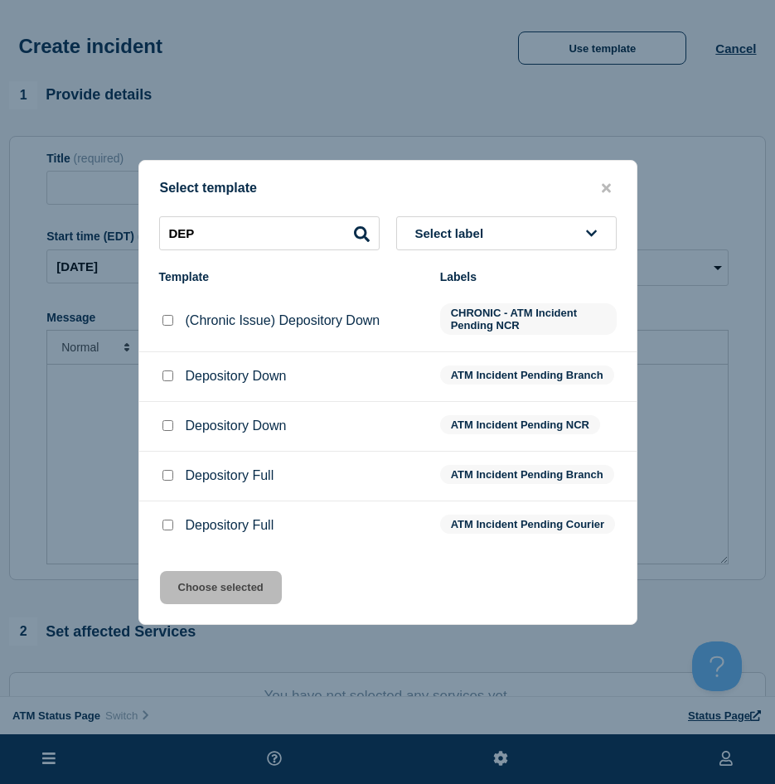
click at [165, 363] on li "Depository Down ATM Incident Pending Branch" at bounding box center [387, 377] width 497 height 50
click at [163, 370] on input "Depository Down checkbox" at bounding box center [167, 375] width 11 height 11
drag, startPoint x: 207, startPoint y: 598, endPoint x: 224, endPoint y: 589, distance: 18.9
click at [208, 598] on button "Choose selected" at bounding box center [221, 587] width 122 height 33
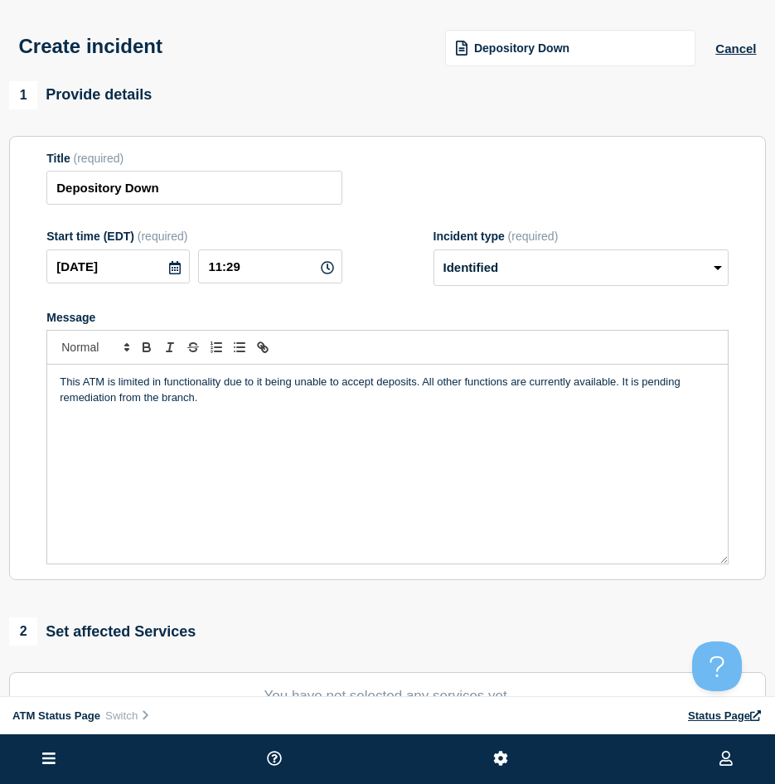
scroll to position [166, 0]
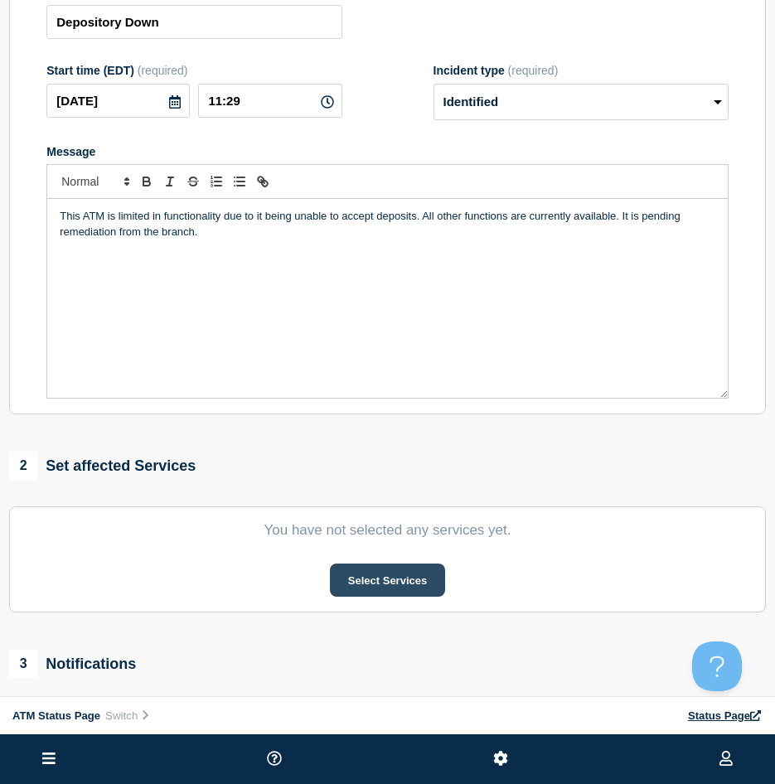
click at [430, 581] on button "Select Services" at bounding box center [387, 580] width 115 height 33
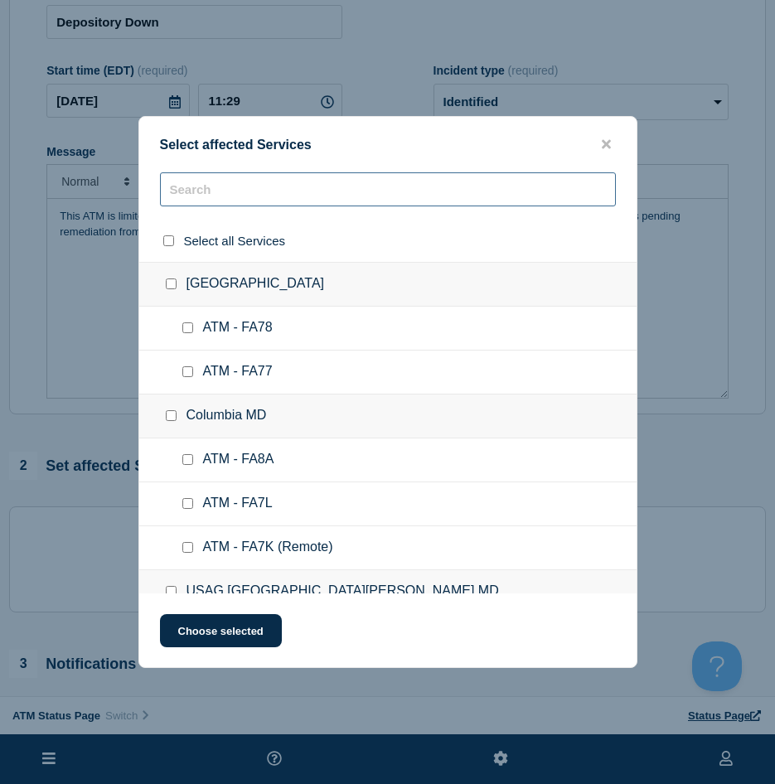
click at [288, 200] on input "text" at bounding box center [388, 189] width 456 height 34
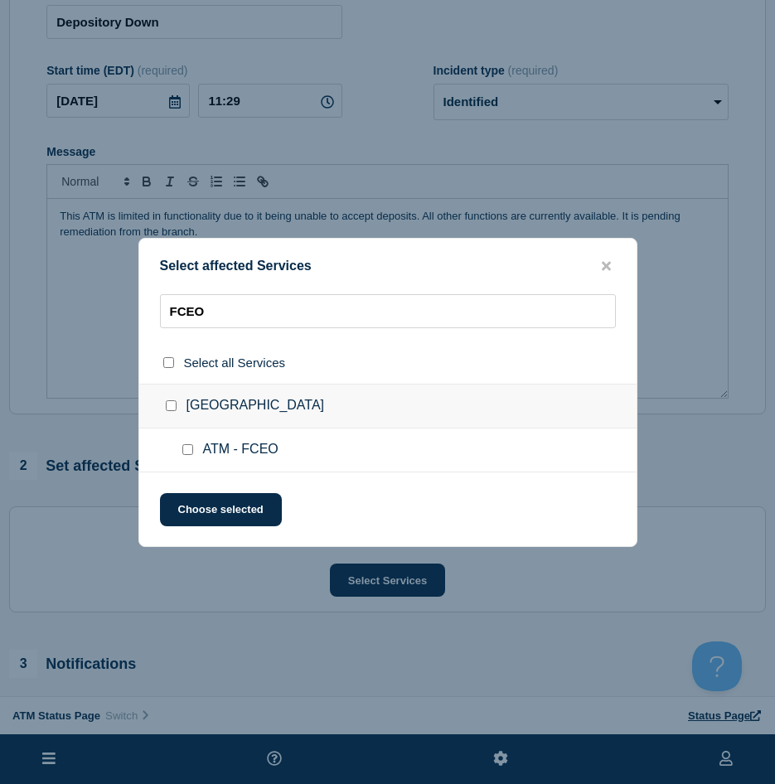
drag, startPoint x: 186, startPoint y: 453, endPoint x: 188, endPoint y: 472, distance: 19.1
click at [186, 453] on input "ATM - FCEO checkbox" at bounding box center [187, 449] width 11 height 11
click at [192, 496] on button "Choose selected" at bounding box center [221, 509] width 122 height 33
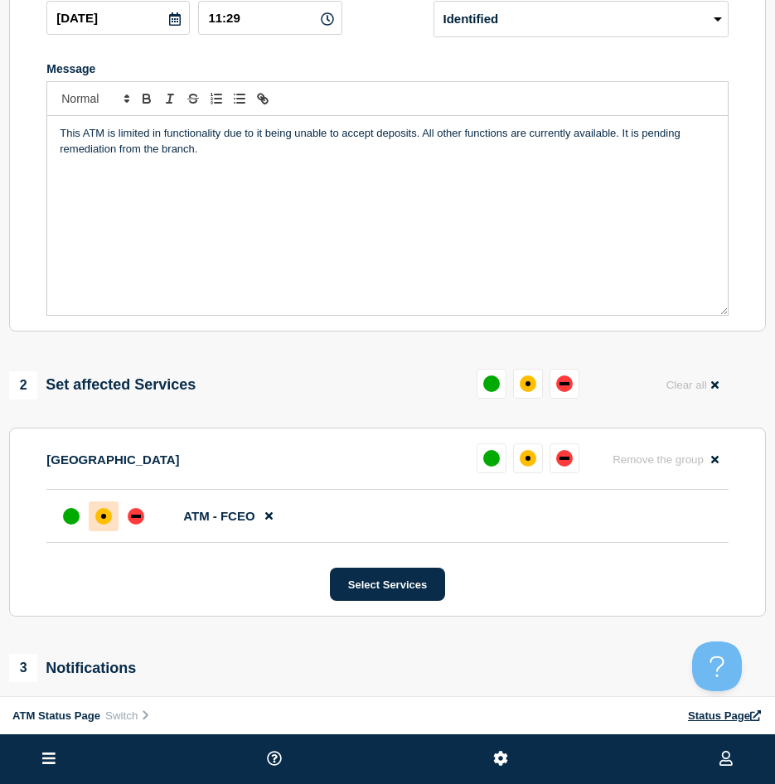
click at [115, 516] on div at bounding box center [104, 516] width 30 height 30
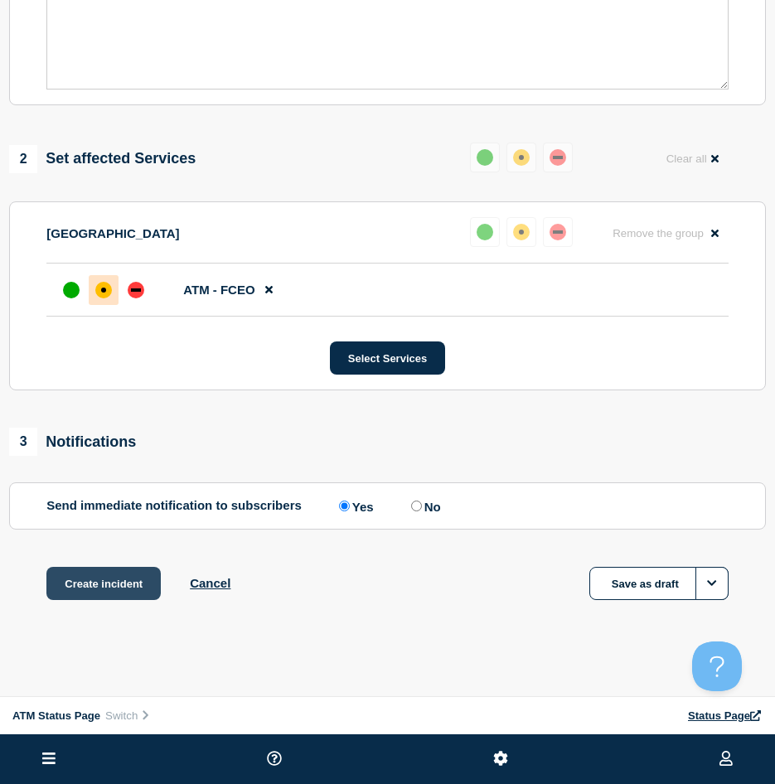
click at [128, 584] on button "Create incident" at bounding box center [103, 583] width 114 height 33
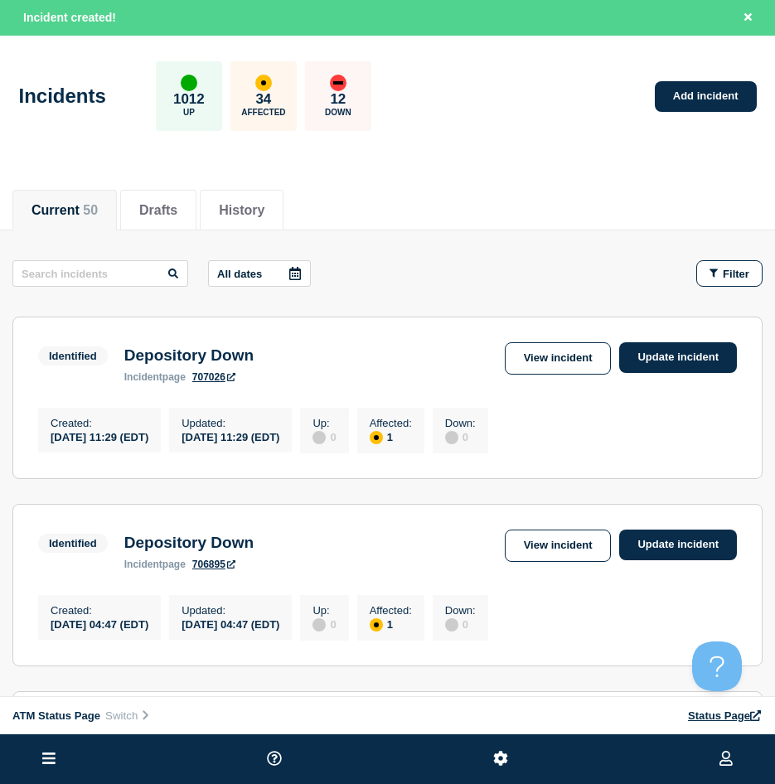
click at [700, 75] on div "Incidents 1012 Up 34 Affected 12 Down Add incident" at bounding box center [387, 90] width 775 height 101
click at [701, 89] on link "Add incident" at bounding box center [706, 96] width 102 height 31
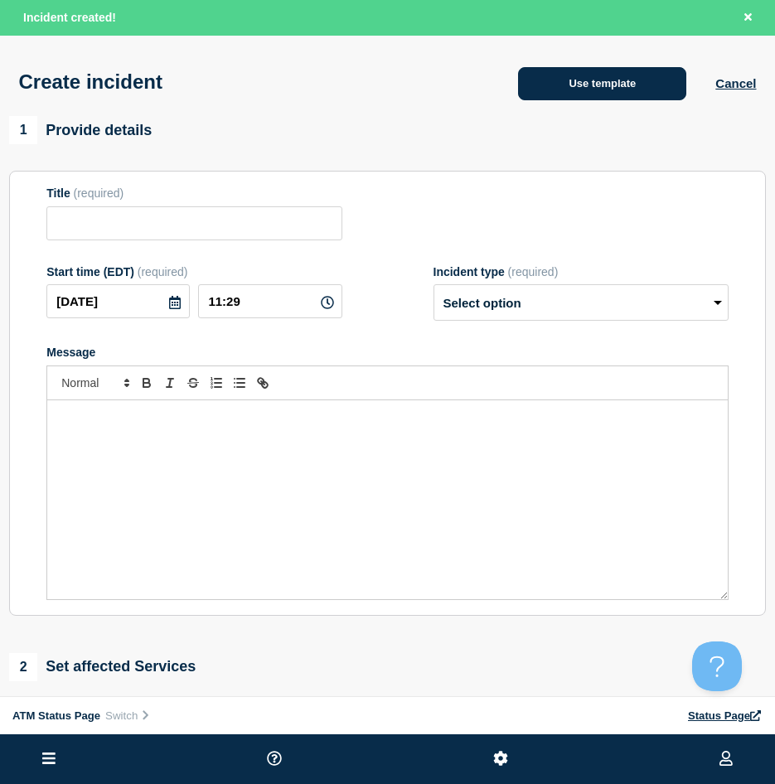
click at [569, 70] on button "Use template" at bounding box center [602, 83] width 168 height 33
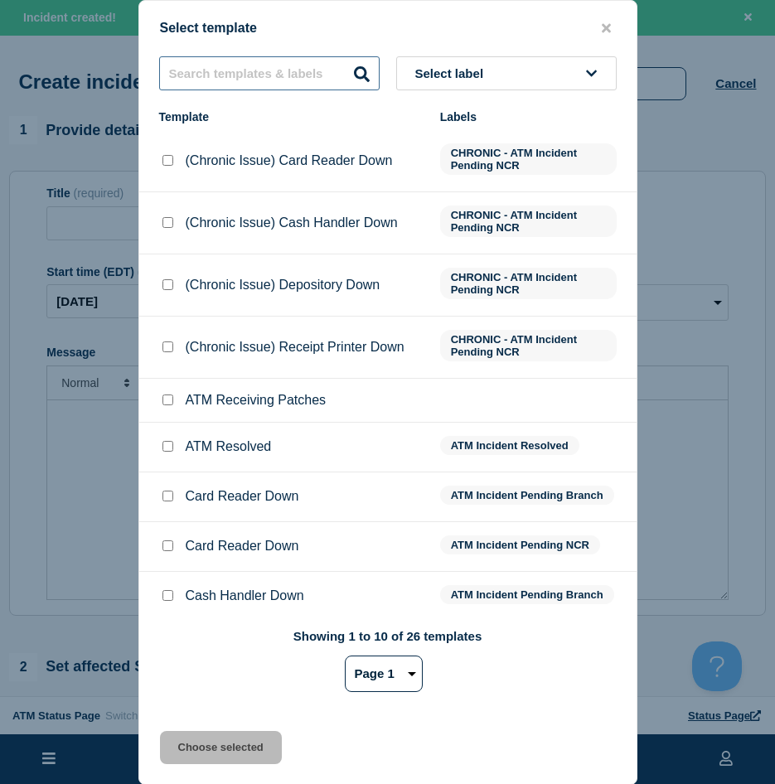
click at [293, 85] on input "text" at bounding box center [269, 73] width 220 height 34
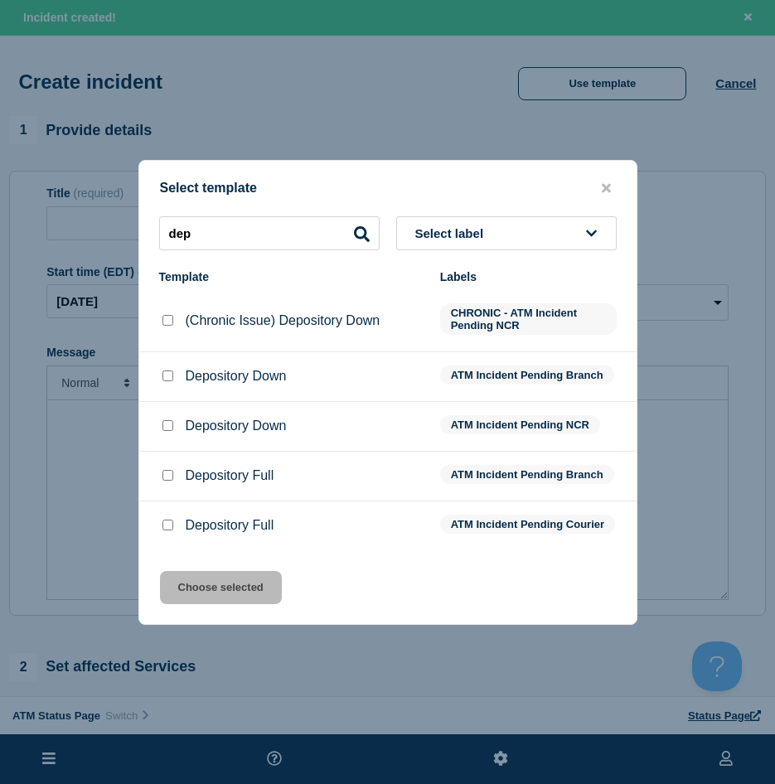
click at [172, 370] on input "Depository Down checkbox" at bounding box center [167, 375] width 11 height 11
click at [244, 593] on button "Choose selected" at bounding box center [221, 587] width 122 height 33
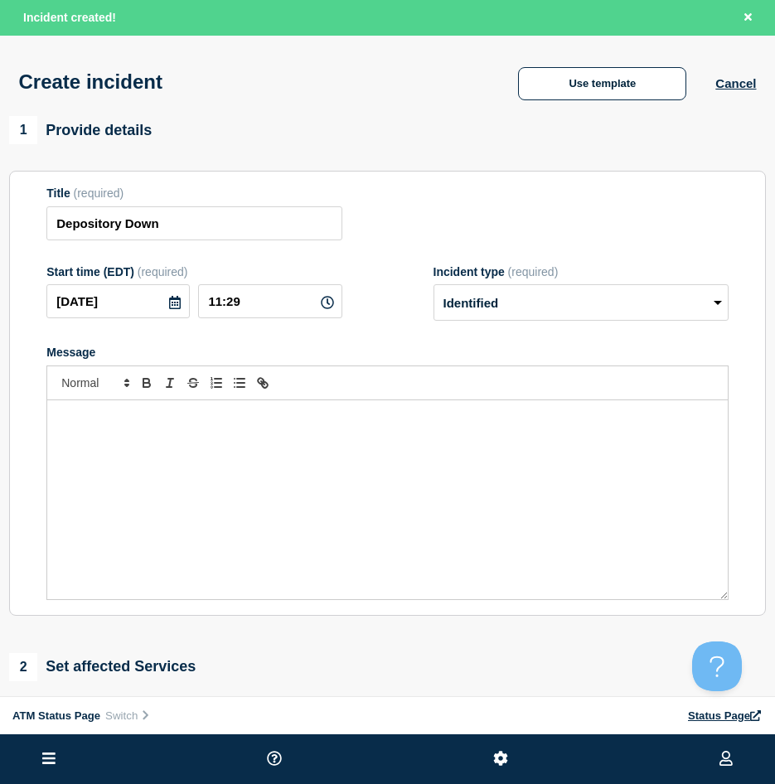
scroll to position [249, 0]
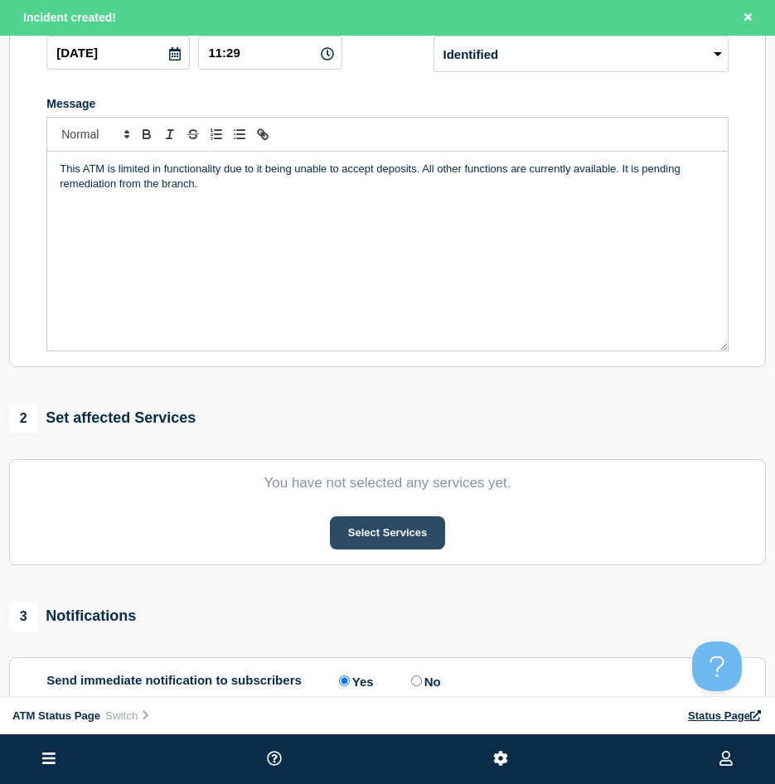
click at [392, 534] on button "Select Services" at bounding box center [387, 532] width 115 height 33
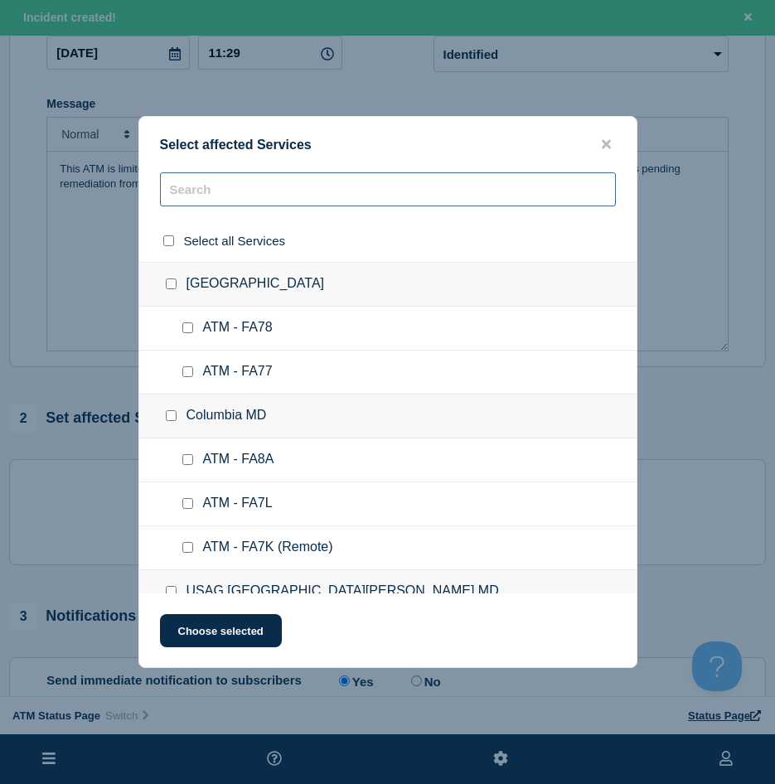
click at [210, 196] on input "text" at bounding box center [388, 189] width 456 height 34
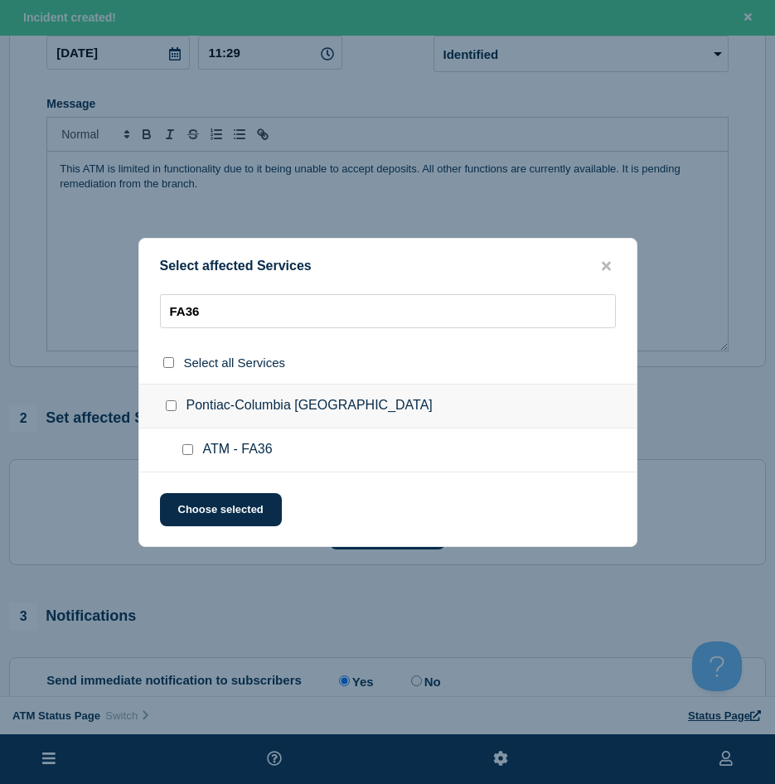
click at [183, 452] on input "ATM - FA36 checkbox" at bounding box center [187, 449] width 11 height 11
click at [201, 493] on div "Select affected Services FA36 Select all Services [GEOGRAPHIC_DATA]-[GEOGRAPHIC…" at bounding box center [387, 392] width 499 height 309
click at [177, 514] on button "Choose selected" at bounding box center [221, 509] width 122 height 33
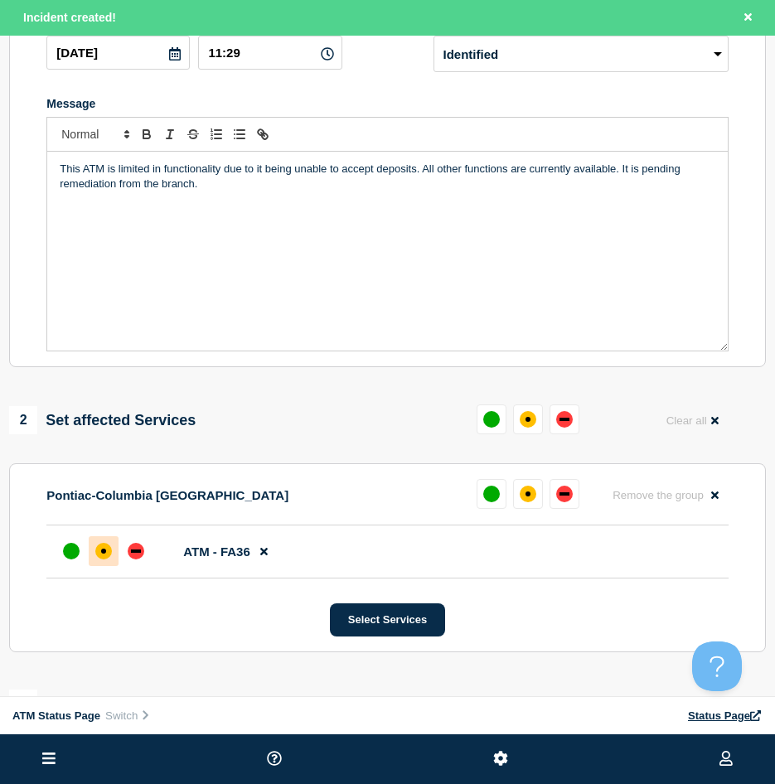
click at [101, 554] on div "affected" at bounding box center [103, 551] width 5 height 5
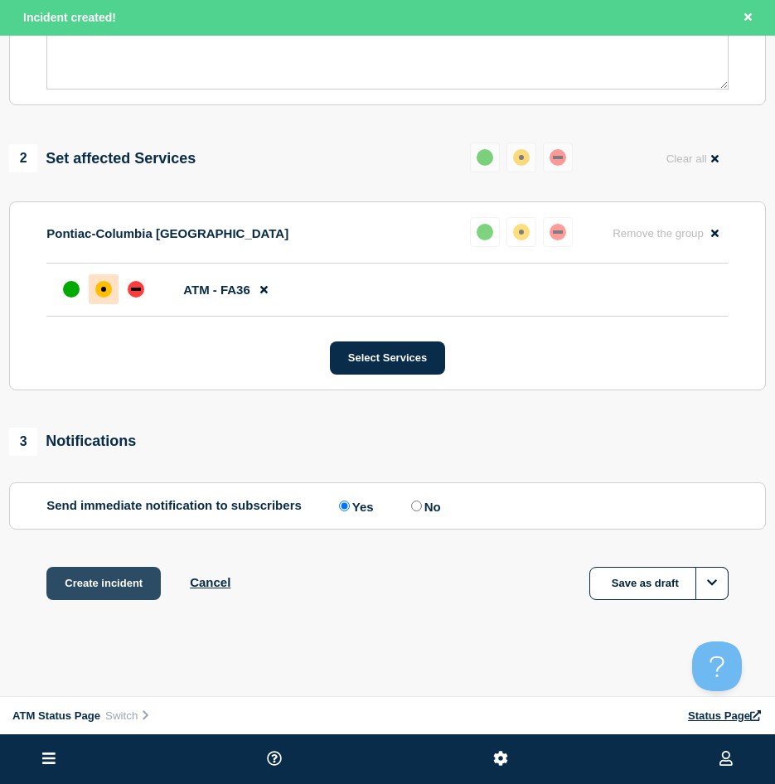
click at [123, 584] on button "Create incident" at bounding box center [103, 583] width 114 height 33
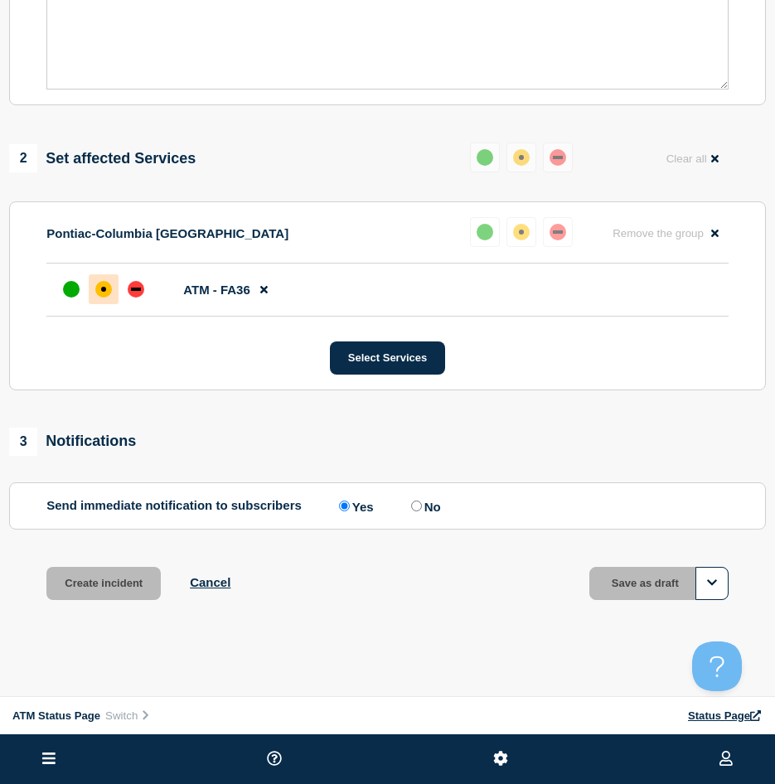
scroll to position [479, 0]
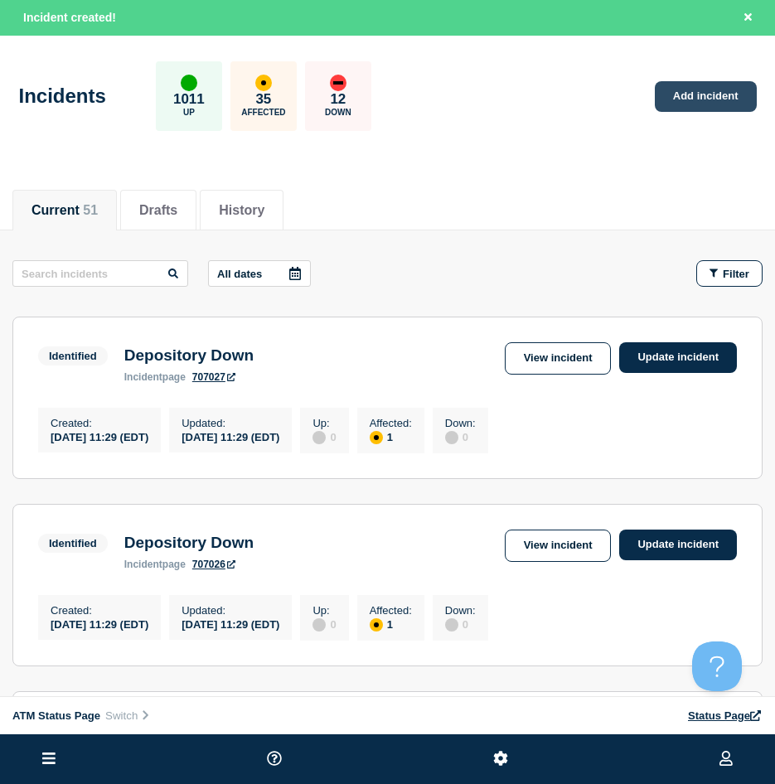
drag, startPoint x: 677, startPoint y: 80, endPoint x: 673, endPoint y: 90, distance: 10.8
click at [677, 80] on div "Incidents 1011 Up 35 Affected 12 Down Add incident" at bounding box center [387, 90] width 775 height 101
click at [673, 91] on link "Add incident" at bounding box center [706, 96] width 102 height 31
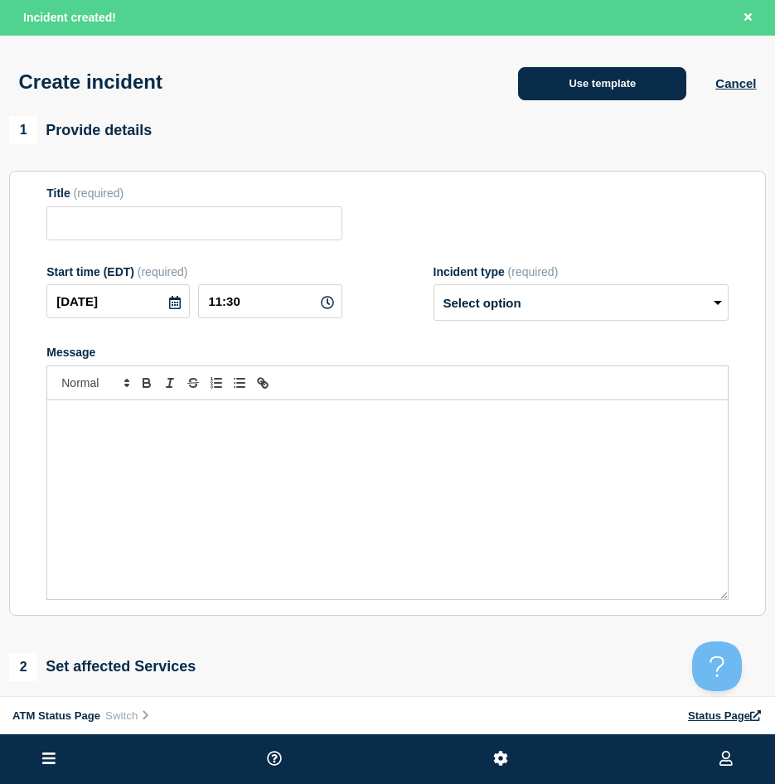
click at [597, 80] on button "Use template" at bounding box center [602, 83] width 168 height 33
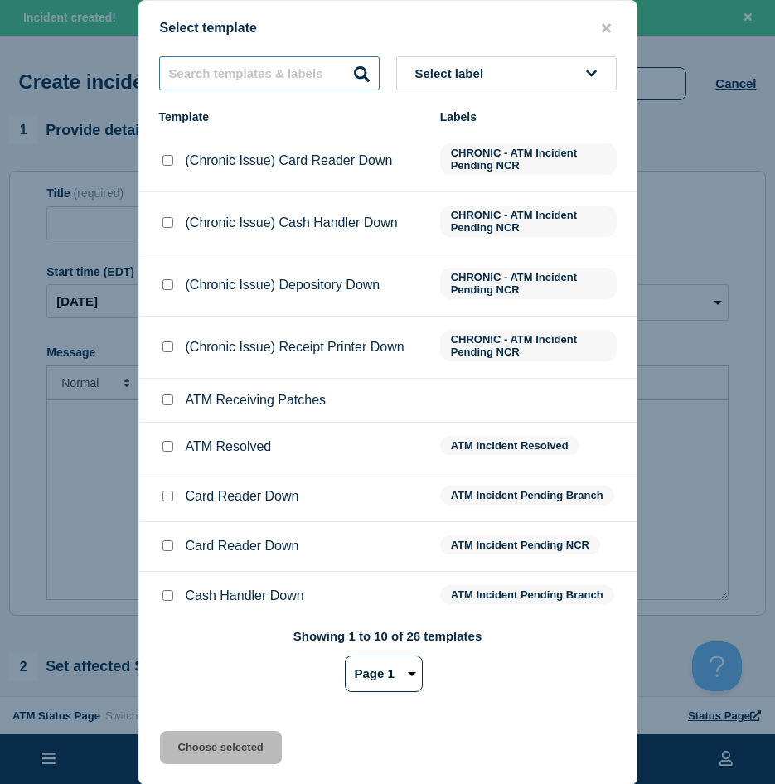
click at [212, 74] on input "text" at bounding box center [269, 73] width 220 height 34
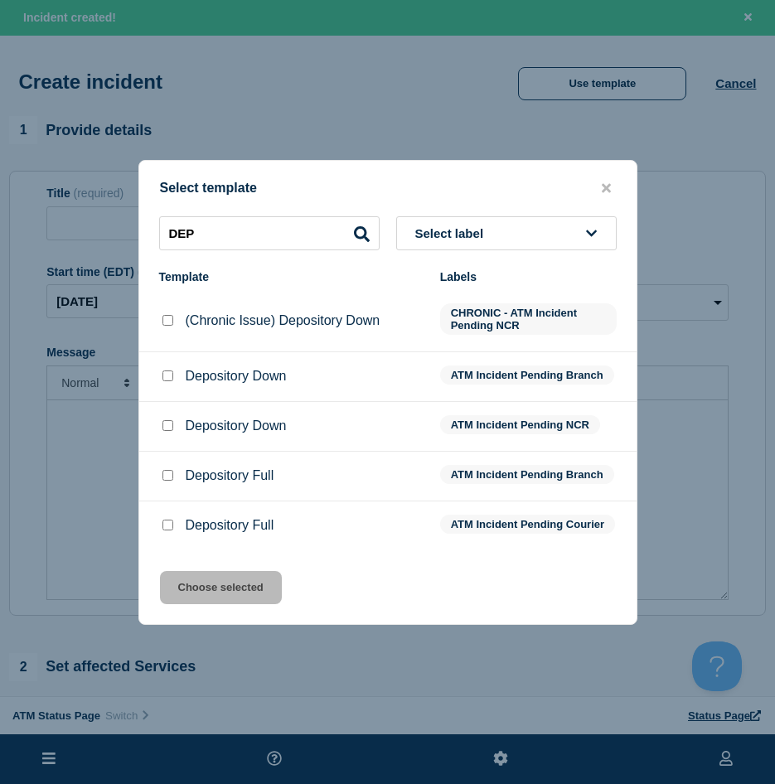
click at [167, 375] on input "Depository Down checkbox" at bounding box center [167, 375] width 11 height 11
click at [206, 588] on button "Choose selected" at bounding box center [221, 587] width 122 height 33
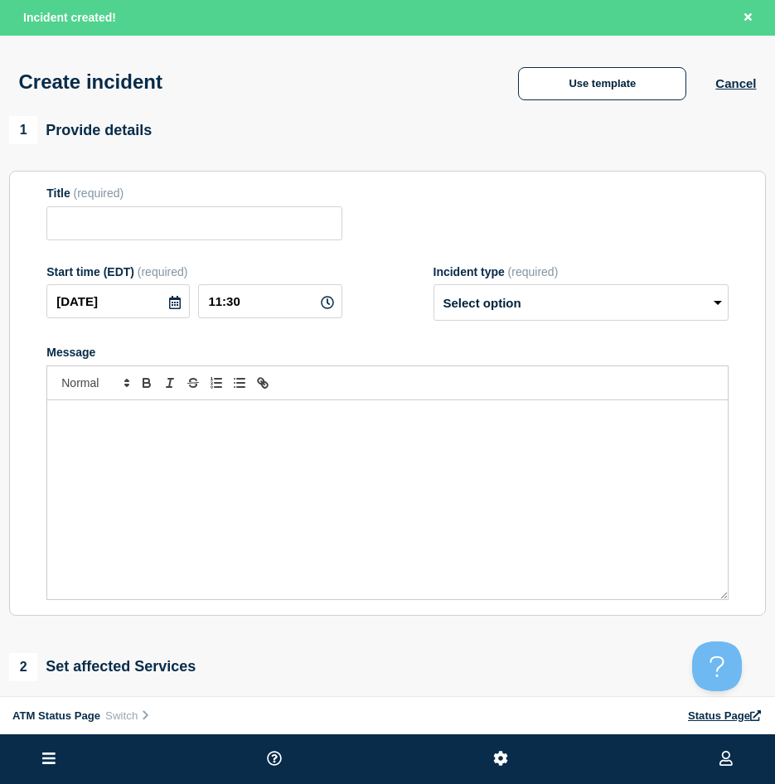
scroll to position [249, 0]
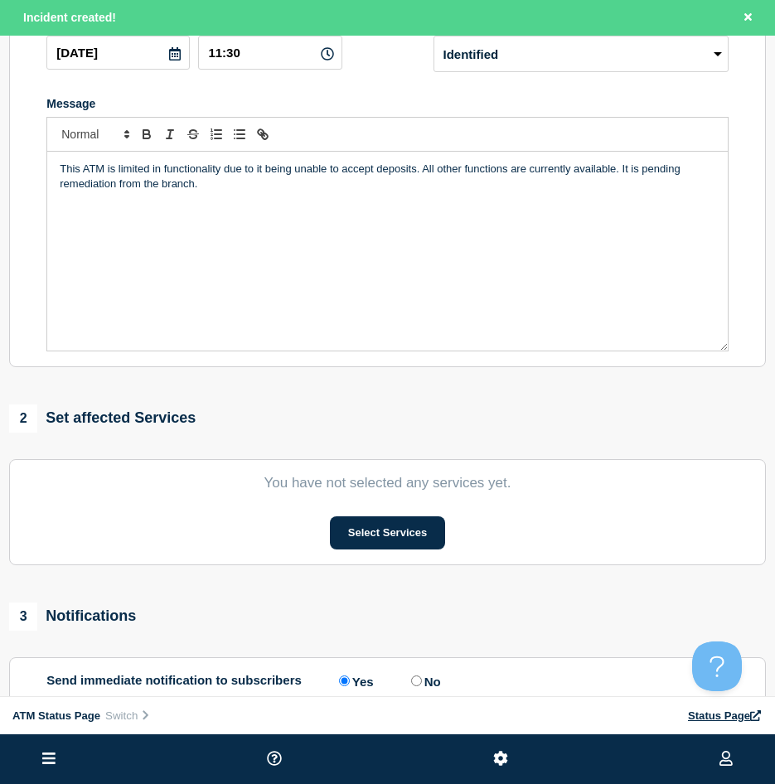
click at [361, 565] on section "You have not selected any services yet. Select Services" at bounding box center [387, 512] width 757 height 106
click at [371, 554] on section "You have not selected any services yet. Select Services" at bounding box center [387, 512] width 757 height 106
click at [368, 540] on button "Select Services" at bounding box center [387, 532] width 115 height 33
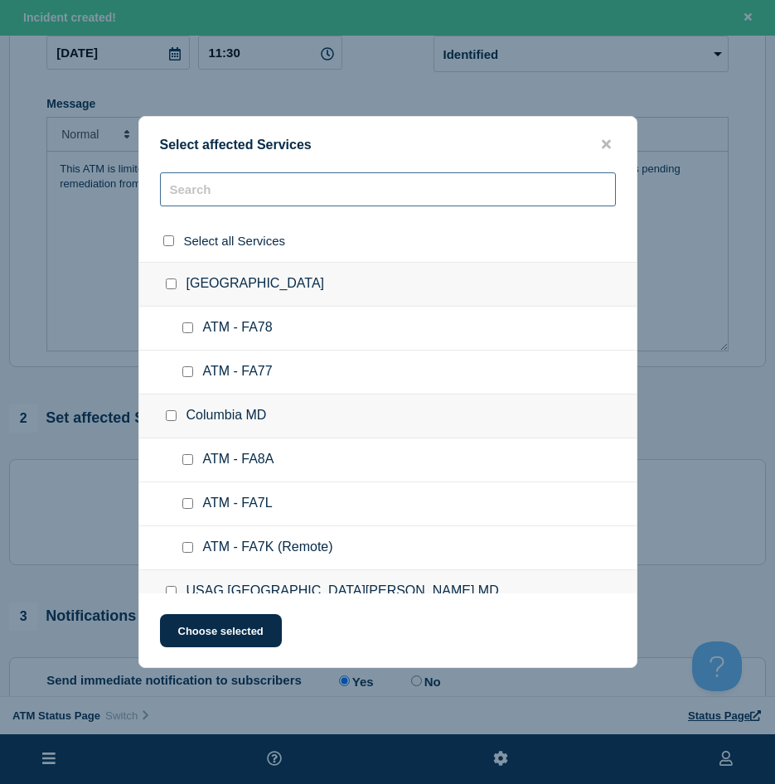
click at [274, 199] on input "text" at bounding box center [388, 189] width 456 height 34
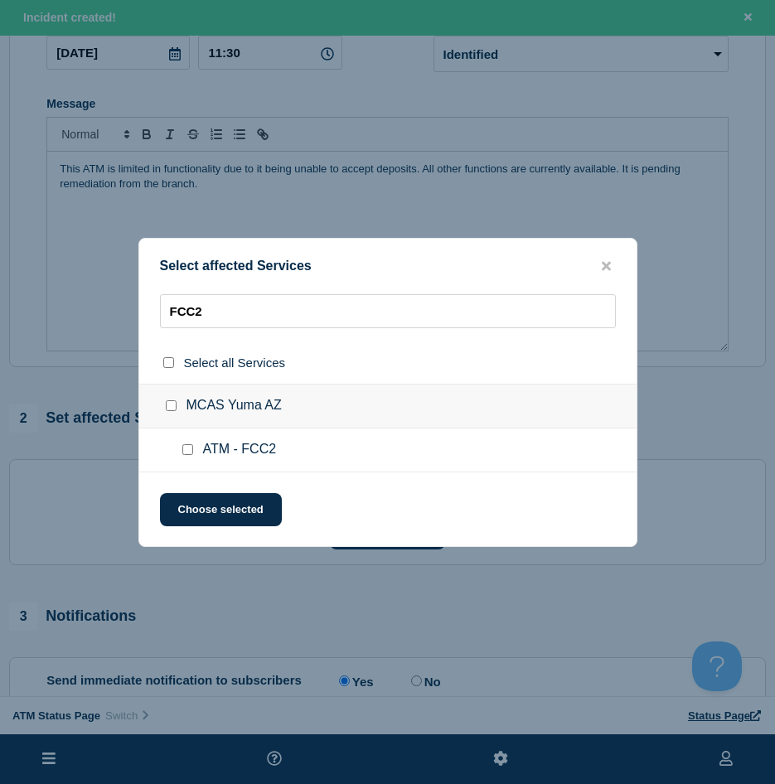
click at [188, 451] on input "ATM - FCC2 checkbox" at bounding box center [187, 449] width 11 height 11
click at [223, 512] on button "Choose selected" at bounding box center [221, 509] width 122 height 33
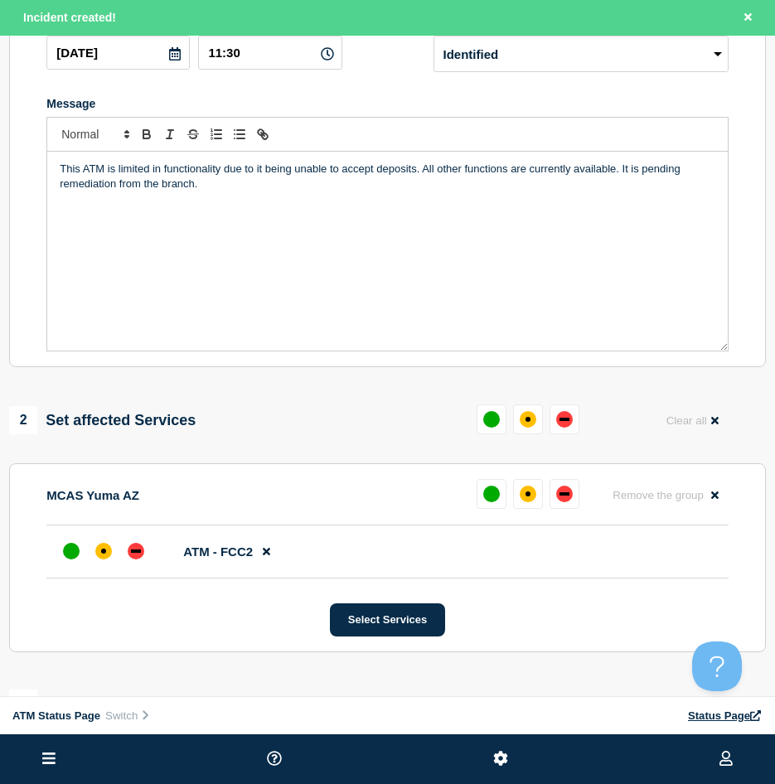
scroll to position [414, 0]
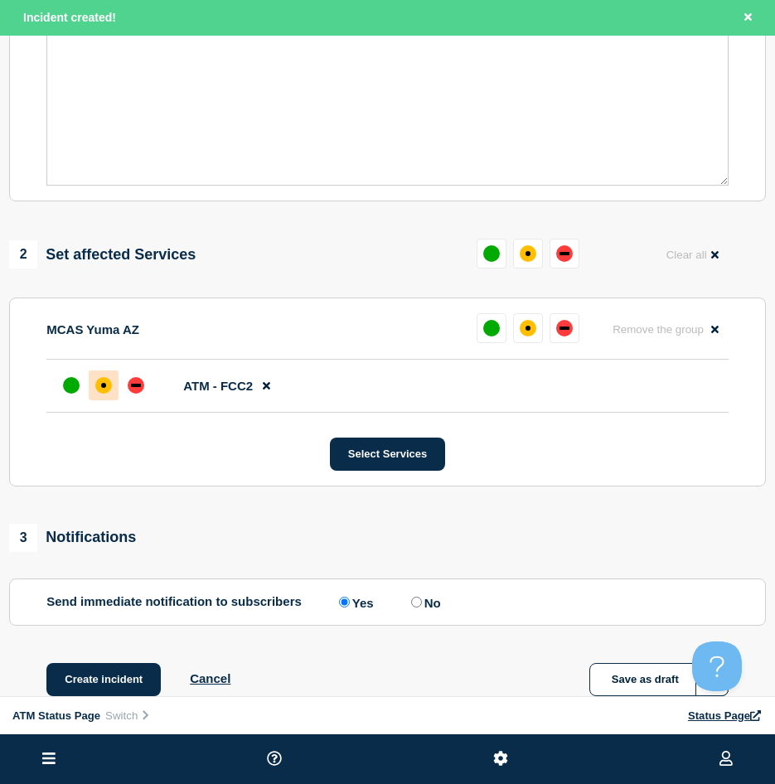
click at [94, 400] on div at bounding box center [104, 385] width 30 height 30
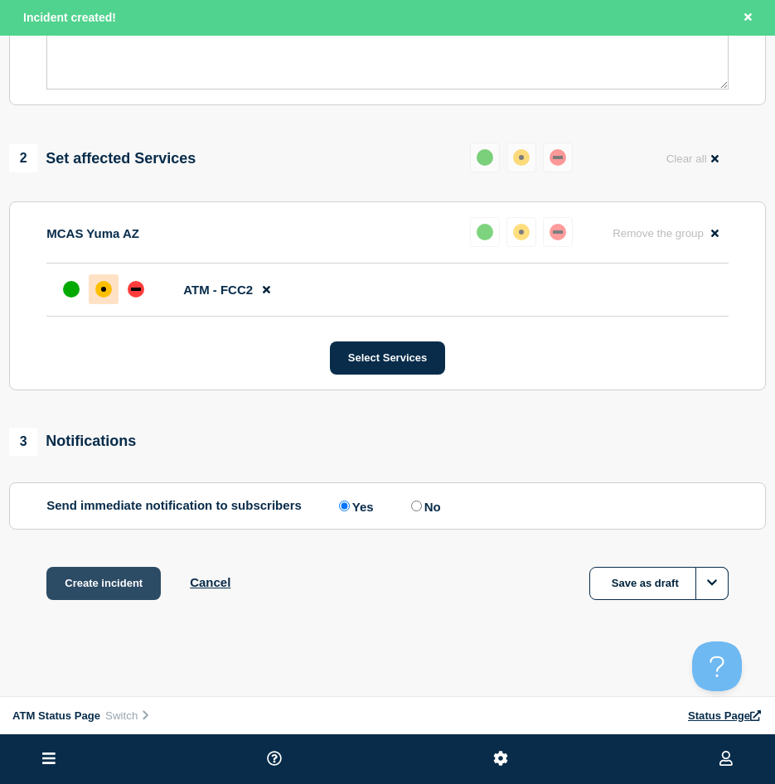
click at [130, 593] on button "Create incident" at bounding box center [103, 583] width 114 height 33
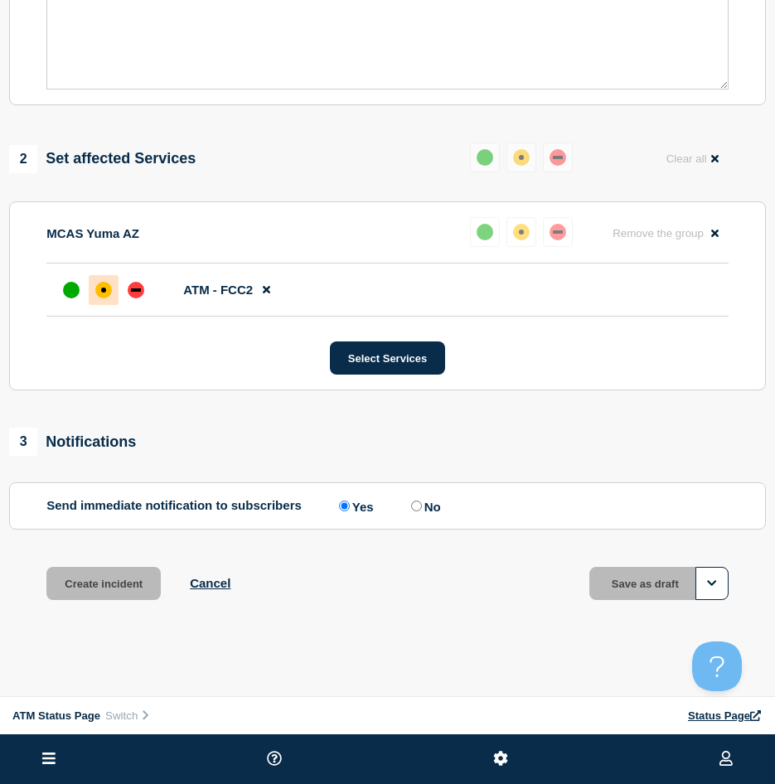
scroll to position [479, 0]
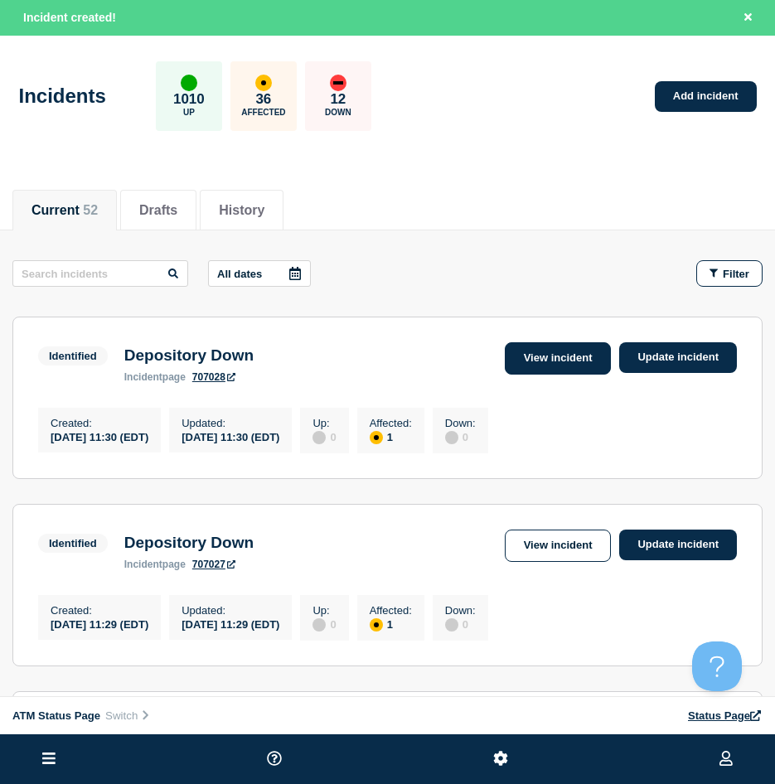
click at [585, 356] on link "View incident" at bounding box center [558, 358] width 107 height 32
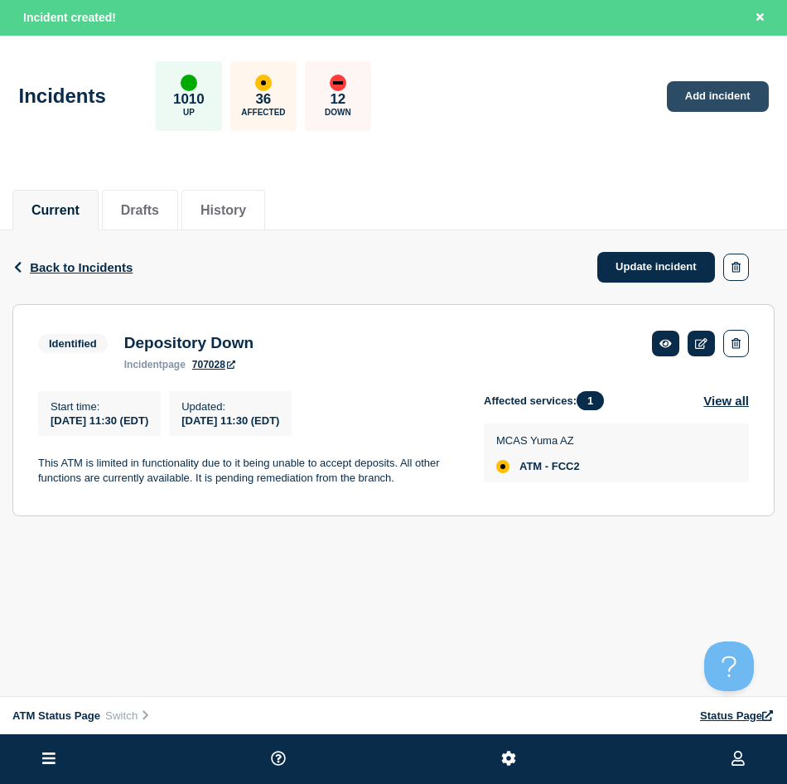
click at [712, 94] on link "Add incident" at bounding box center [718, 96] width 102 height 31
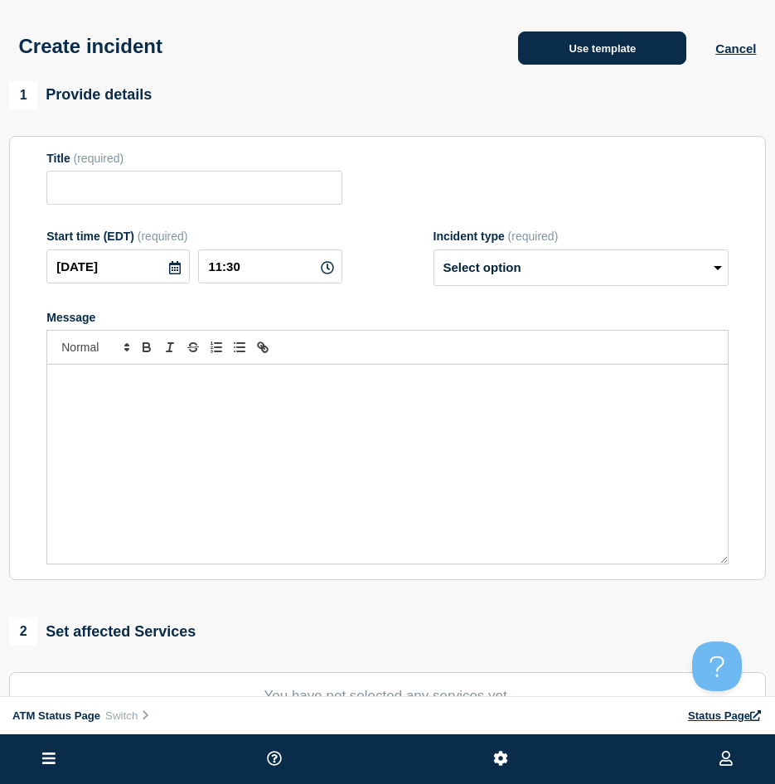
click at [545, 65] on button "Use template" at bounding box center [602, 47] width 168 height 33
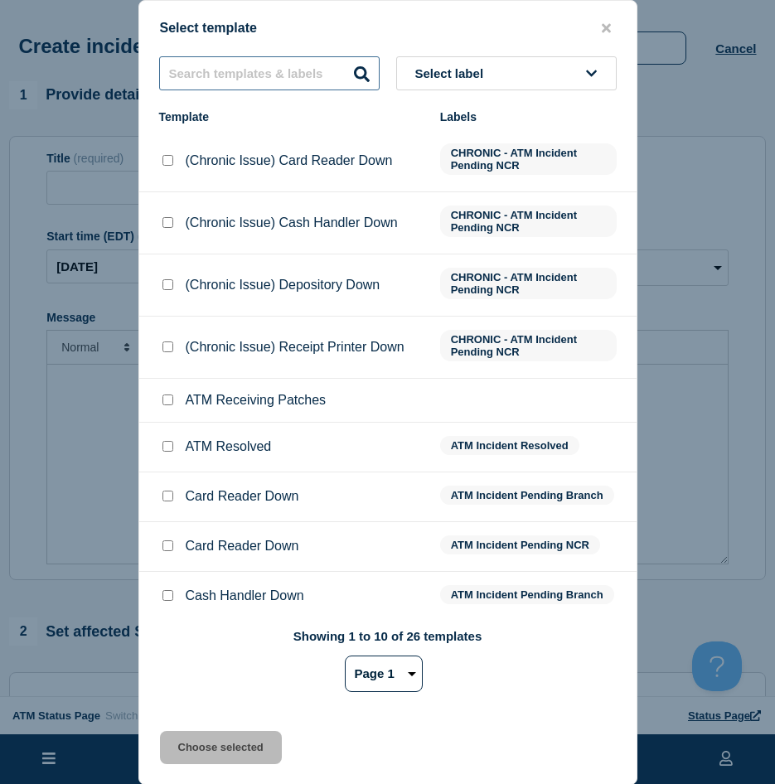
click at [274, 74] on input "text" at bounding box center [269, 73] width 220 height 34
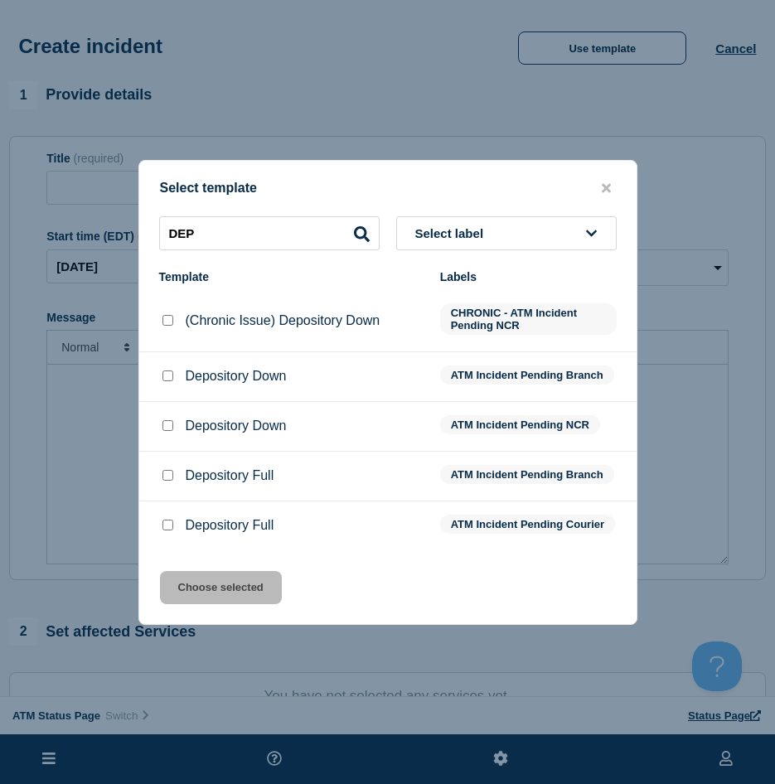
click at [163, 375] on input "Depository Down checkbox" at bounding box center [167, 375] width 11 height 11
click at [162, 424] on input "Depository Down checkbox" at bounding box center [167, 425] width 11 height 11
click at [248, 597] on button "Choose selected" at bounding box center [221, 587] width 122 height 33
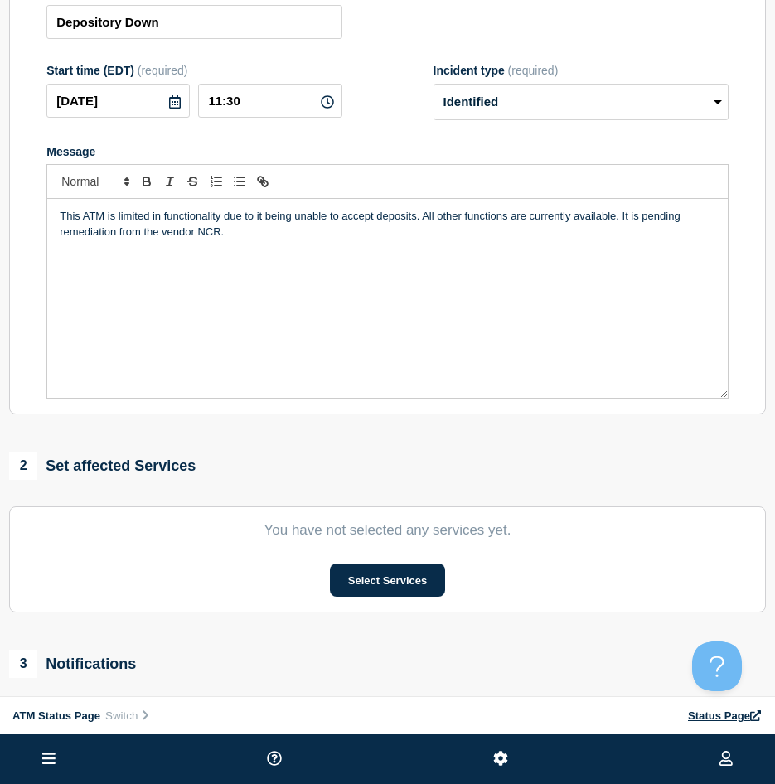
scroll to position [249, 0]
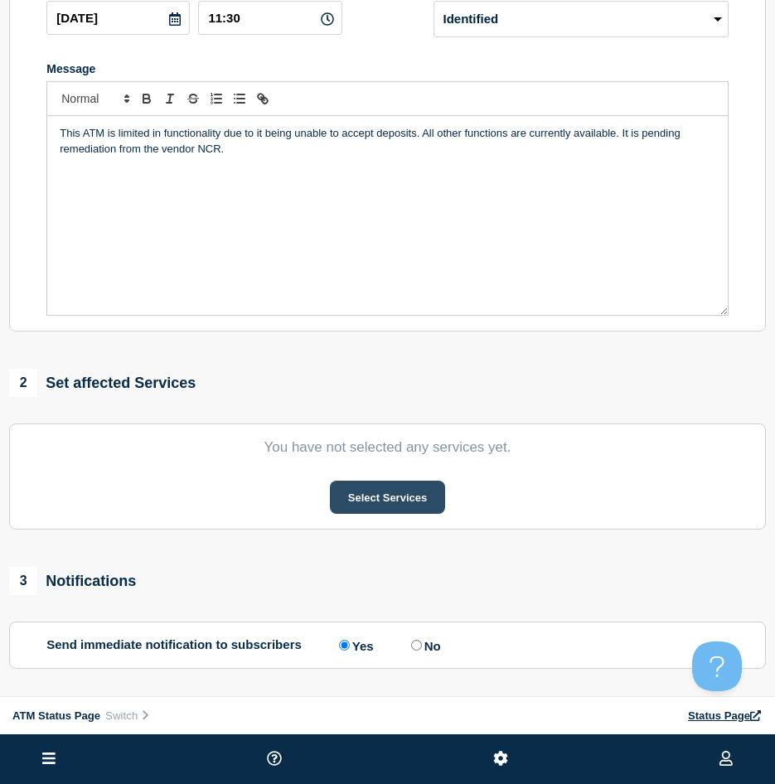
click at [368, 498] on button "Select Services" at bounding box center [387, 497] width 115 height 33
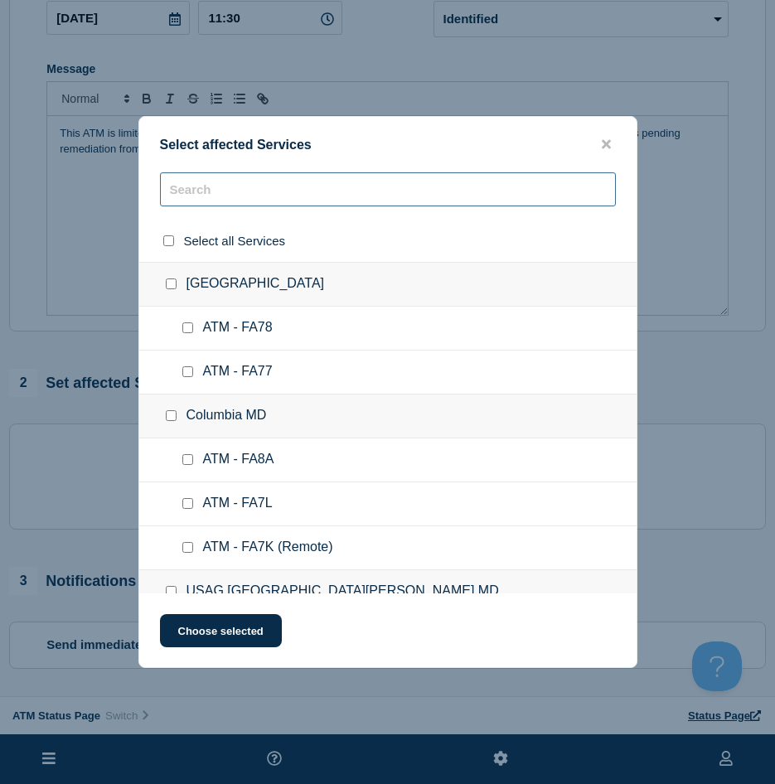
click at [324, 191] on input "text" at bounding box center [388, 189] width 456 height 34
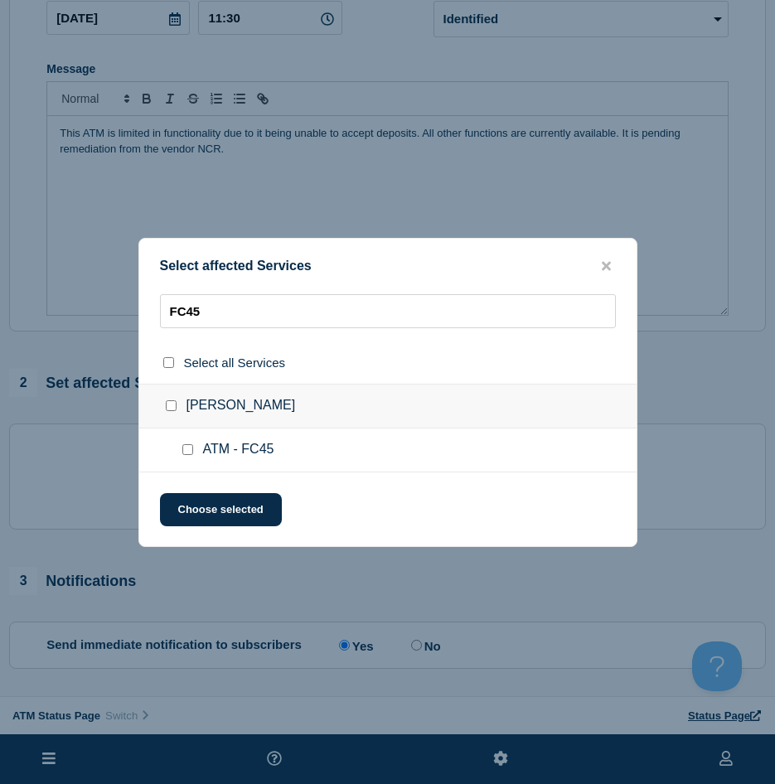
click at [189, 443] on div at bounding box center [191, 450] width 24 height 17
click at [185, 443] on div at bounding box center [191, 450] width 24 height 17
click at [185, 448] on input "ATM - FC45 checkbox" at bounding box center [187, 449] width 11 height 11
click at [206, 506] on button "Choose selected" at bounding box center [221, 509] width 122 height 33
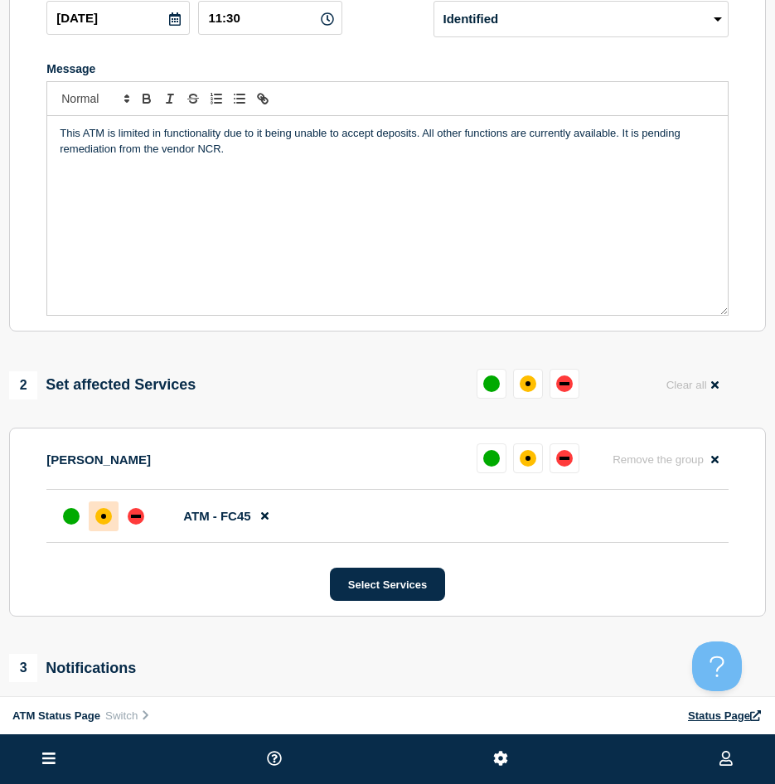
drag, startPoint x: 104, startPoint y: 522, endPoint x: 108, endPoint y: 530, distance: 8.9
click at [105, 519] on div "affected" at bounding box center [103, 516] width 5 height 5
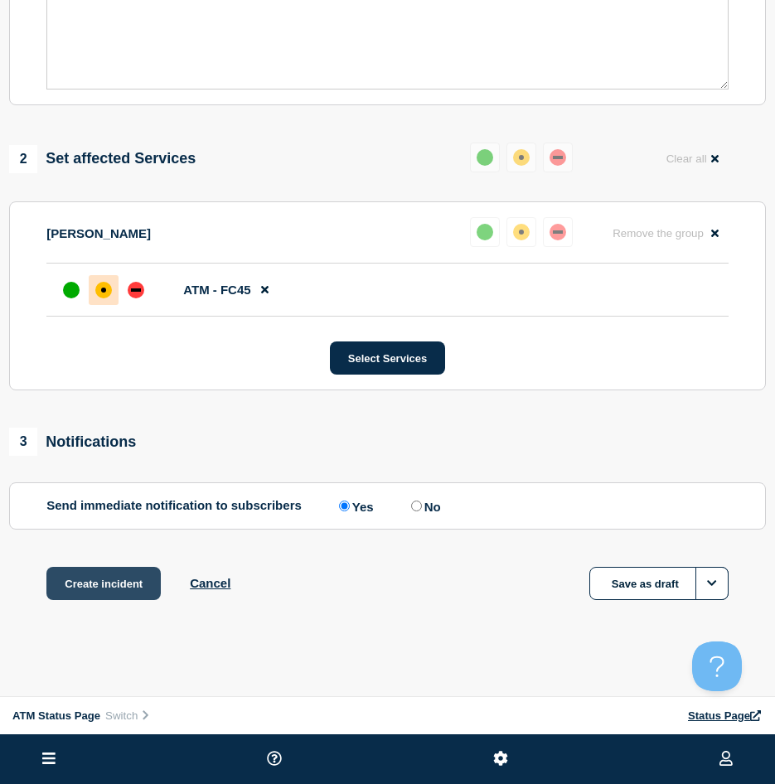
click at [116, 588] on button "Create incident" at bounding box center [103, 583] width 114 height 33
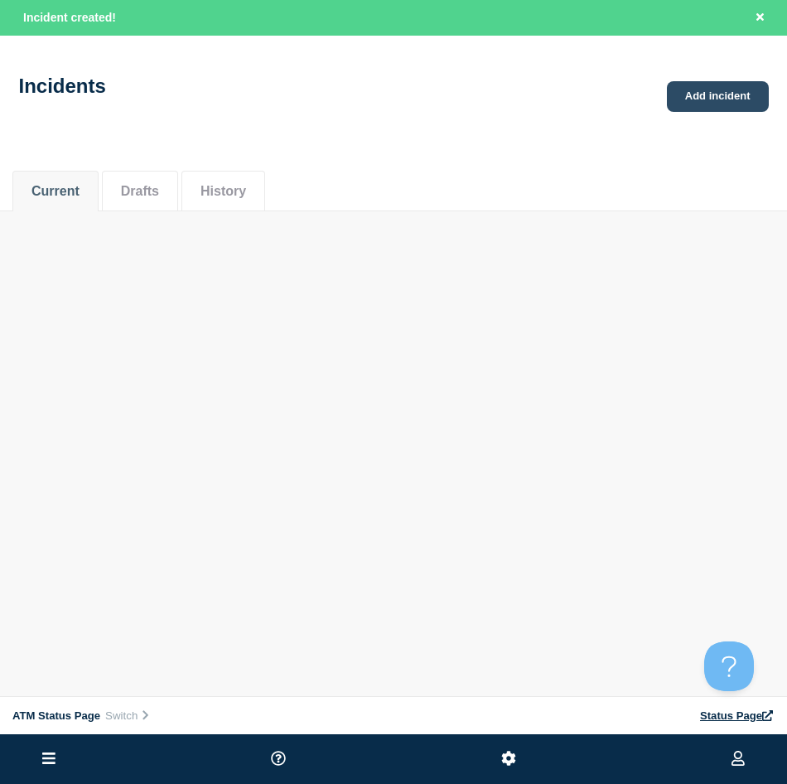
click at [680, 97] on link "Add incident" at bounding box center [718, 96] width 102 height 31
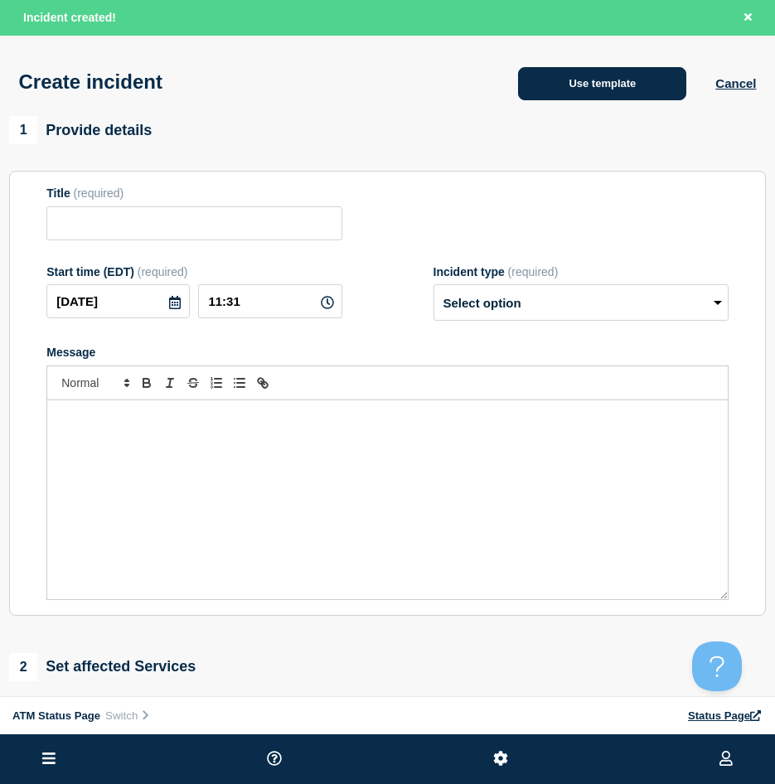
click at [541, 99] on button "Use template" at bounding box center [602, 83] width 168 height 33
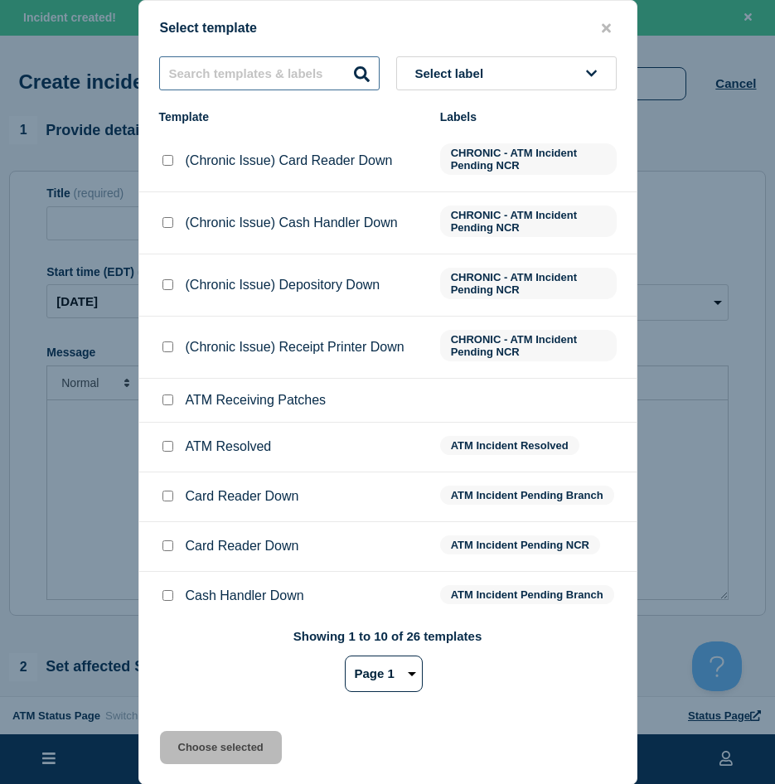
click at [195, 79] on input "text" at bounding box center [269, 73] width 220 height 34
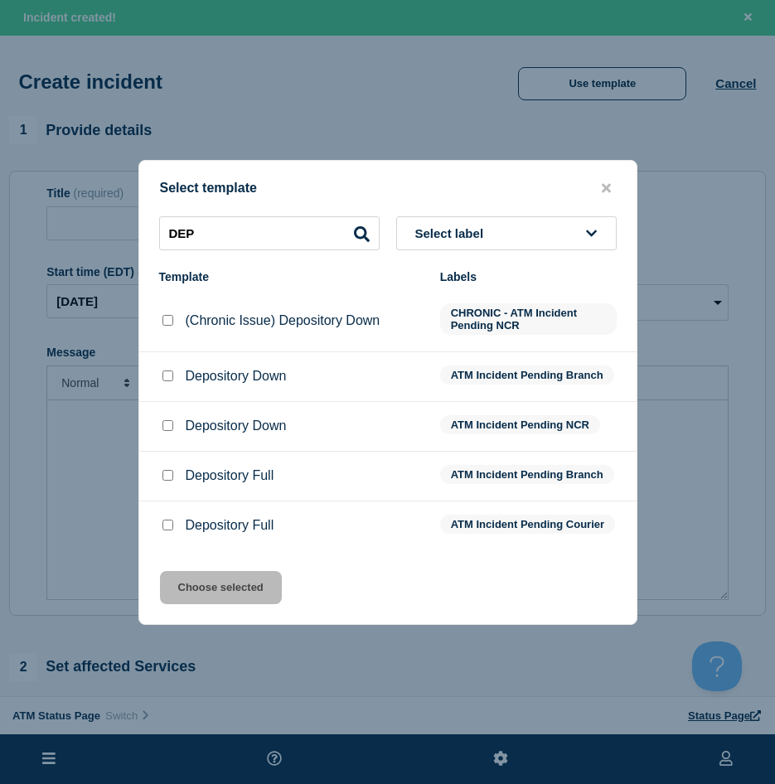
drag, startPoint x: 169, startPoint y: 369, endPoint x: 178, endPoint y: 429, distance: 61.2
click at [169, 370] on input "Depository Down checkbox" at bounding box center [167, 375] width 11 height 11
click at [198, 583] on button "Choose selected" at bounding box center [221, 587] width 122 height 33
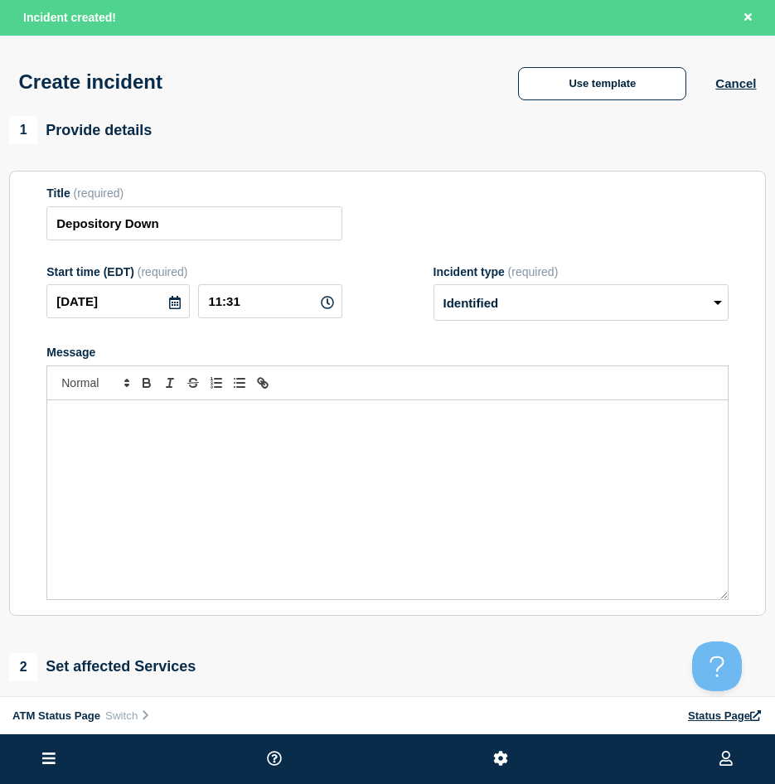
scroll to position [249, 0]
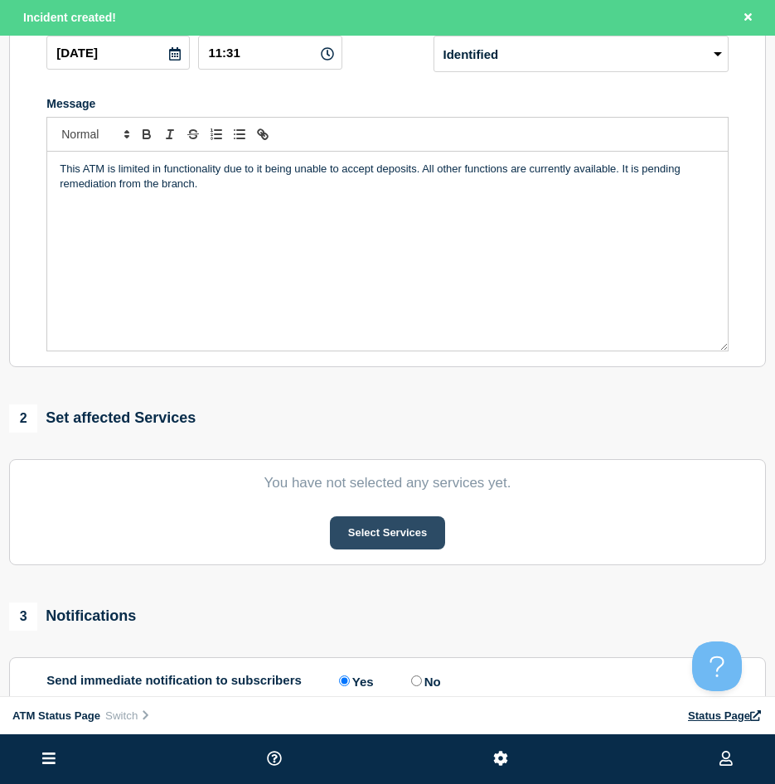
click at [392, 528] on button "Select Services" at bounding box center [387, 532] width 115 height 33
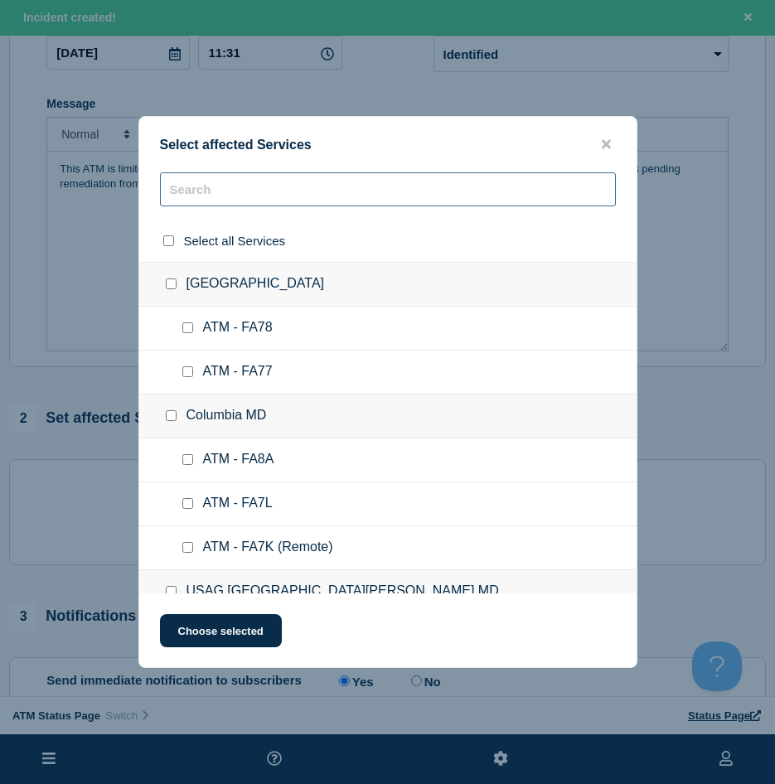
click at [220, 186] on input "text" at bounding box center [388, 189] width 456 height 34
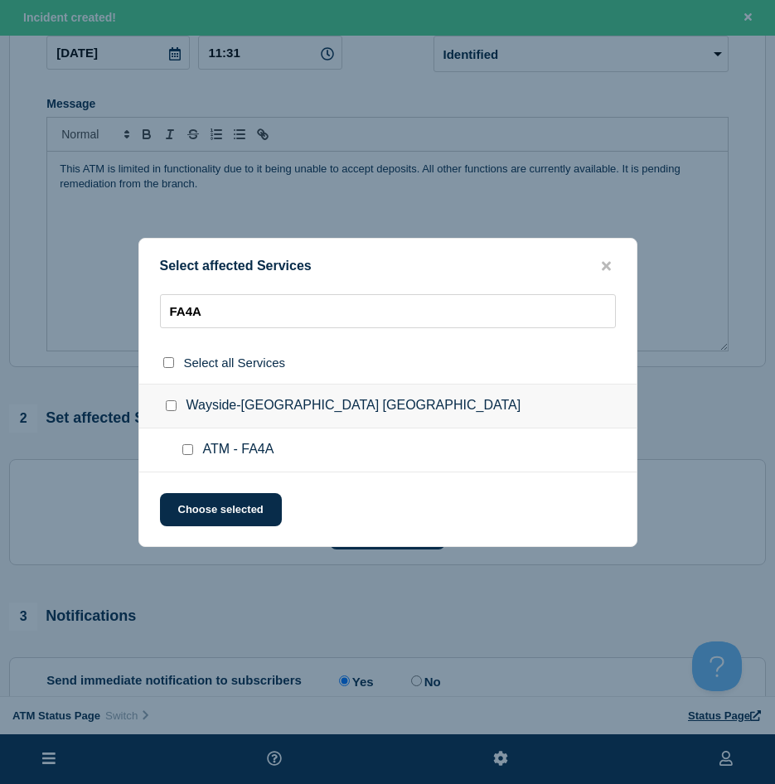
click at [188, 450] on input "ATM - FA4A checkbox" at bounding box center [187, 449] width 11 height 11
click at [195, 503] on button "Choose selected" at bounding box center [221, 509] width 122 height 33
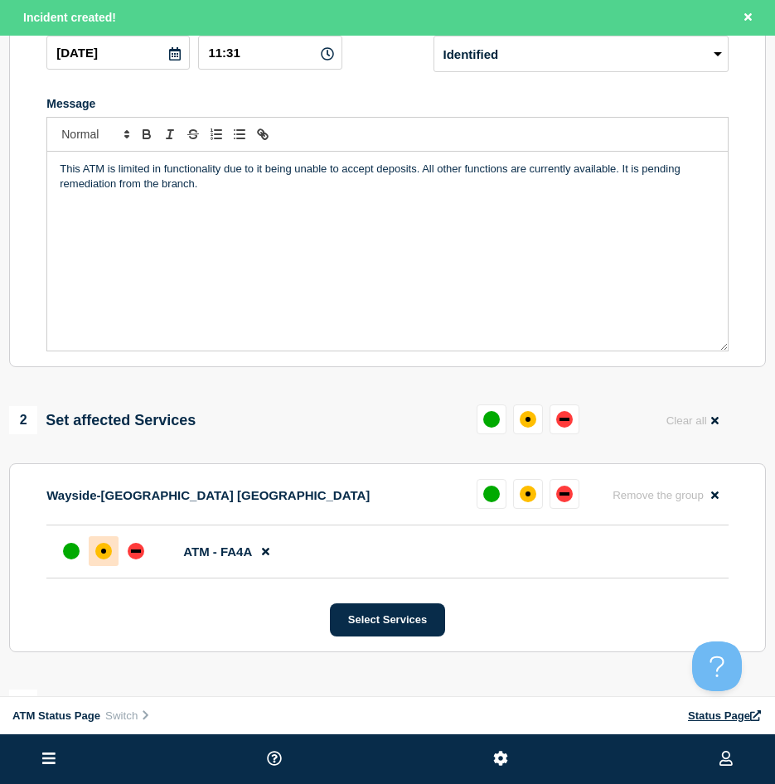
click at [113, 553] on div at bounding box center [104, 551] width 30 height 30
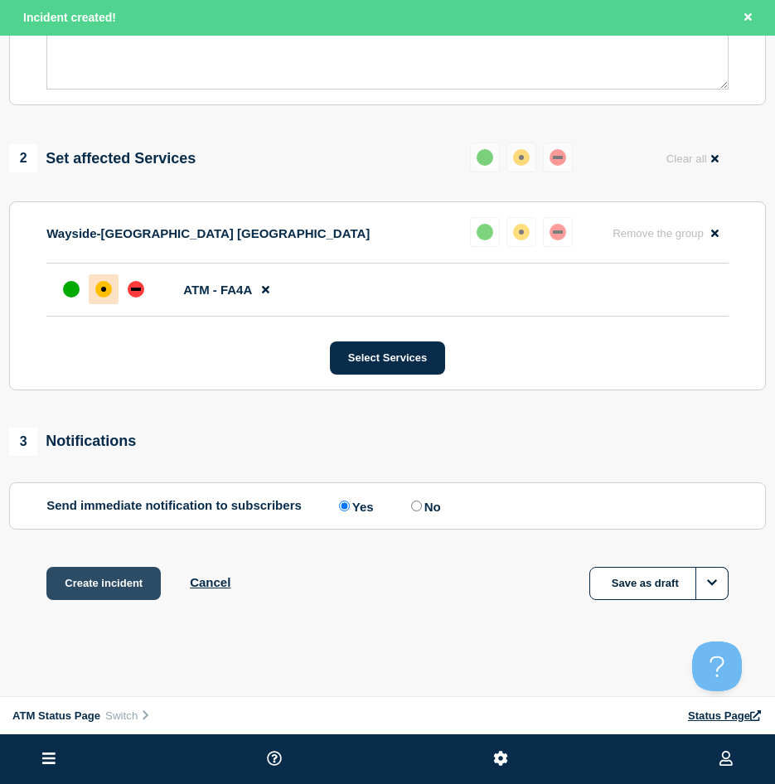
click at [105, 585] on button "Create incident" at bounding box center [103, 583] width 114 height 33
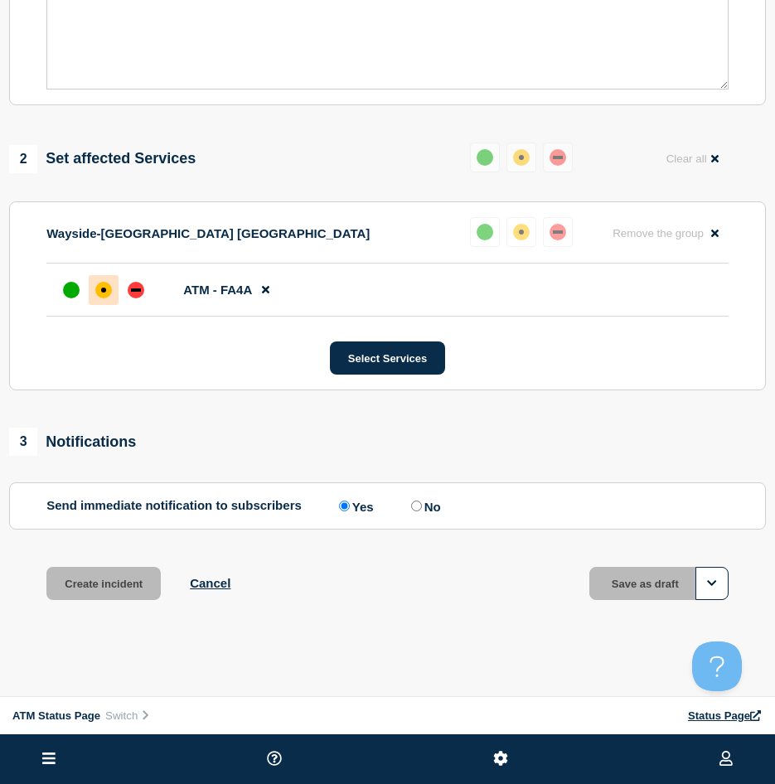
scroll to position [479, 0]
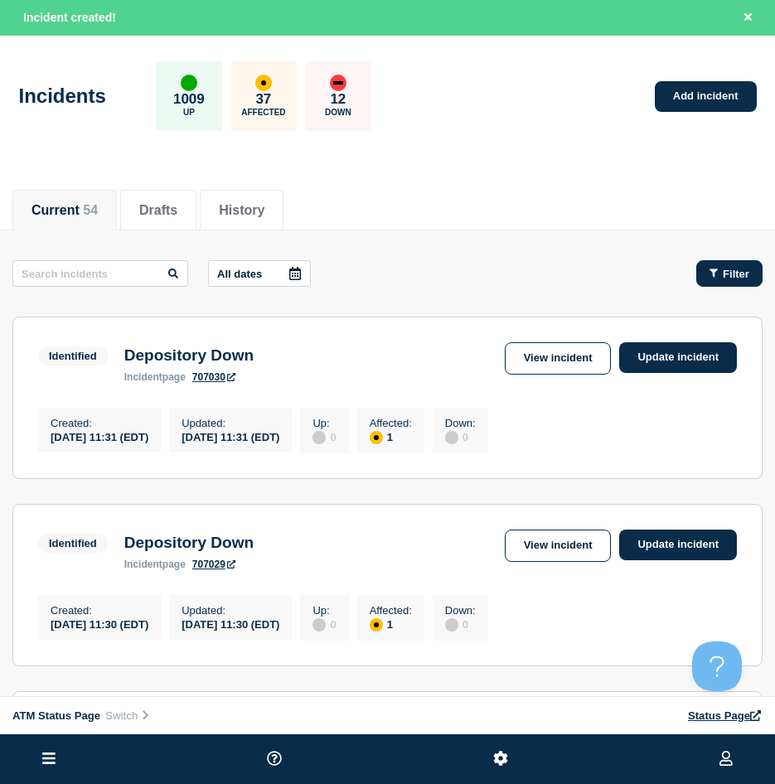
click at [758, 277] on button "Filter" at bounding box center [729, 273] width 66 height 27
click at [753, 277] on button "Filter" at bounding box center [729, 273] width 66 height 27
click at [735, 268] on button "Filter" at bounding box center [729, 273] width 66 height 27
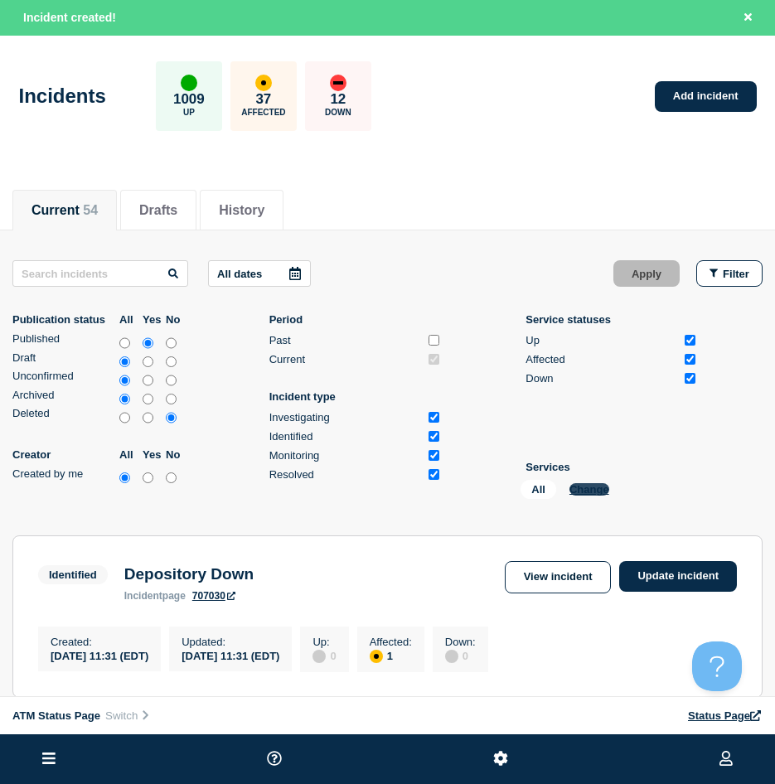
click at [597, 486] on button "Change" at bounding box center [589, 489] width 40 height 12
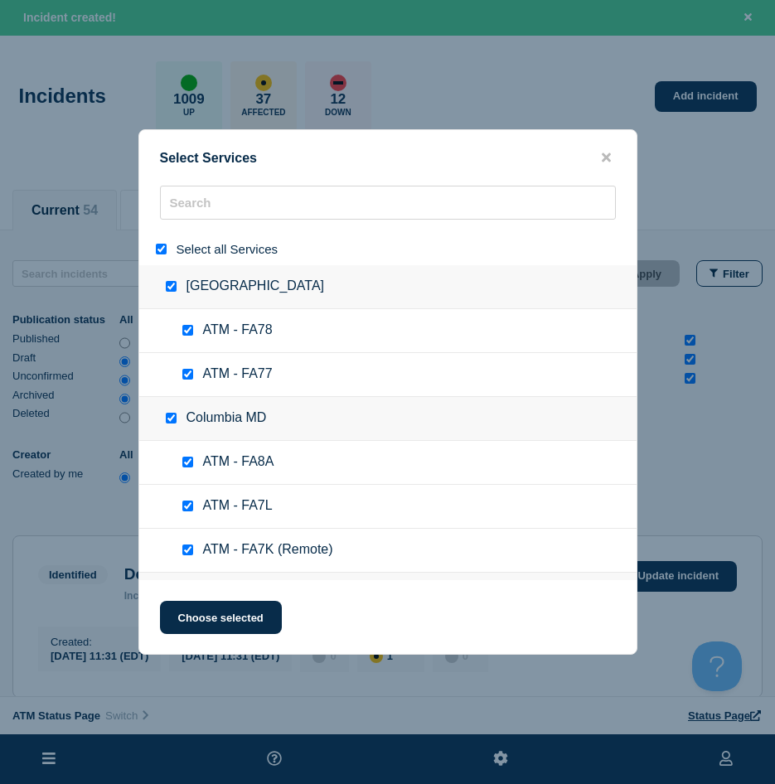
click at [153, 250] on div at bounding box center [165, 249] width 24 height 16
click at [161, 250] on input "select all" at bounding box center [161, 249] width 11 height 11
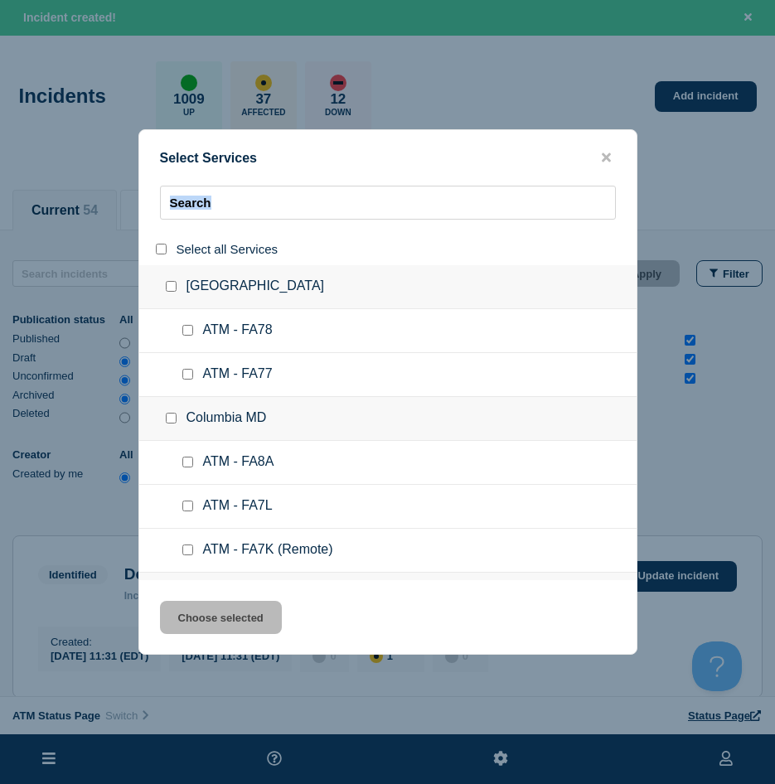
click at [211, 206] on input "search" at bounding box center [388, 203] width 456 height 34
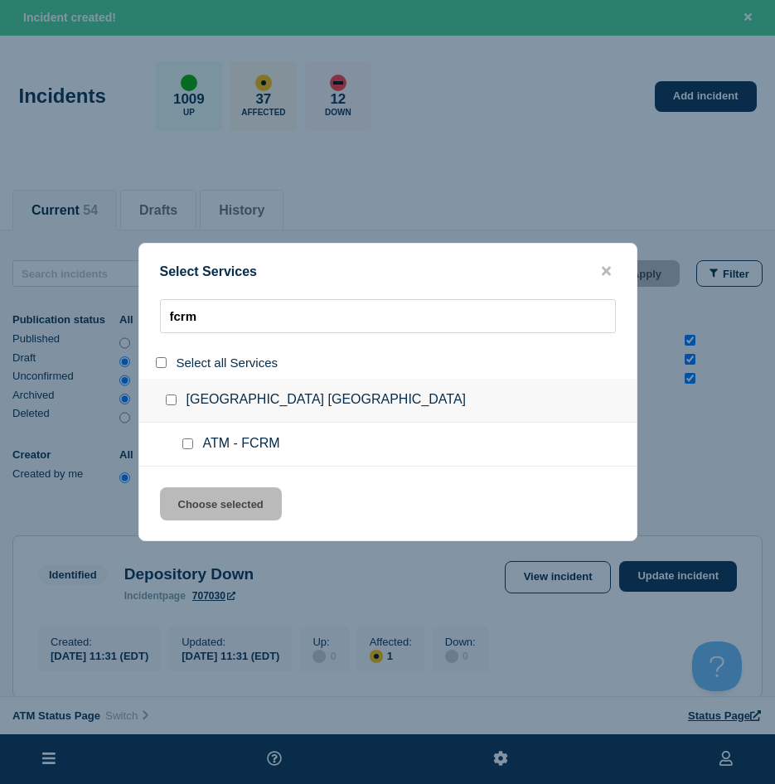
click at [190, 441] on input "service: ATM - FCRM" at bounding box center [187, 443] width 11 height 11
click at [196, 487] on div "Select Services fcrm Select all Services [GEOGRAPHIC_DATA] [GEOGRAPHIC_DATA] AT…" at bounding box center [387, 392] width 499 height 298
click at [254, 497] on button "Choose selected" at bounding box center [221, 503] width 122 height 33
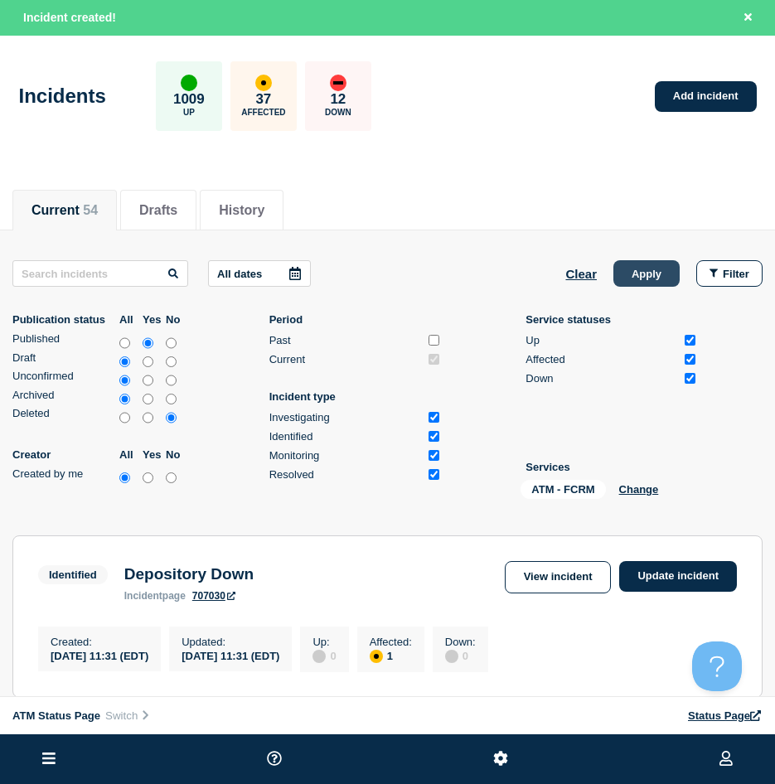
click at [626, 269] on button "Apply" at bounding box center [646, 273] width 66 height 27
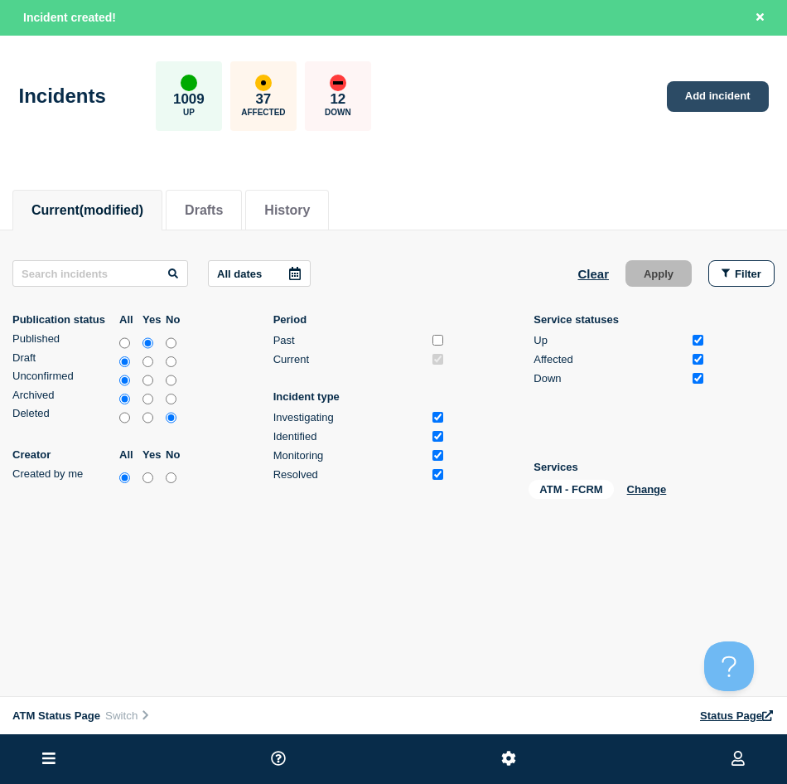
click at [749, 102] on link "Add incident" at bounding box center [718, 96] width 102 height 31
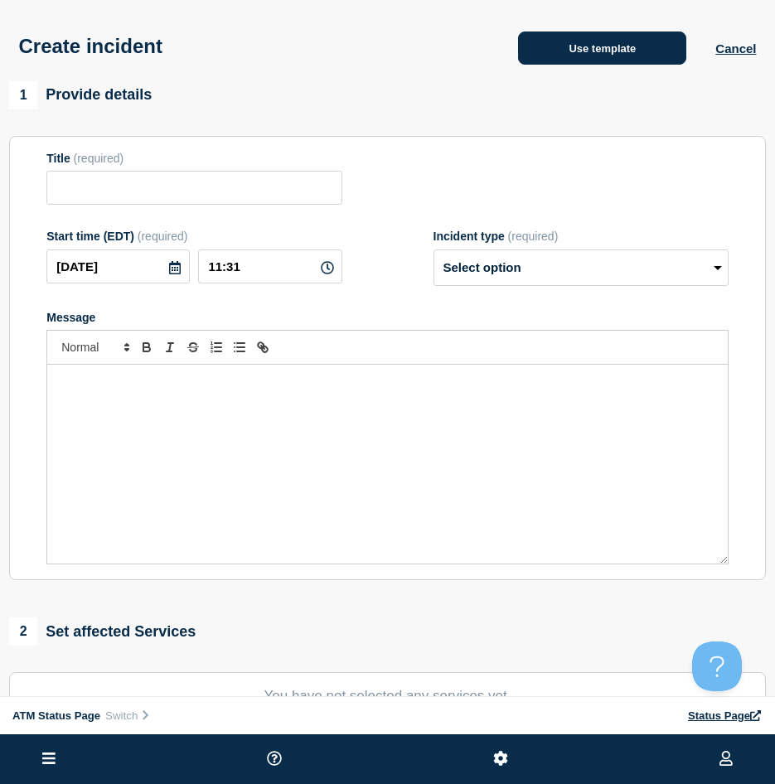
click at [670, 56] on button "Use template" at bounding box center [602, 47] width 168 height 33
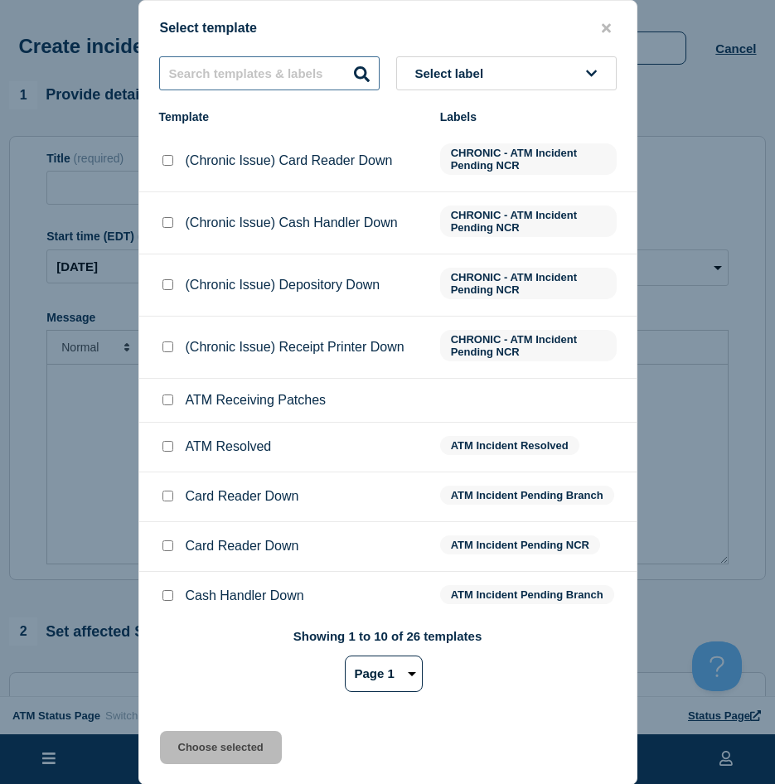
click at [248, 70] on input "text" at bounding box center [269, 73] width 220 height 34
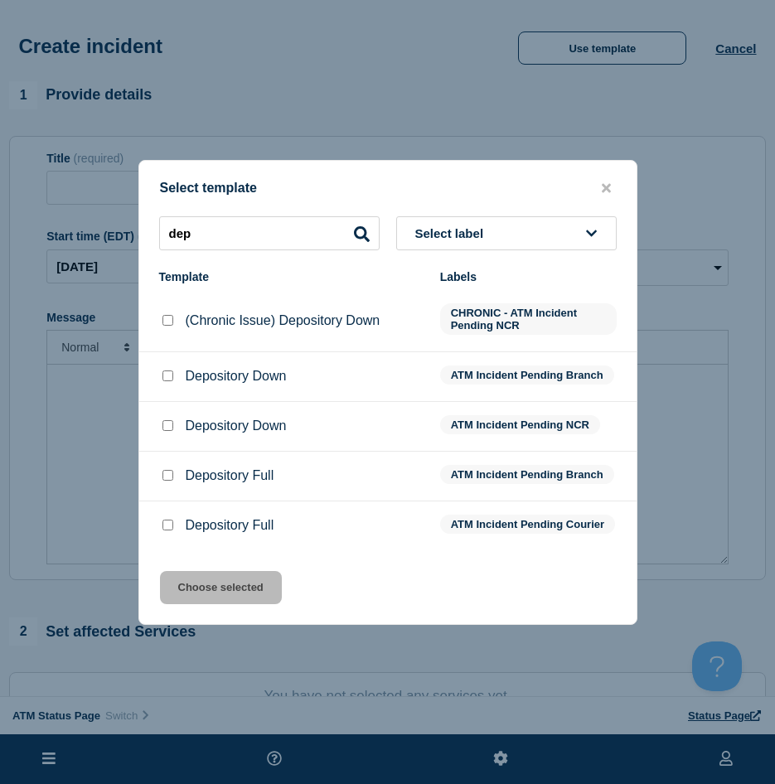
click at [167, 375] on input "Depository Down checkbox" at bounding box center [167, 375] width 11 height 11
click at [227, 578] on div "Select template dep Select label Template Labels (Chronic Issue) Depository Dow…" at bounding box center [387, 392] width 499 height 465
click at [227, 594] on button "Choose selected" at bounding box center [221, 587] width 122 height 33
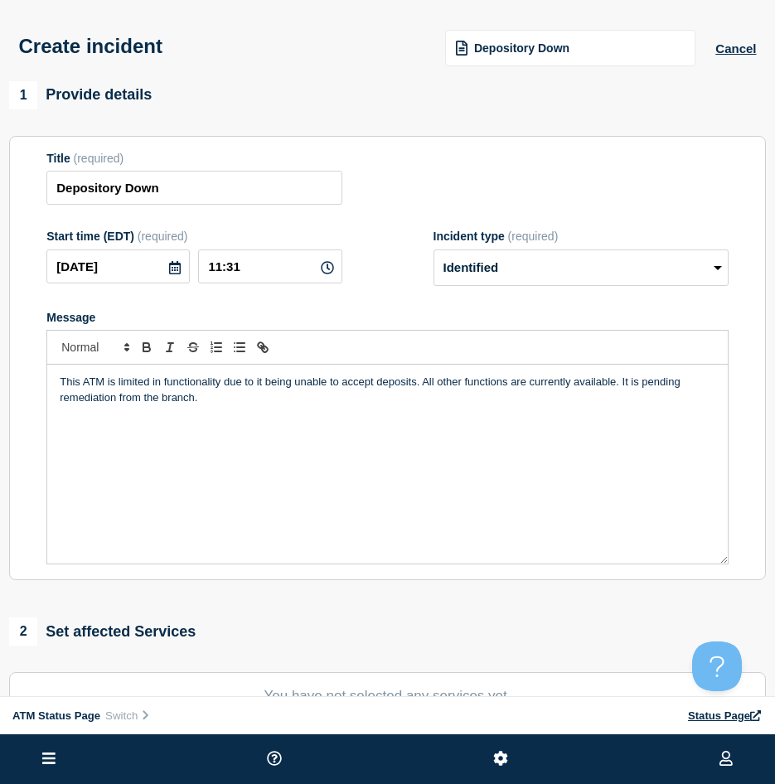
scroll to position [166, 0]
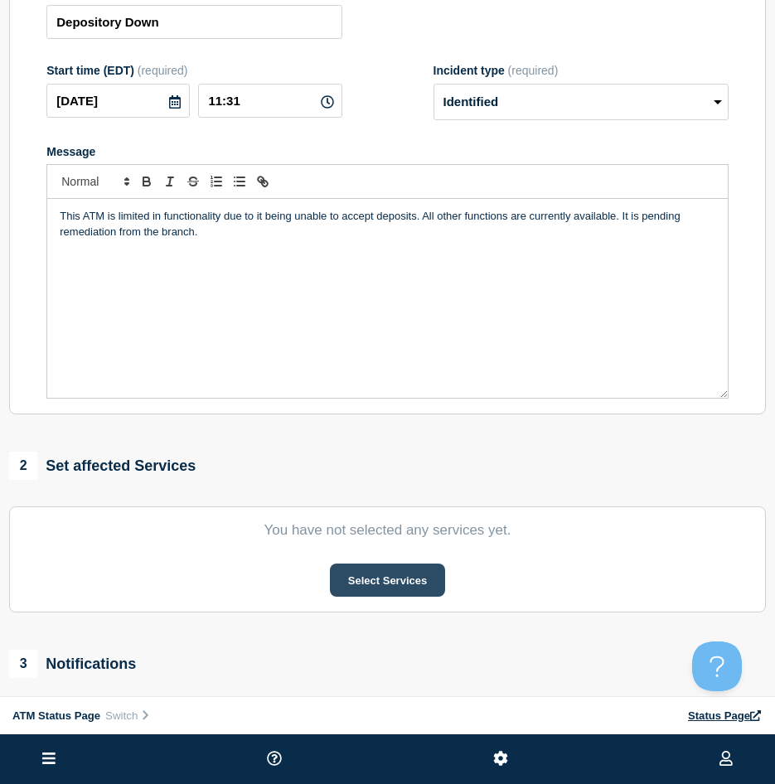
click at [358, 588] on button "Select Services" at bounding box center [387, 580] width 115 height 33
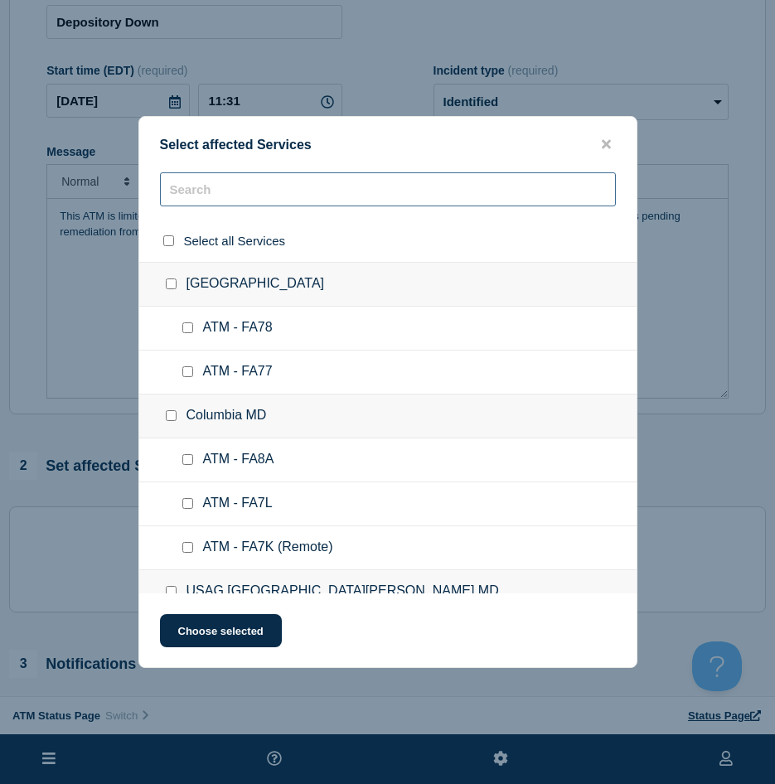
click at [215, 196] on input "text" at bounding box center [388, 189] width 456 height 34
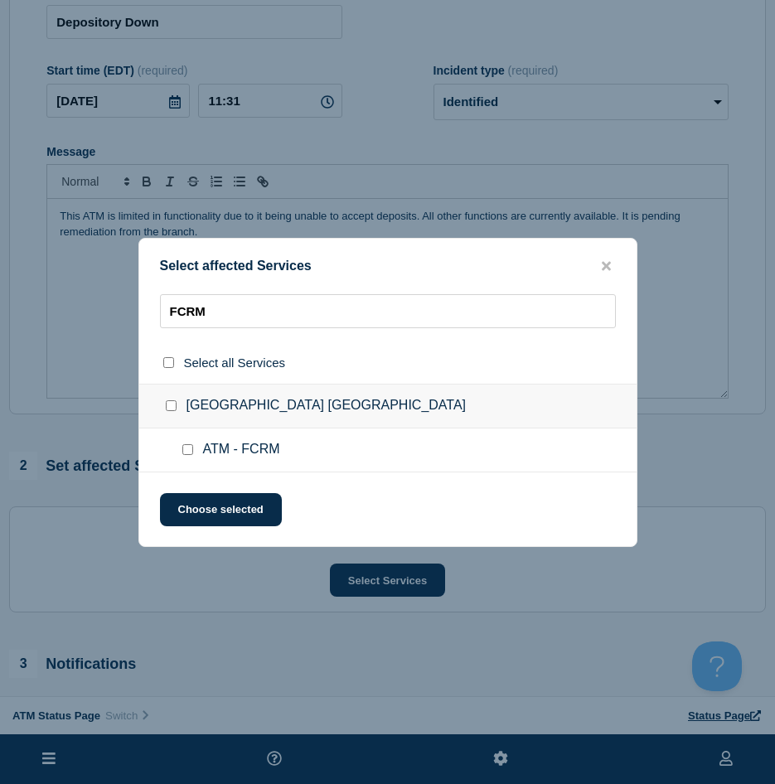
click at [186, 453] on input "ATM - FCRM checkbox" at bounding box center [187, 449] width 11 height 11
click at [197, 516] on button "Choose selected" at bounding box center [221, 509] width 122 height 33
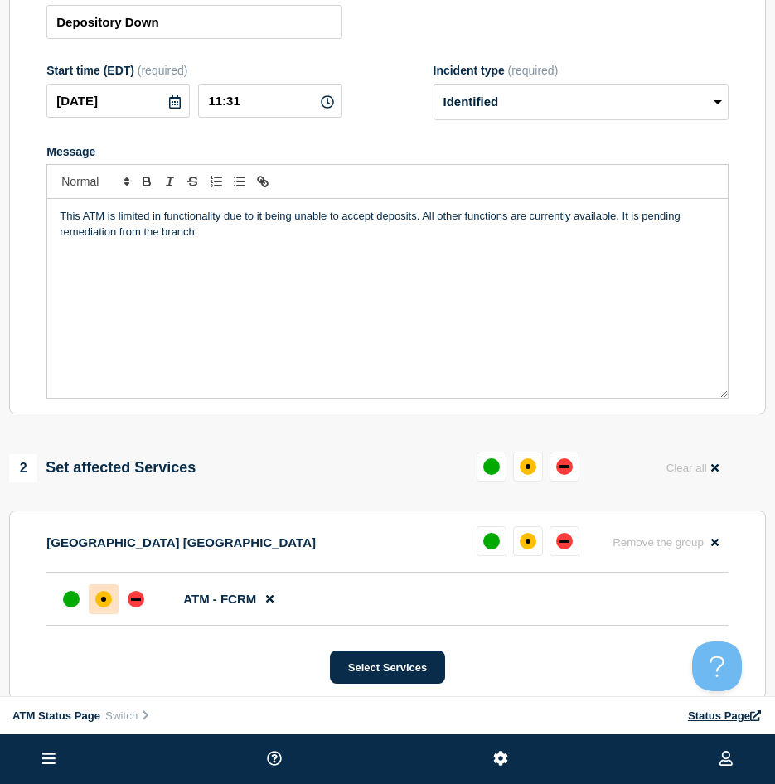
click at [99, 608] on div at bounding box center [103, 599] width 94 height 30
click at [99, 608] on div "affected" at bounding box center [103, 599] width 17 height 17
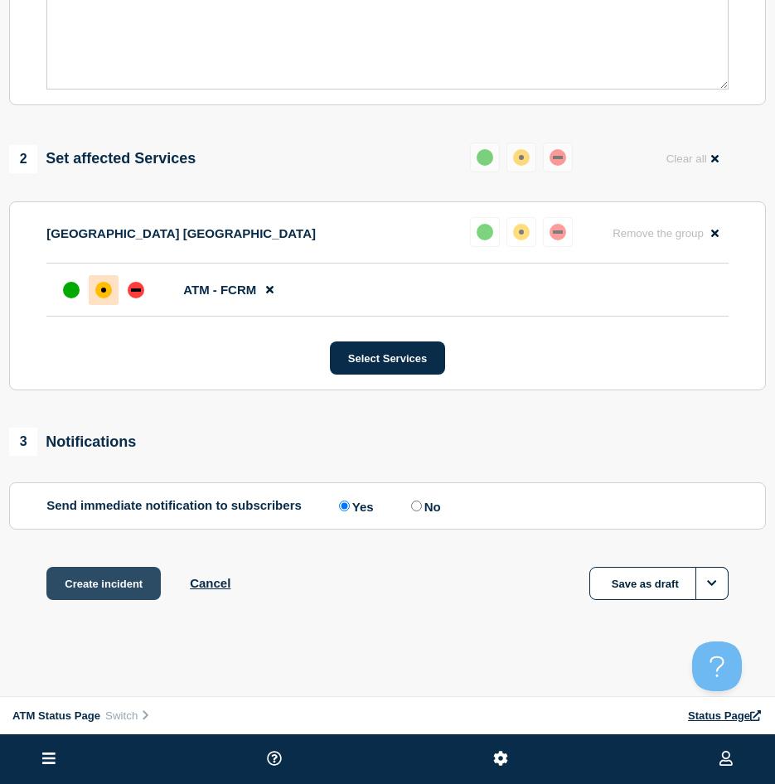
click at [89, 588] on button "Create incident" at bounding box center [103, 583] width 114 height 33
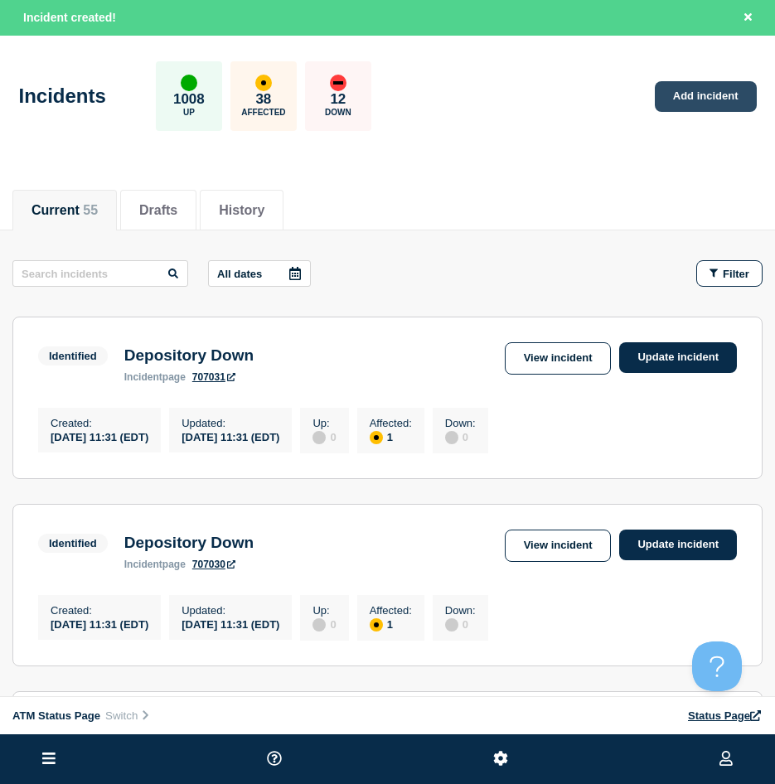
click at [690, 92] on link "Add incident" at bounding box center [706, 96] width 102 height 31
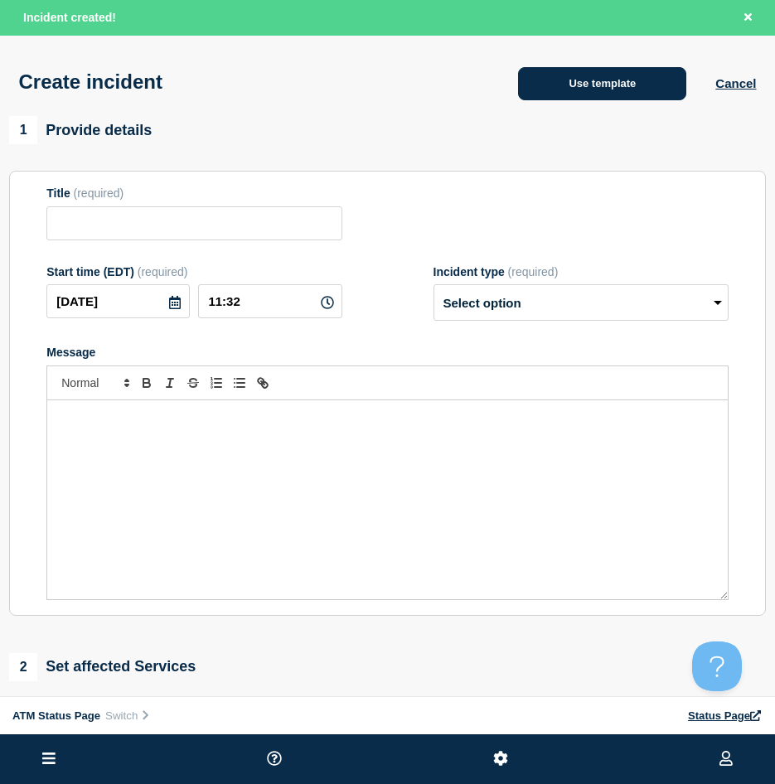
click at [560, 88] on button "Use template" at bounding box center [602, 83] width 168 height 33
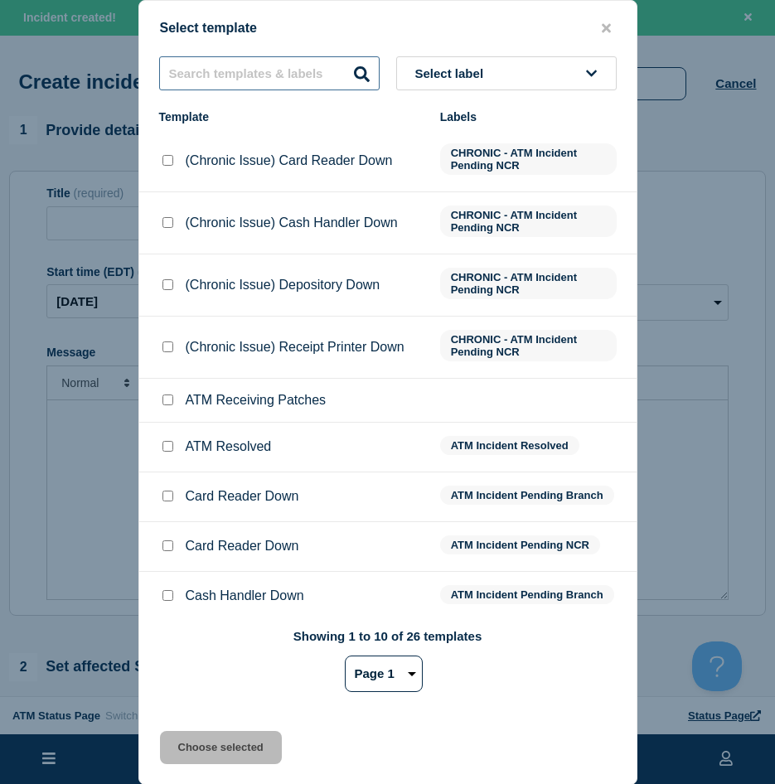
click at [217, 84] on input "text" at bounding box center [269, 73] width 220 height 34
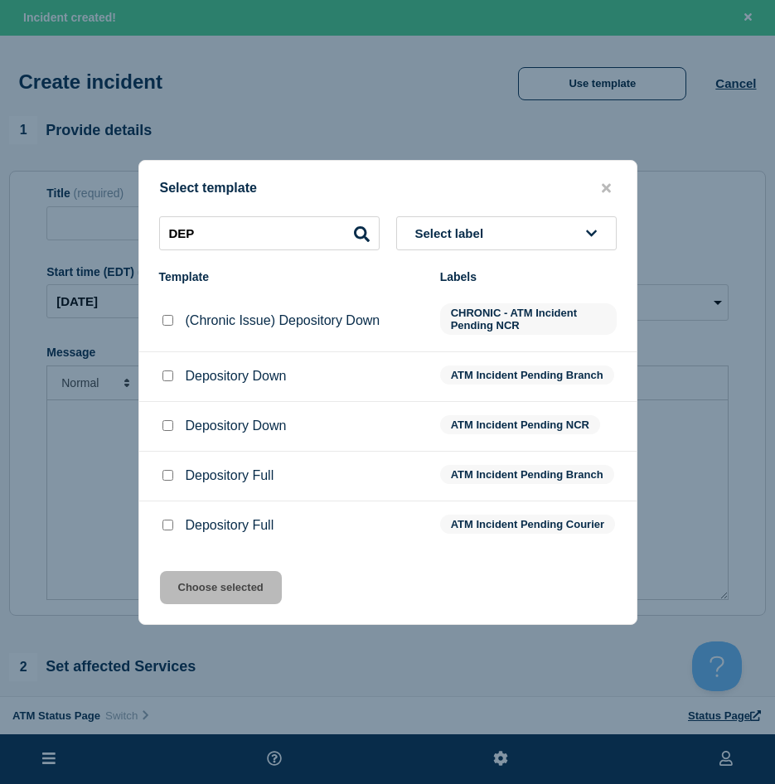
drag, startPoint x: 163, startPoint y: 368, endPoint x: 250, endPoint y: 578, distance: 227.0
click at [164, 370] on input "Depository Down checkbox" at bounding box center [167, 375] width 11 height 11
click at [254, 600] on button "Choose selected" at bounding box center [221, 587] width 122 height 33
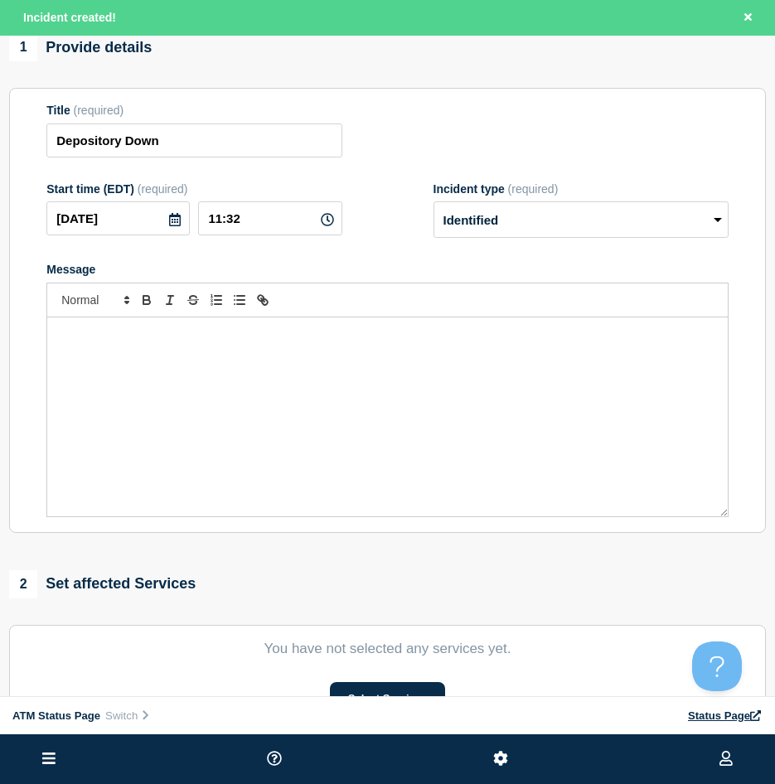
scroll to position [249, 0]
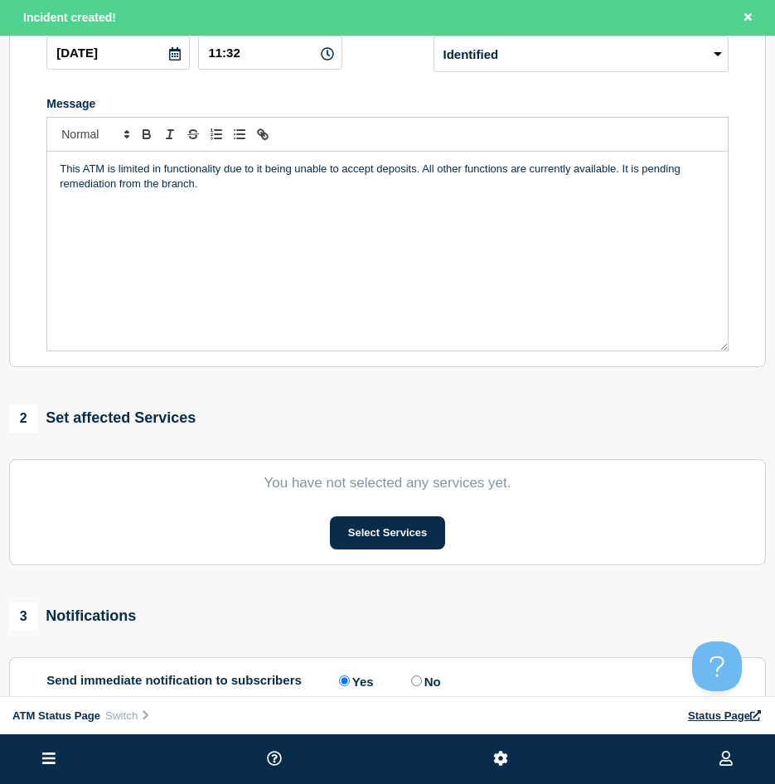
click at [404, 554] on section "You have not selected any services yet. Select Services" at bounding box center [387, 512] width 757 height 106
click at [403, 548] on button "Select Services" at bounding box center [387, 532] width 115 height 33
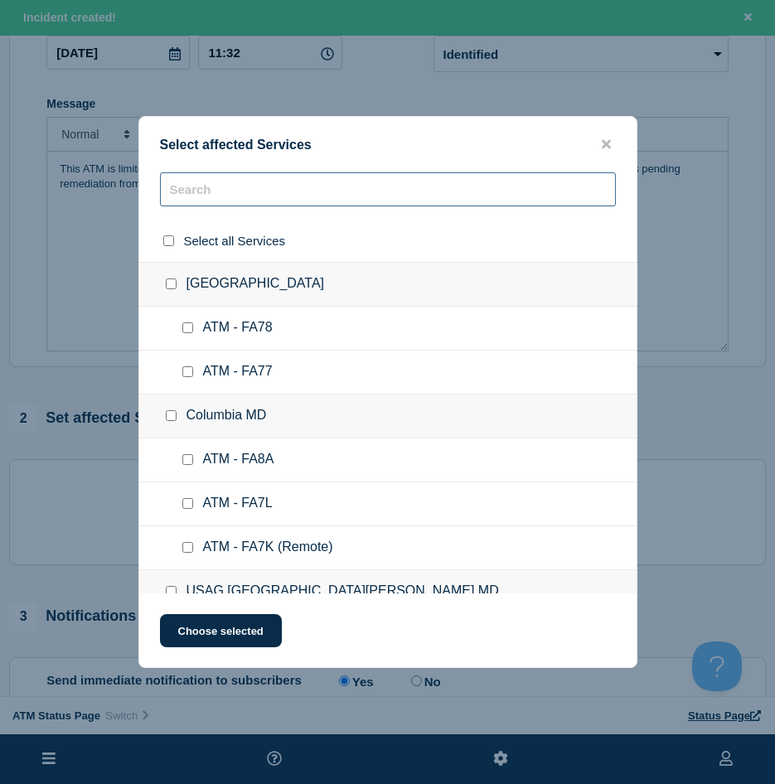
click at [273, 178] on input "text" at bounding box center [388, 189] width 456 height 34
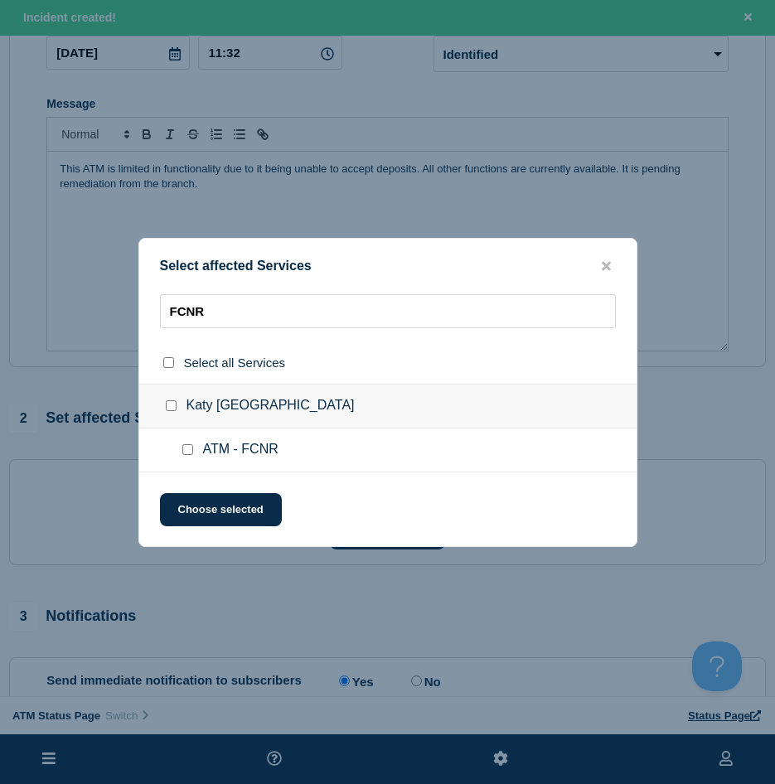
click at [190, 447] on input "ATM - FCNR checkbox" at bounding box center [187, 449] width 11 height 11
drag, startPoint x: 201, startPoint y: 480, endPoint x: 200, endPoint y: 501, distance: 21.6
click at [201, 481] on div "Select affected Services FCNR Select all Services [GEOGRAPHIC_DATA] [GEOGRAPHIC…" at bounding box center [387, 392] width 499 height 309
click at [199, 504] on button "Choose selected" at bounding box center [221, 509] width 122 height 33
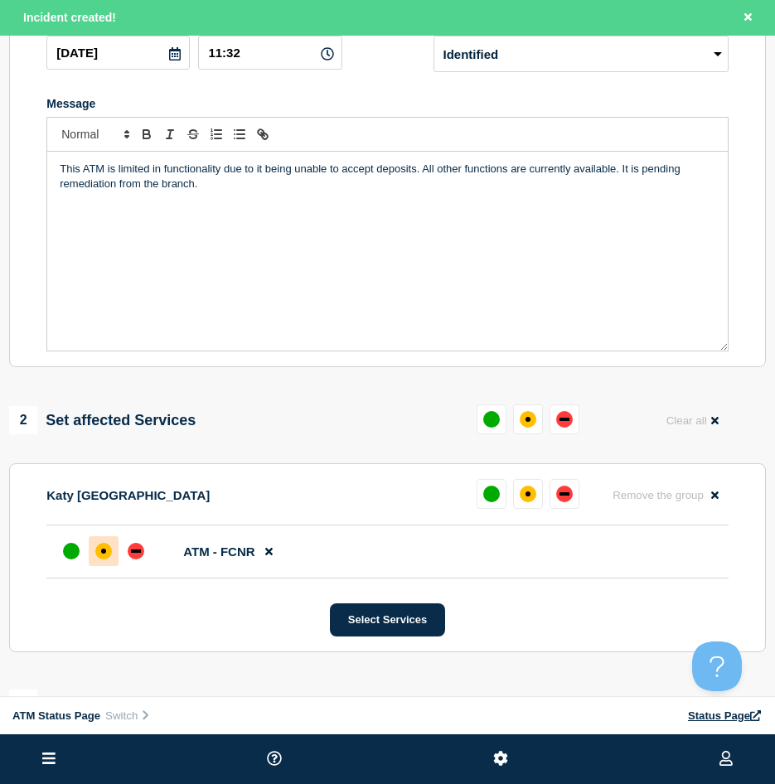
click at [110, 554] on div "affected" at bounding box center [103, 551] width 17 height 17
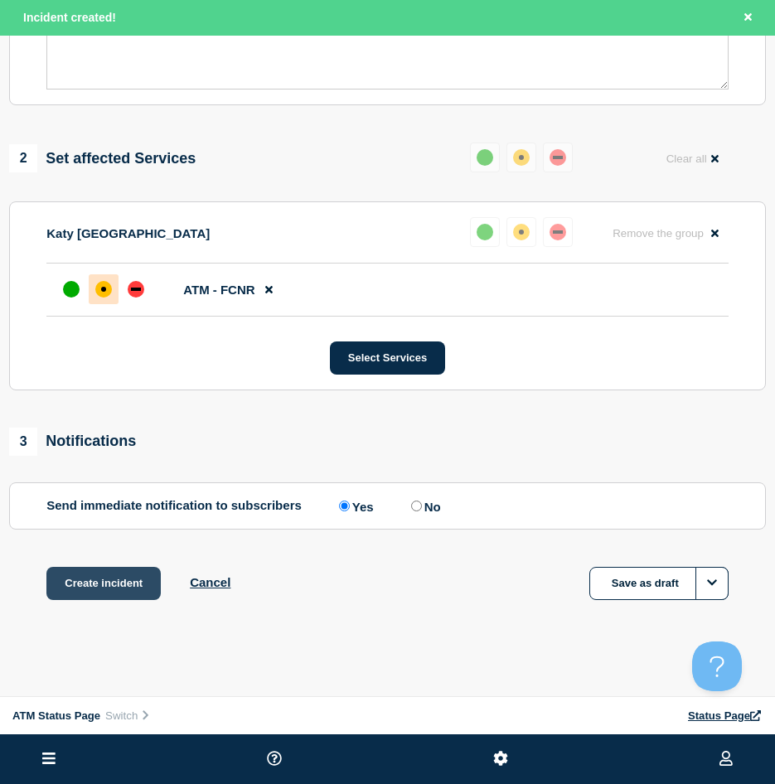
click at [112, 575] on button "Create incident" at bounding box center [103, 583] width 114 height 33
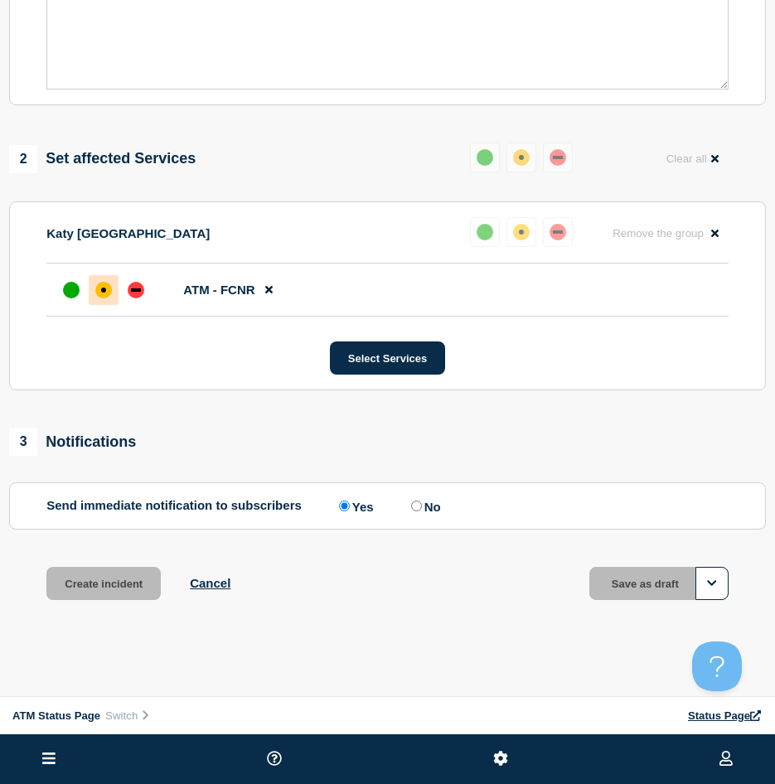
scroll to position [479, 0]
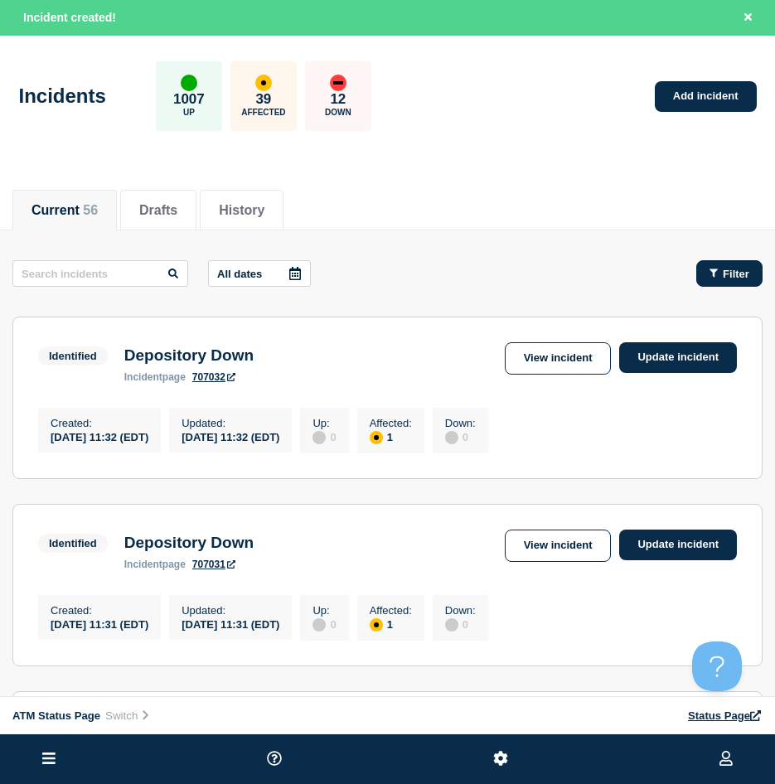
click at [704, 266] on button "Filter" at bounding box center [729, 273] width 66 height 27
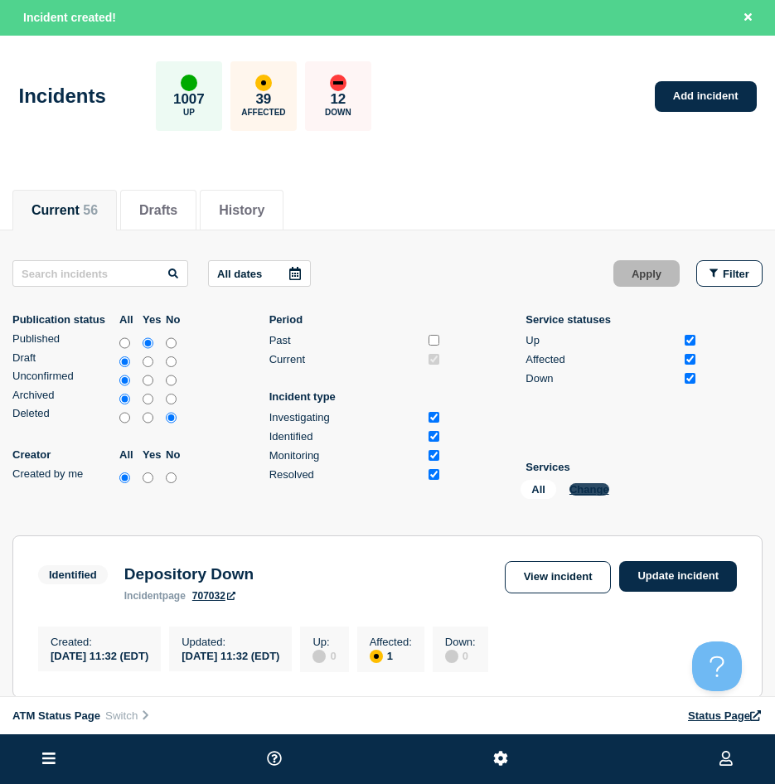
click at [591, 484] on button "Change" at bounding box center [589, 489] width 40 height 12
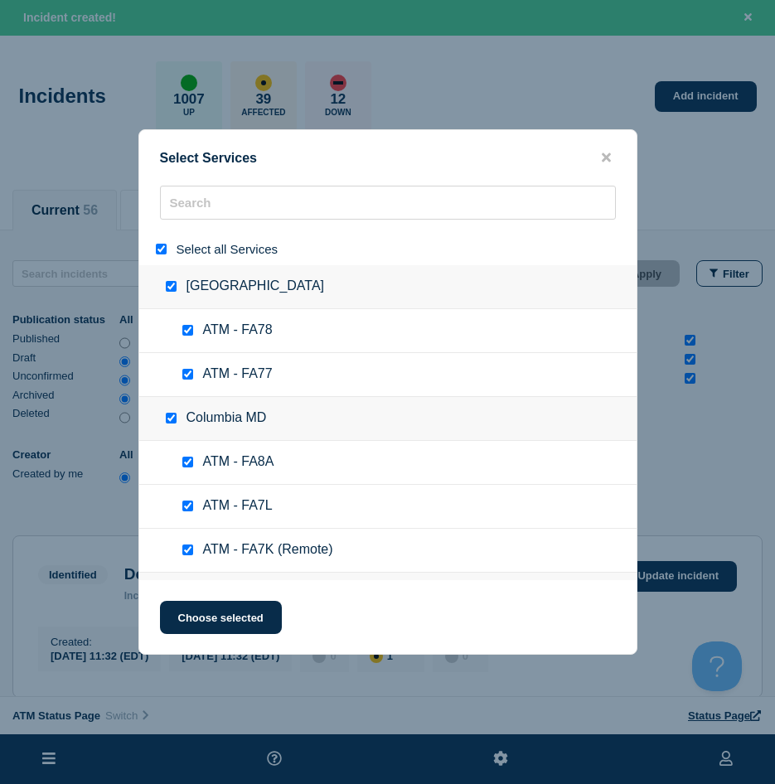
drag, startPoint x: 159, startPoint y: 247, endPoint x: 238, endPoint y: 205, distance: 89.4
click at [160, 247] on input "select all" at bounding box center [161, 249] width 11 height 11
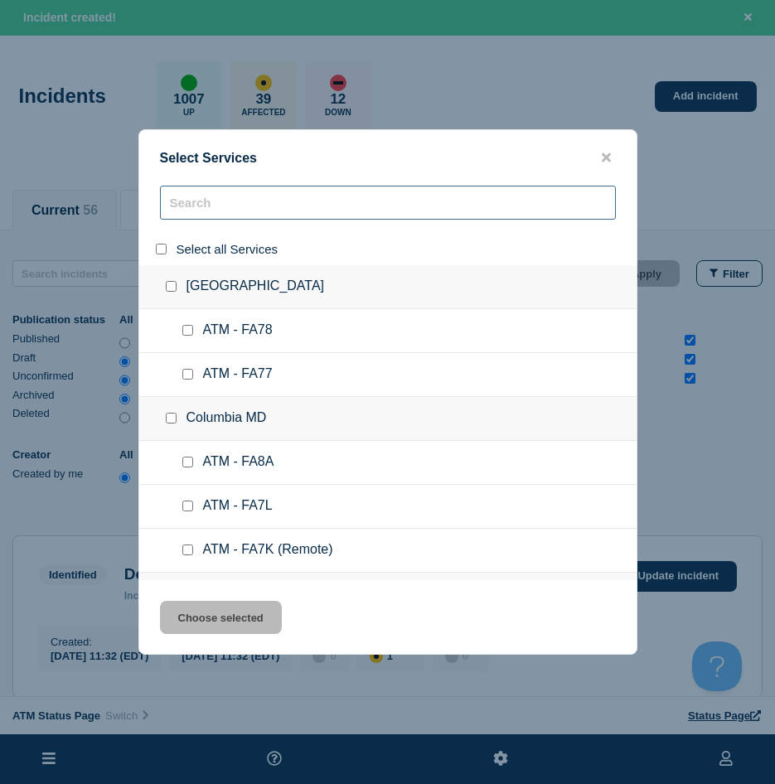
click at [238, 205] on input "search" at bounding box center [388, 203] width 456 height 34
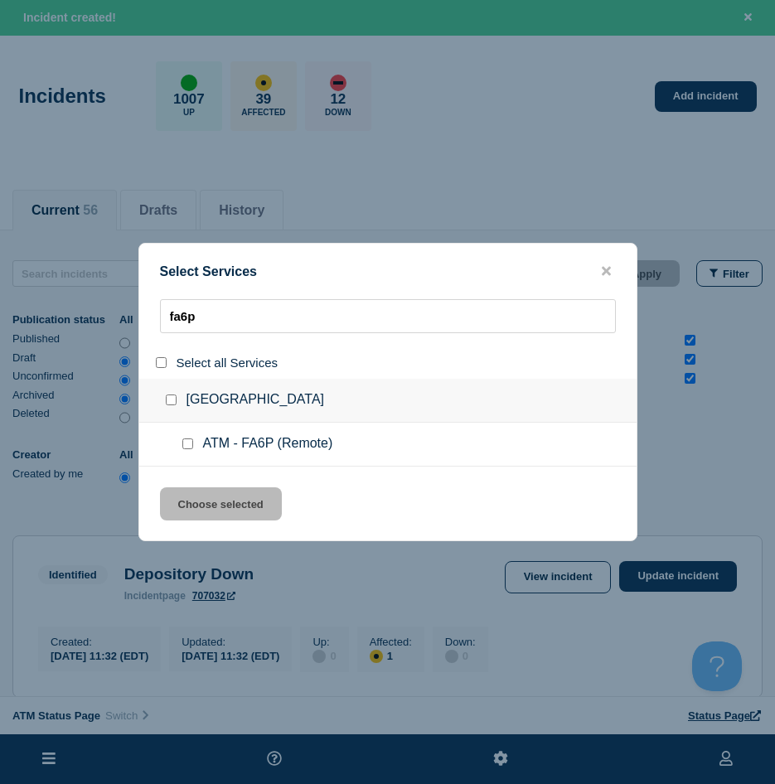
click at [184, 448] on input "service: ATM - FA6P (Remote)" at bounding box center [187, 443] width 11 height 11
click at [198, 489] on button "Choose selected" at bounding box center [221, 503] width 122 height 33
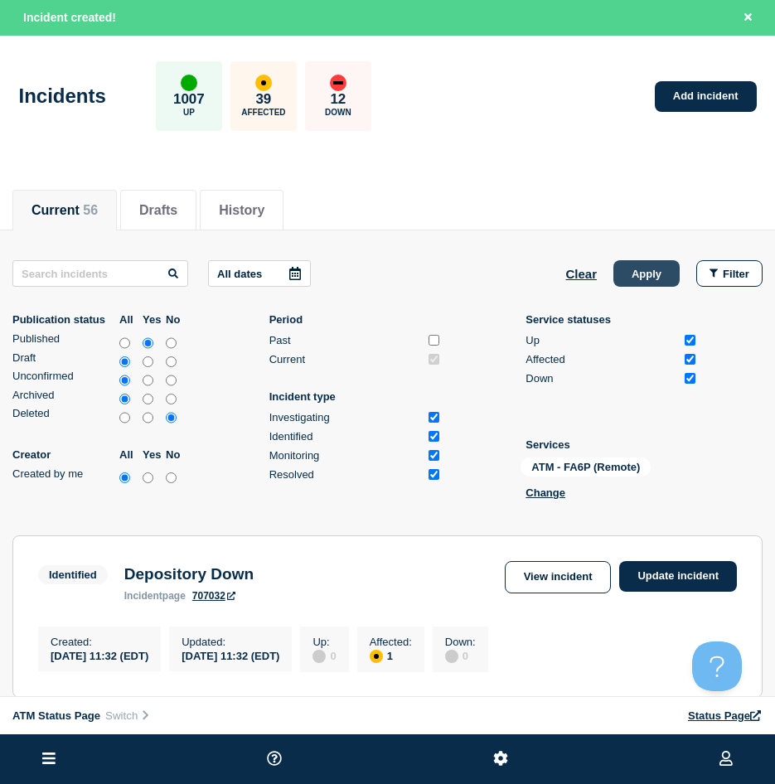
click at [666, 268] on button "Apply" at bounding box center [646, 273] width 66 height 27
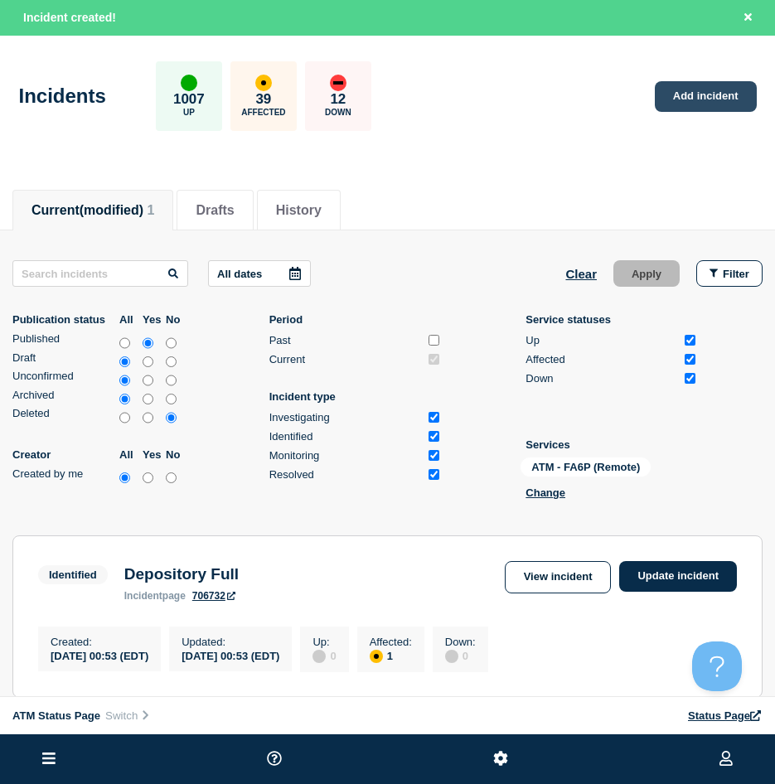
click at [713, 91] on link "Add incident" at bounding box center [706, 96] width 102 height 31
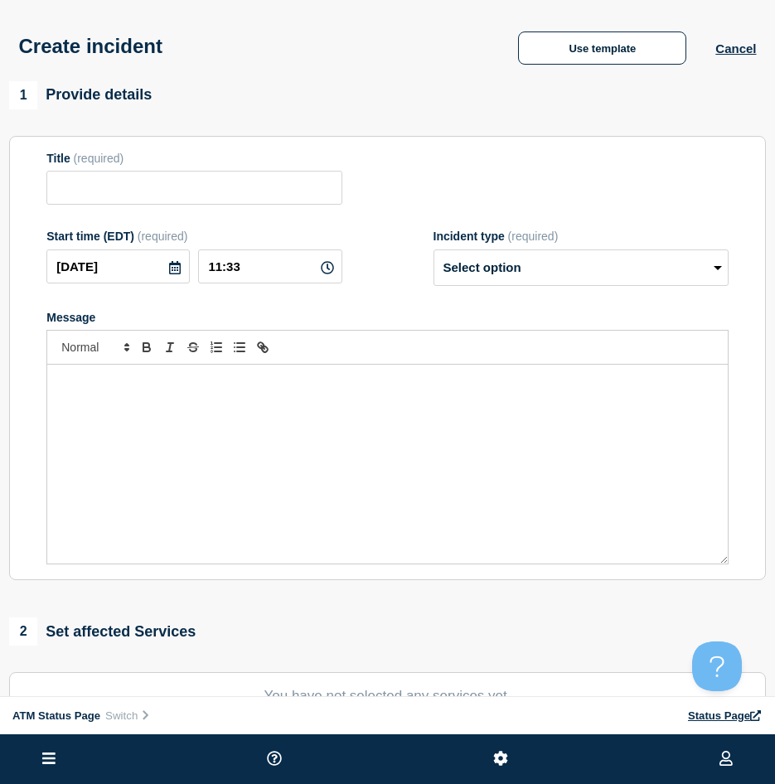
click at [570, 71] on div "Create incident Use template Cancel" at bounding box center [387, 40] width 775 height 81
click at [566, 56] on button "Use template" at bounding box center [602, 47] width 168 height 33
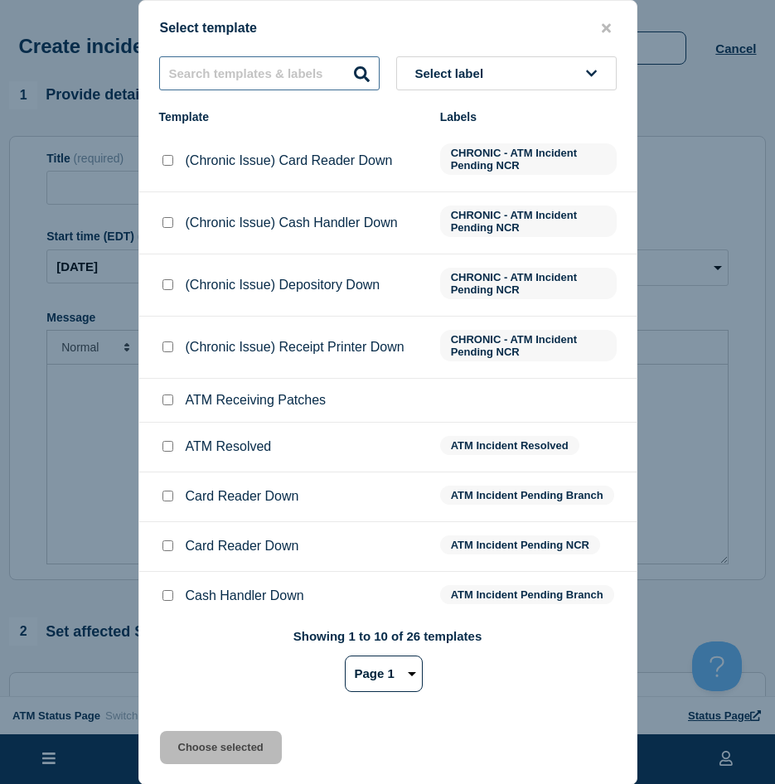
click at [237, 76] on input "text" at bounding box center [269, 73] width 220 height 34
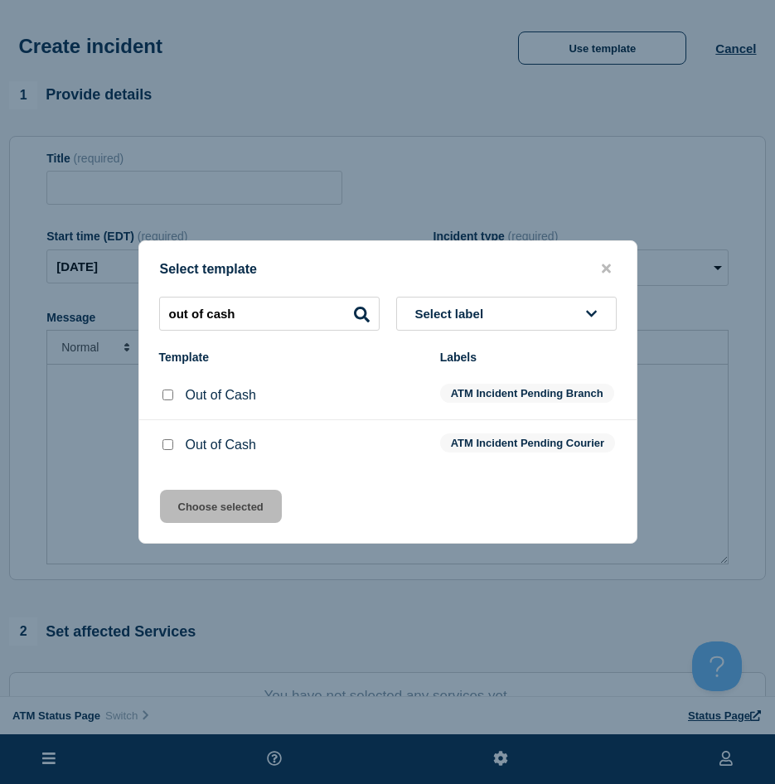
click at [167, 393] on input "Out of Cash checkbox" at bounding box center [167, 395] width 11 height 11
click at [172, 448] on input "Out of Cash checkbox" at bounding box center [167, 444] width 11 height 11
click at [204, 492] on div "Select template out of cash Select label Template Labels Out of Cash ATM Incide…" at bounding box center [387, 391] width 499 height 303
click at [202, 516] on button "Choose selected" at bounding box center [221, 506] width 122 height 33
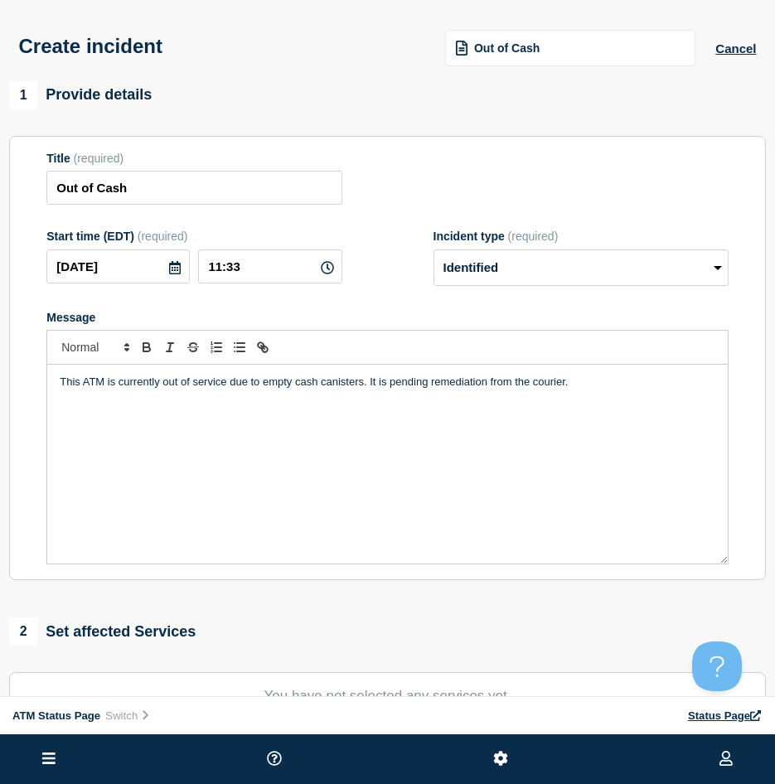
scroll to position [83, 0]
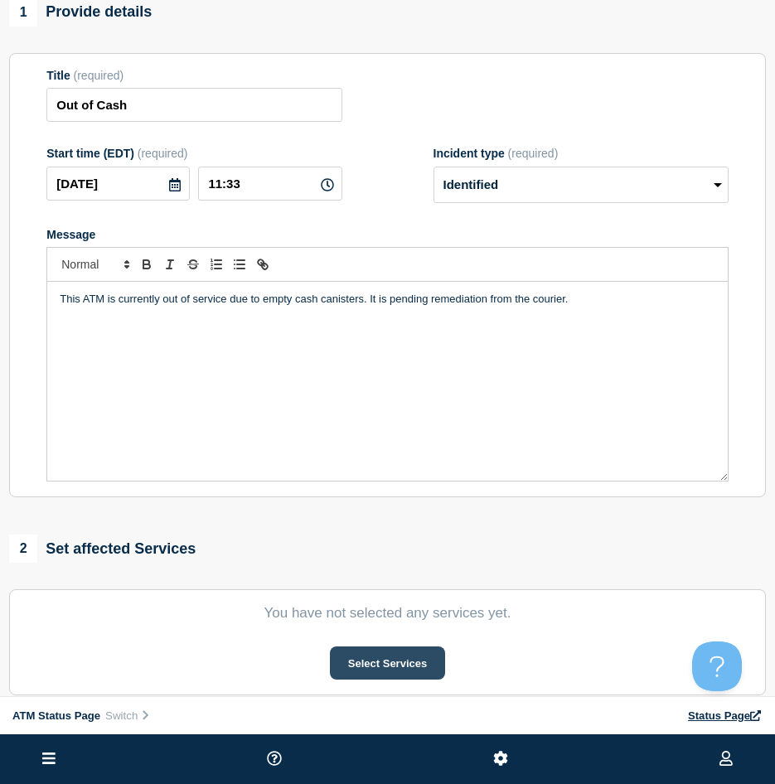
click at [380, 653] on button "Select Services" at bounding box center [387, 662] width 115 height 33
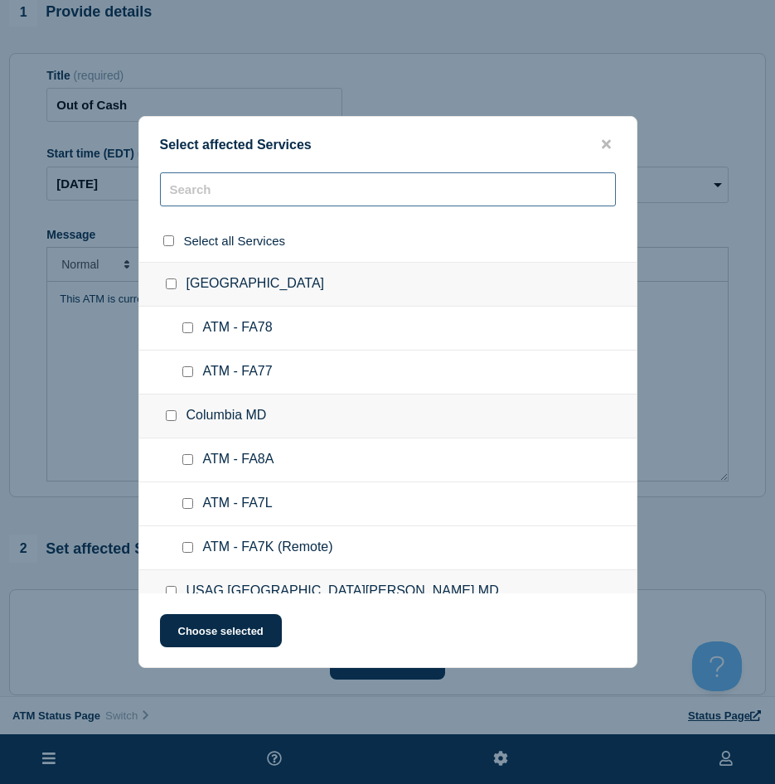
click at [231, 200] on input "text" at bounding box center [388, 189] width 456 height 34
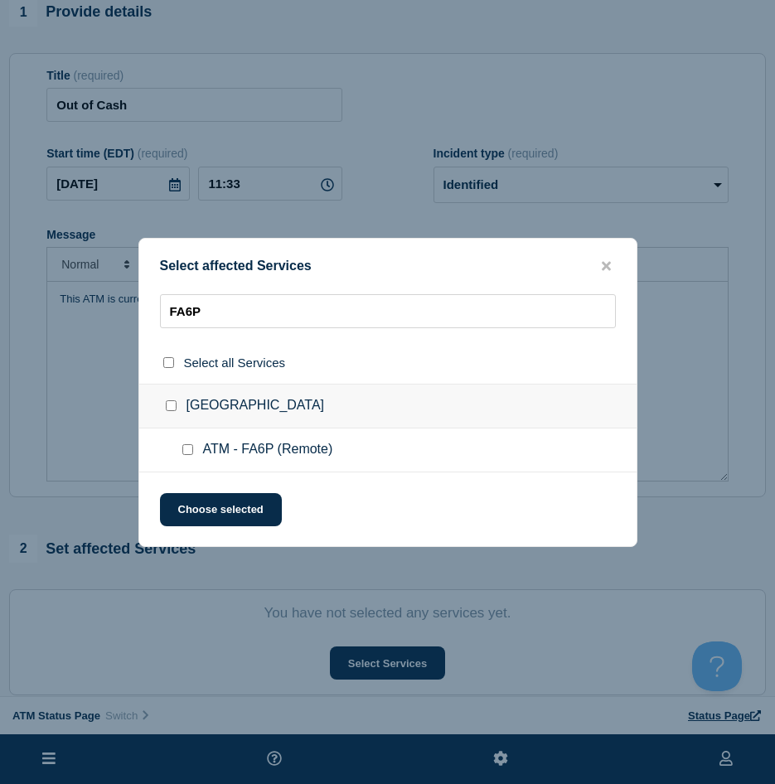
click at [187, 449] on input "ATM - FA6P (Remote) checkbox" at bounding box center [187, 449] width 11 height 11
click at [201, 505] on button "Choose selected" at bounding box center [221, 509] width 122 height 33
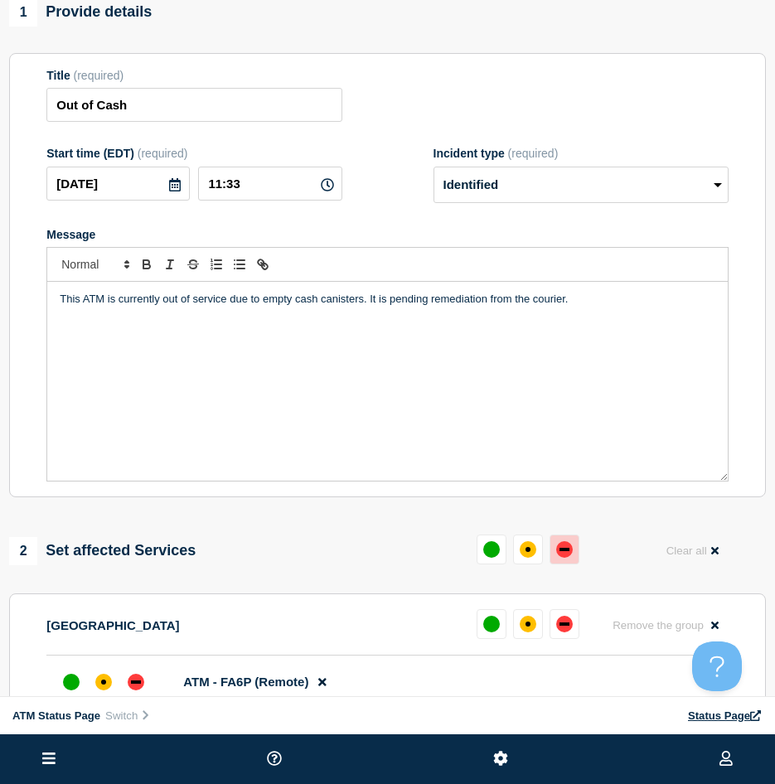
click at [567, 558] on div "down" at bounding box center [564, 549] width 17 height 17
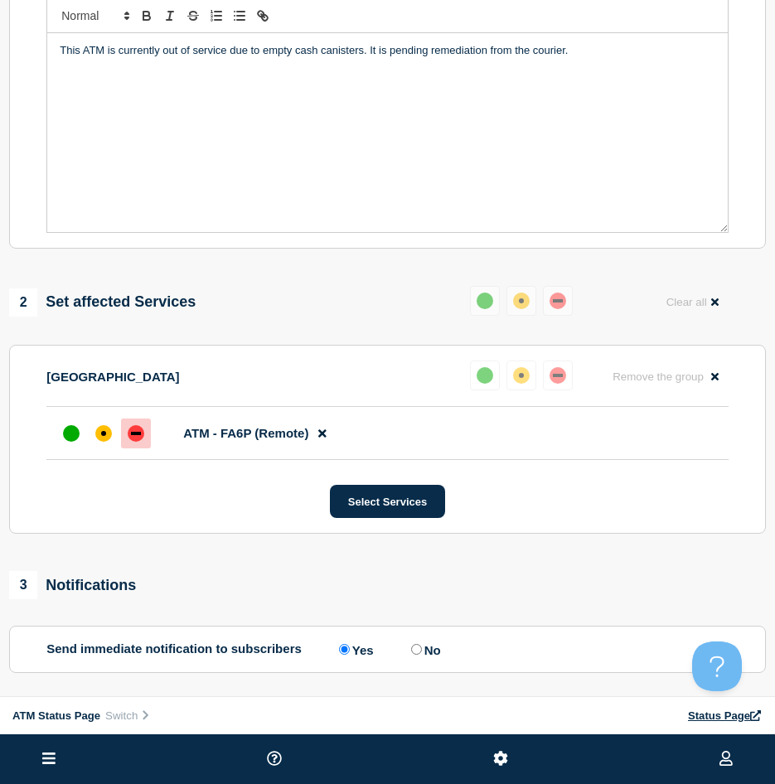
scroll to position [479, 0]
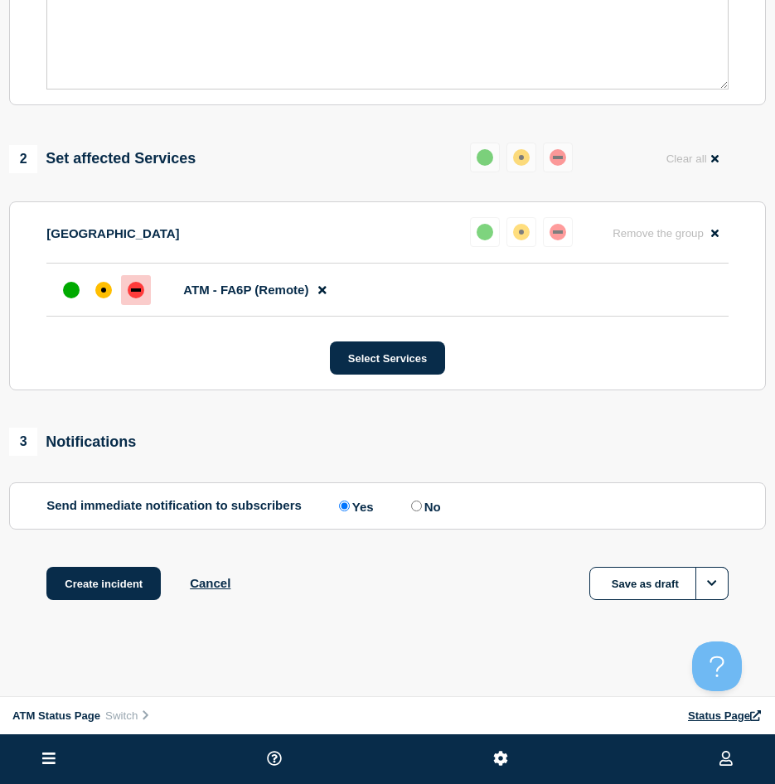
click at [94, 603] on div "Create incident Cancel Save as draft" at bounding box center [387, 604] width 757 height 75
click at [90, 586] on button "Create incident" at bounding box center [103, 583] width 114 height 33
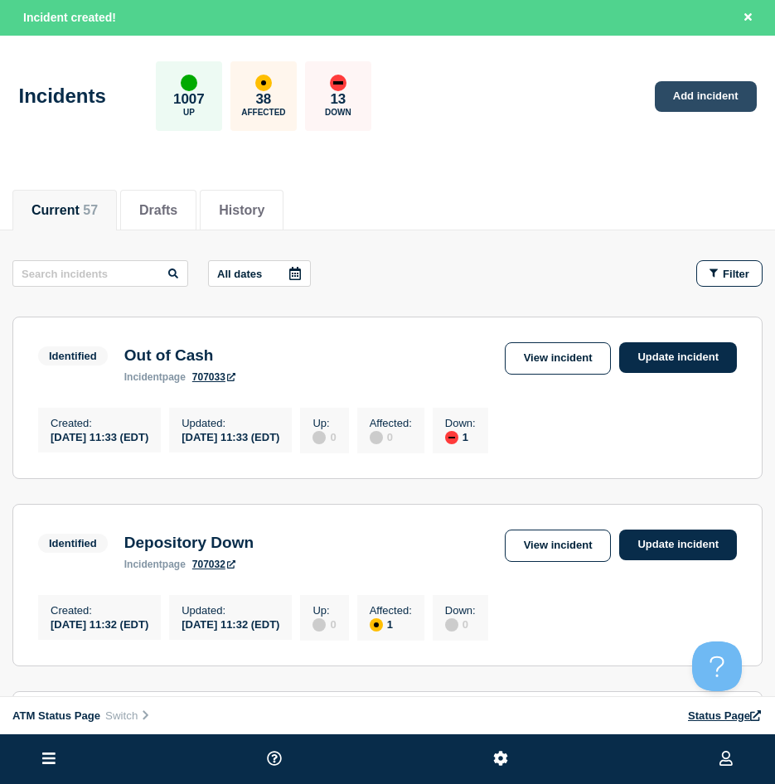
click at [702, 104] on link "Add incident" at bounding box center [706, 96] width 102 height 31
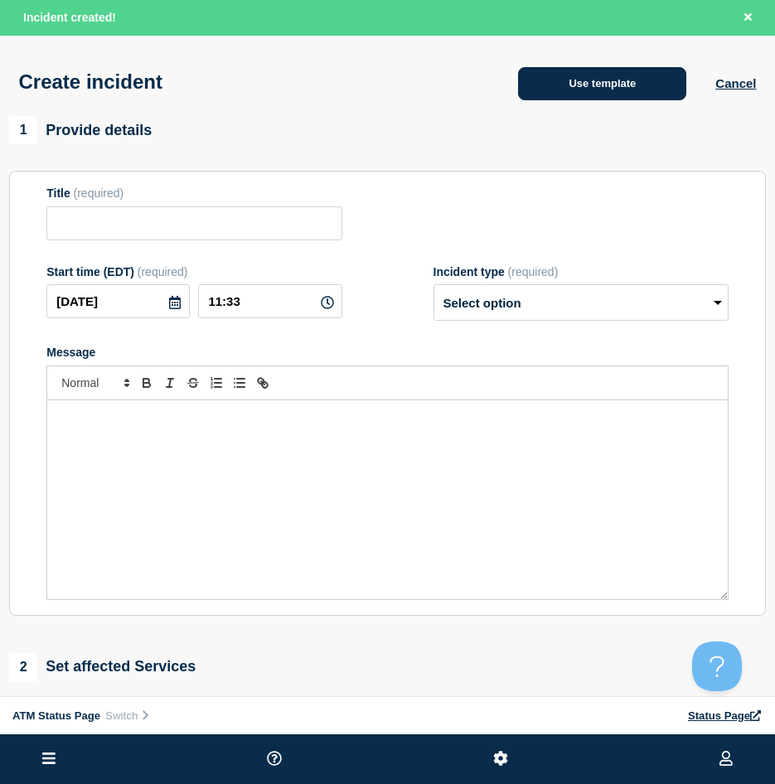
click at [573, 84] on button "Use template" at bounding box center [602, 83] width 168 height 33
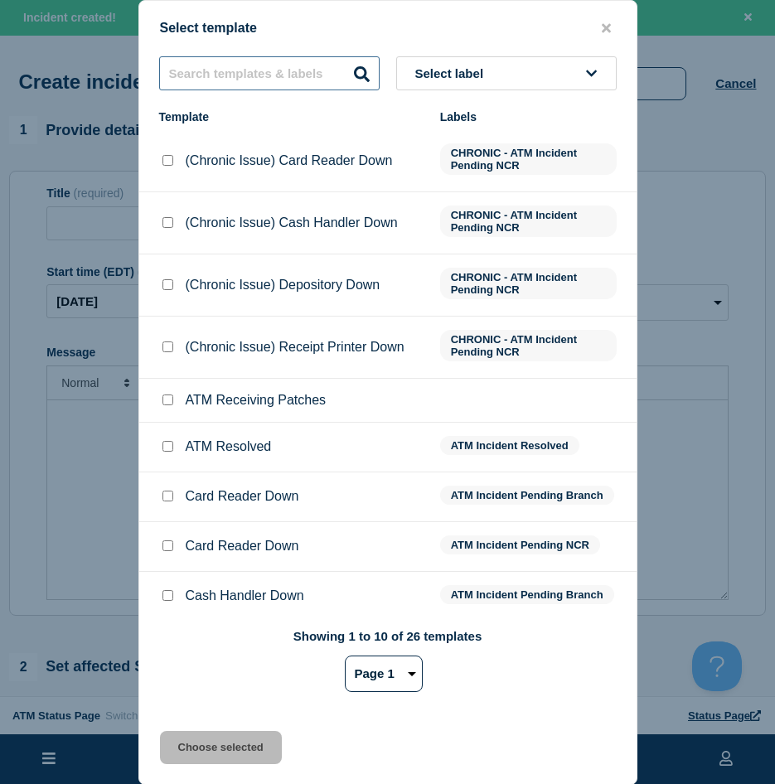
click at [236, 74] on input "text" at bounding box center [269, 73] width 220 height 34
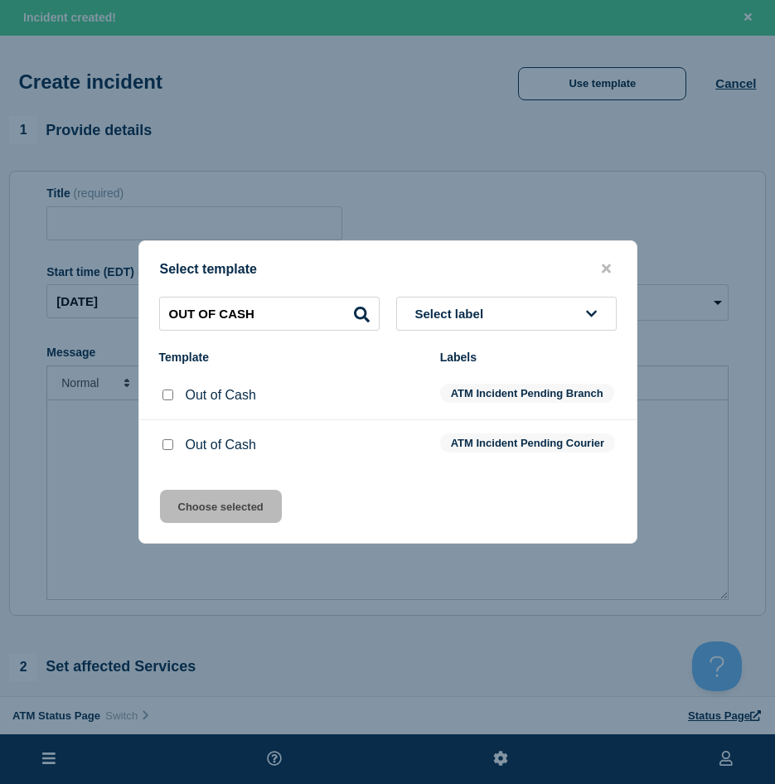
click at [159, 392] on div at bounding box center [167, 395] width 17 height 17
click at [167, 387] on div at bounding box center [167, 395] width 17 height 17
drag, startPoint x: 166, startPoint y: 390, endPoint x: 191, endPoint y: 453, distance: 67.7
click at [167, 391] on input "Out of Cash checkbox" at bounding box center [167, 395] width 11 height 11
click at [191, 511] on button "Choose selected" at bounding box center [221, 506] width 122 height 33
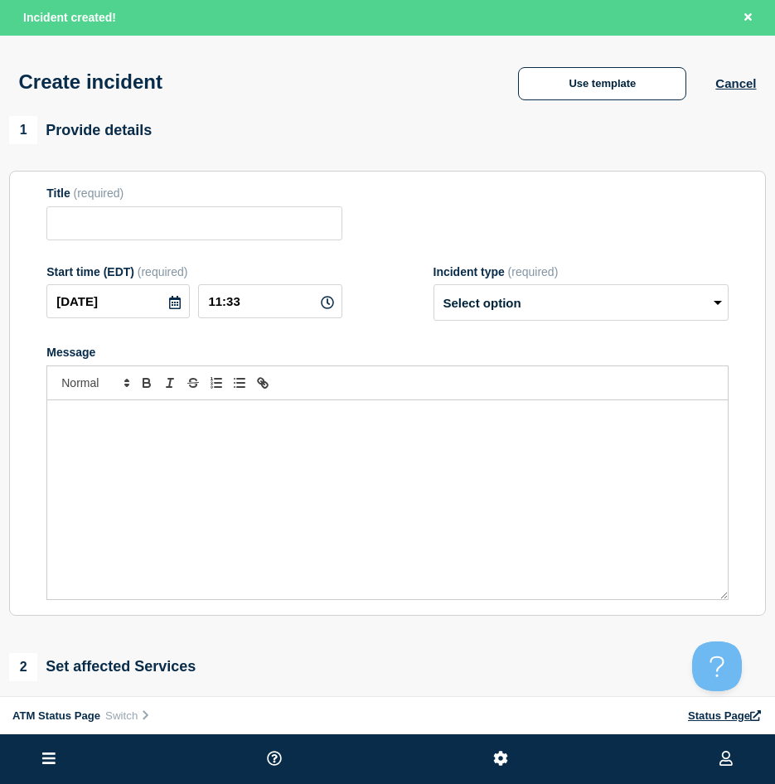
scroll to position [249, 0]
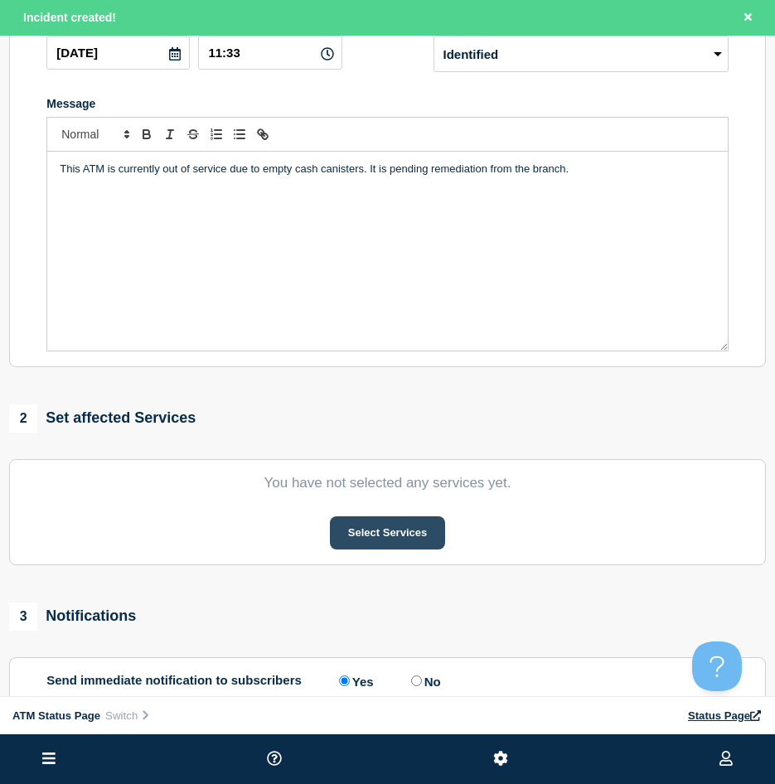
click at [407, 541] on button "Select Services" at bounding box center [387, 532] width 115 height 33
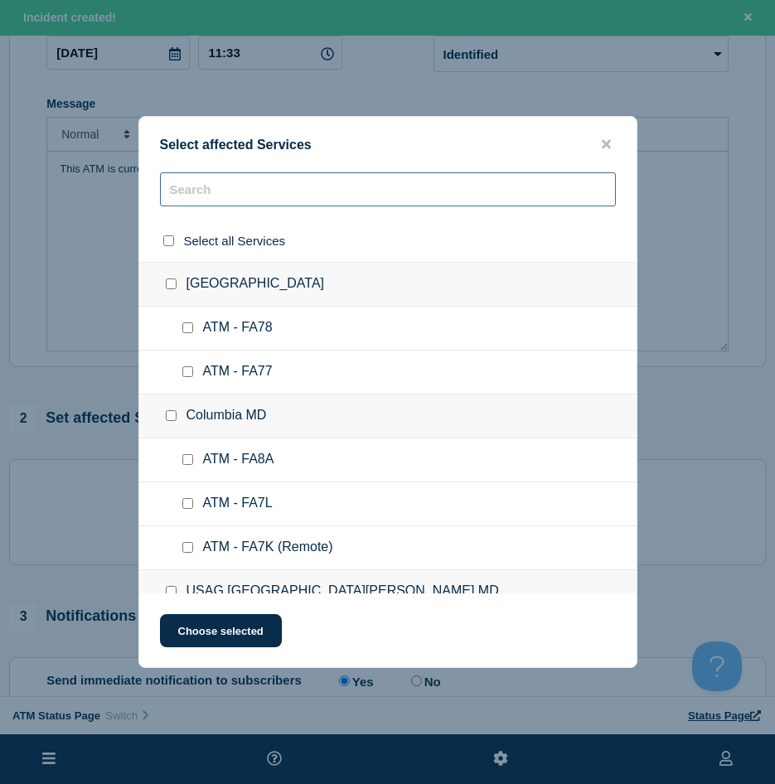
click at [262, 191] on input "text" at bounding box center [388, 189] width 456 height 34
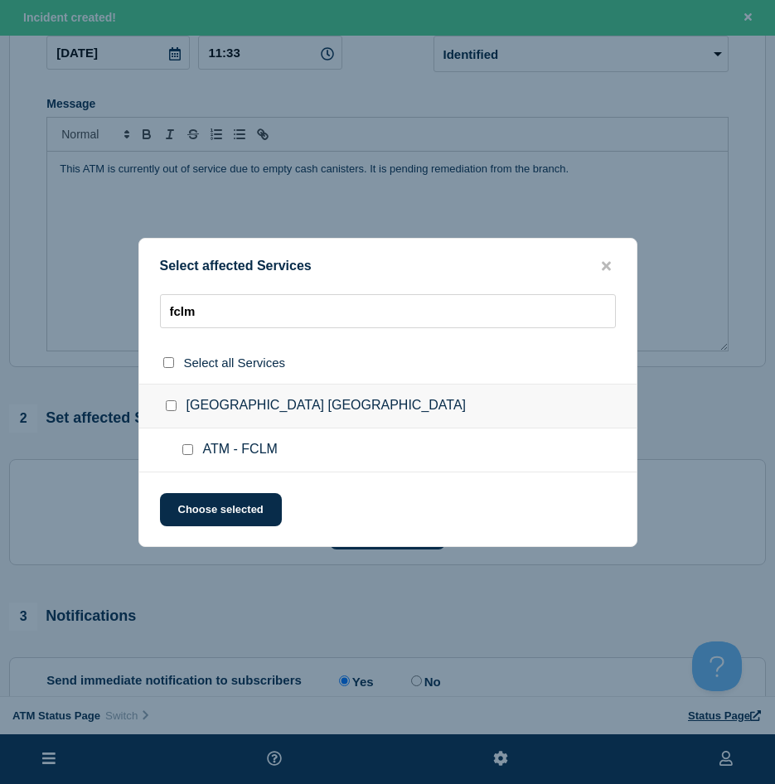
click at [182, 446] on input "ATM - FCLM checkbox" at bounding box center [187, 449] width 11 height 11
drag, startPoint x: 205, startPoint y: 494, endPoint x: 201, endPoint y: 503, distance: 10.0
click at [207, 495] on button "Choose selected" at bounding box center [221, 509] width 122 height 33
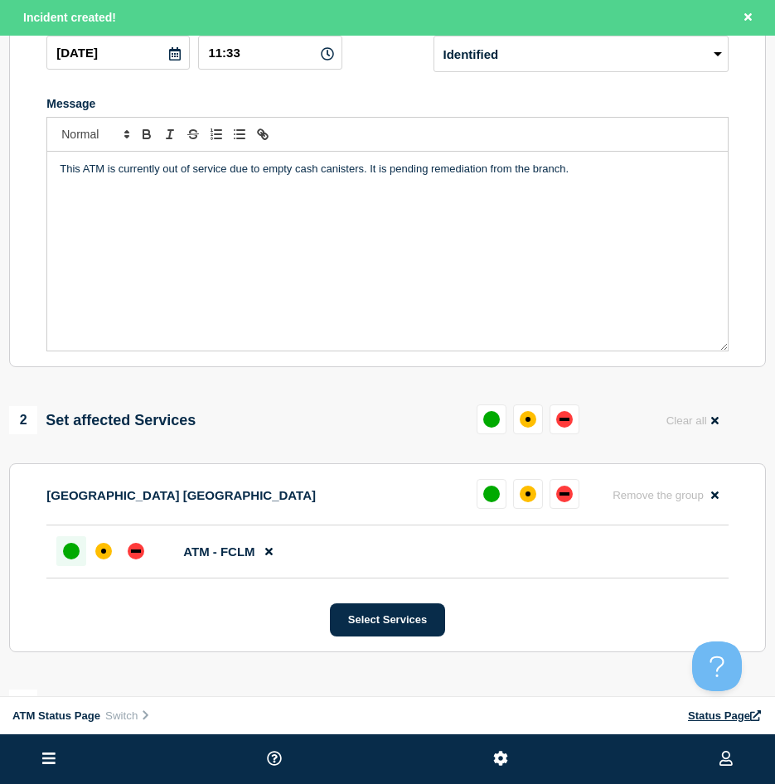
click at [78, 554] on div "up" at bounding box center [71, 551] width 17 height 17
click at [135, 547] on div "down" at bounding box center [136, 551] width 17 height 17
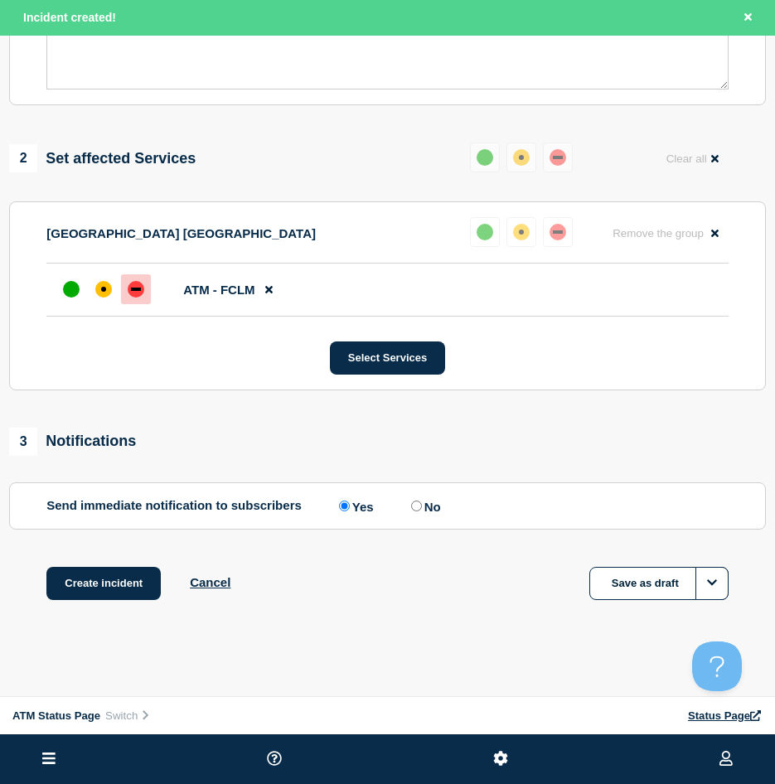
click at [140, 564] on div "1 Provide details Title (required) Out of Cash Start time (EDT) (required) [DAT…" at bounding box center [387, 123] width 775 height 1036
click at [99, 575] on button "Create incident" at bounding box center [103, 583] width 114 height 33
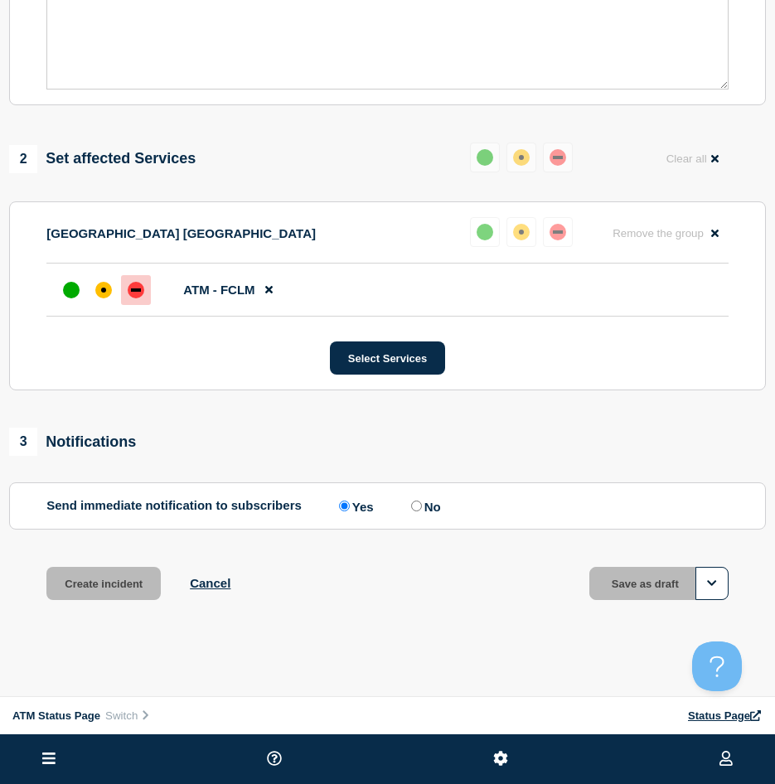
scroll to position [479, 0]
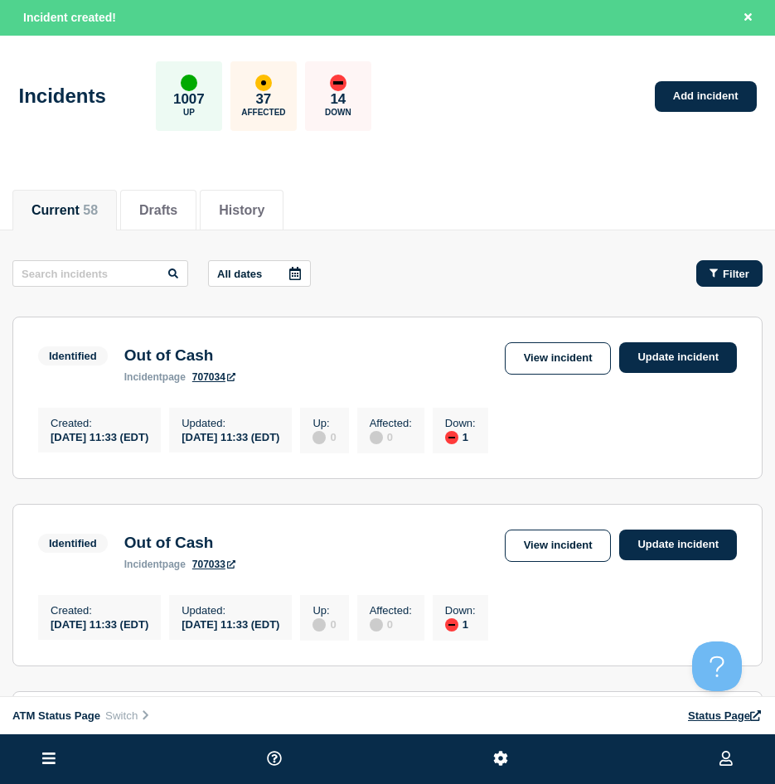
drag, startPoint x: 753, startPoint y: 268, endPoint x: 738, endPoint y: 270, distance: 15.1
click at [748, 268] on button "Filter" at bounding box center [729, 273] width 66 height 27
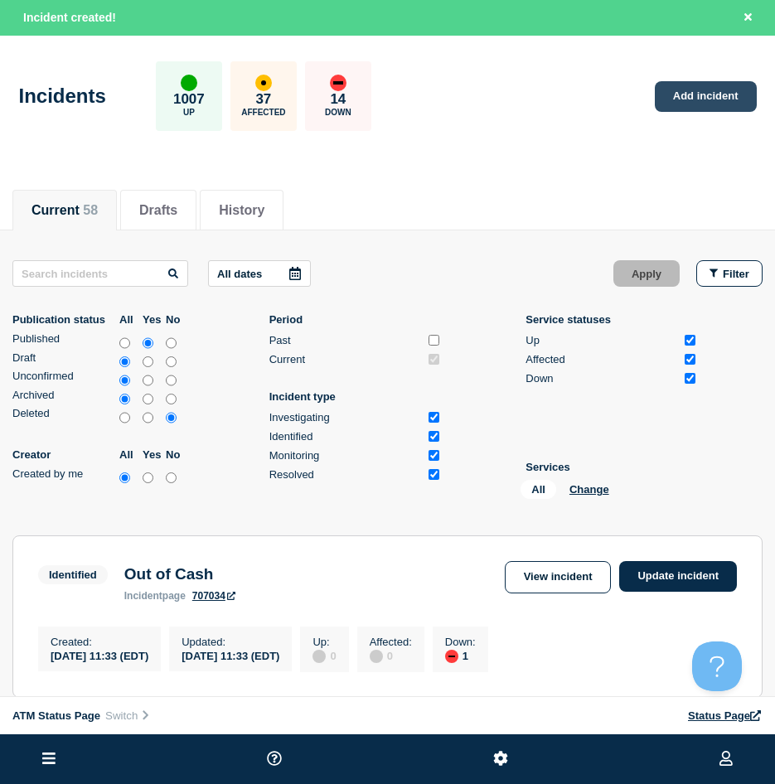
click at [680, 96] on link "Add incident" at bounding box center [706, 96] width 102 height 31
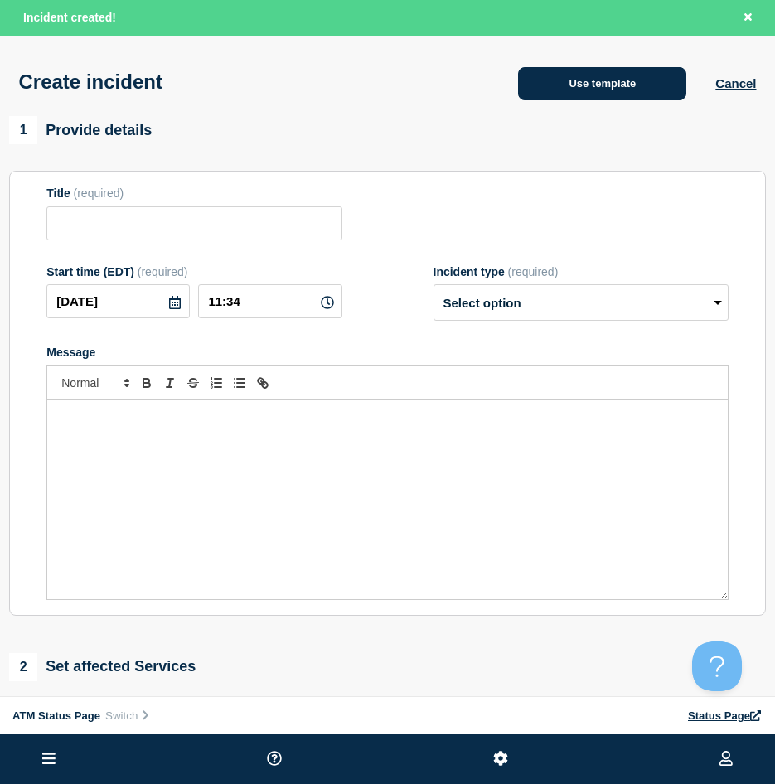
click at [613, 91] on button "Use template" at bounding box center [602, 83] width 168 height 33
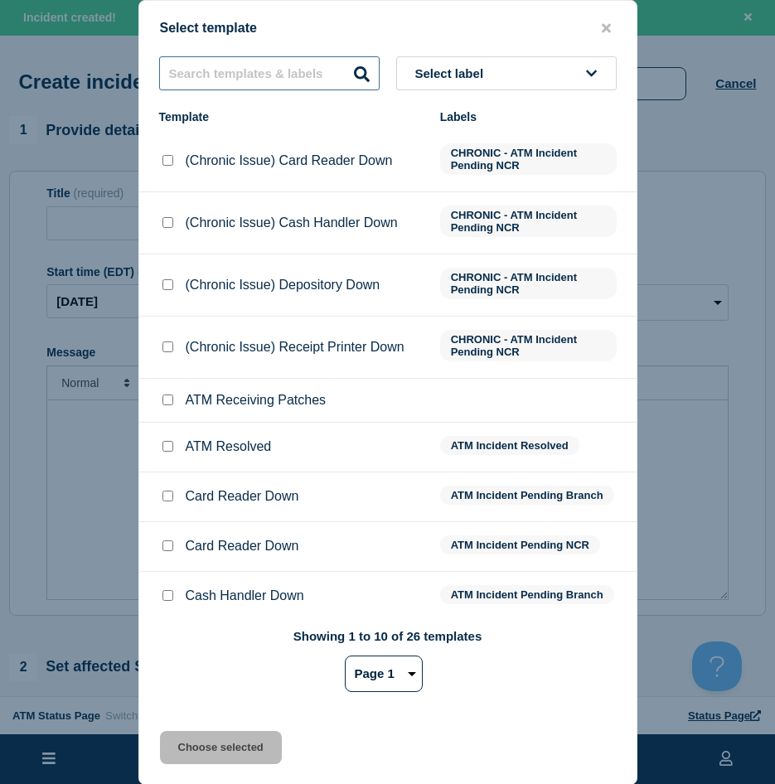
click at [285, 83] on input "text" at bounding box center [269, 73] width 220 height 34
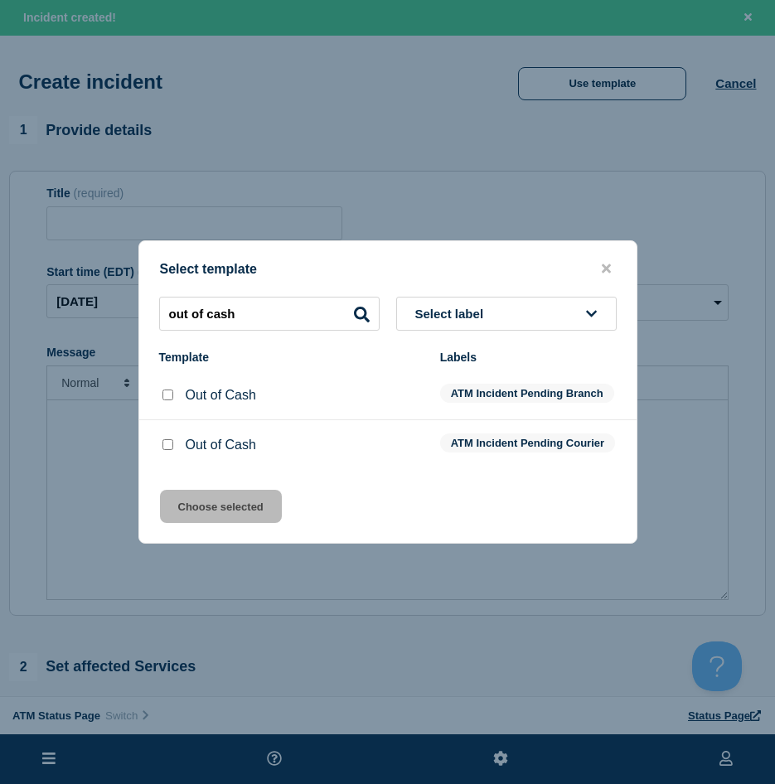
click at [166, 390] on input "Out of Cash checkbox" at bounding box center [167, 395] width 11 height 11
click at [170, 502] on button "Choose selected" at bounding box center [221, 506] width 122 height 33
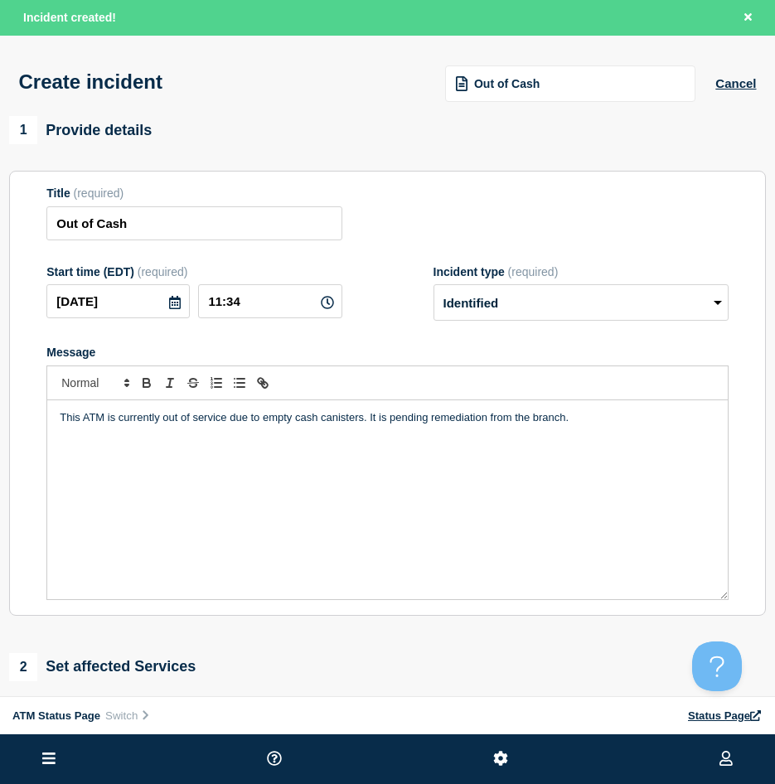
scroll to position [83, 0]
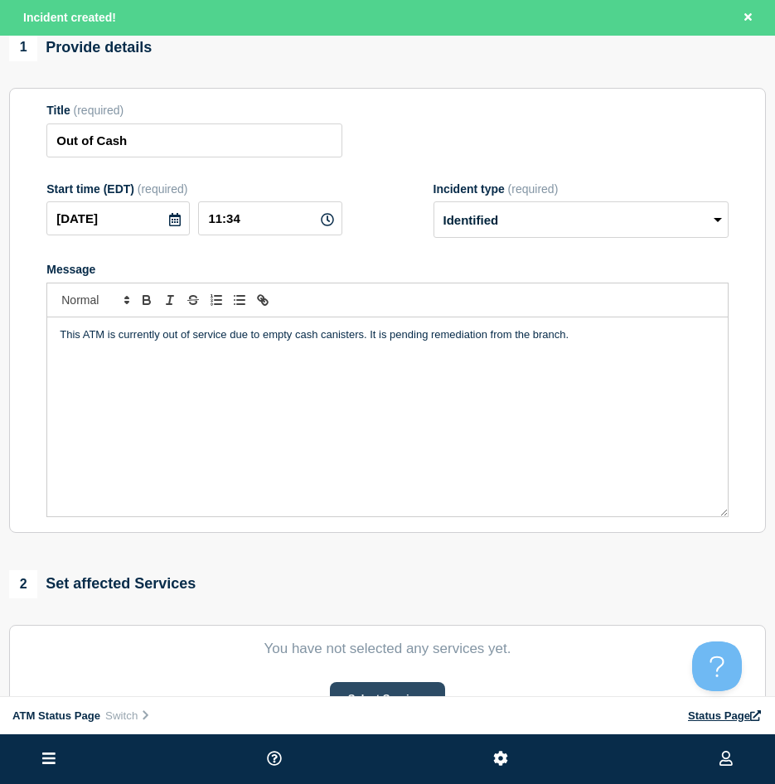
click at [405, 689] on button "Select Services" at bounding box center [387, 698] width 115 height 33
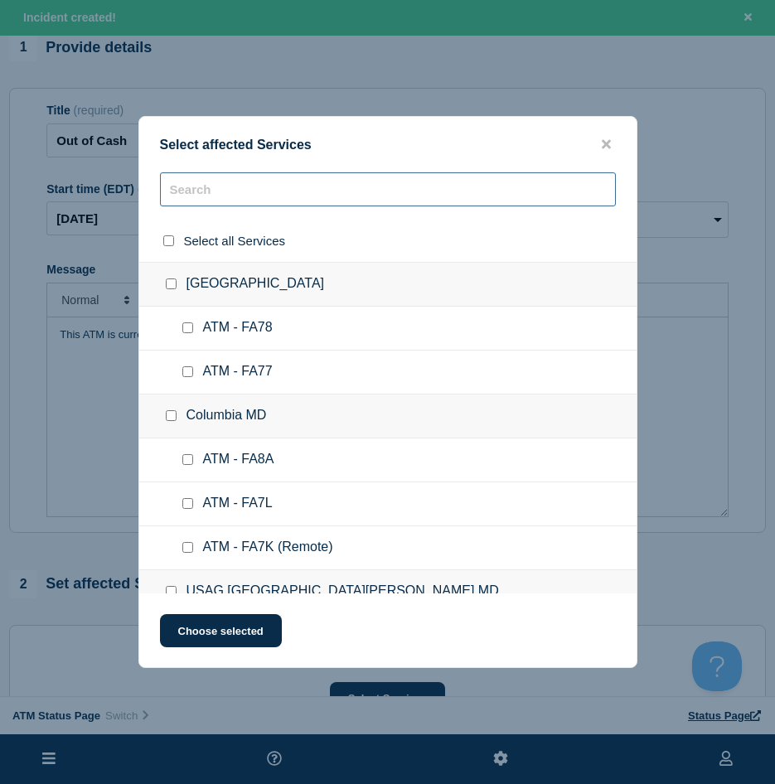
click at [207, 199] on input "text" at bounding box center [388, 189] width 456 height 34
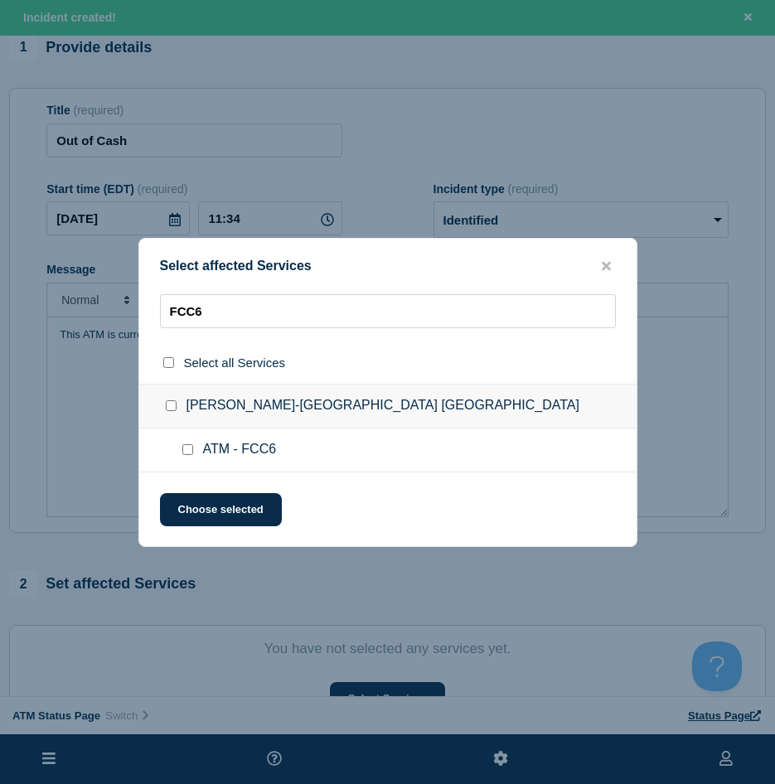
click at [189, 443] on div at bounding box center [191, 450] width 24 height 17
click at [186, 454] on input "ATM - FCC6 checkbox" at bounding box center [187, 449] width 11 height 11
click at [188, 497] on button "Choose selected" at bounding box center [221, 509] width 122 height 33
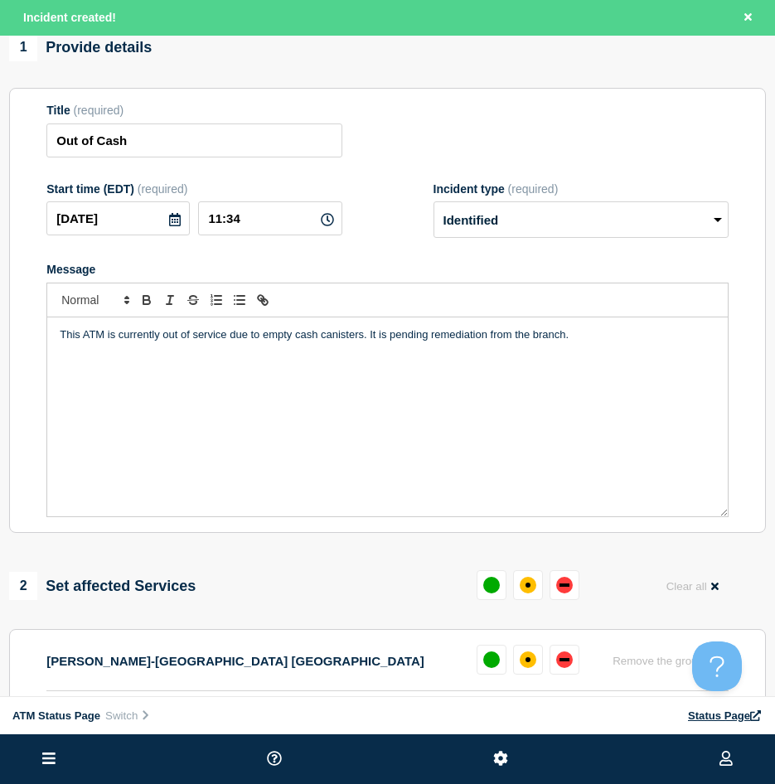
scroll to position [249, 0]
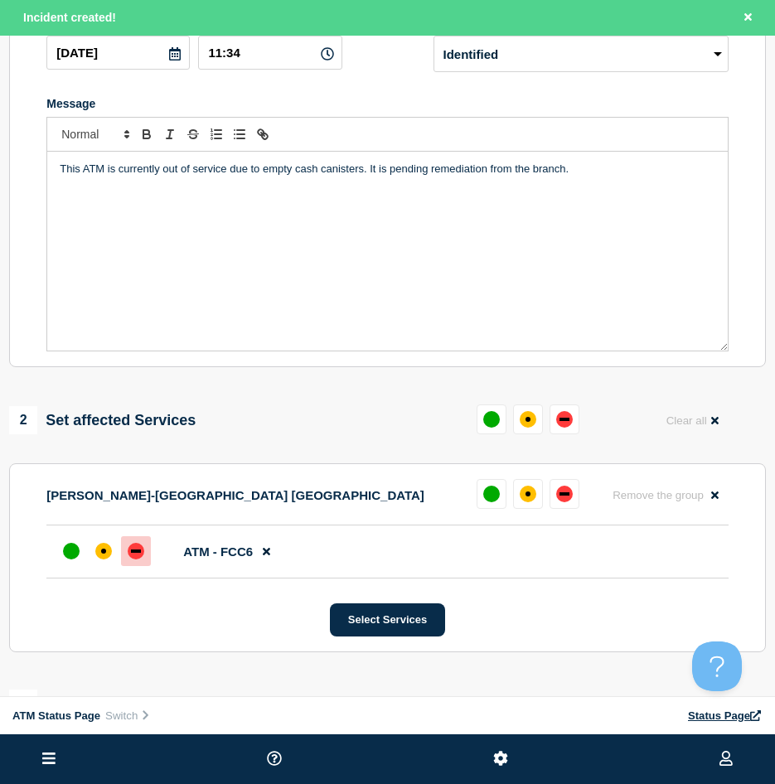
click at [123, 545] on div at bounding box center [136, 551] width 30 height 30
drag, startPoint x: 99, startPoint y: 551, endPoint x: 103, endPoint y: 565, distance: 14.7
click at [99, 551] on div "affected" at bounding box center [103, 551] width 17 height 17
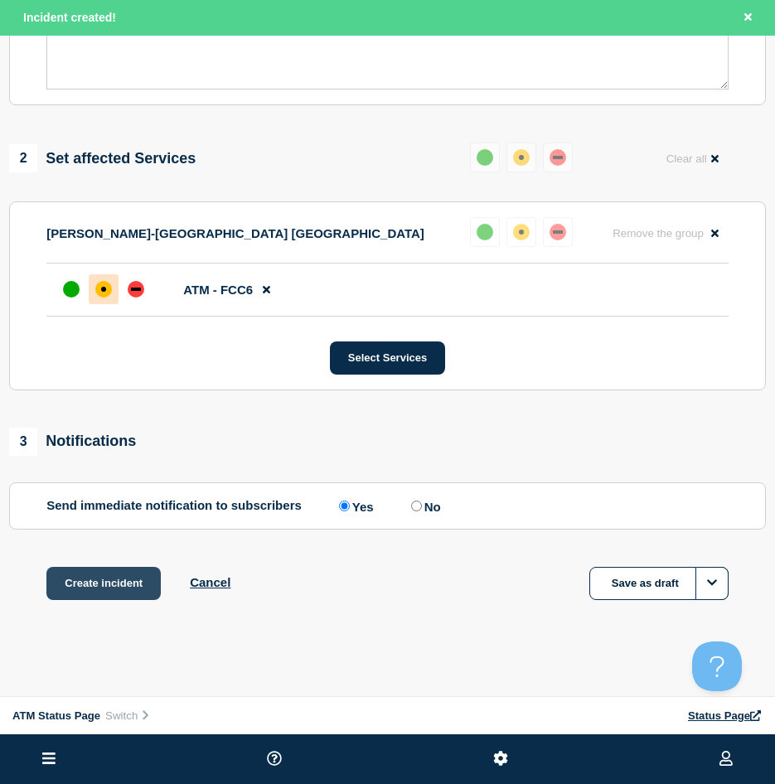
click at [97, 597] on button "Create incident" at bounding box center [103, 583] width 114 height 33
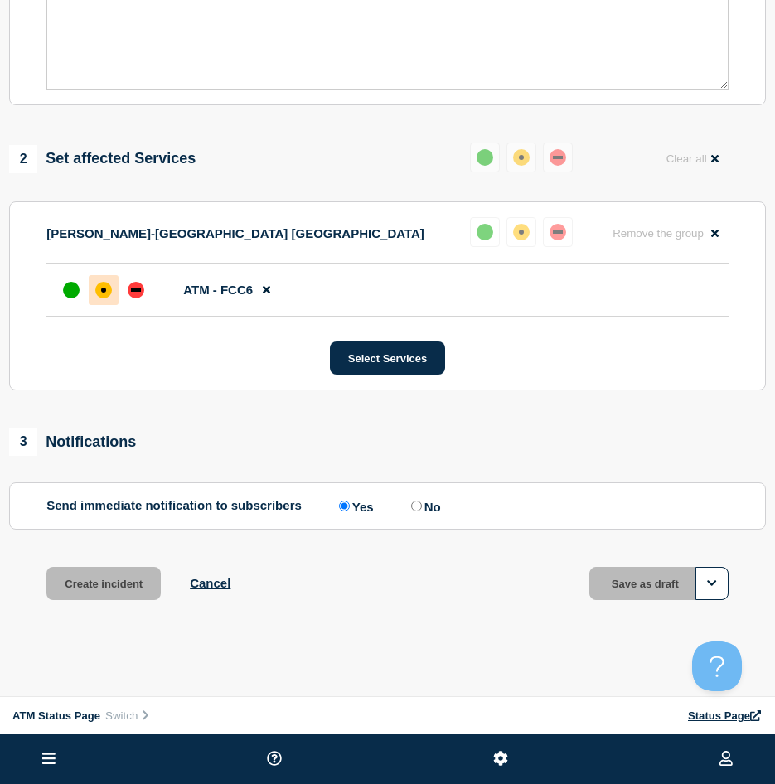
scroll to position [479, 0]
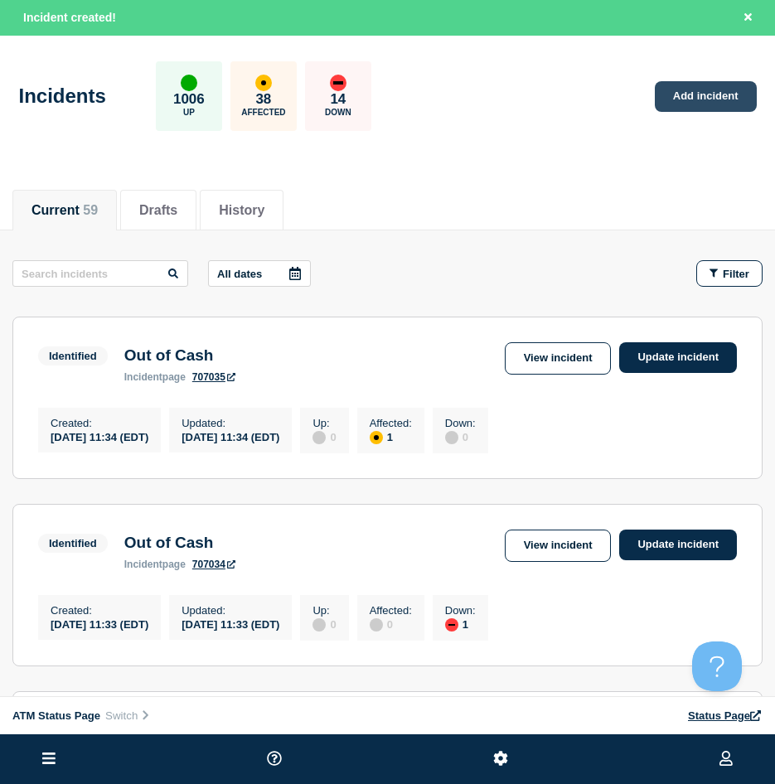
click at [684, 99] on link "Add incident" at bounding box center [706, 96] width 102 height 31
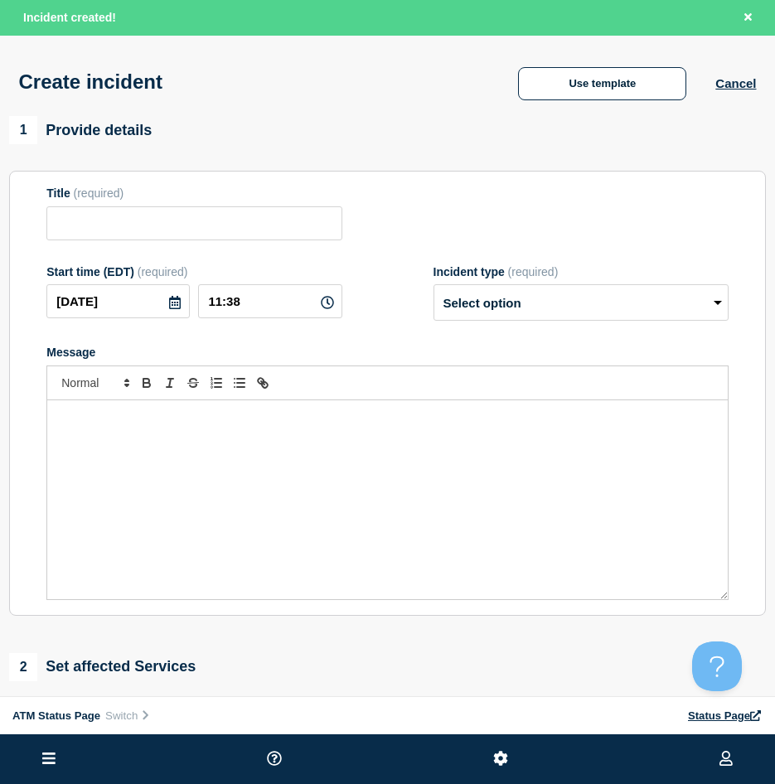
click at [654, 109] on div "Create incident Use template Cancel" at bounding box center [387, 76] width 775 height 81
click at [646, 109] on div "Create incident Use template Cancel" at bounding box center [387, 76] width 775 height 81
click at [696, 70] on div "Use template" at bounding box center [602, 83] width 226 height 33
click at [672, 83] on button "Use template" at bounding box center [602, 83] width 168 height 33
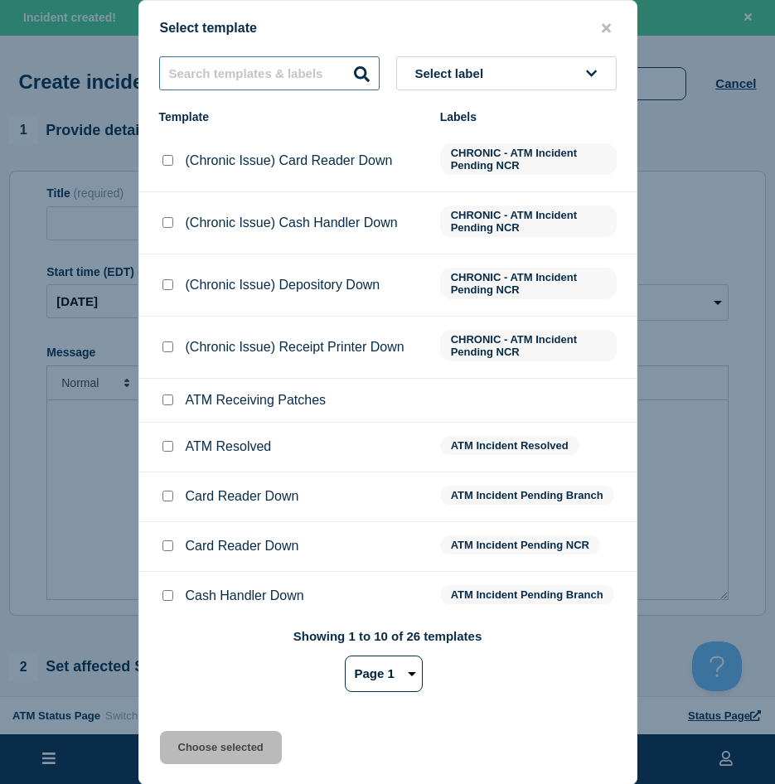
click at [201, 63] on input "text" at bounding box center [269, 73] width 220 height 34
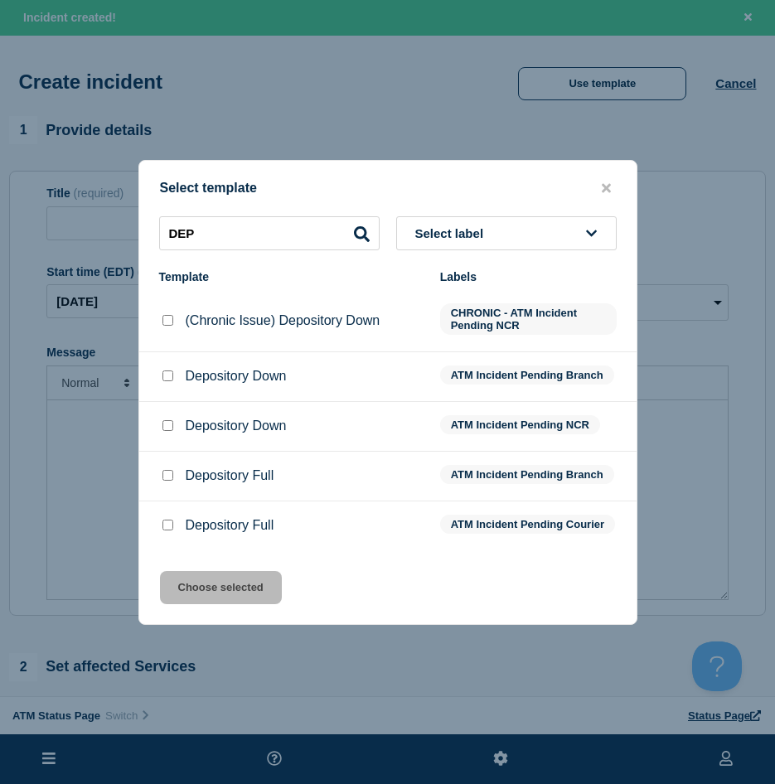
click at [163, 375] on input "Depository Down checkbox" at bounding box center [167, 375] width 11 height 11
click at [171, 420] on input "Depository Down checkbox" at bounding box center [167, 425] width 11 height 11
click at [232, 604] on button "Choose selected" at bounding box center [221, 587] width 122 height 33
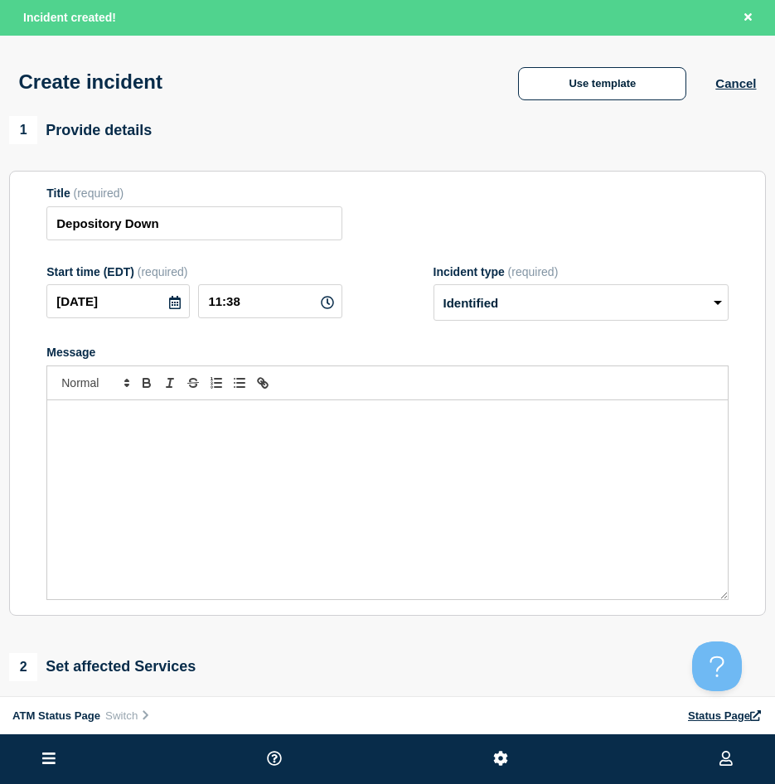
scroll to position [166, 0]
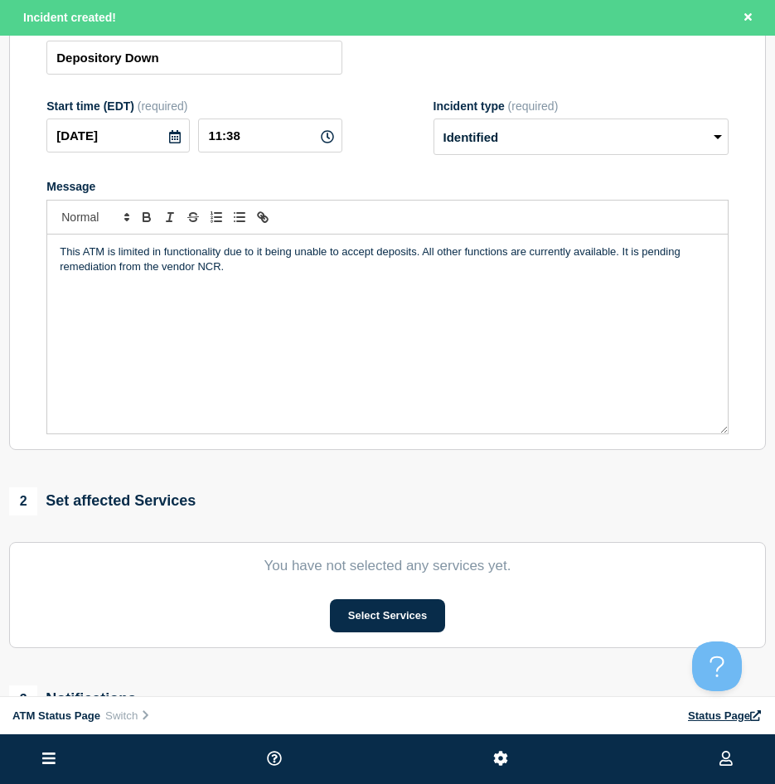
click at [369, 600] on section "You have not selected any services yet. Select Services" at bounding box center [387, 595] width 757 height 106
click at [359, 611] on button "Select Services" at bounding box center [387, 615] width 115 height 33
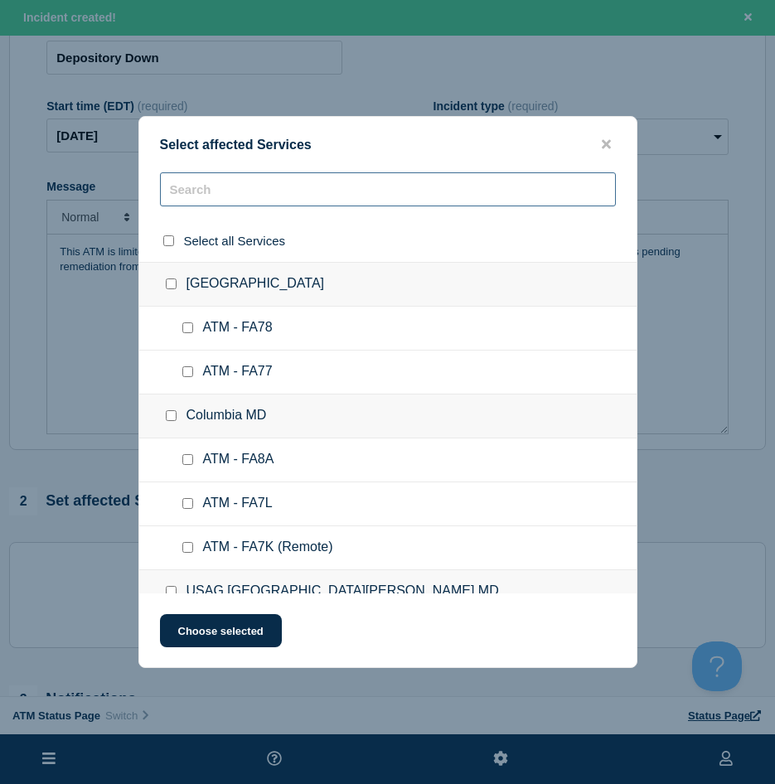
click at [202, 201] on input "text" at bounding box center [388, 189] width 456 height 34
click at [201, 191] on input "text" at bounding box center [388, 189] width 456 height 34
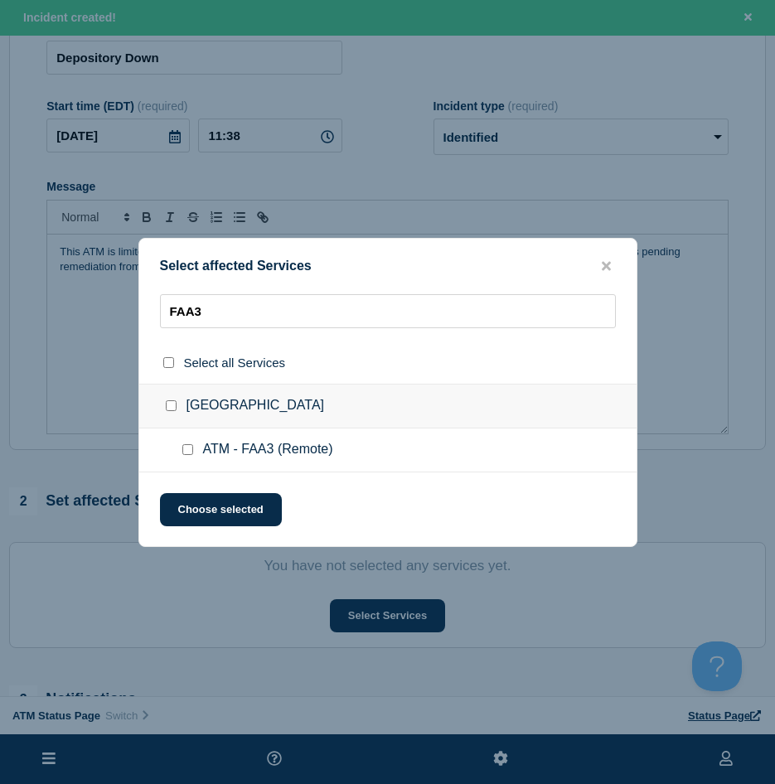
click at [187, 448] on input "ATM - FAA3 (Remote) checkbox" at bounding box center [187, 449] width 11 height 11
click at [198, 501] on button "Choose selected" at bounding box center [221, 509] width 122 height 33
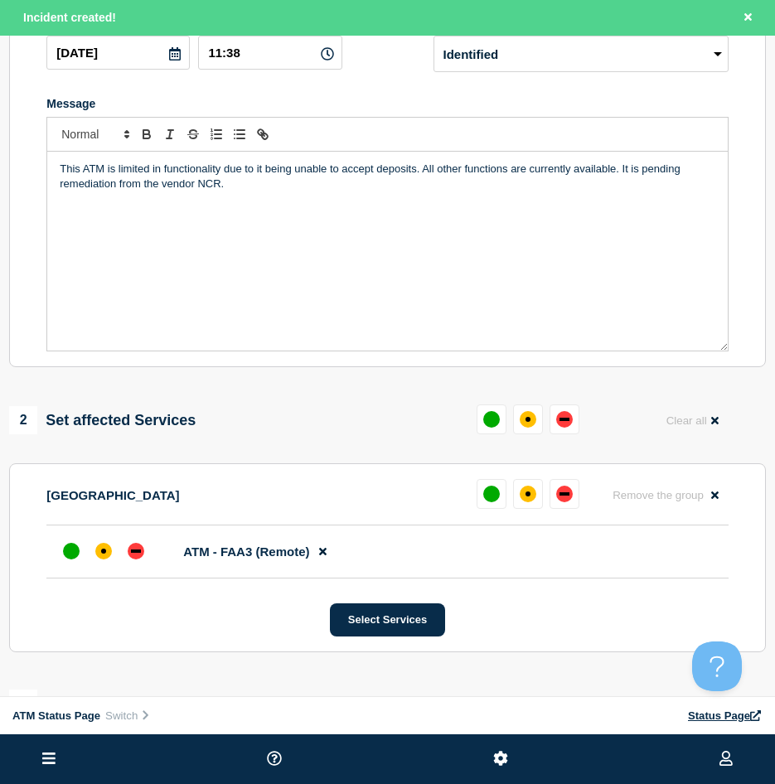
scroll to position [332, 0]
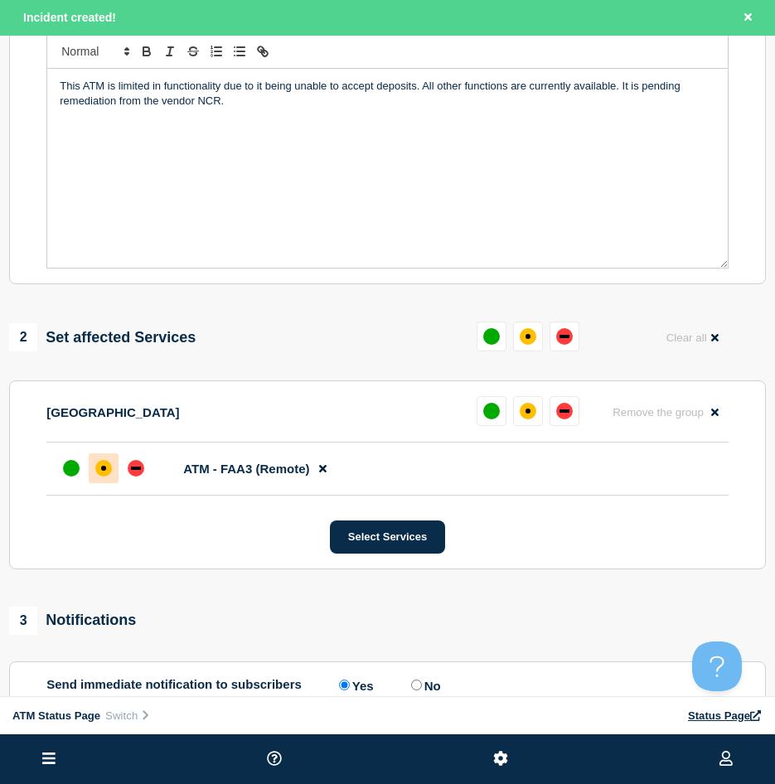
click at [111, 479] on div at bounding box center [104, 468] width 30 height 30
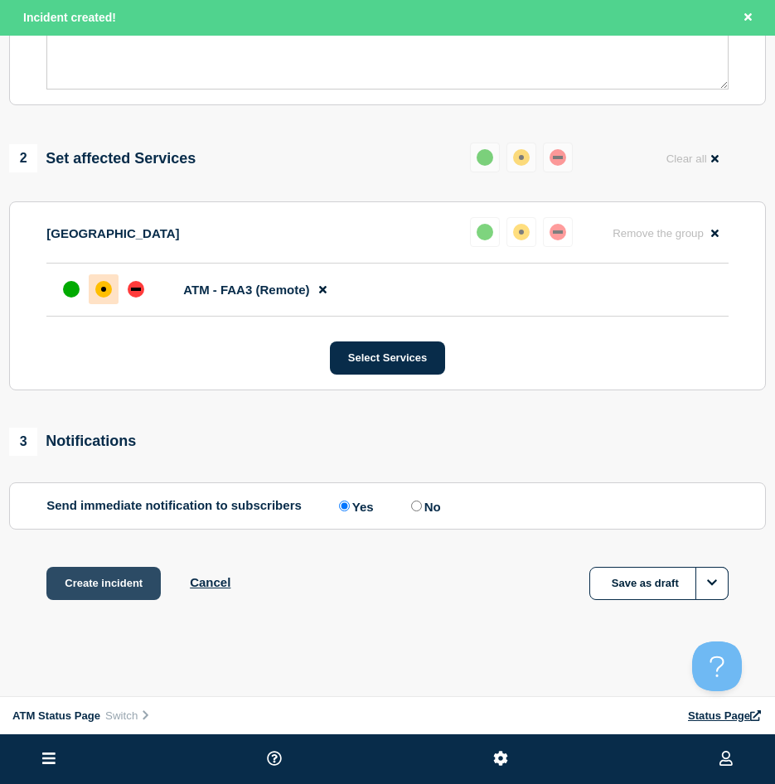
click at [113, 580] on button "Create incident" at bounding box center [103, 583] width 114 height 33
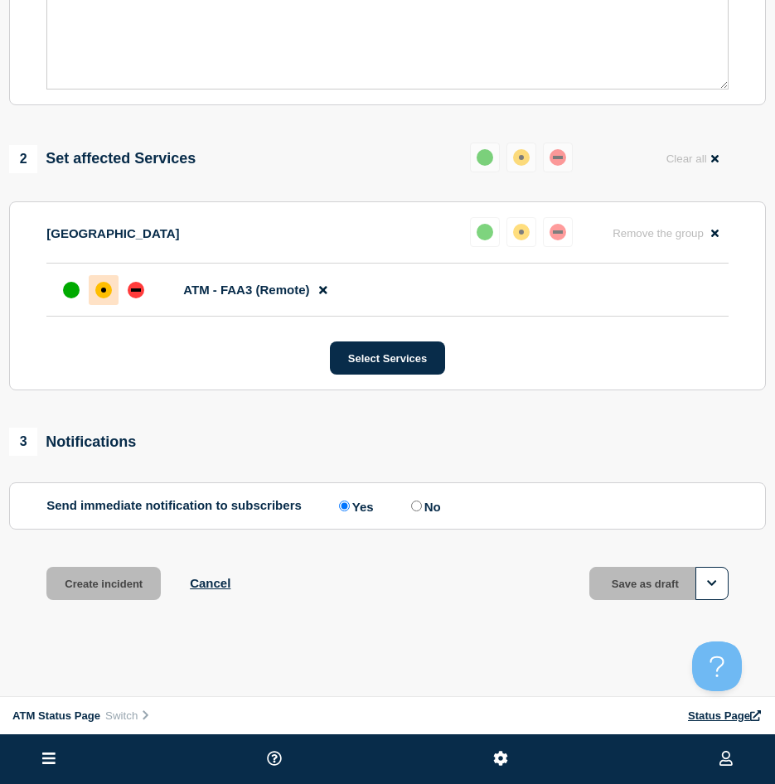
scroll to position [479, 0]
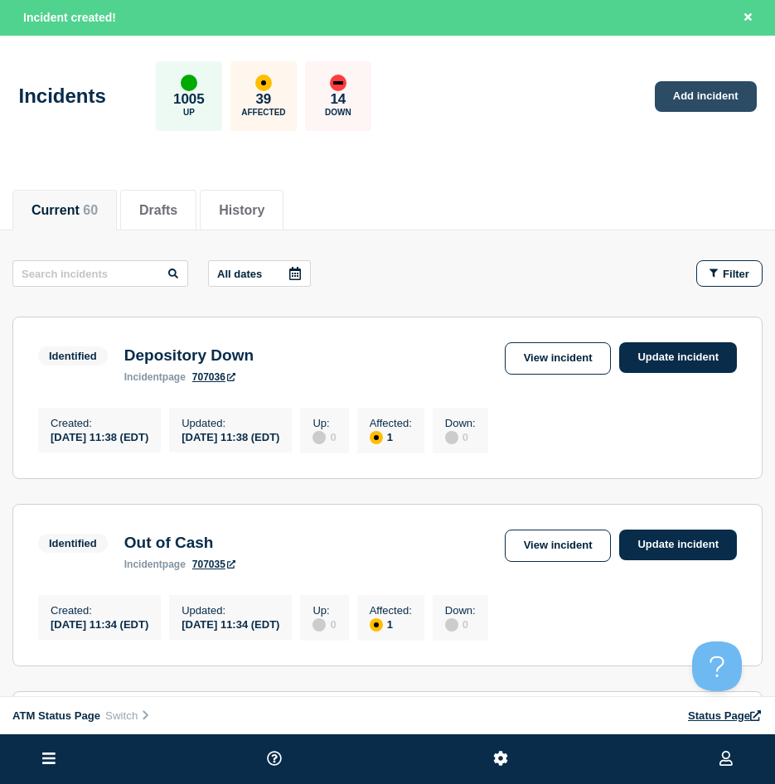
click at [675, 96] on link "Add incident" at bounding box center [706, 96] width 102 height 31
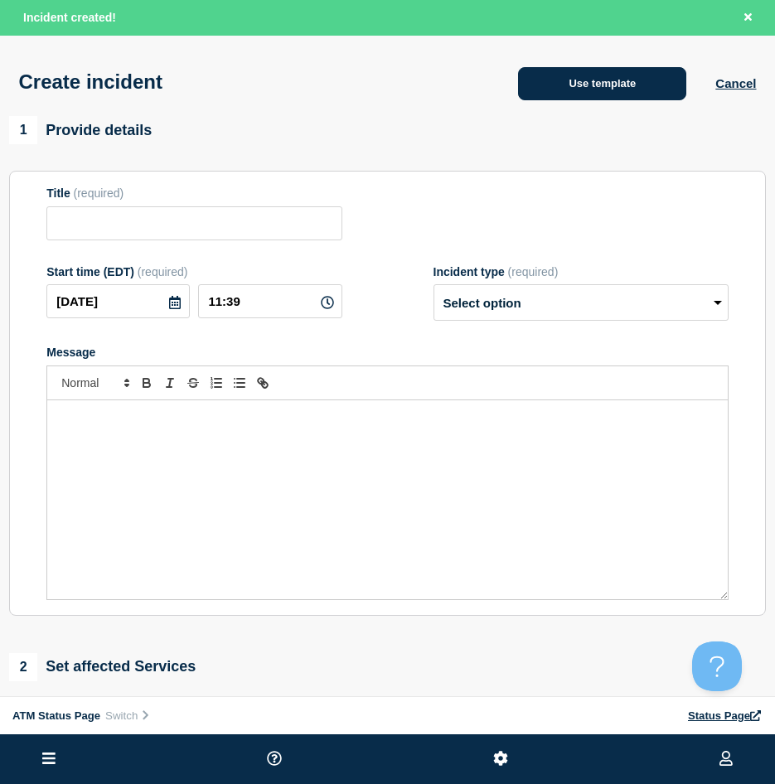
click at [568, 83] on button "Use template" at bounding box center [602, 83] width 168 height 33
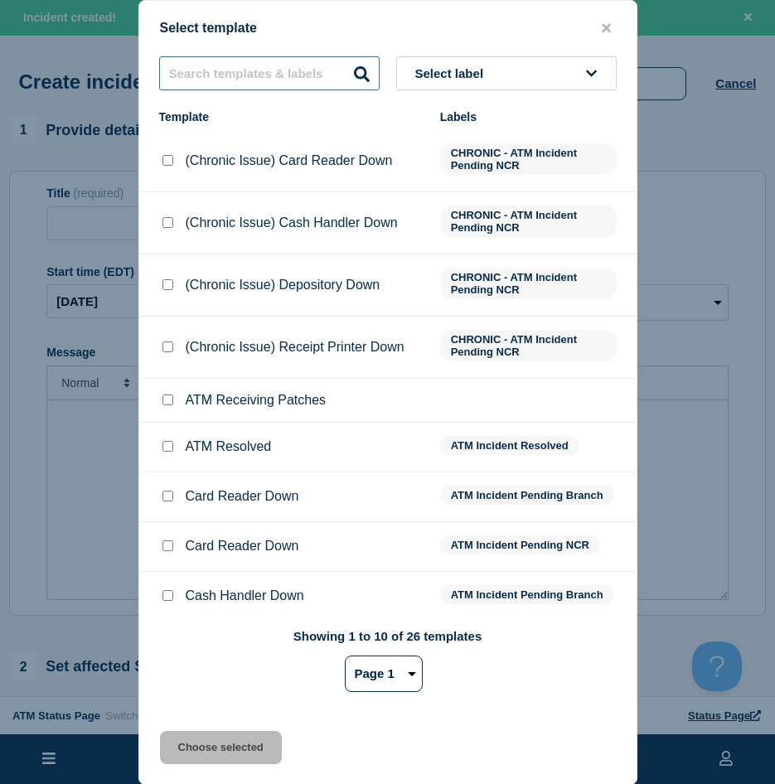
click at [242, 87] on input "text" at bounding box center [269, 73] width 220 height 34
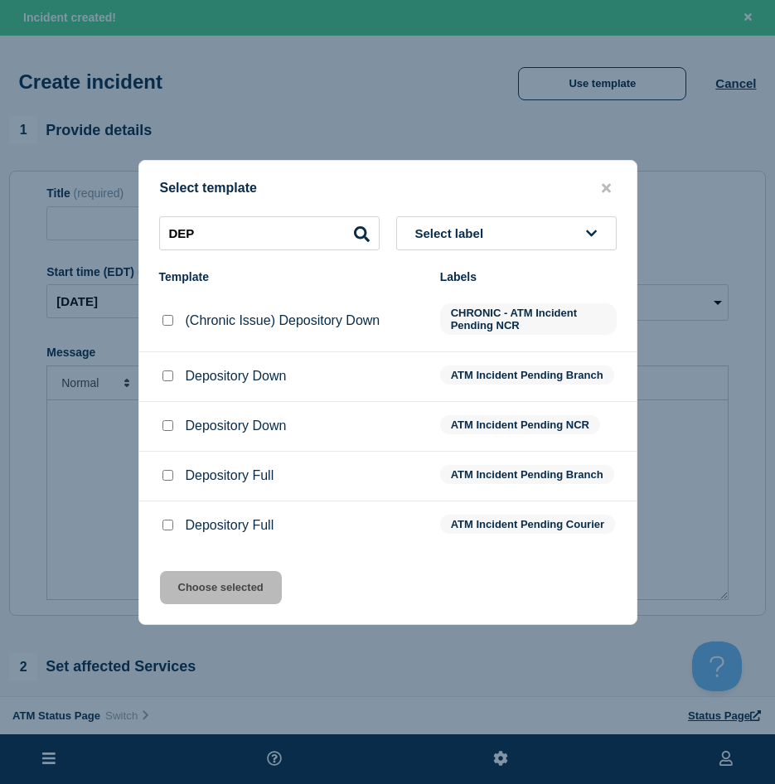
click at [163, 371] on input "Depository Down checkbox" at bounding box center [167, 375] width 11 height 11
click at [244, 583] on button "Choose selected" at bounding box center [221, 587] width 122 height 33
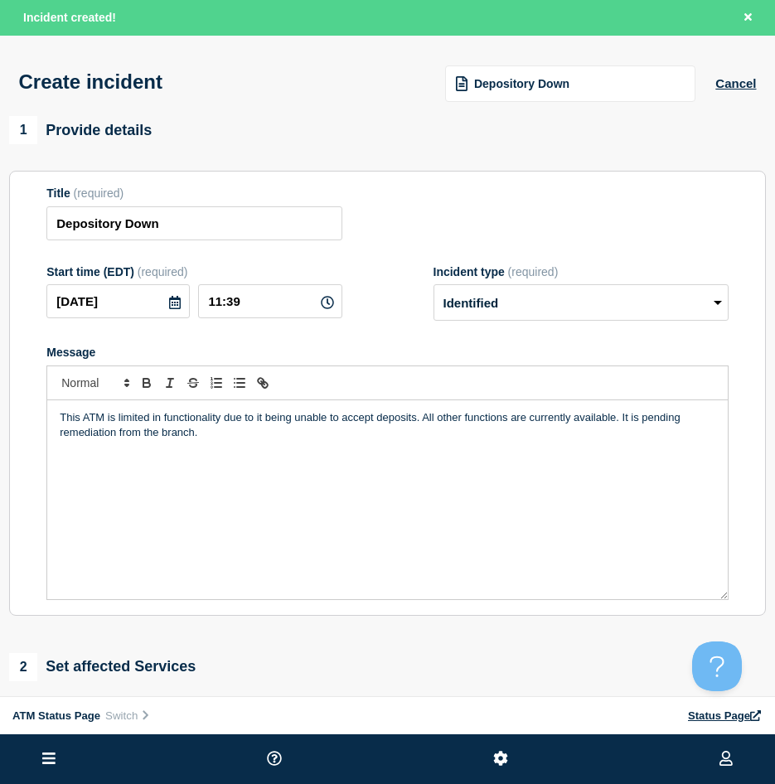
scroll to position [332, 0]
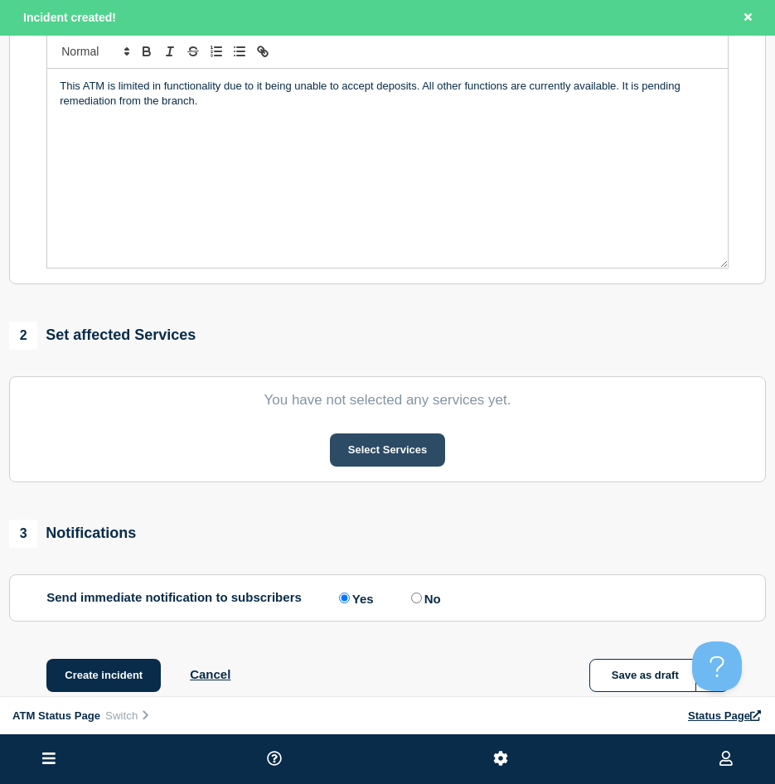
click at [370, 453] on button "Select Services" at bounding box center [387, 449] width 115 height 33
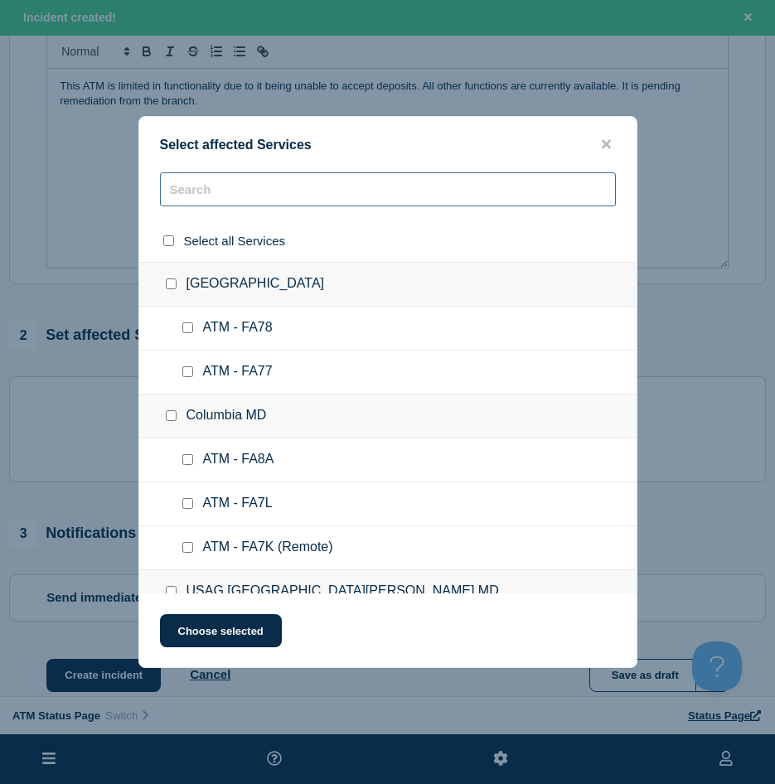
click at [195, 186] on input "text" at bounding box center [388, 189] width 456 height 34
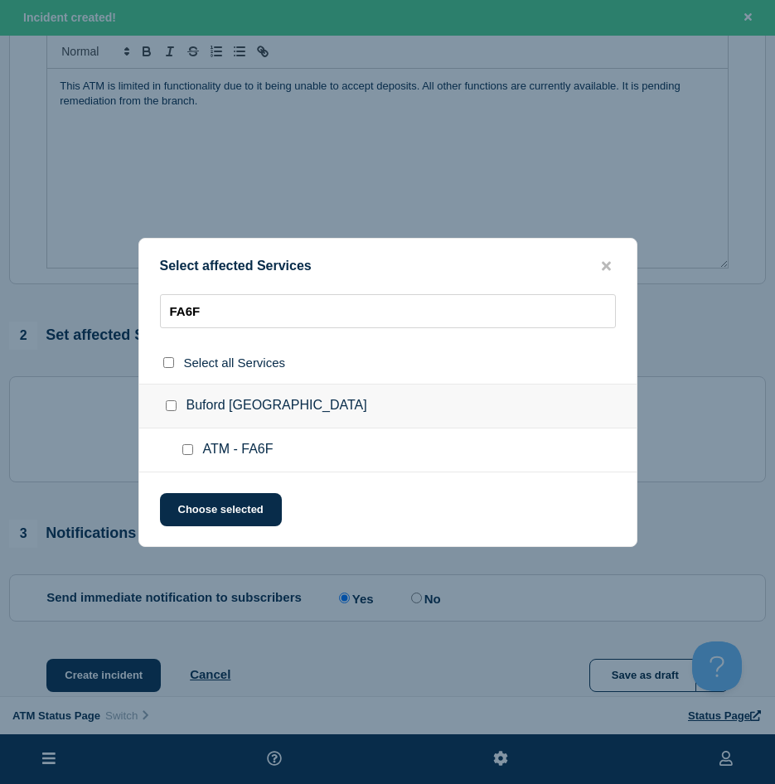
click at [186, 451] on input "ATM - FA6F checkbox" at bounding box center [187, 449] width 11 height 11
click at [208, 495] on button "Choose selected" at bounding box center [221, 509] width 122 height 33
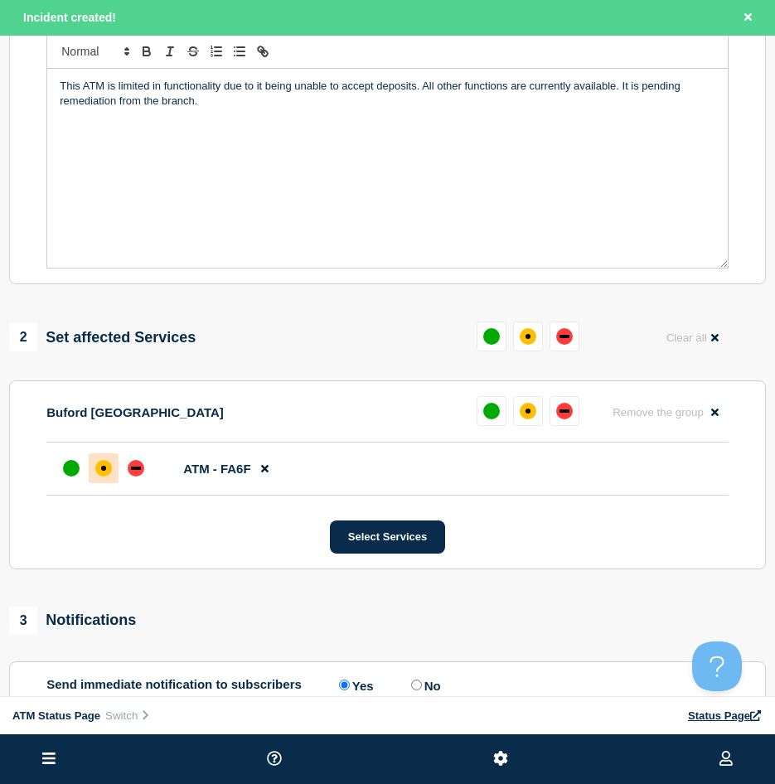
click at [109, 481] on div at bounding box center [104, 468] width 30 height 30
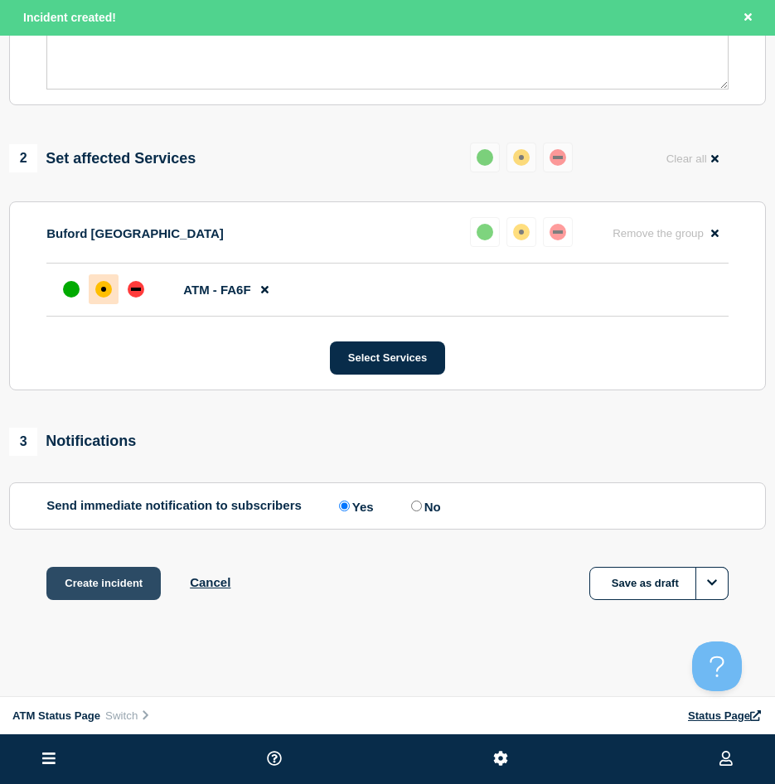
click at [103, 568] on button "Create incident" at bounding box center [103, 583] width 114 height 33
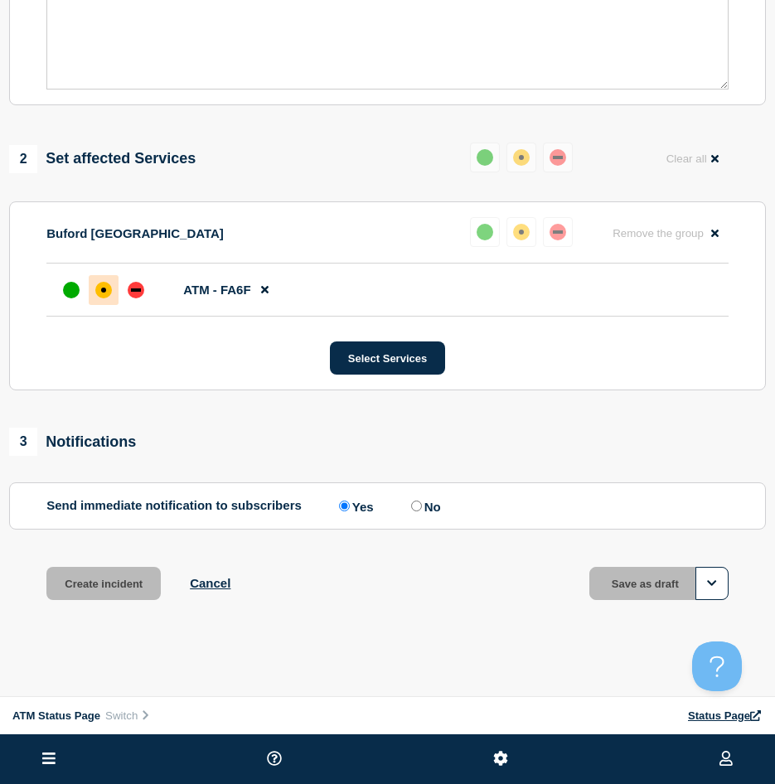
scroll to position [479, 0]
